Goal: Task Accomplishment & Management: Manage account settings

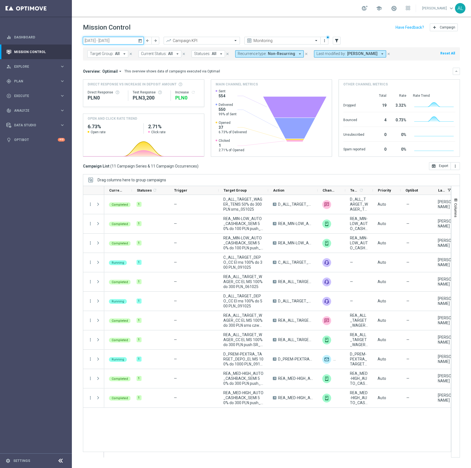
click at [113, 37] on input "06 Oct 2025 - 12 Oct 2025" at bounding box center [113, 41] width 61 height 8
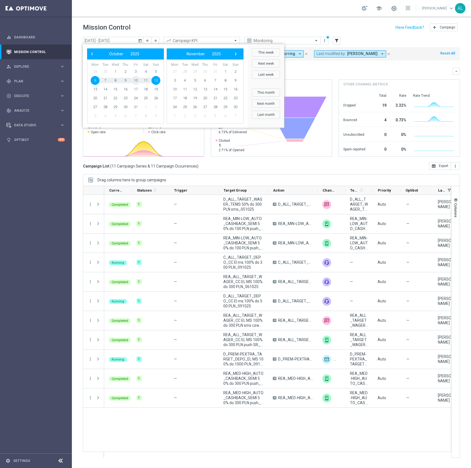
click at [134, 79] on span "10" at bounding box center [135, 80] width 9 height 9
type input "10 Oct 2025 - 10 Oct 2025"
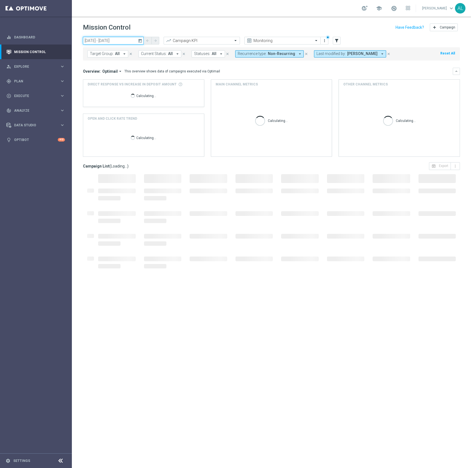
click at [101, 40] on input "10 Oct 2025 - 10 Oct 2025" at bounding box center [113, 41] width 61 height 8
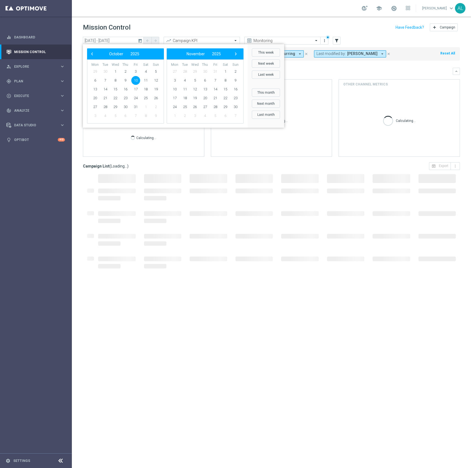
click at [140, 28] on div "Mission Control add Campaign" at bounding box center [271, 27] width 377 height 11
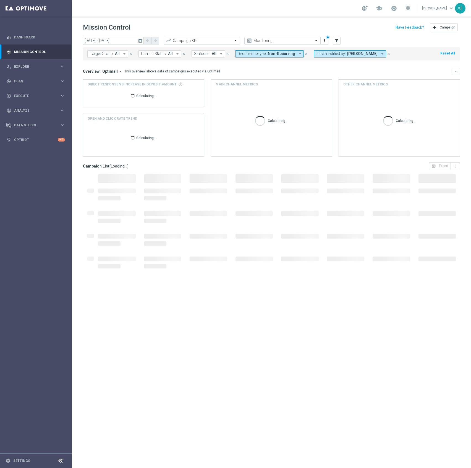
click at [102, 52] on span "Target Group:" at bounding box center [102, 53] width 24 height 5
click at [113, 63] on input "text" at bounding box center [133, 64] width 81 height 5
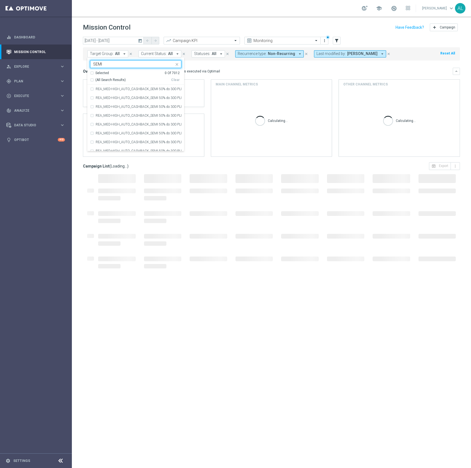
click at [101, 78] on div "(All Search Results) Clear" at bounding box center [135, 79] width 90 height 7
click at [114, 81] on span "(All Search Results)" at bounding box center [110, 80] width 30 height 5
type input "SEMI"
click at [235, 72] on div "Overview: Optimail arrow_drop_down This overview shows data of campaigns execut…" at bounding box center [268, 71] width 370 height 5
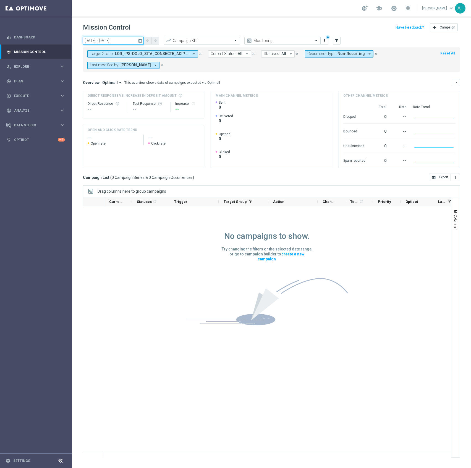
click at [103, 42] on input "[DATE] - [DATE]" at bounding box center [113, 41] width 61 height 8
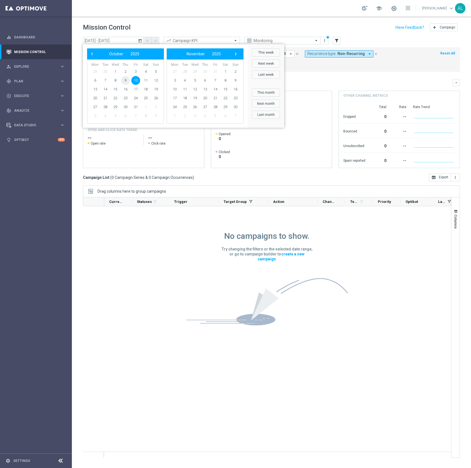
click at [124, 76] on span "9" at bounding box center [125, 80] width 9 height 9
click at [124, 77] on span "9" at bounding box center [125, 80] width 9 height 9
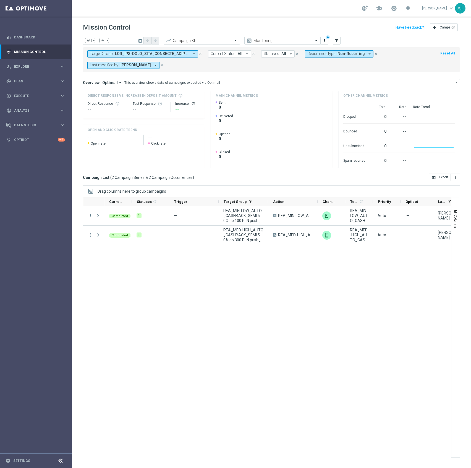
click at [335, 54] on span "Recurrence type:" at bounding box center [322, 53] width 29 height 5
click at [323, 95] on label "Recurring" at bounding box center [320, 93] width 14 height 3
click at [362, 74] on mini-dashboard "Overview: Optimail arrow_drop_down This overview shows data of campaigns execut…" at bounding box center [271, 123] width 377 height 102
click at [109, 54] on span "Target Group:" at bounding box center [102, 53] width 24 height 5
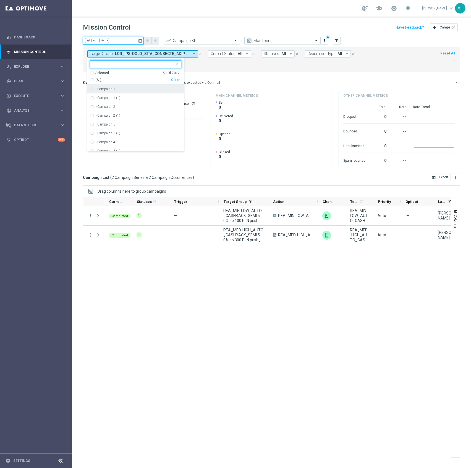
click at [120, 39] on input "09 Oct 2025 - 09 Oct 2025" at bounding box center [113, 41] width 61 height 8
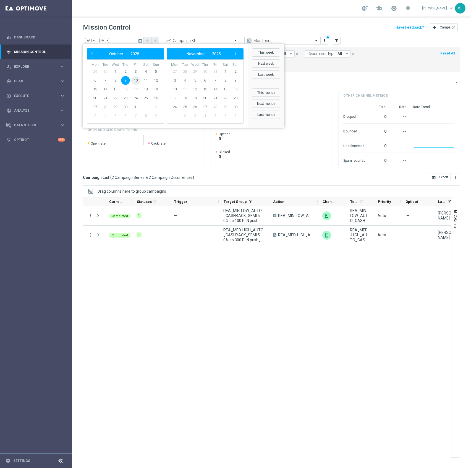
click at [136, 79] on span "10" at bounding box center [135, 80] width 9 height 9
type input "[DATE] - [DATE]"
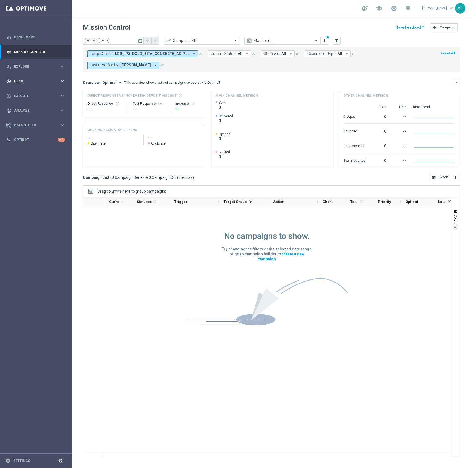
click at [30, 78] on div "gps_fixed Plan keyboard_arrow_right" at bounding box center [35, 81] width 71 height 15
click at [31, 108] on span "Templates" at bounding box center [35, 109] width 40 height 3
click at [32, 116] on link "Optimail" at bounding box center [37, 117] width 40 height 4
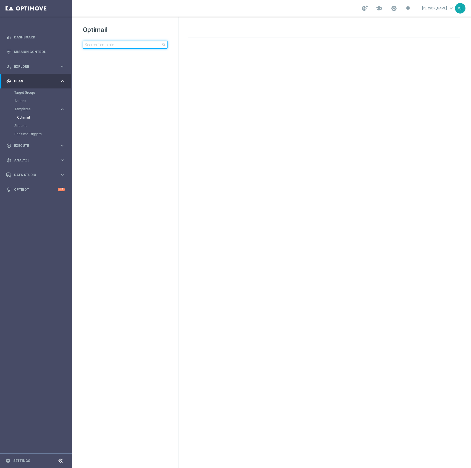
click at [98, 47] on input at bounding box center [125, 45] width 85 height 8
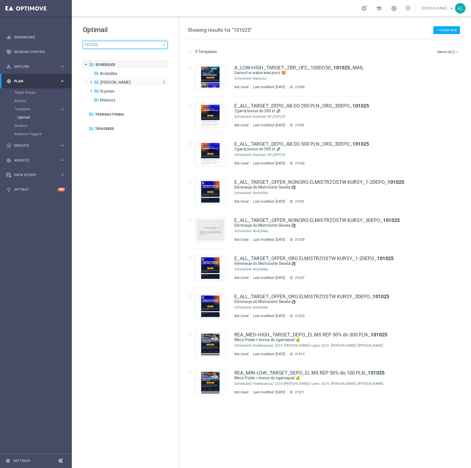
type input "101025"
click at [120, 82] on div "folder Antoni L." at bounding box center [126, 82] width 64 height 6
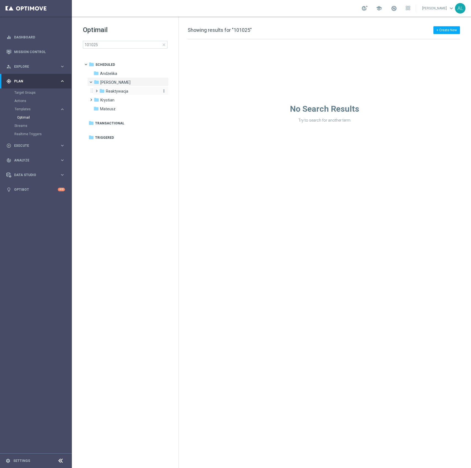
click at [116, 92] on span "Reaktywacja" at bounding box center [117, 91] width 22 height 5
click at [115, 102] on span "2024 -Antoni" at bounding box center [131, 100] width 41 height 5
click at [120, 107] on span "Lipiec 2024 - Antoni" at bounding box center [138, 109] width 43 height 5
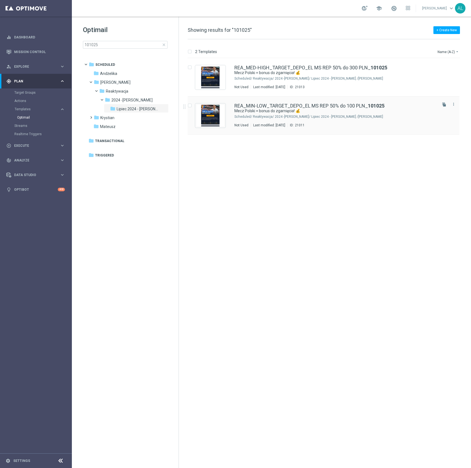
click at [268, 114] on div "REA_MIN-LOW_TARGET_DEPO_EL MS REP 50% do 100 PLN_ 101025 Mecz Polski = bonus do…" at bounding box center [336, 115] width 202 height 24
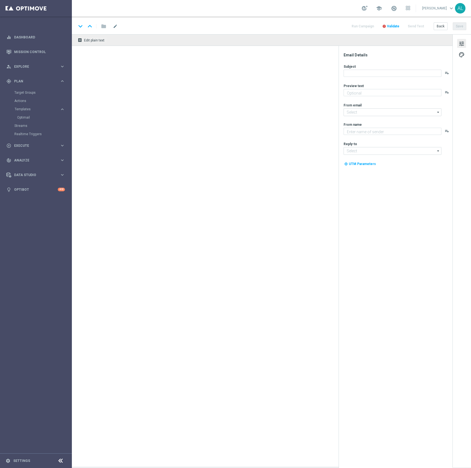
type textarea "Do 100 zł od wpłaty 💸"
type input "oferta@sts.pl"
type textarea "STS"
type input "kontakt@sts.pl"
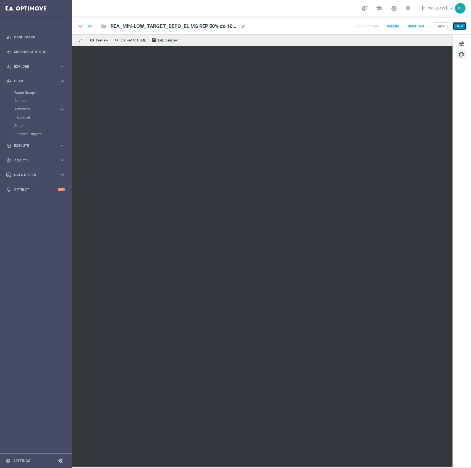
click at [463, 28] on button "Save" at bounding box center [460, 26] width 14 height 8
click at [94, 27] on icon "keyboard_arrow_up" at bounding box center [90, 26] width 8 height 8
click at [462, 25] on button "Save" at bounding box center [460, 26] width 14 height 8
click at [464, 27] on button "Save" at bounding box center [460, 26] width 14 height 8
click at [45, 145] on span "Execute" at bounding box center [37, 145] width 46 height 3
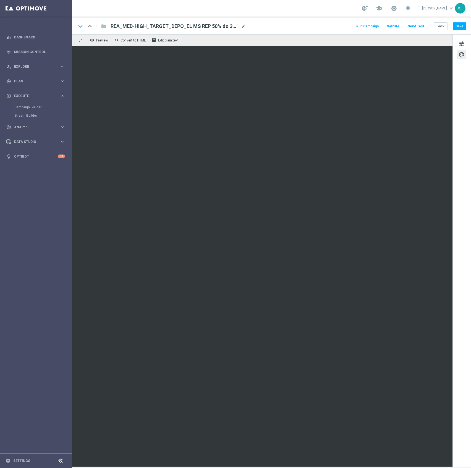
click at [155, 23] on div "REA_MED-HIGH_TARGET_DEPO_EL MS REP 50% do 300 PLN_101025 mode_edit" at bounding box center [179, 26] width 136 height 7
click at [155, 23] on input "REA_MED-HIGH_TARGET_DEPO_EL MS REP 50% do 300 PLN_101025" at bounding box center [179, 26] width 137 height 7
click at [39, 83] on div "gps_fixed Plan" at bounding box center [32, 81] width 53 height 5
click at [460, 26] on button "Save" at bounding box center [460, 26] width 14 height 8
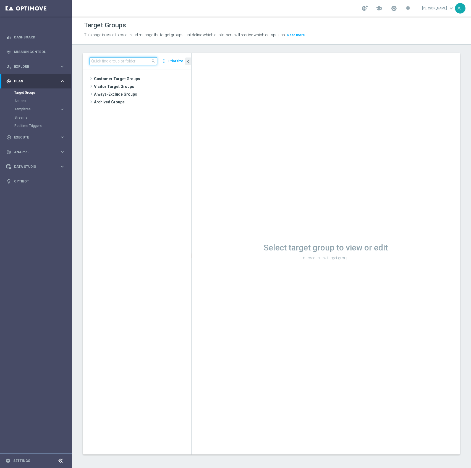
click at [128, 64] on input at bounding box center [124, 61] width 68 height 8
paste input "REA_MED-HIGH_TARGET_DEPO_EL MS REP 50% do 300 PLN_101025"
click at [146, 112] on span "REA_MED-HIGH_TARGET_DEPO_EL MS REP 50% do 300 PLN_101025" at bounding box center [150, 110] width 56 height 5
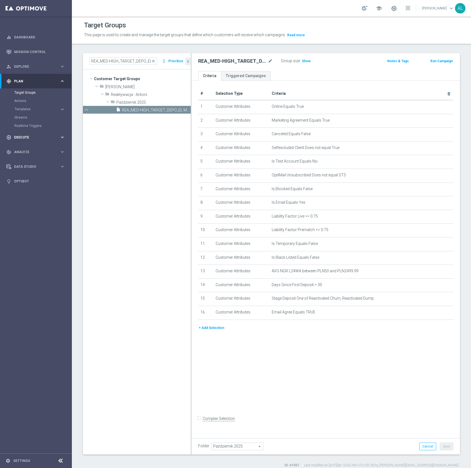
click at [46, 142] on div "play_circle_outline Execute keyboard_arrow_right" at bounding box center [35, 137] width 71 height 15
click at [122, 60] on input "REA_MED-HIGH_TARGET_DEPO_EL MS REP 50% do 300 PLN_101025" at bounding box center [124, 61] width 68 height 8
paste input "IN-LOW_TARGET_DEPO_EL MS REP 50% do 1"
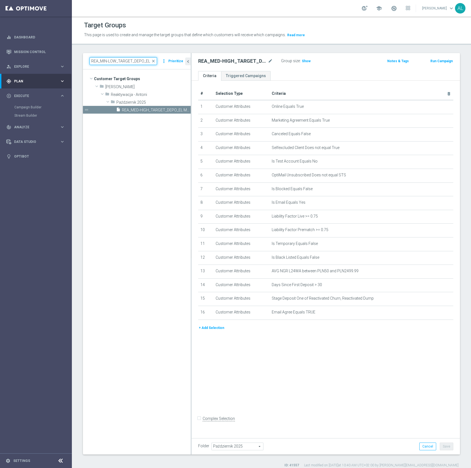
scroll to position [0, 55]
type input "REA_MIN-LOW_TARGET_DEPO_EL MS REP 50% do 100 PLN_101025"
click at [125, 111] on span "REA_MIN-LOW_TARGET_DEPO_EL MS REP 50% do 100 PLN_101025" at bounding box center [150, 110] width 56 height 5
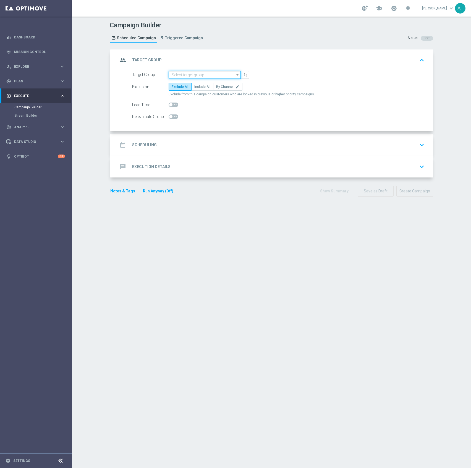
click at [192, 73] on input at bounding box center [205, 75] width 72 height 8
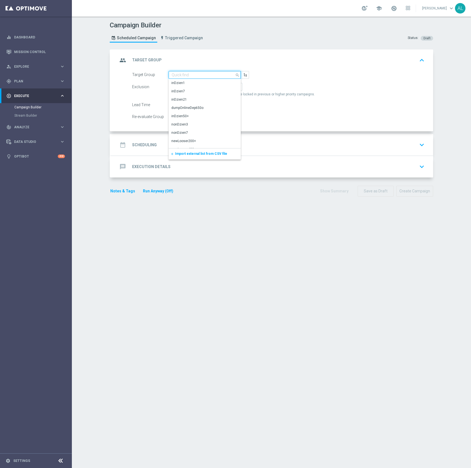
paste input "REA_MIN-LOW_TARGET_DEPO_EL MS REP 50% do 100 PLN_101025"
click at [199, 81] on div "REA_MIN-LOW_TARGET_DEPO_EL MS REP 50% do 100 PLN_101025" at bounding box center [205, 86] width 67 height 10
type input "REA_MIN-LOW_TARGET_DEPO_EL MS REP 50% do 100 PLN_101025"
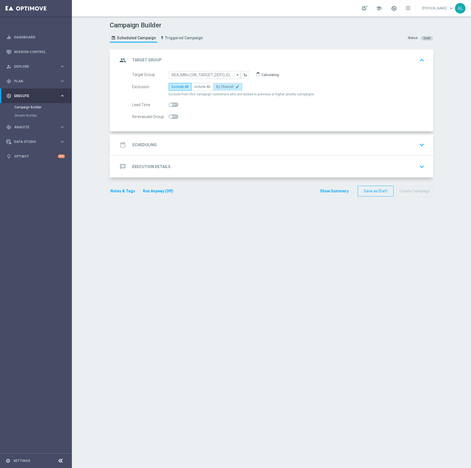
click at [224, 84] on label "By Channel edit" at bounding box center [227, 87] width 29 height 8
click at [220, 86] on input "By Channel edit" at bounding box center [218, 88] width 4 height 4
radio input "true"
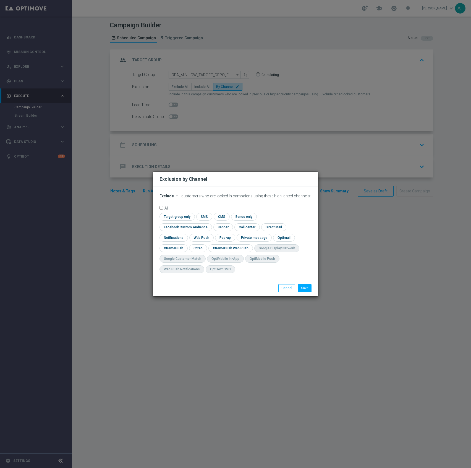
click at [174, 199] on button "Exclude arrow_drop_down" at bounding box center [170, 196] width 21 height 5
drag, startPoint x: 173, startPoint y: 214, endPoint x: 176, endPoint y: 214, distance: 3.3
click at [0, 0] on span "Include" at bounding box center [0, 0] width 0 height 0
click at [210, 224] on input "checkbox" at bounding box center [185, 227] width 50 height 7
checkbox input "true"
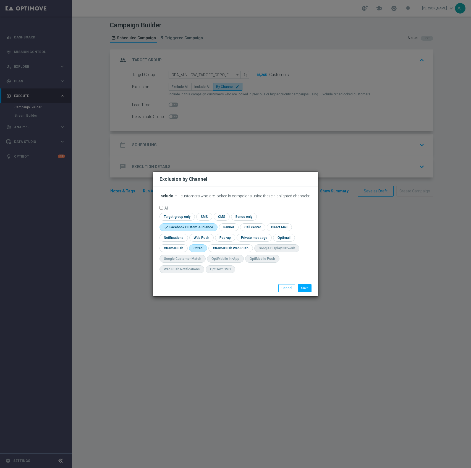
click at [205, 247] on input "checkbox" at bounding box center [197, 248] width 17 height 7
checkbox input "true"
click at [306, 288] on button "Save" at bounding box center [305, 288] width 14 height 8
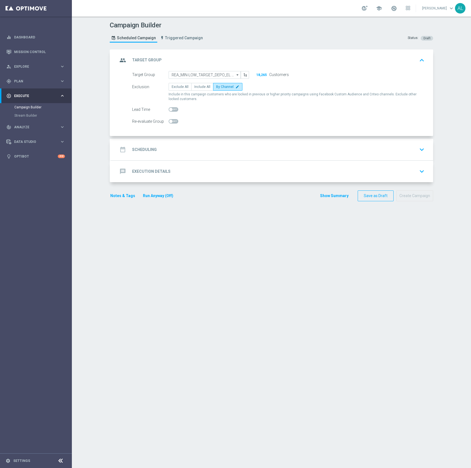
click at [224, 147] on div "date_range Scheduling keyboard_arrow_down" at bounding box center [272, 149] width 309 height 11
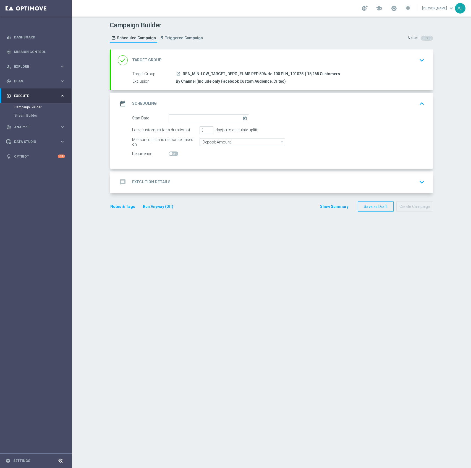
click at [174, 114] on div "date_range Scheduling keyboard_arrow_up" at bounding box center [272, 104] width 322 height 22
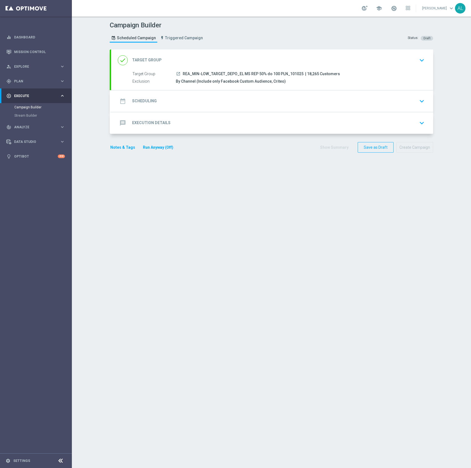
click at [210, 101] on div "date_range Scheduling keyboard_arrow_down Start Date today Lock customers for a…" at bounding box center [272, 101] width 322 height 22
click at [210, 101] on div "date_range Scheduling keyboard_arrow_down" at bounding box center [272, 101] width 309 height 11
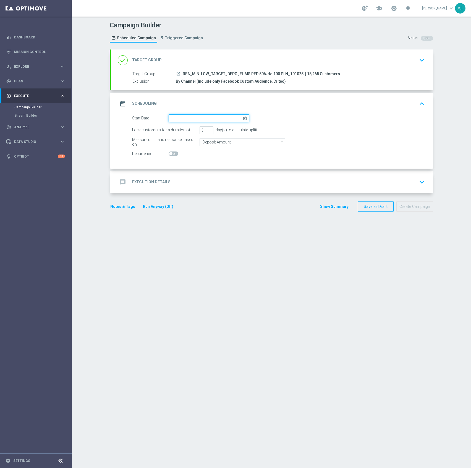
click at [179, 118] on input at bounding box center [209, 119] width 81 height 8
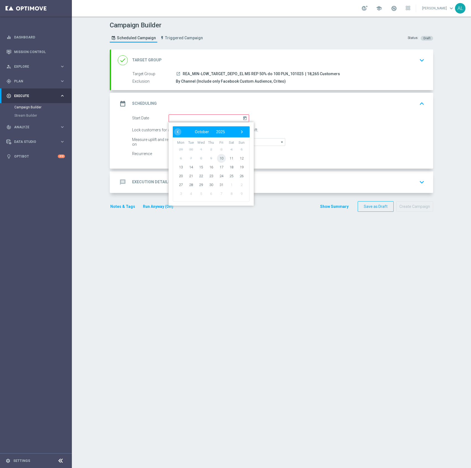
click at [219, 157] on span "10" at bounding box center [221, 158] width 9 height 9
type input "[DATE]"
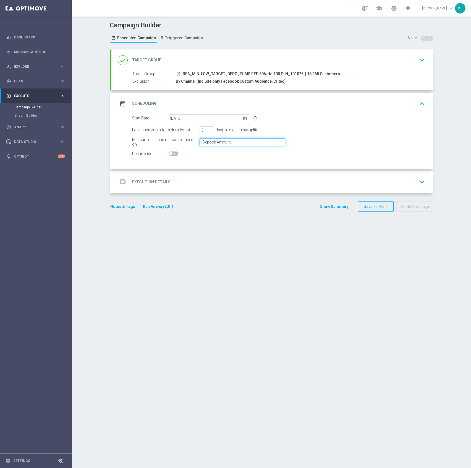
click at [227, 144] on input "Deposit Amount" at bounding box center [243, 142] width 86 height 8
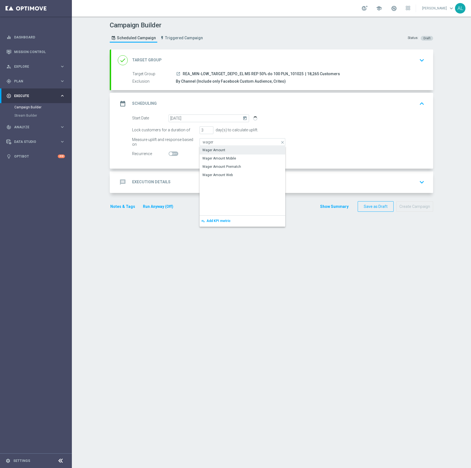
click at [227, 150] on div "Wager Amount" at bounding box center [243, 150] width 86 height 8
type input "Wager Amount"
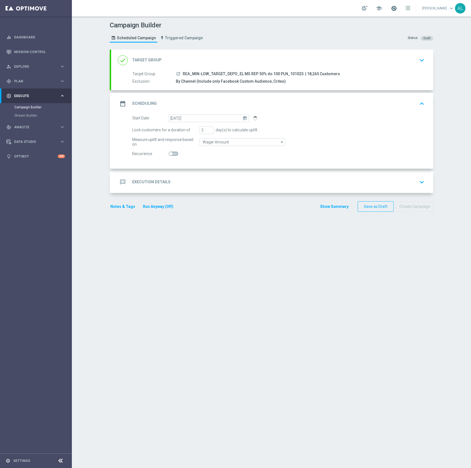
click at [394, 6] on span at bounding box center [394, 8] width 6 height 6
click at [355, 310] on section "done Target Group keyboard_arrow_down Target Group launch REA_MIN-LOW_TARGET_DE…" at bounding box center [272, 256] width 332 height 413
click at [194, 175] on div "message Execution Details keyboard_arrow_down" at bounding box center [272, 183] width 322 height 22
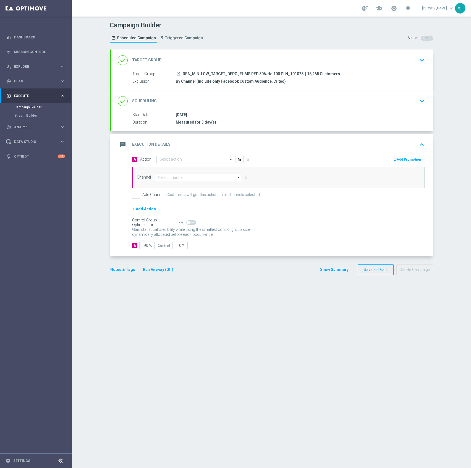
drag, startPoint x: 297, startPoint y: 74, endPoint x: 179, endPoint y: 74, distance: 118.4
click at [179, 74] on div "launch REA_MIN-LOW_TARGET_DEPO_EL MS REP 50% do 100 PLN_101025 | 18,265 Custome…" at bounding box center [299, 74] width 247 height 6
copy span "REA_MIN-LOW_TARGET_DEPO_EL MS REP 50% do 100 PLN_101025"
click at [173, 159] on input "text" at bounding box center [191, 159] width 62 height 5
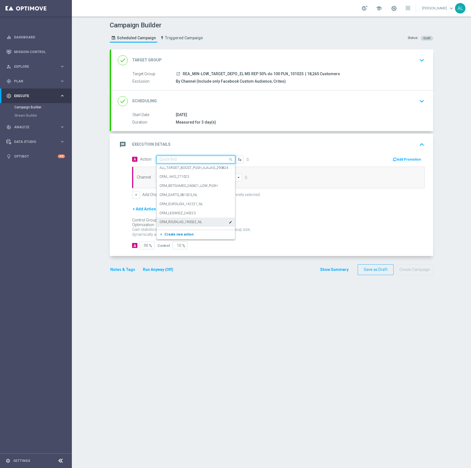
click at [180, 234] on span "Create new action" at bounding box center [179, 235] width 29 height 4
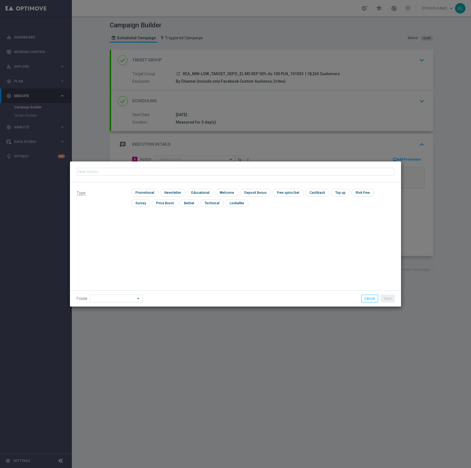
click at [160, 174] on input "text" at bounding box center [236, 172] width 318 height 8
type input "REA_MIN-LOW_TARGET_DEPO_EL MS REP 50% do 100 PLN_101025"
click at [137, 192] on input "checkbox" at bounding box center [144, 192] width 26 height 7
checkbox input "true"
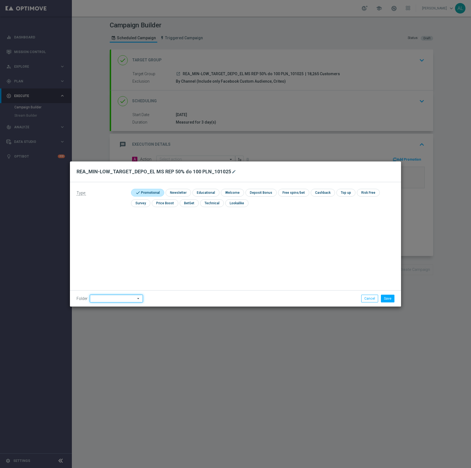
click at [111, 297] on input at bounding box center [116, 299] width 53 height 8
click at [120, 235] on div "[PERSON_NAME]" at bounding box center [115, 238] width 51 height 8
type input "[PERSON_NAME]"
click at [391, 298] on button "Save" at bounding box center [388, 299] width 14 height 8
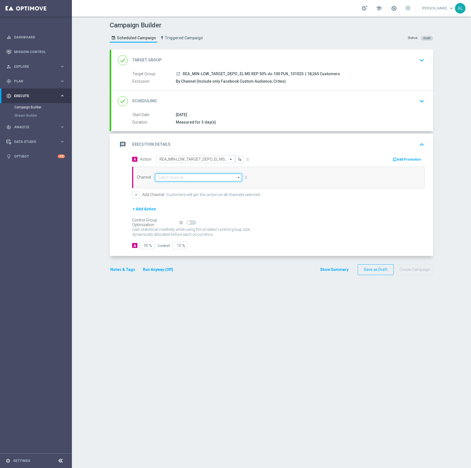
click at [195, 178] on input at bounding box center [198, 178] width 87 height 8
click at [174, 205] on div "Optimail" at bounding box center [196, 205] width 82 height 8
type input "Optimail"
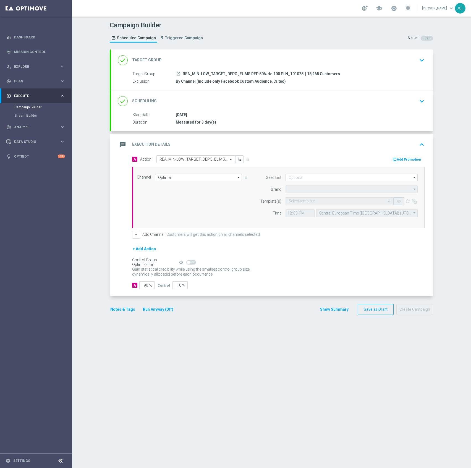
type input "STS"
click at [293, 179] on input at bounding box center [352, 178] width 132 height 8
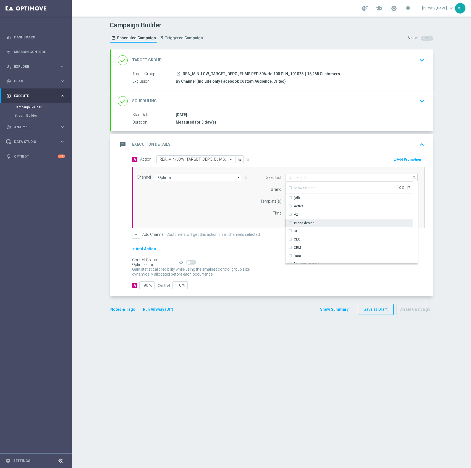
click at [309, 226] on div "Brand design" at bounding box center [304, 223] width 20 height 5
click at [308, 235] on div "Reactivation" at bounding box center [303, 237] width 19 height 5
click at [224, 214] on div "Channel Optimail Optimail arrow_drop_down Show Selected 1 of 22 Target group on…" at bounding box center [277, 198] width 289 height 48
type input "Selected 2 of 17"
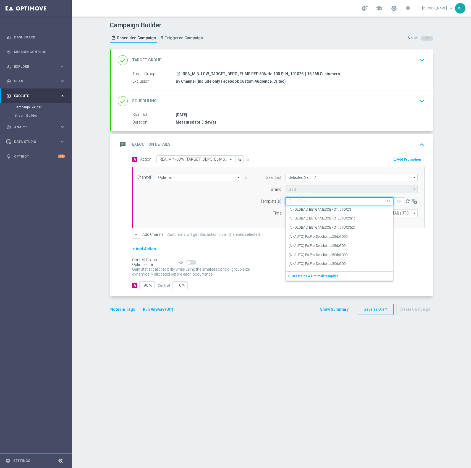
click at [319, 202] on input "text" at bounding box center [334, 201] width 91 height 5
paste input "REA_MIN-LOW_TARGET_DEPO_EL MS REP 50% do 100 PLN_101025"
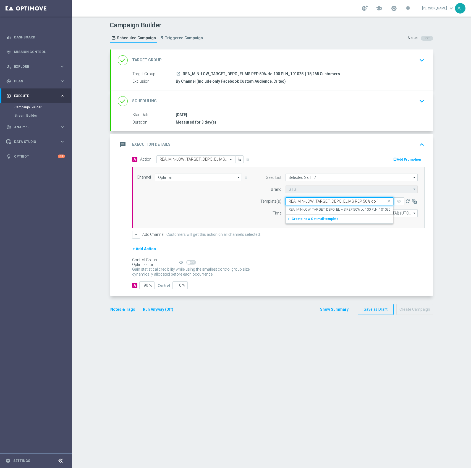
scroll to position [0, 26]
click at [321, 212] on label "REA_MIN-LOW_TARGET_DEPO_EL MS REP 50% do 100 PLN_101025" at bounding box center [340, 209] width 102 height 5
type input "REA_MIN-LOW_TARGET_DEPO_EL MS REP 50% do 100 PLN_101025"
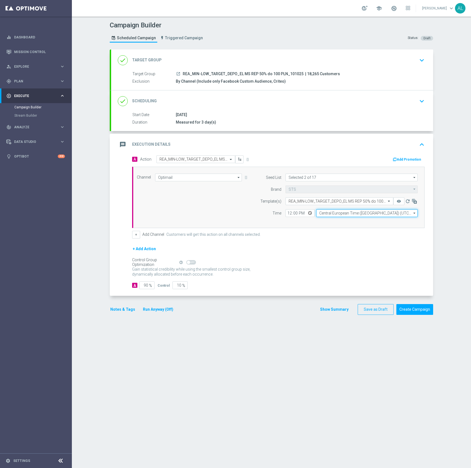
click at [337, 214] on input "Central European Time ([GEOGRAPHIC_DATA]) (UTC +02:00)" at bounding box center [367, 213] width 102 height 8
drag, startPoint x: 334, startPoint y: 219, endPoint x: 313, endPoint y: 224, distance: 21.3
click at [334, 219] on div "Central European Time ([GEOGRAPHIC_DATA]) (UTC +02:00)" at bounding box center [367, 221] width 102 height 8
type input "Central European Time ([GEOGRAPHIC_DATA]) (UTC +02:00)"
click at [286, 214] on input "12:00" at bounding box center [300, 213] width 29 height 8
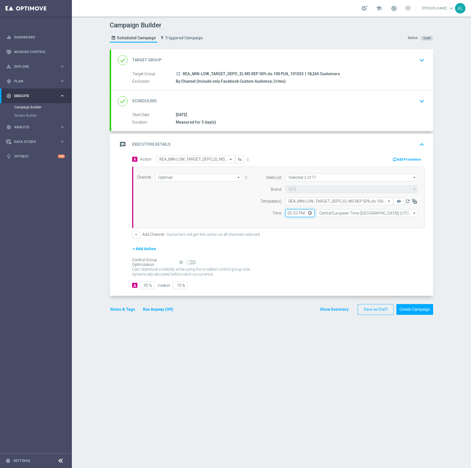
type input "17:31"
click at [408, 102] on div "done Scheduling keyboard_arrow_down" at bounding box center [272, 101] width 309 height 11
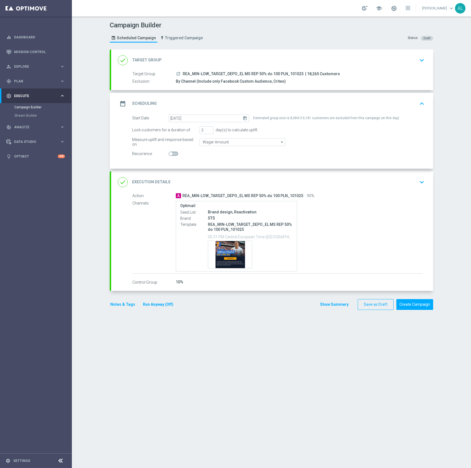
click at [289, 118] on div "Estimated group size is 8,084 (10,181 customers are excluded from this campaign…" at bounding box center [326, 119] width 146 height 8
copy div "8,084"
click at [243, 60] on div "done Target Group keyboard_arrow_down" at bounding box center [272, 60] width 309 height 11
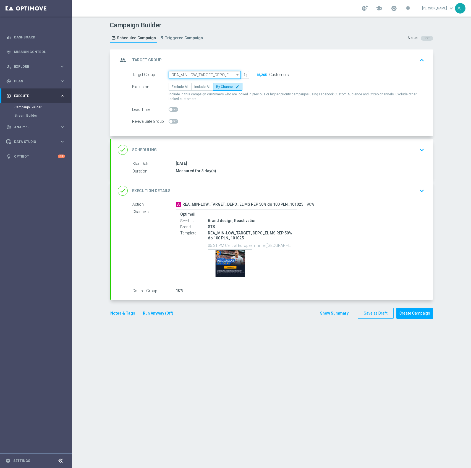
click at [213, 79] on input "REA_MIN-LOW_TARGET_DEPO_EL MS REP 50% do 100 PLN_101025" at bounding box center [205, 75] width 72 height 8
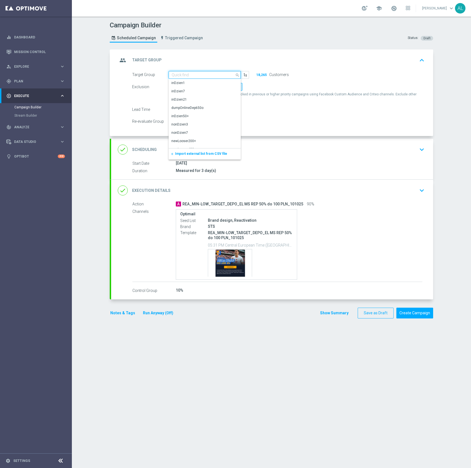
paste input "REA_MED-HIGH_TARGET_DEPO_EL MS REP 50% do 300 PLN_101025"
click at [198, 82] on div "REA_MED-HIGH_TARGET_DEPO_EL MS REP 50% do 300 PLN_101025" at bounding box center [205, 86] width 66 height 10
type input "REA_MED-HIGH_TARGET_DEPO_EL MS REP 50% do 300 PLN_101025"
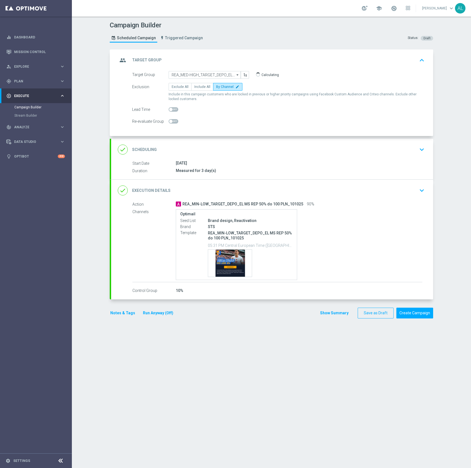
click at [303, 146] on div "done Scheduling keyboard_arrow_down" at bounding box center [272, 149] width 309 height 11
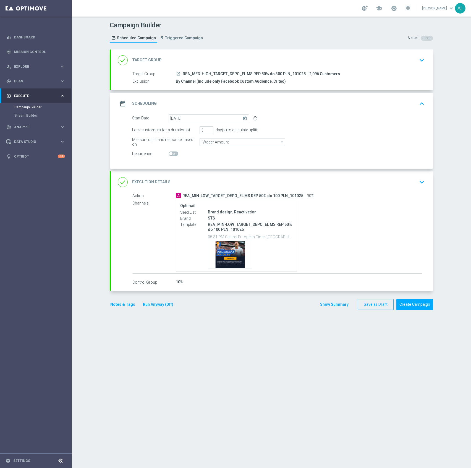
click at [406, 183] on div "done Execution Details keyboard_arrow_down" at bounding box center [272, 182] width 309 height 11
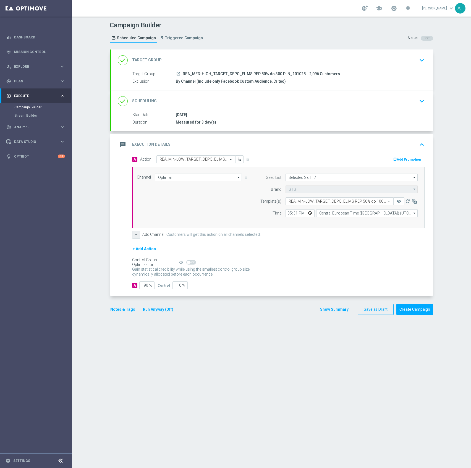
click at [132, 234] on button "+" at bounding box center [136, 235] width 8 height 8
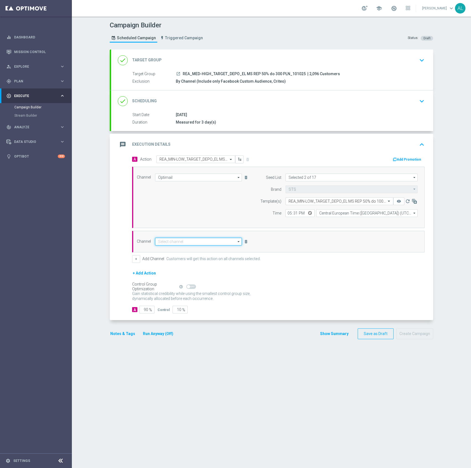
click at [181, 239] on input at bounding box center [198, 242] width 87 height 8
click at [174, 246] on div "Show Selected 0 of NaN" at bounding box center [198, 246] width 87 height 0
click at [173, 249] on div "Private message" at bounding box center [171, 249] width 26 height 5
type input "Private message"
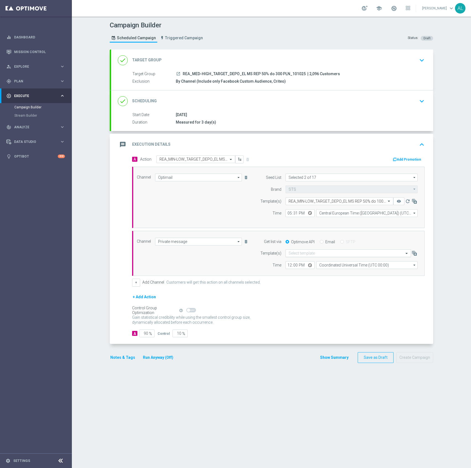
click at [297, 257] on div "Select template" at bounding box center [349, 254] width 126 height 8
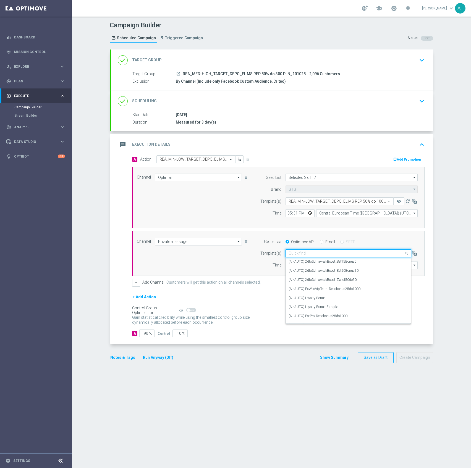
paste input "REA_MIN-LOW_TARGET_DEPO_EL MS REP 50% do 100 PLN_101025"
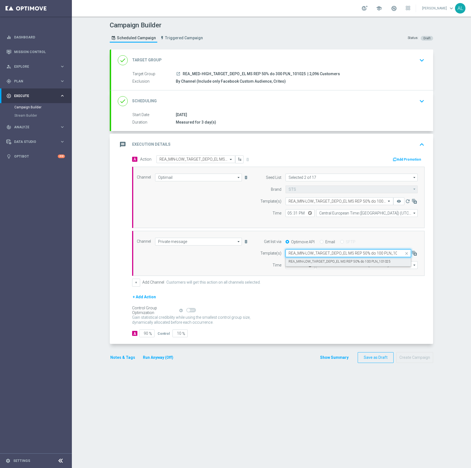
scroll to position [0, 8]
click at [320, 264] on label "REA_MIN-LOW_TARGET_DEPO_EL MS REP 50% do 100 PLN_101025" at bounding box center [340, 261] width 102 height 5
type input "REA_MIN-LOW_TARGET_DEPO_EL MS REP 50% do 100 PLN_101025"
click at [338, 269] on input "Coordinated Universal Time (UTC 00:00)" at bounding box center [367, 265] width 102 height 8
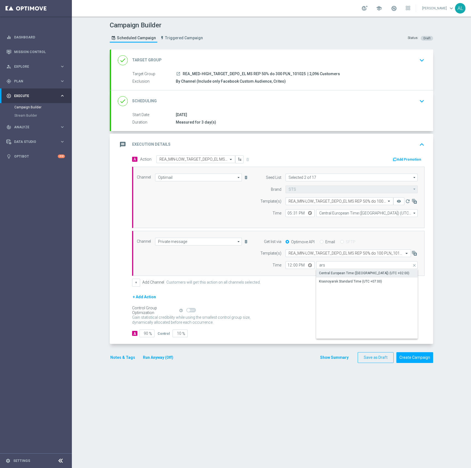
click at [334, 277] on div "Central European Time ([GEOGRAPHIC_DATA]) (UTC +02:00)" at bounding box center [367, 273] width 102 height 8
type input "Central European Time ([GEOGRAPHIC_DATA]) (UTC +02:00)"
click at [287, 267] on input "12:00" at bounding box center [300, 265] width 29 height 8
type input "17:49"
click at [143, 337] on input "90" at bounding box center [146, 334] width 15 height 8
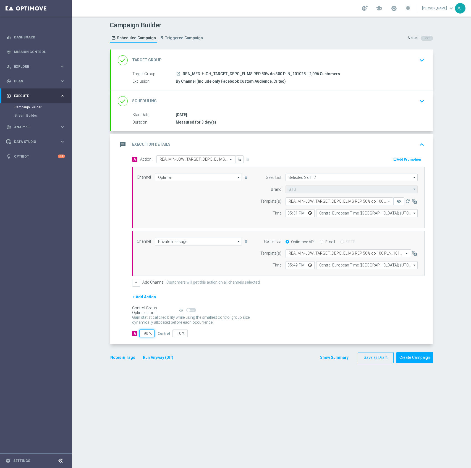
click at [143, 337] on input "90" at bounding box center [146, 334] width 15 height 8
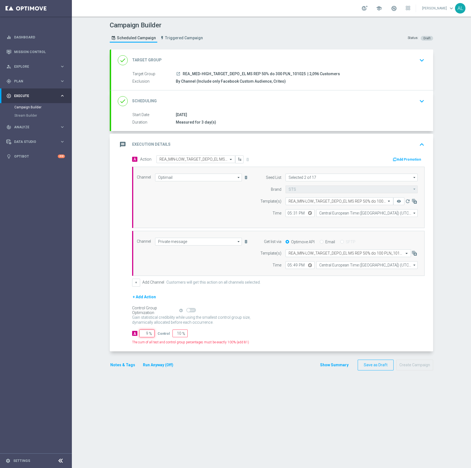
type input "95"
type input "5"
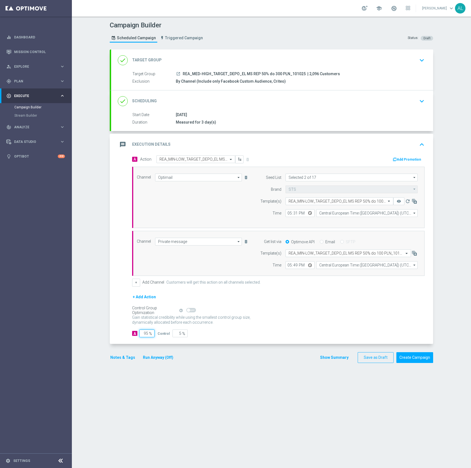
type input "95"
click at [110, 363] on div "Notes & Tags Run Anyway (Off)" at bounding box center [145, 357] width 71 height 11
click at [113, 361] on button "Notes & Tags" at bounding box center [123, 357] width 26 height 7
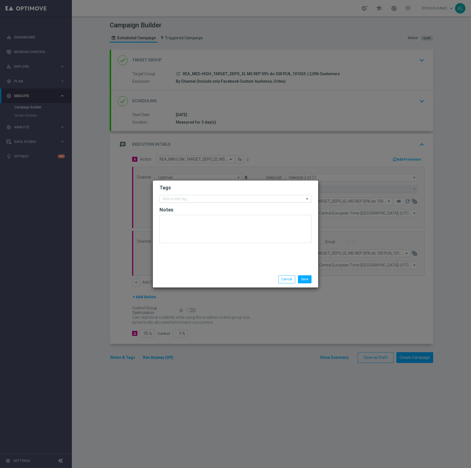
click at [190, 200] on input "text" at bounding box center [234, 199] width 142 height 5
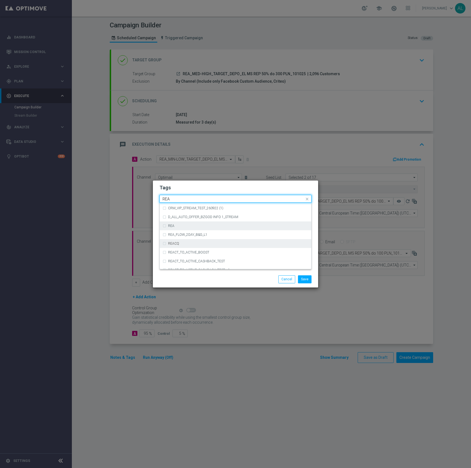
scroll to position [308, 0]
click at [194, 226] on div "REA" at bounding box center [238, 226] width 141 height 3
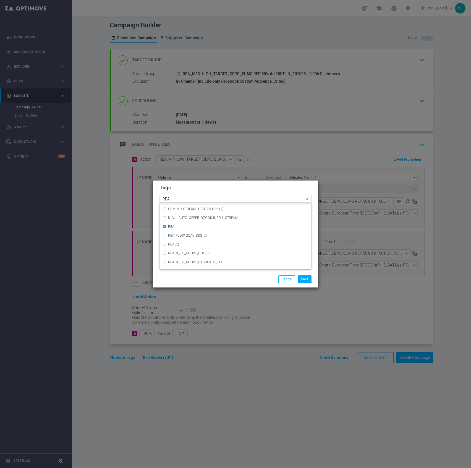
click at [176, 196] on div "Quick find × REA REA" at bounding box center [232, 199] width 145 height 7
click at [178, 198] on input "REA" at bounding box center [234, 199] width 142 height 5
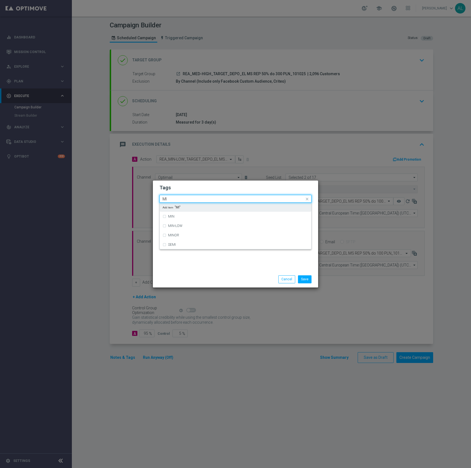
scroll to position [0, 0]
click at [193, 204] on div "MIN" at bounding box center [236, 207] width 146 height 9
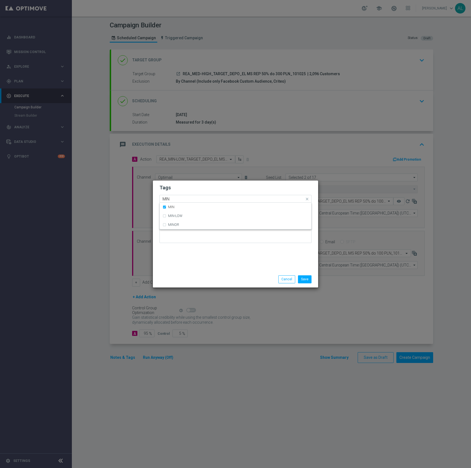
click at [190, 200] on input "MIN" at bounding box center [234, 199] width 142 height 5
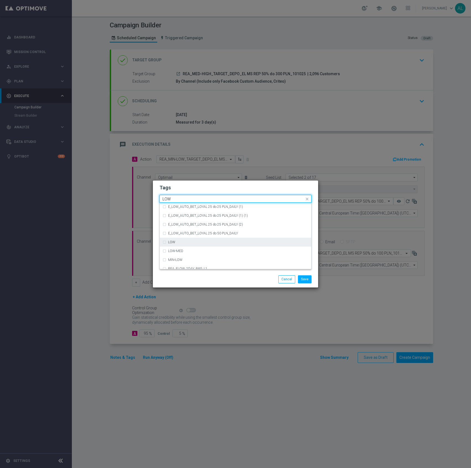
scroll to position [270, 0]
click at [183, 238] on div "LOW" at bounding box center [238, 238] width 141 height 3
click at [183, 196] on div "Quick find × REA × MIN × LOW LOW" at bounding box center [232, 199] width 145 height 7
click at [183, 198] on input "LOW" at bounding box center [234, 199] width 142 height 5
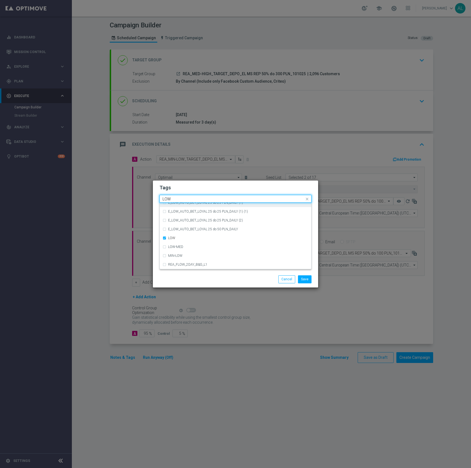
click at [180, 203] on ng-select "Quick find × REA × MIN × LOW LOW (REA - AUTO) REA_FLOW_8DAY_B&G (1) (1) (REA - …" at bounding box center [236, 199] width 152 height 8
click at [180, 203] on label "E_LOW_AUTO_BET_LOYAL 25 do 25 PLN_DAILY (1)" at bounding box center [205, 202] width 75 height 3
click at [182, 199] on input "LOW" at bounding box center [234, 199] width 142 height 5
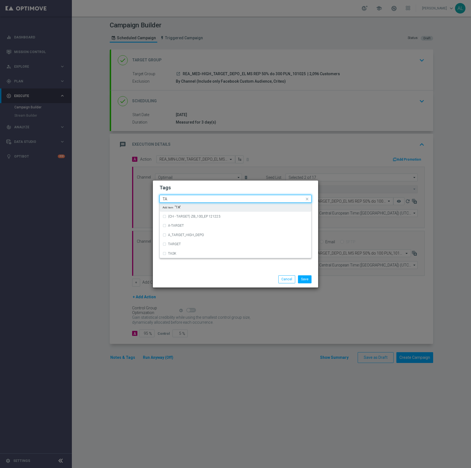
scroll to position [0, 0]
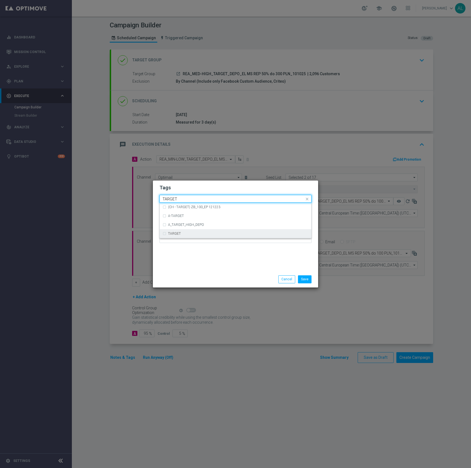
click at [195, 232] on div "TARGET" at bounding box center [236, 233] width 146 height 9
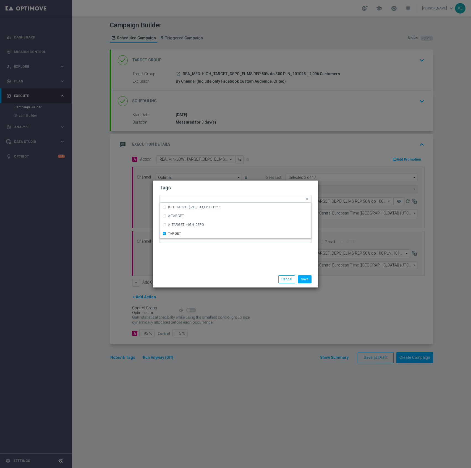
click at [202, 257] on div "Tags Quick find × REA × MIN × LOW × E_LOW_AUTO_BET_LOYAL 25 do 25 PLN_DAILY (1)…" at bounding box center [235, 226] width 165 height 91
click at [268, 193] on form "Tags Add a new tag × REA × MIN × LOW × E_LOW_AUTO_BET_LOYAL 25 do 25 PLN_DAILY …" at bounding box center [236, 215] width 152 height 65
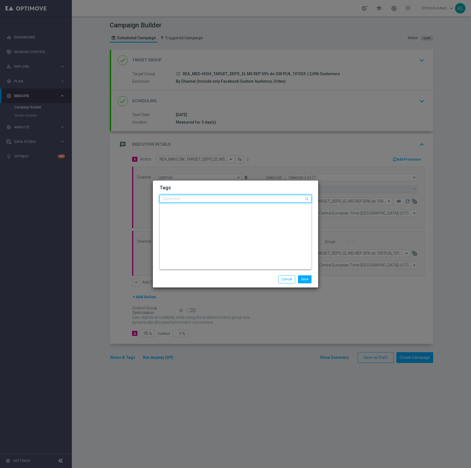
drag, startPoint x: 272, startPoint y: 200, endPoint x: 230, endPoint y: 196, distance: 41.9
click at [270, 200] on div "Quick find × REA × MIN × LOW × E_LOW_AUTO_BET_LOYAL 25 do 25 PLN_DAILY (1) × TA…" at bounding box center [232, 199] width 145 height 7
click at [207, 187] on h2 "Tags" at bounding box center [236, 188] width 152 height 7
click at [207, 198] on span "×" at bounding box center [207, 199] width 5 height 5
click at [242, 200] on input "text" at bounding box center [270, 199] width 68 height 5
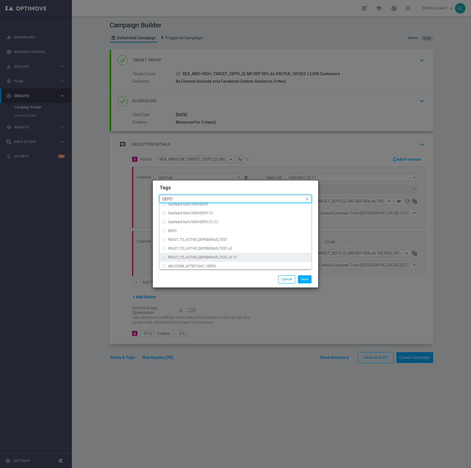
scroll to position [219, 0]
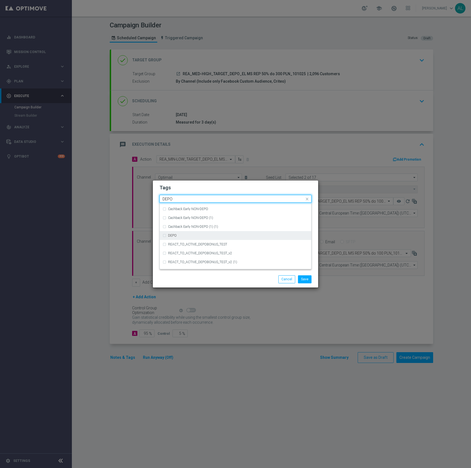
click at [191, 238] on div "DEPO" at bounding box center [236, 235] width 146 height 9
type input "DEPO"
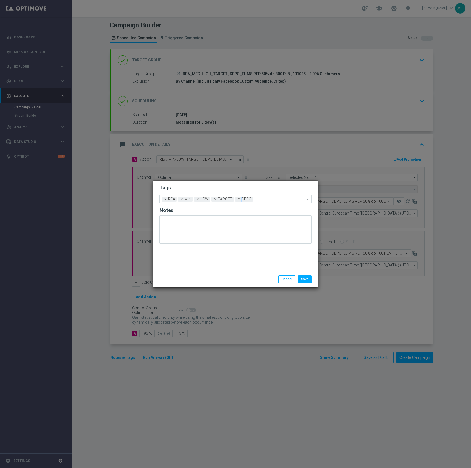
click at [214, 188] on h2 "Tags" at bounding box center [236, 188] width 152 height 7
click at [265, 201] on input "text" at bounding box center [279, 199] width 49 height 5
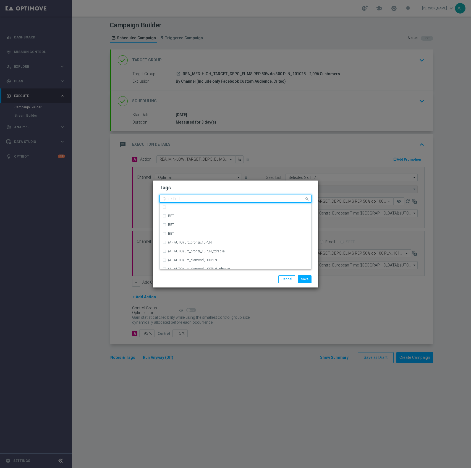
click at [267, 194] on form "Tags Quick find × REA × MIN × LOW × TARGET × DEPO BET BET BET (A - AUTO) uro_br…" at bounding box center [236, 215] width 152 height 64
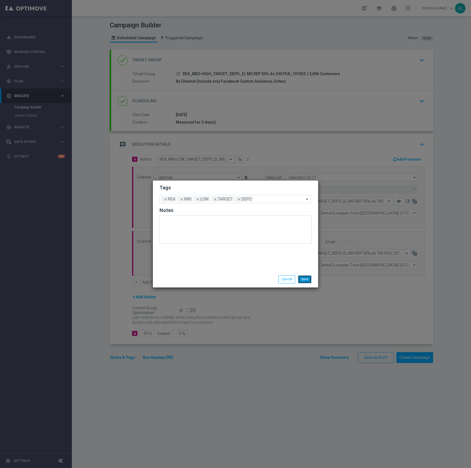
click at [304, 278] on button "Save" at bounding box center [305, 280] width 14 height 8
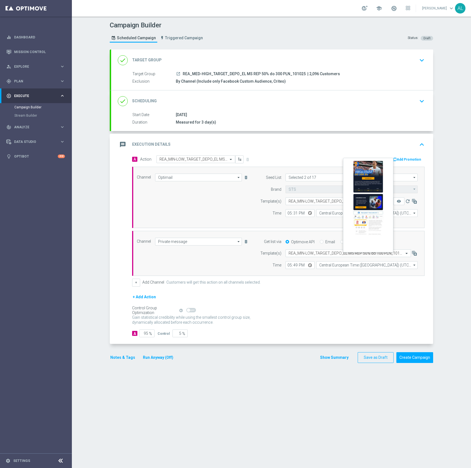
click at [396, 205] on button "remove_red_eye" at bounding box center [399, 202] width 11 height 8
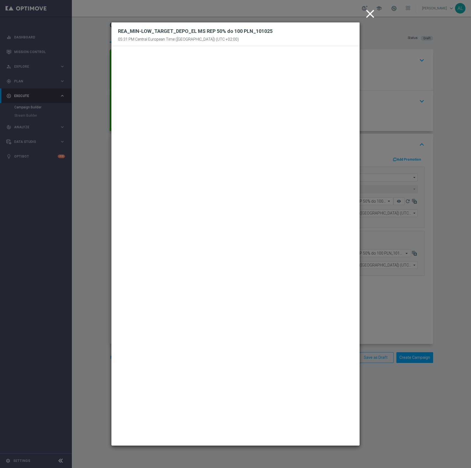
click at [372, 16] on icon "close" at bounding box center [371, 14] width 14 height 14
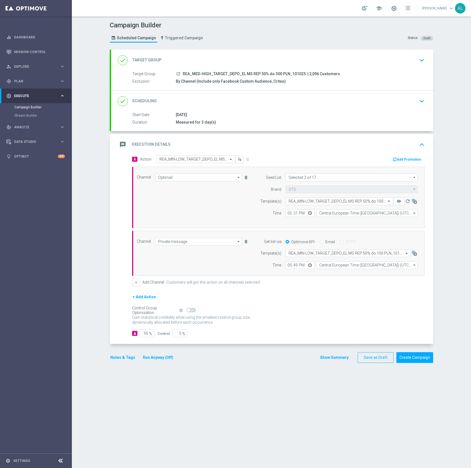
click at [296, 66] on div "done Target Group keyboard_arrow_down" at bounding box center [272, 61] width 322 height 22
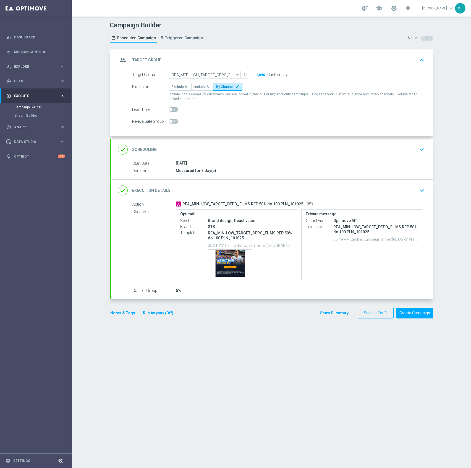
click at [406, 148] on div "done Scheduling keyboard_arrow_down" at bounding box center [272, 149] width 309 height 11
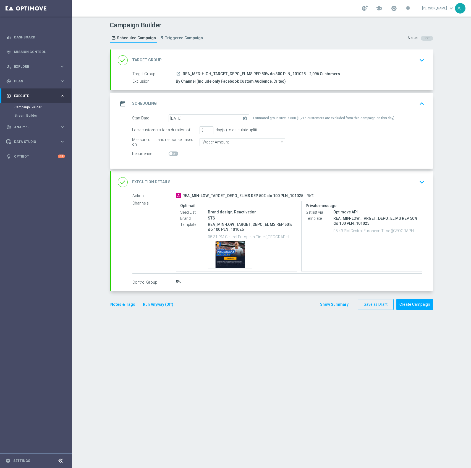
click at [191, 52] on div "done Target Group keyboard_arrow_down" at bounding box center [272, 61] width 322 height 22
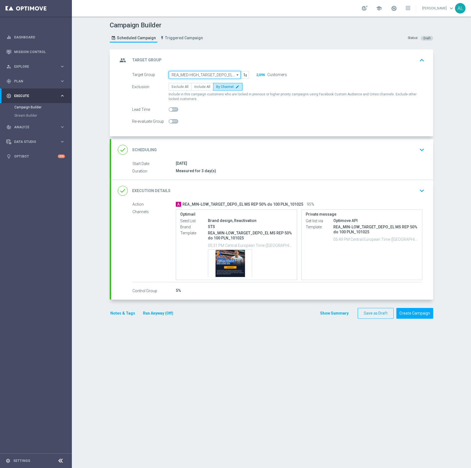
click at [194, 72] on input "REA_MED-HIGH_TARGET_DEPO_EL MS REP 50% do 300 PLN_101025" at bounding box center [205, 75] width 72 height 8
paste input "REA_MIN-LOW_TARGET_DEPO_EL MS REP 50% do 100 PLN_101025"
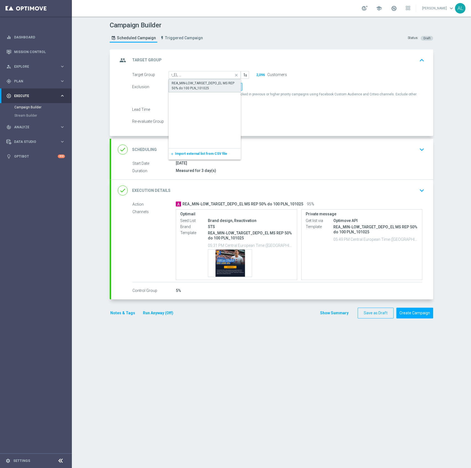
click at [201, 87] on div "REA_MIN-LOW_TARGET_DEPO_EL MS REP 50% do 100 PLN_101025" at bounding box center [205, 86] width 66 height 10
type input "REA_MIN-LOW_TARGET_DEPO_EL MS REP 50% do 100 PLN_101025"
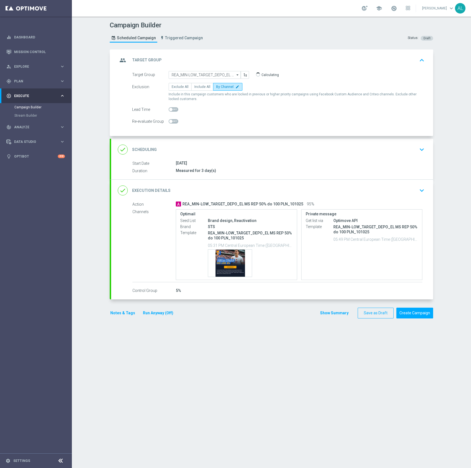
click at [290, 142] on div "done Scheduling keyboard_arrow_down" at bounding box center [272, 150] width 322 height 22
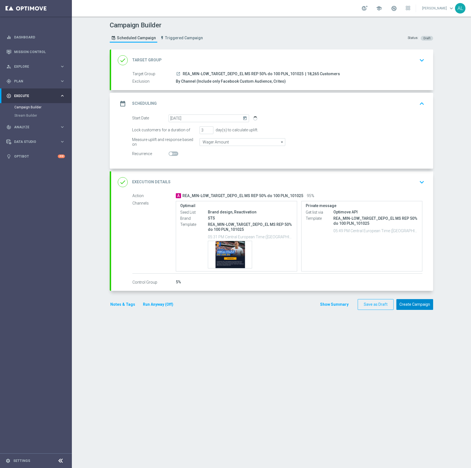
click at [415, 307] on button "Create Campaign" at bounding box center [415, 304] width 37 height 11
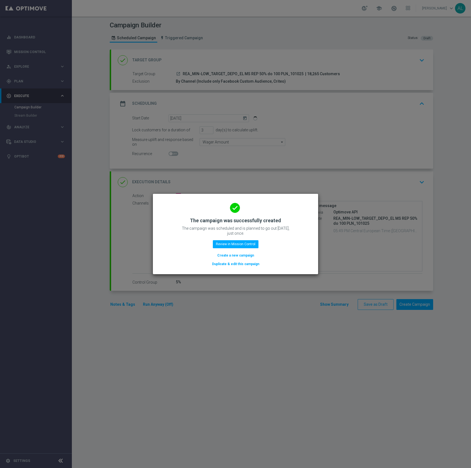
click at [240, 265] on button "Duplicate & edit this campaign" at bounding box center [236, 264] width 48 height 6
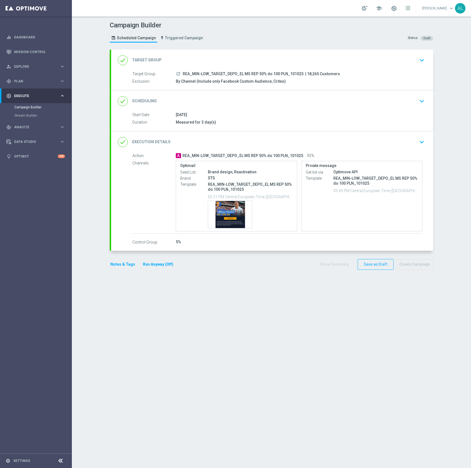
click at [408, 61] on div "done Target Group keyboard_arrow_down" at bounding box center [272, 60] width 309 height 11
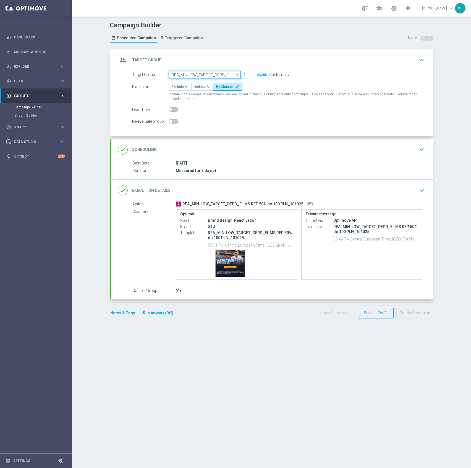
click at [186, 73] on input "REA_MIN-LOW_TARGET_DEPO_EL MS REP 50% do 100 PLN_101025" at bounding box center [205, 75] width 72 height 8
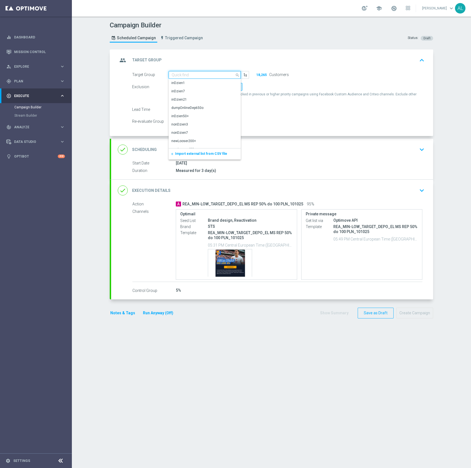
paste input "REA_MED-HIGH_TARGET_DEPO_EL MS REP 50% do 300 PLN_101025"
click at [191, 85] on div "REA_MED-HIGH_TARGET_DEPO_EL MS REP 50% do 300 PLN_101025" at bounding box center [205, 86] width 67 height 10
type input "REA_MED-HIGH_TARGET_DEPO_EL MS REP 50% do 300 PLN_101025"
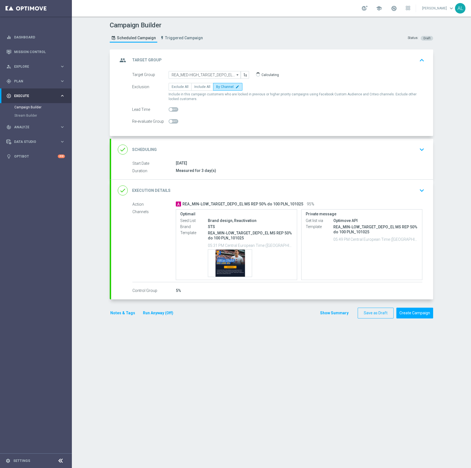
click at [251, 192] on div "done Execution Details keyboard_arrow_down" at bounding box center [272, 190] width 309 height 11
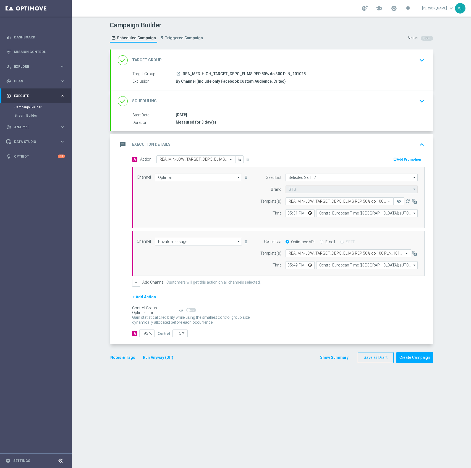
click at [176, 160] on input "text" at bounding box center [191, 159] width 62 height 5
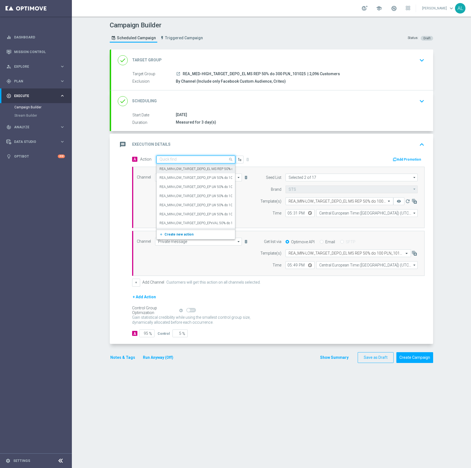
click at [172, 234] on span "Create new action" at bounding box center [179, 235] width 29 height 4
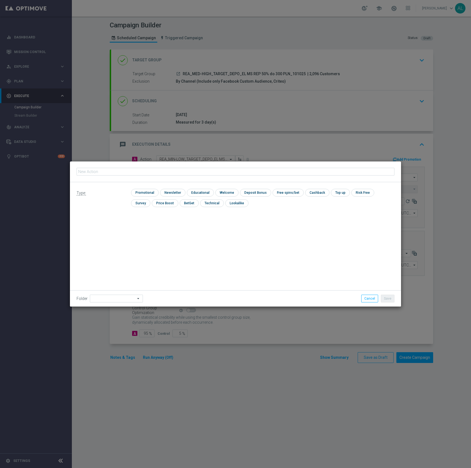
type input "REA_MED-HIGH_TARGET_DEPO_EL MS REP 50% do 300 PLN_101025"
click at [143, 193] on input "checkbox" at bounding box center [144, 192] width 26 height 7
checkbox input "true"
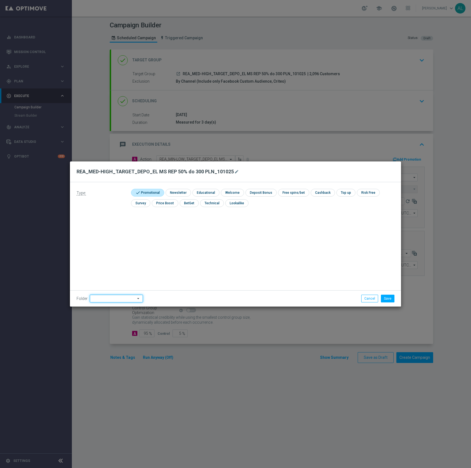
click at [122, 298] on input at bounding box center [116, 299] width 53 height 8
click at [100, 226] on div "[PERSON_NAME]" at bounding box center [115, 229] width 51 height 8
type input "[PERSON_NAME]"
click at [382, 299] on button "Save" at bounding box center [388, 299] width 14 height 8
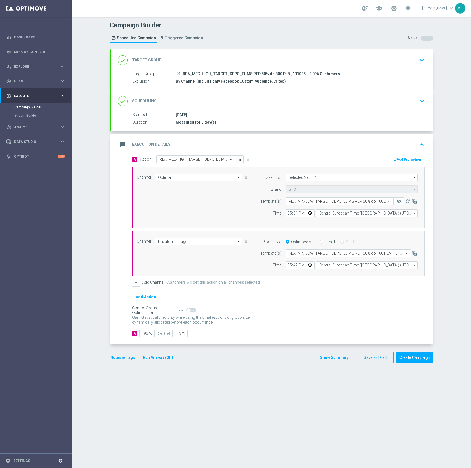
click at [324, 200] on input "text" at bounding box center [334, 201] width 91 height 5
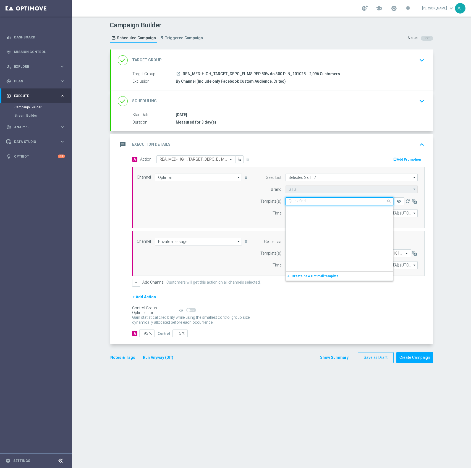
scroll to position [65622, 0]
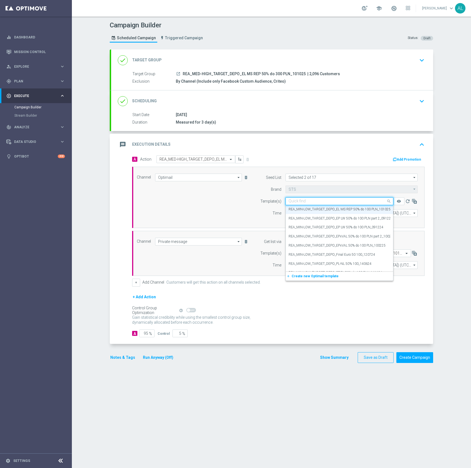
paste input "REA_MED-HIGH_TARGET_DEPO_EL MS REP 50% do 300 PLN_101025"
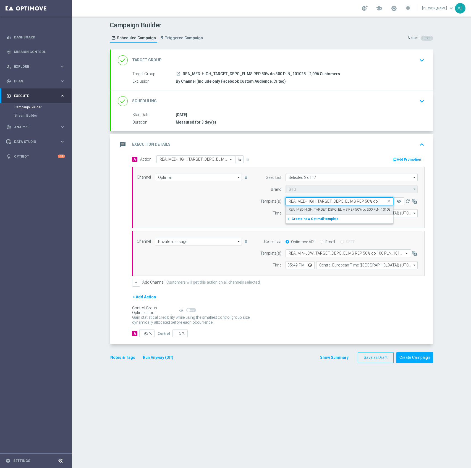
scroll to position [0, 0]
click at [320, 209] on label "REA_MED-HIGH_TARGET_DEPO_EL MS REP 50% do 300 PLN_101025" at bounding box center [341, 209] width 104 height 5
type input "REA_MED-HIGH_TARGET_DEPO_EL MS REP 50% do 300 PLN_101025"
click at [311, 254] on input "text" at bounding box center [343, 253] width 108 height 5
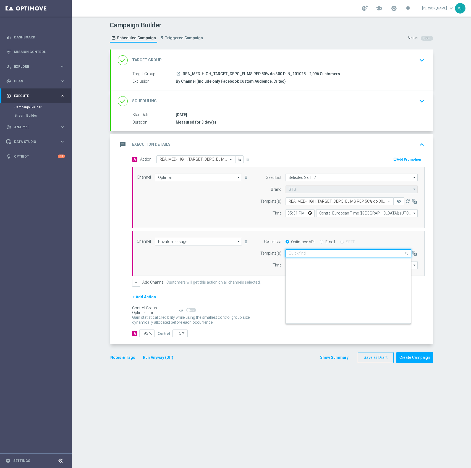
paste input "REA_MED-HIGH_TARGET_DEPO_EL MS REP 50% do 300 PLN_101025"
click at [327, 261] on label "REA_MED-HIGH_TARGET_DEPO_EL MS REP 50% do 300 PLN_101025" at bounding box center [341, 261] width 104 height 5
type input "REA_MED-HIGH_TARGET_DEPO_EL MS REP 50% do 300 PLN_101025"
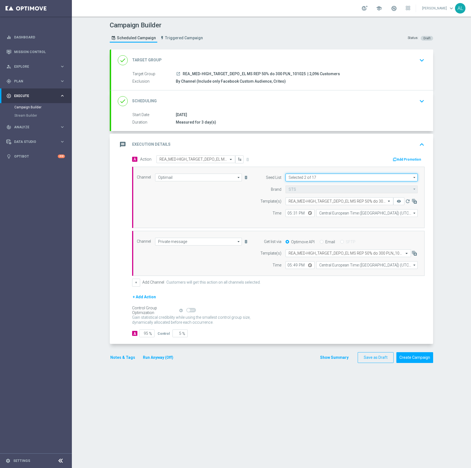
click at [339, 174] on input "Selected 2 of 17" at bounding box center [352, 178] width 132 height 8
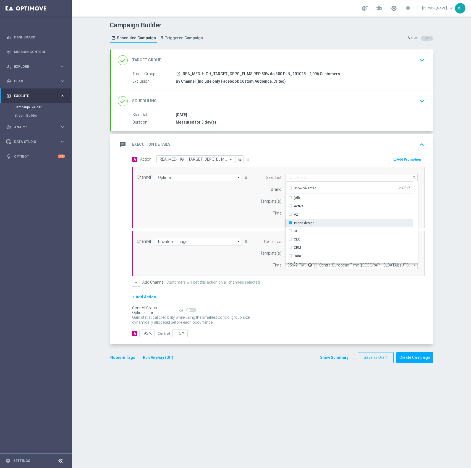
click at [300, 221] on div "Brand design" at bounding box center [304, 223] width 20 height 5
click at [307, 222] on div "Reactivation" at bounding box center [350, 225] width 128 height 8
click at [352, 309] on div "Control Group Optimization Self Optimizing Campaign help_outline" at bounding box center [278, 311] width 293 height 6
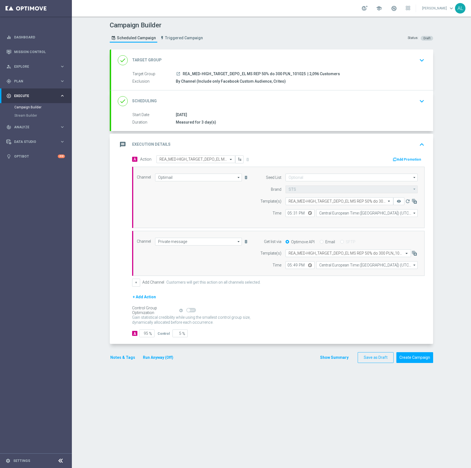
click at [116, 360] on button "Notes & Tags" at bounding box center [123, 357] width 26 height 7
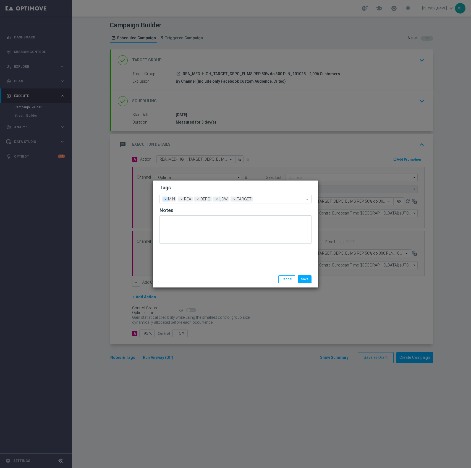
click at [165, 199] on span "×" at bounding box center [165, 199] width 5 height 5
click at [199, 201] on span "×" at bounding box center [201, 199] width 5 height 5
click at [247, 203] on div "Add a new tag × REA × DEPO × TARGET" at bounding box center [236, 199] width 152 height 8
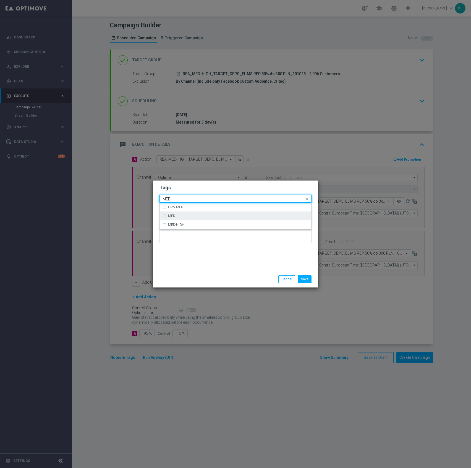
click at [225, 215] on div "MED" at bounding box center [238, 215] width 141 height 3
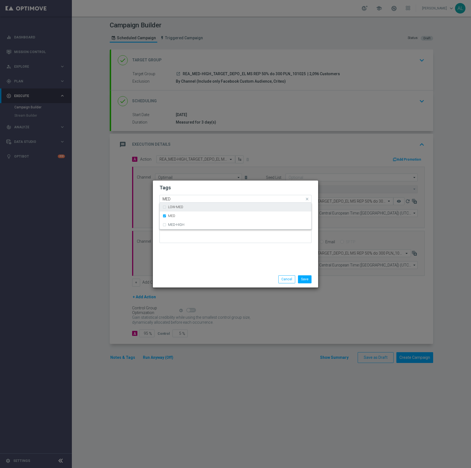
click at [217, 197] on input "MED" at bounding box center [234, 199] width 142 height 5
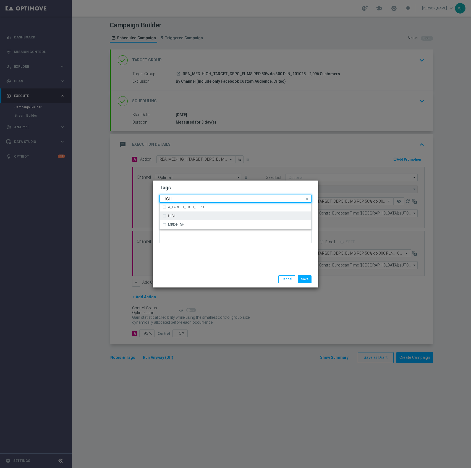
click at [190, 219] on div "HIGH" at bounding box center [236, 216] width 146 height 9
type input "HIGH"
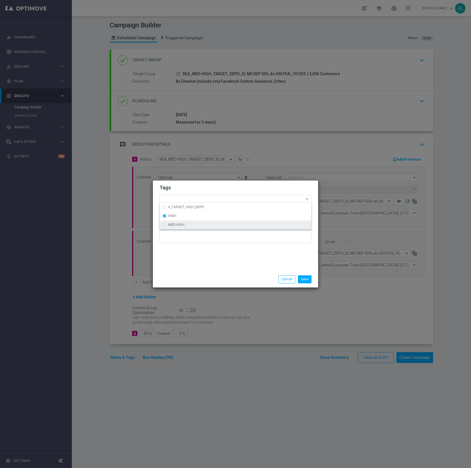
click at [217, 262] on div "Tags Quick find × REA × DEPO × TARGET × MED × HIGH A_TARGET_HIGH_DEPO HIGH MED-…" at bounding box center [235, 226] width 165 height 91
click at [306, 281] on button "Save" at bounding box center [305, 280] width 14 height 8
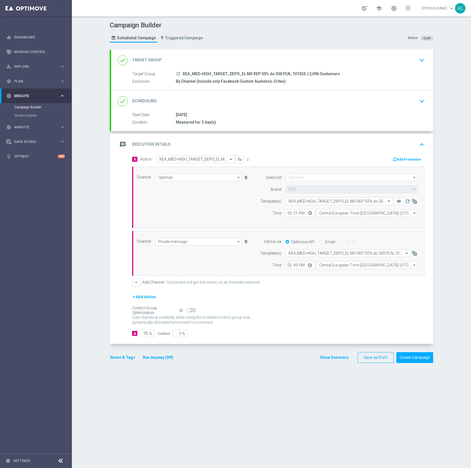
click at [113, 357] on button "Notes & Tags" at bounding box center [123, 357] width 26 height 7
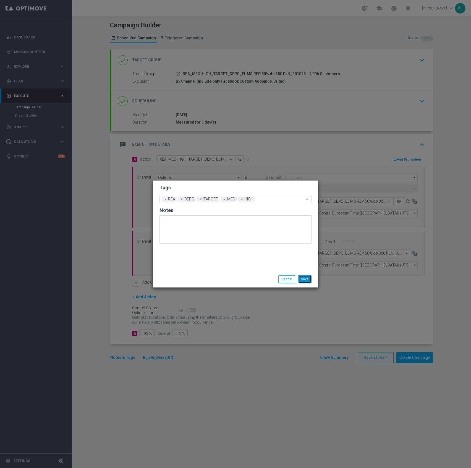
click at [309, 279] on button "Save" at bounding box center [305, 280] width 14 height 8
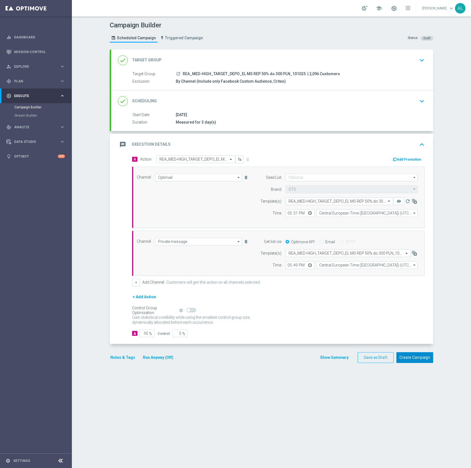
click at [411, 358] on button "Create Campaign" at bounding box center [415, 357] width 37 height 11
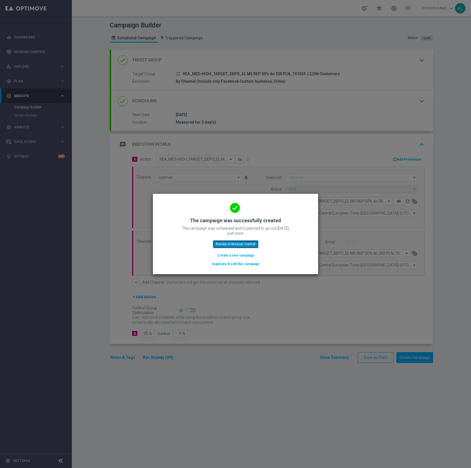
click at [225, 241] on button "Review in Mission Control" at bounding box center [236, 244] width 46 height 8
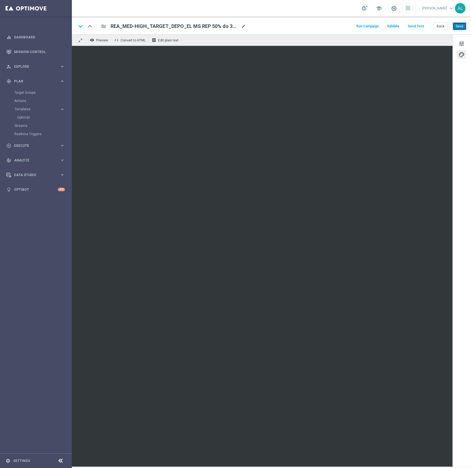
click at [454, 27] on button "Save" at bounding box center [460, 26] width 14 height 8
click at [440, 25] on button "Back" at bounding box center [441, 26] width 14 height 8
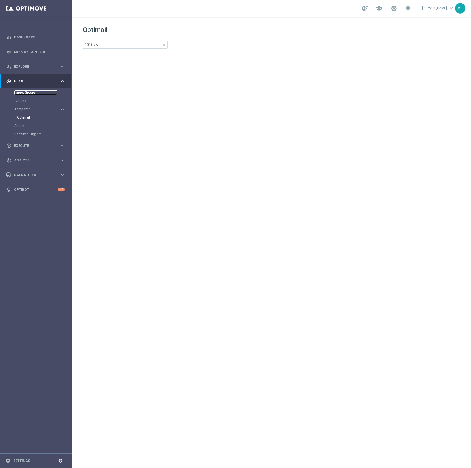
click at [31, 90] on link "Target Groups" at bounding box center [35, 92] width 43 height 4
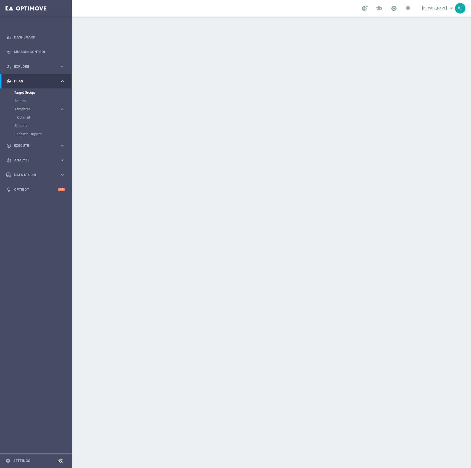
drag, startPoint x: 21, startPoint y: 83, endPoint x: 24, endPoint y: 89, distance: 6.1
click at [21, 83] on div "gps_fixed Plan" at bounding box center [32, 81] width 53 height 5
click at [25, 92] on div "play_circle_outline Execute keyboard_arrow_right" at bounding box center [35, 96] width 71 height 15
click at [30, 80] on span "Plan" at bounding box center [37, 81] width 46 height 3
click at [27, 94] on link "Target Groups" at bounding box center [35, 92] width 43 height 4
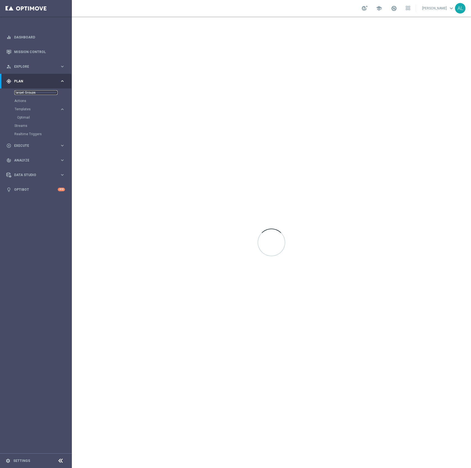
click at [28, 93] on link "Target Groups" at bounding box center [35, 92] width 43 height 4
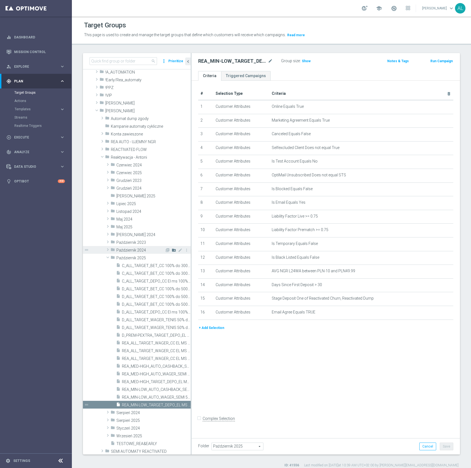
scroll to position [15, 0]
click at [144, 296] on span "D_ALL_TARGET_BET_CC 100% do 500 PLN LW sms ND_021025" at bounding box center [150, 296] width 56 height 5
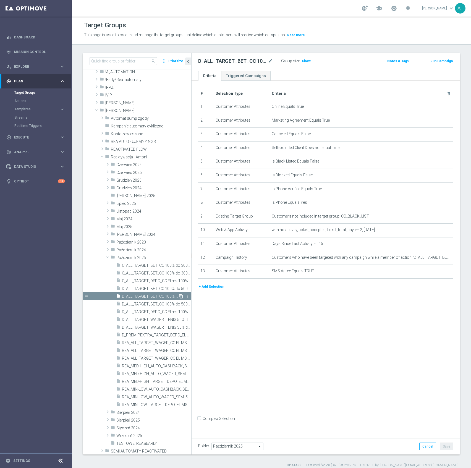
click at [179, 297] on icon "content_copy" at bounding box center [181, 296] width 4 height 4
click at [136, 298] on span "D_ALL_TARGET_BET_CC 100% do 500 PLN LW push SB_021025" at bounding box center [150, 296] width 56 height 5
click at [142, 289] on span "Copy of D_ALL_TARGET_BET_CC 100% do 500 PLN LW sms ND_021025" at bounding box center [150, 289] width 56 height 5
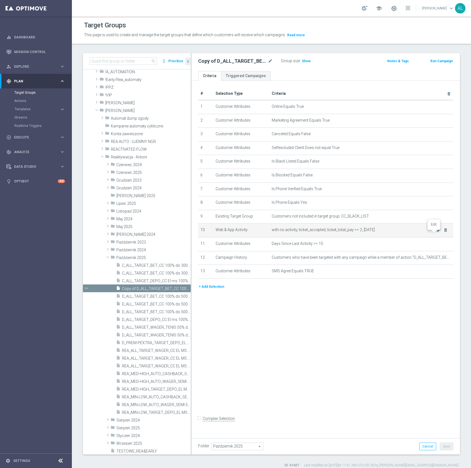
click at [437, 232] on icon "mode_edit" at bounding box center [439, 230] width 4 height 4
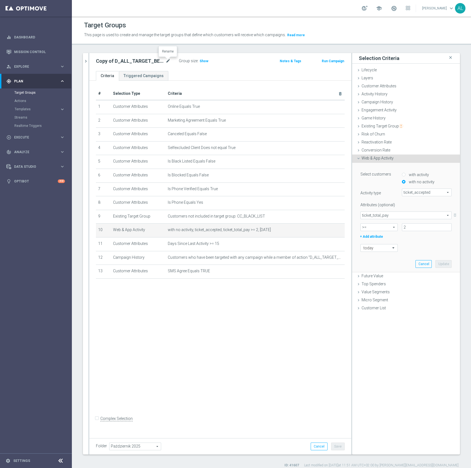
click at [169, 61] on icon "mode_edit" at bounding box center [168, 61] width 5 height 7
type input "D_ALL_TARGET_DEPO_CC El ms 100% do 500 PLN push SB_091025"
click at [198, 74] on ul "Criteria Triggered Campaigns" at bounding box center [220, 76] width 262 height 10
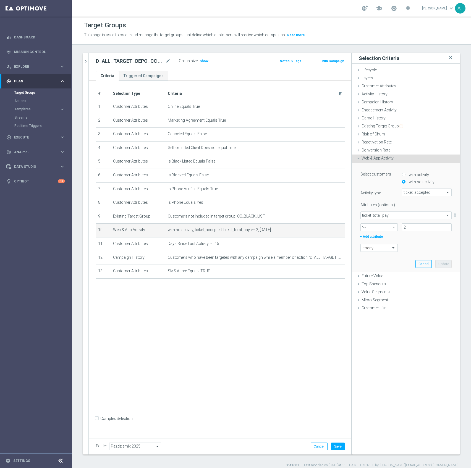
click at [397, 216] on span "ticket_total_pay" at bounding box center [406, 215] width 91 height 7
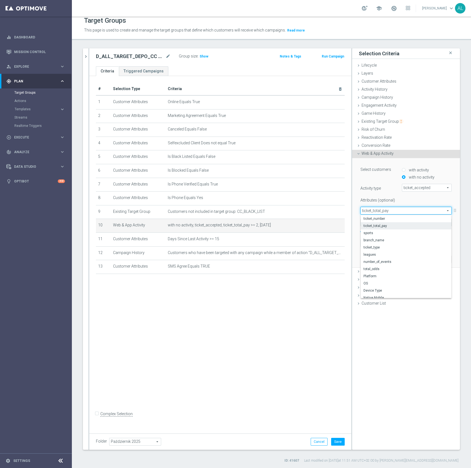
scroll to position [4, 0]
click at [418, 188] on span "ticket_accepted" at bounding box center [427, 188] width 49 height 7
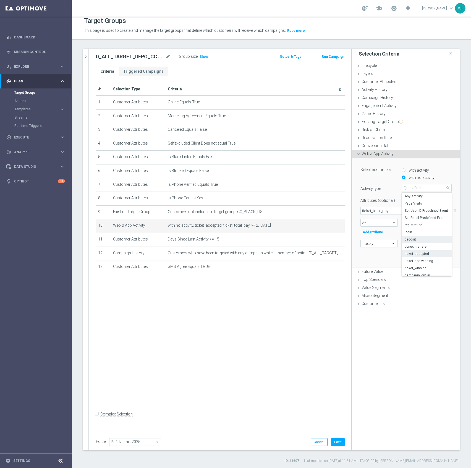
click at [419, 238] on span "deposit" at bounding box center [427, 239] width 44 height 4
type input "deposit"
type input "Select Attribute"
type input "Condition"
click at [396, 212] on span "ticket_total_pay" at bounding box center [406, 210] width 91 height 7
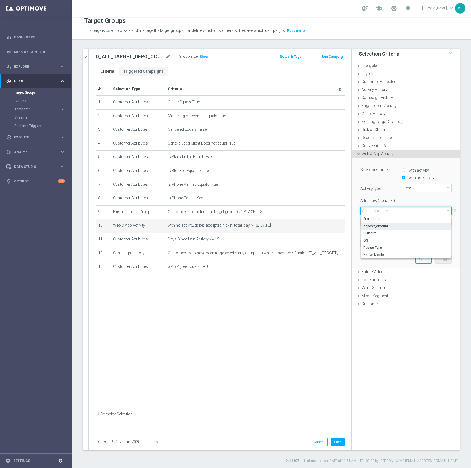
click at [390, 226] on span "deposit_amount" at bounding box center [406, 226] width 85 height 4
type input "deposit_amount"
click at [376, 221] on span ">=" at bounding box center [379, 222] width 37 height 7
click at [372, 255] on label ">=" at bounding box center [379, 252] width 37 height 7
type input ">="
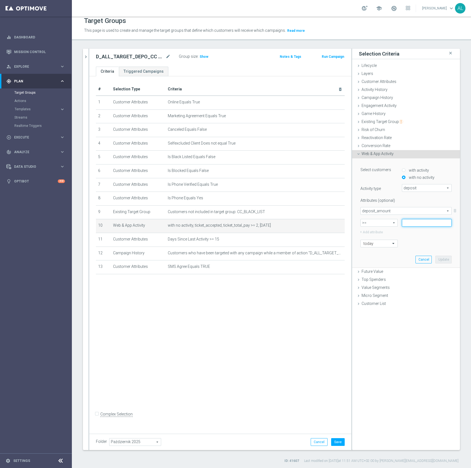
click at [407, 226] on input at bounding box center [427, 223] width 50 height 8
type input "2"
click at [440, 260] on button "Update" at bounding box center [444, 260] width 16 height 8
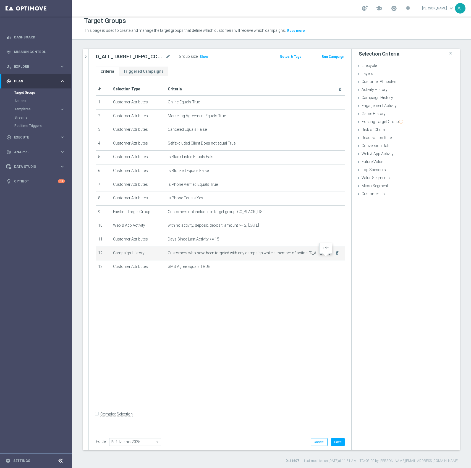
click at [329, 255] on icon "mode_edit" at bounding box center [331, 253] width 4 height 4
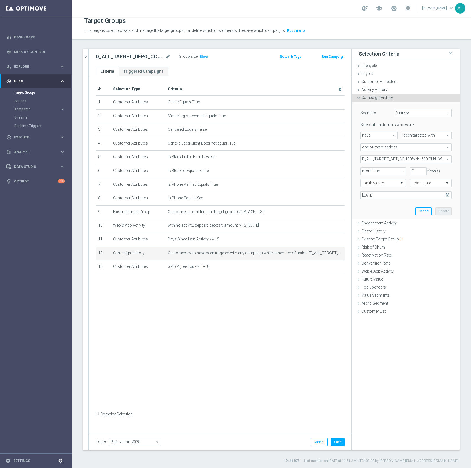
click at [407, 159] on span "D_ALL_TARGET_BET_CC 100% do 500 PLN LW_021025" at bounding box center [406, 159] width 91 height 7
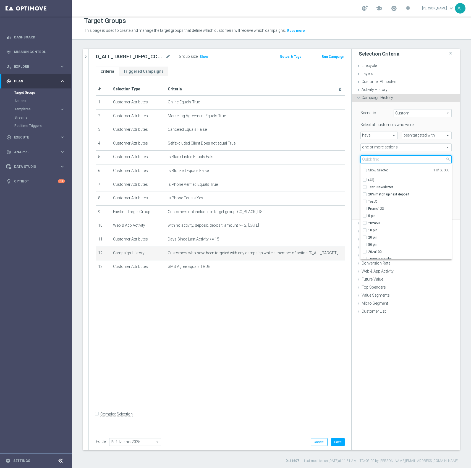
click at [385, 156] on input "search" at bounding box center [406, 159] width 91 height 8
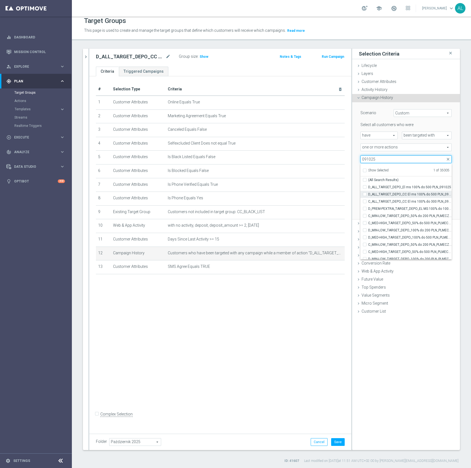
type input "091025"
click at [385, 195] on span "D_ALL_TARGET_DEPO_CC El ms 100% do 500 PLN_091025" at bounding box center [410, 194] width 84 height 4
click at [368, 195] on input "D_ALL_TARGET_DEPO_CC El ms 100% do 500 PLN_091025" at bounding box center [367, 195] width 4 height 4
checkbox input "true"
type input "Selected 2 of 35005"
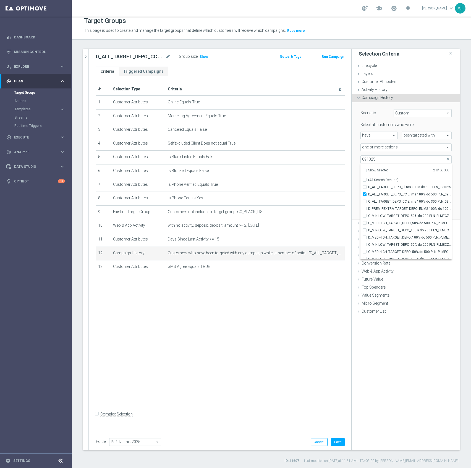
click at [357, 172] on div "more than more than arrow_drop_down search" at bounding box center [382, 171] width 50 height 8
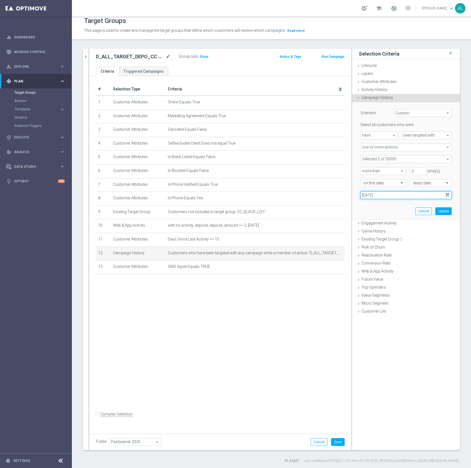
click at [381, 195] on input "02 Oct 2025" at bounding box center [406, 195] width 91 height 8
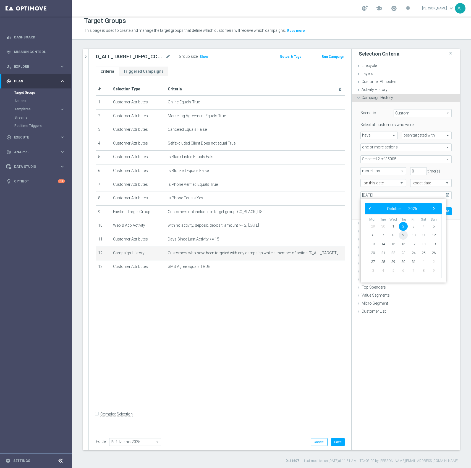
click at [404, 236] on span "9" at bounding box center [403, 235] width 9 height 9
type input "09 Oct 2025"
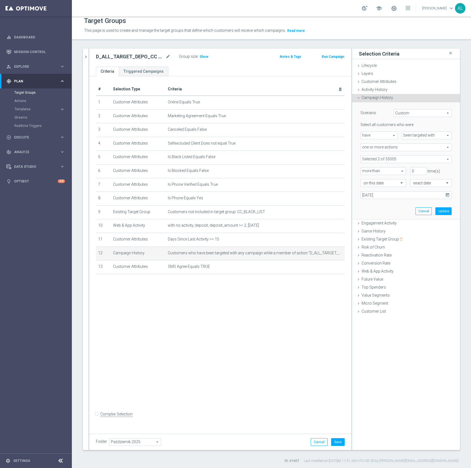
click at [415, 156] on span at bounding box center [406, 159] width 91 height 7
click at [378, 172] on span "Show Selected" at bounding box center [378, 170] width 20 height 4
click at [367, 172] on input "Show Selected" at bounding box center [365, 172] width 4 height 4
checkbox input "true"
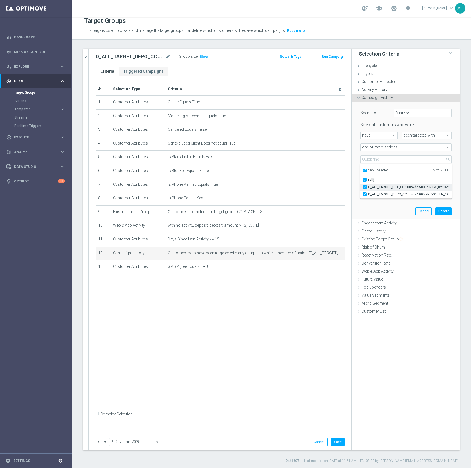
click at [393, 187] on span "D_ALL_TARGET_BET_CC 100% do 500 PLN LW_021025" at bounding box center [410, 187] width 84 height 4
click at [368, 187] on input "D_ALL_TARGET_BET_CC 100% do 500 PLN LW_021025" at bounding box center [367, 187] width 4 height 4
checkbox input "false"
type input "D_ALL_TARGET_DEPO_CC El ms 100% do 500 PLN_091025"
checkbox input "false"
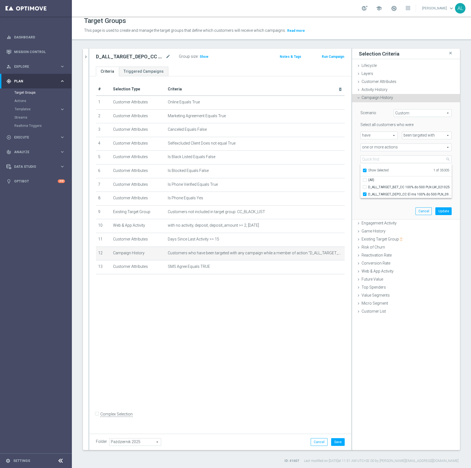
click at [385, 208] on div "Scenario Custom Custom arrow_drop_down search Select all customers who were hav…" at bounding box center [407, 160] width 100 height 117
click at [439, 210] on button "Update" at bounding box center [444, 211] width 16 height 8
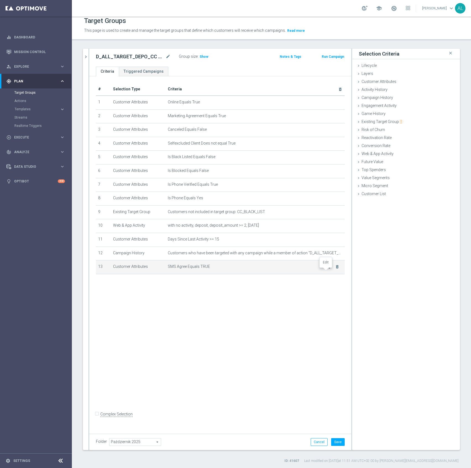
click at [329, 269] on icon "mode_edit" at bounding box center [331, 267] width 4 height 4
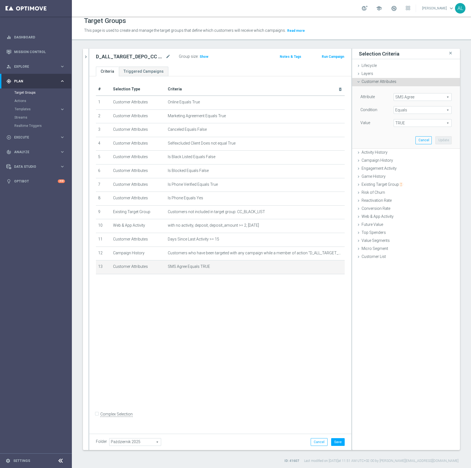
click at [420, 98] on span "SMS Agree" at bounding box center [423, 97] width 58 height 7
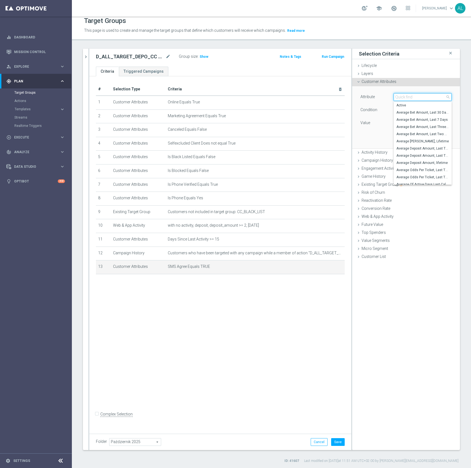
click at [420, 97] on input "search" at bounding box center [423, 97] width 58 height 8
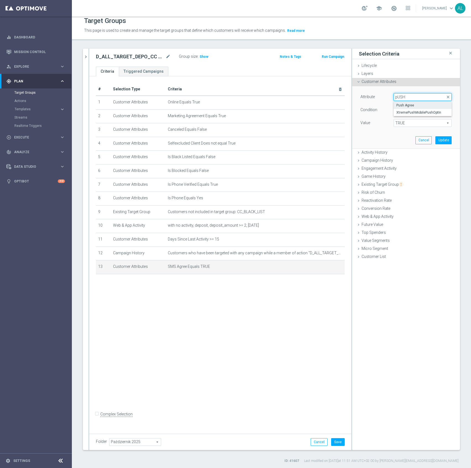
type input "pUSH"
click at [412, 107] on span "Push Agree" at bounding box center [423, 105] width 53 height 4
type input "Push Agree"
click at [402, 124] on span "TRUE" at bounding box center [423, 123] width 58 height 7
click at [407, 141] on span "TRUE" at bounding box center [423, 138] width 53 height 4
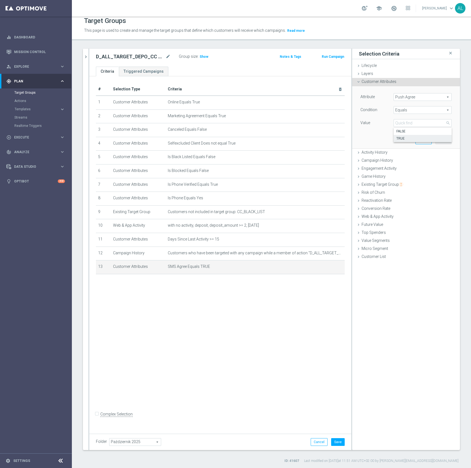
type input "TRUE"
click at [438, 140] on button "Update" at bounding box center [444, 140] width 16 height 8
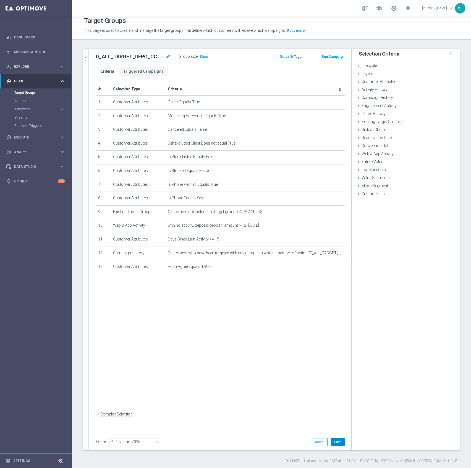
click at [331, 444] on button "Save" at bounding box center [338, 442] width 14 height 8
click at [329, 255] on icon "mode_edit" at bounding box center [331, 253] width 4 height 4
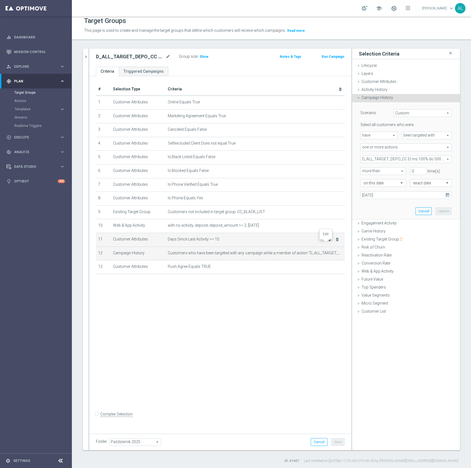
click at [329, 242] on icon "mode_edit" at bounding box center [331, 239] width 4 height 4
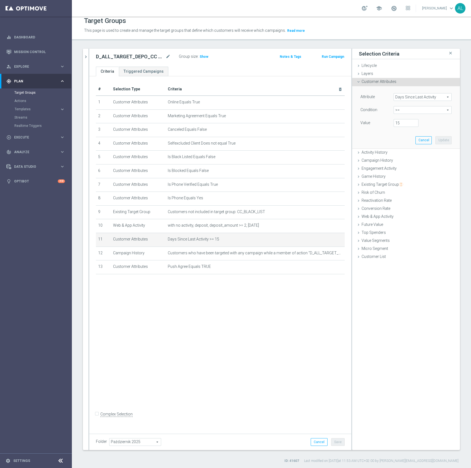
click at [417, 100] on span "Days Since Last Activity" at bounding box center [423, 97] width 58 height 7
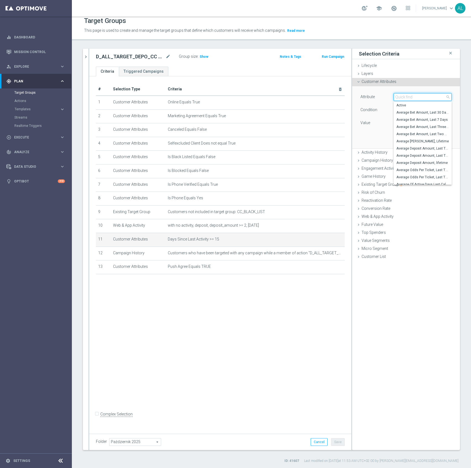
click at [417, 100] on input "search" at bounding box center [423, 97] width 58 height 8
type input "DAYS SINCE"
click at [423, 151] on span "Days Since Last Deposit" at bounding box center [423, 149] width 53 height 4
type input "Days Since Last Deposit"
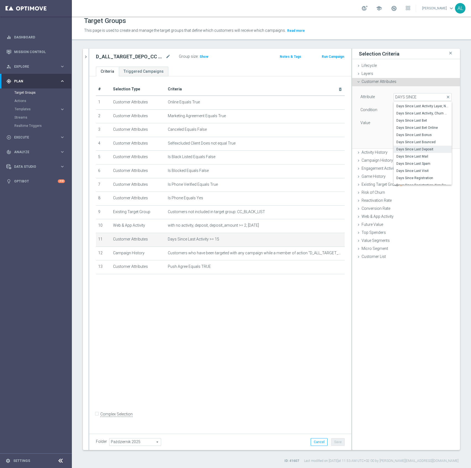
type input "="
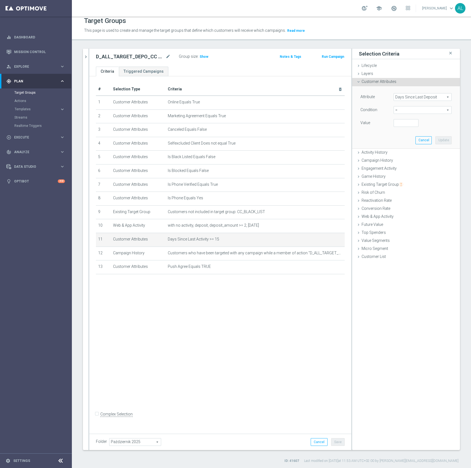
click at [412, 111] on span "=" at bounding box center [423, 110] width 58 height 7
click at [403, 153] on span ">=" at bounding box center [423, 154] width 53 height 4
type input ">="
click at [402, 122] on input "number" at bounding box center [406, 123] width 25 height 8
drag, startPoint x: 398, startPoint y: 123, endPoint x: 378, endPoint y: 124, distance: 20.2
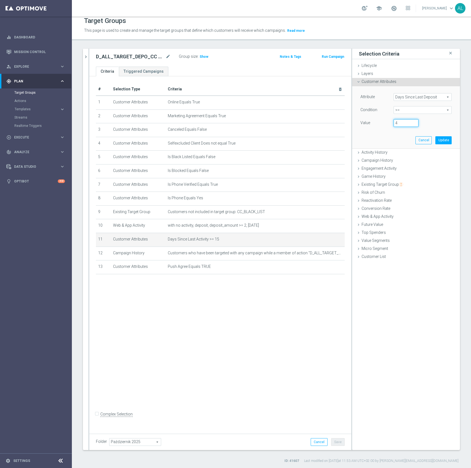
click at [378, 124] on div "Value 4" at bounding box center [407, 123] width 100 height 9
type input "4"
click at [436, 139] on button "Update" at bounding box center [444, 140] width 16 height 8
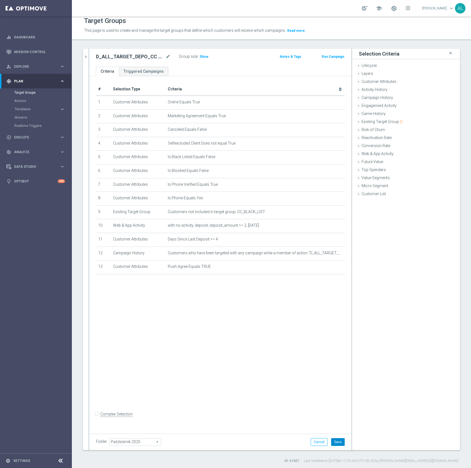
click at [335, 442] on button "Save" at bounding box center [338, 442] width 14 height 8
click at [203, 55] on span "Show" at bounding box center [204, 57] width 9 height 4
click at [85, 58] on icon "chevron_right" at bounding box center [85, 56] width 5 height 5
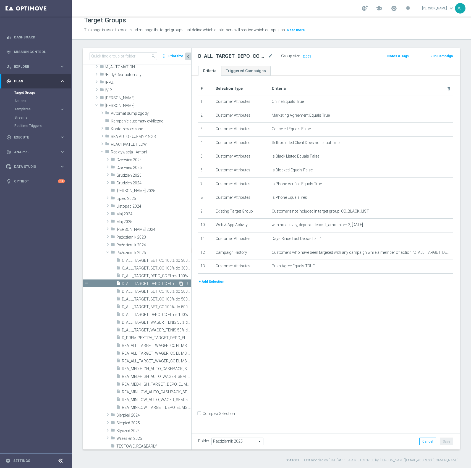
click at [179, 283] on icon "content_copy" at bounding box center [181, 284] width 4 height 4
click at [268, 56] on icon "mode_edit" at bounding box center [270, 56] width 5 height 7
type input "D_ALL_TARGET_DEPO_CC El ms 100% do 500 PLN SMS ND_091025"
click at [299, 67] on ul "Criteria Triggered Campaigns" at bounding box center [326, 71] width 269 height 10
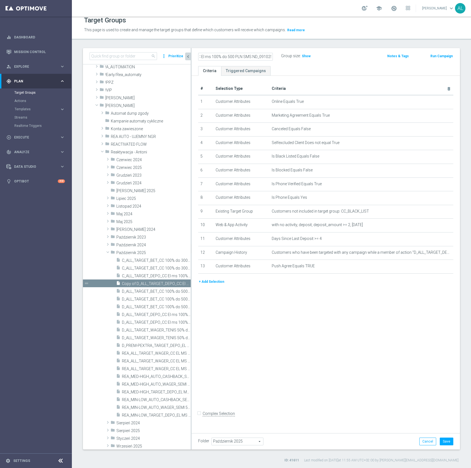
scroll to position [0, 0]
click at [437, 269] on icon "mode_edit" at bounding box center [439, 266] width 4 height 4
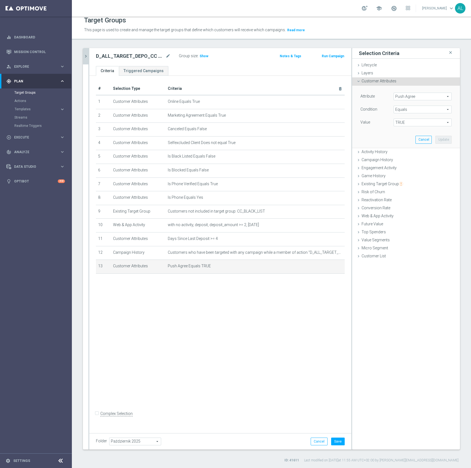
click at [398, 123] on span "TRUE" at bounding box center [423, 122] width 58 height 7
click at [422, 94] on span "Push Agree" at bounding box center [423, 96] width 58 height 7
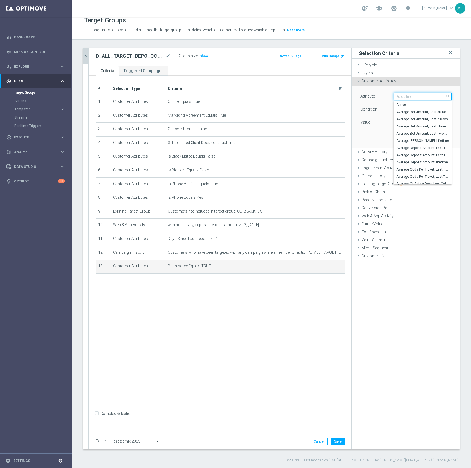
click at [420, 97] on input "search" at bounding box center [423, 97] width 58 height 8
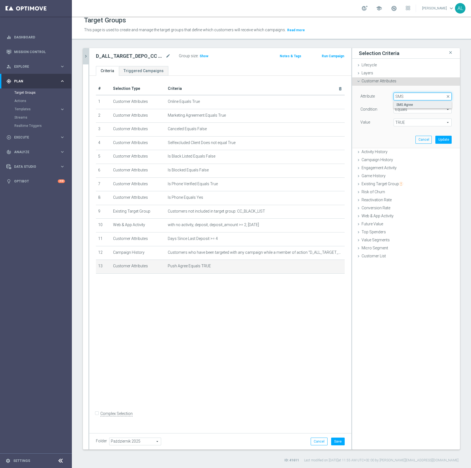
type input "SMS"
click at [413, 105] on span "SMS Agree" at bounding box center [423, 105] width 53 height 4
type input "SMS Agree"
click at [397, 123] on span "TRUE" at bounding box center [423, 122] width 58 height 7
click at [403, 137] on span "TRUE" at bounding box center [423, 138] width 53 height 4
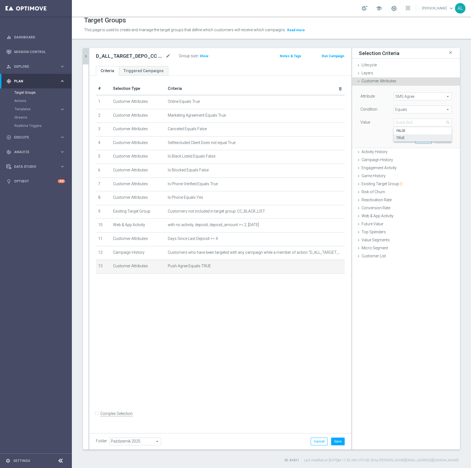
type input "TRUE"
click at [440, 140] on button "Update" at bounding box center [444, 140] width 16 height 8
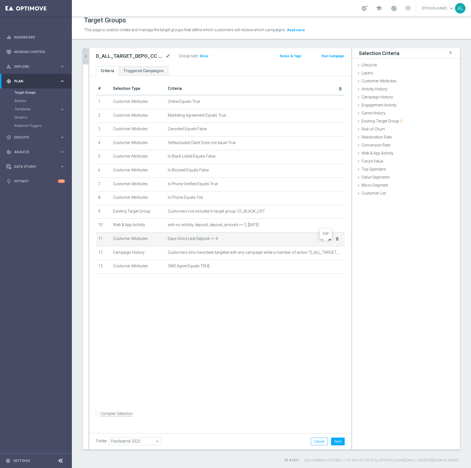
click at [329, 241] on icon "mode_edit" at bounding box center [331, 239] width 4 height 4
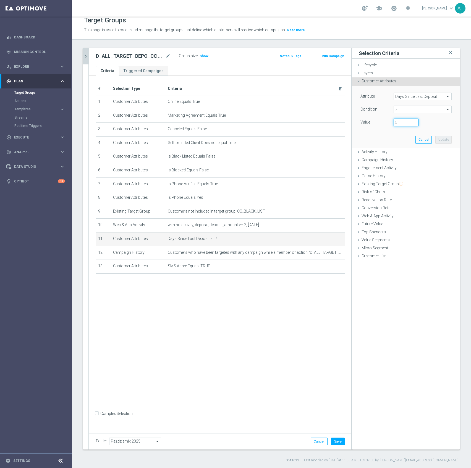
type input "5"
click at [410, 121] on input "5" at bounding box center [406, 123] width 25 height 8
click at [437, 140] on button "Update" at bounding box center [444, 140] width 16 height 8
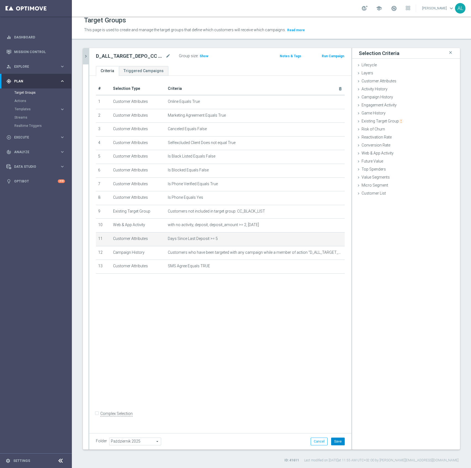
click at [331, 441] on button "Save" at bounding box center [338, 442] width 14 height 8
click at [86, 54] on icon "chevron_right" at bounding box center [85, 56] width 5 height 5
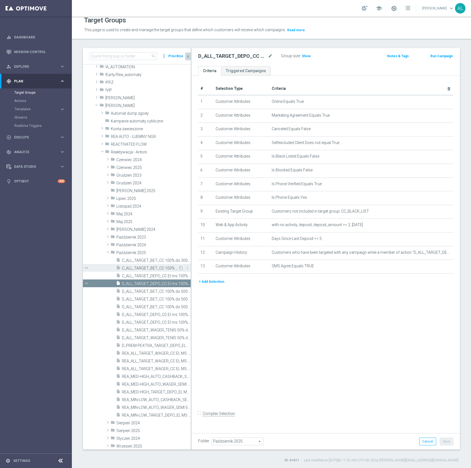
click at [152, 268] on span "C_ALL_TARGET_BET_CC 100% do 300 PLN sms ND_021025" at bounding box center [150, 268] width 56 height 5
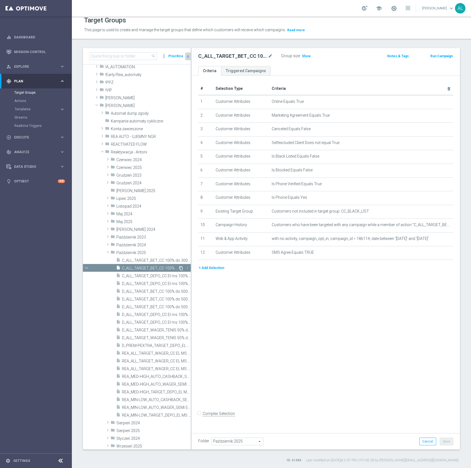
click at [179, 269] on icon "content_copy" at bounding box center [181, 268] width 4 height 4
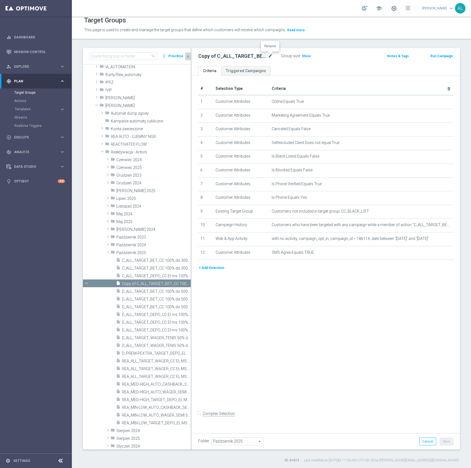
click at [271, 55] on icon "mode_edit" at bounding box center [270, 56] width 5 height 7
type input "C_ALL_TARGET_DEPO_CC El ms 100% do 300 PLN SMS ND_091025"
click at [303, 68] on ul "Criteria Triggered Campaigns" at bounding box center [326, 71] width 269 height 10
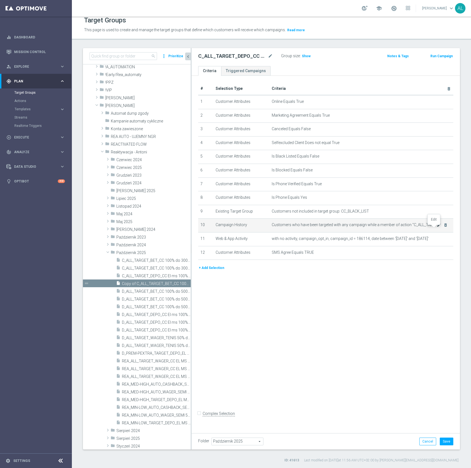
click at [437, 227] on icon "mode_edit" at bounding box center [439, 225] width 4 height 4
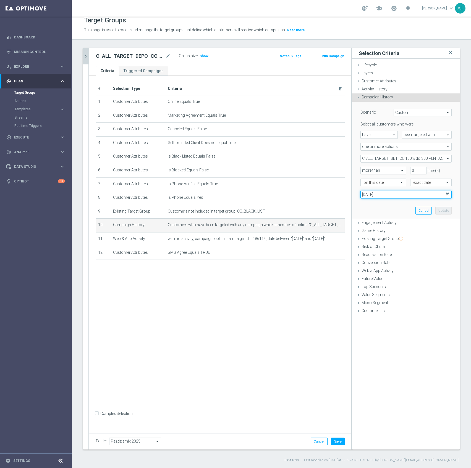
click at [378, 194] on input "02 Oct 2025" at bounding box center [406, 195] width 91 height 8
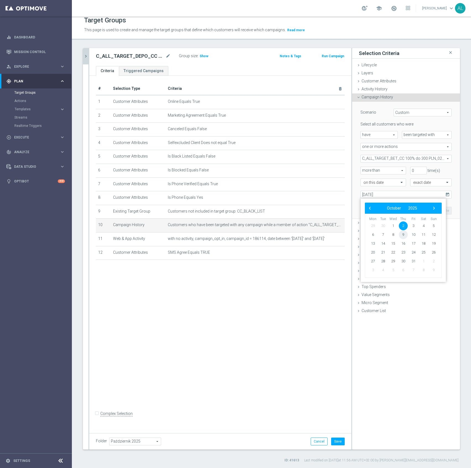
click at [405, 236] on span "9" at bounding box center [403, 234] width 9 height 9
type input "09 Oct 2025"
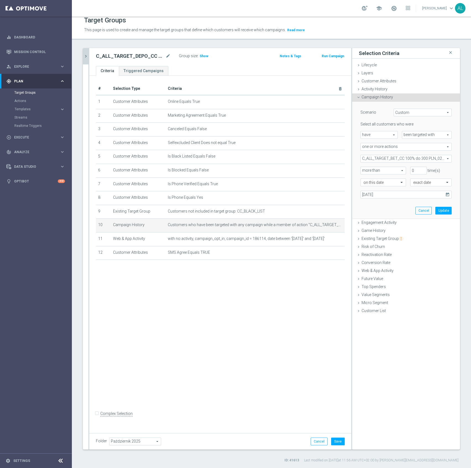
click at [383, 159] on span "C_ALL_TARGET_BET_CC 100% do 300 PLN_021025" at bounding box center [406, 158] width 91 height 7
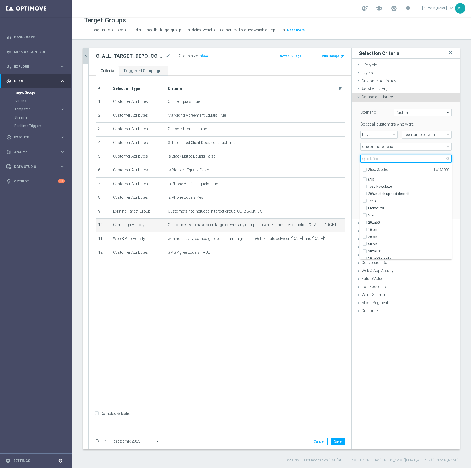
click at [384, 159] on input "search" at bounding box center [406, 159] width 91 height 8
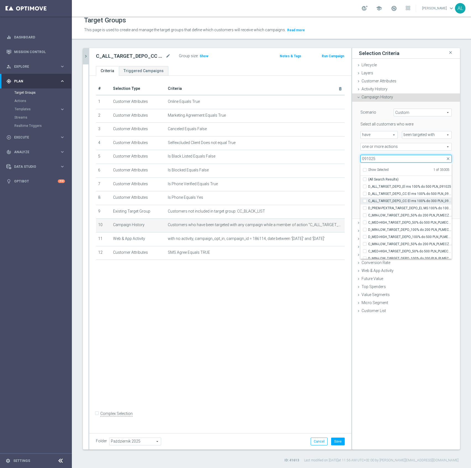
type input "091025"
click at [378, 201] on span "C_ALL_TARGET_DEPO_CC El ms 100% do 300 PLN_091025" at bounding box center [410, 201] width 84 height 4
click at [368, 201] on input "C_ALL_TARGET_DEPO_CC El ms 100% do 300 PLN_091025" at bounding box center [367, 201] width 4 height 4
checkbox input "true"
type input "Selected 2 of 35005"
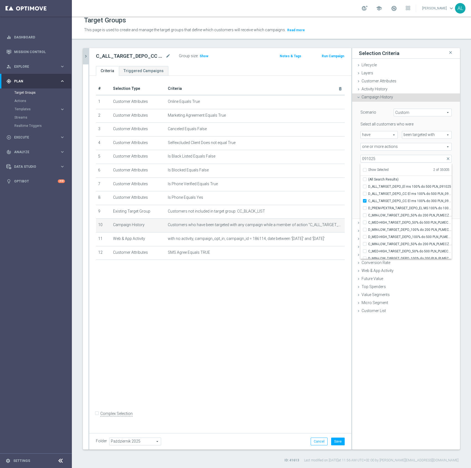
click at [377, 170] on span "Show Selected" at bounding box center [378, 170] width 20 height 4
click at [367, 170] on input "Show Selected" at bounding box center [365, 171] width 4 height 4
checkbox input "true"
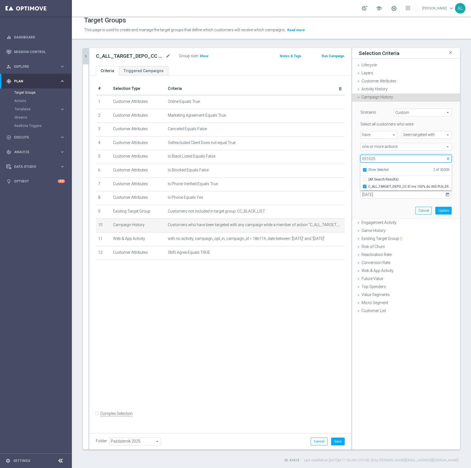
click at [379, 157] on input "091025" at bounding box center [406, 159] width 91 height 8
checkbox input "true"
click at [377, 187] on span "C_ALL_TARGET_BET_CC 100% do 300 PLN_021025" at bounding box center [410, 187] width 84 height 4
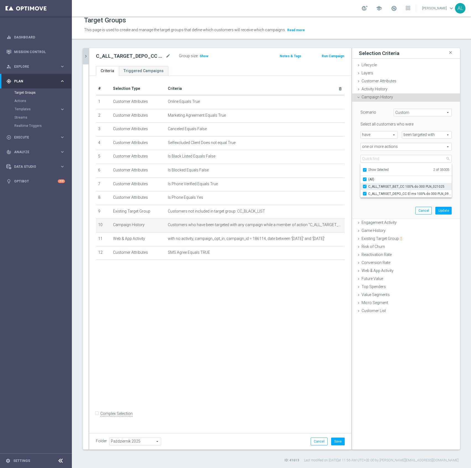
click at [368, 187] on input "C_ALL_TARGET_BET_CC 100% do 300 PLN_021025" at bounding box center [367, 187] width 4 height 4
checkbox input "false"
type input "C_ALL_TARGET_DEPO_CC El ms 100% do 300 PLN_091025"
checkbox input "false"
click at [365, 209] on div "Scenario Custom Custom arrow_drop_down search Select all customers who were hav…" at bounding box center [407, 160] width 100 height 117
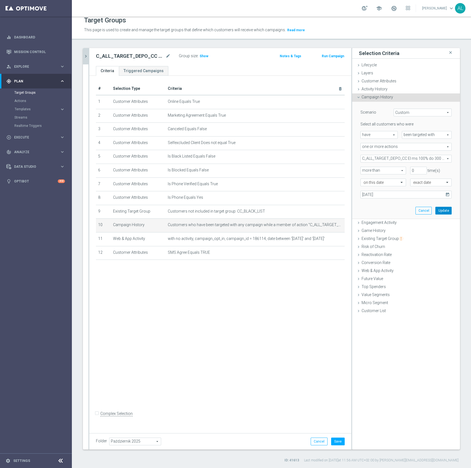
click at [438, 212] on button "Update" at bounding box center [444, 211] width 16 height 8
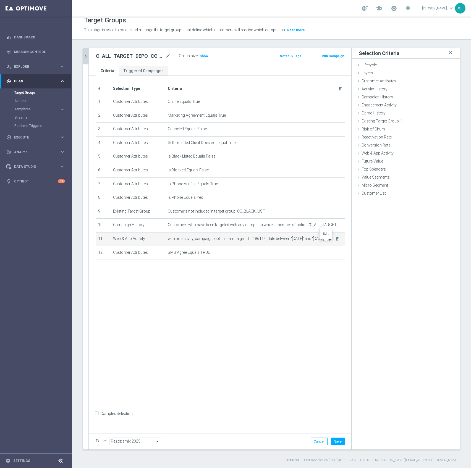
click at [329, 241] on icon "mode_edit" at bounding box center [331, 239] width 4 height 4
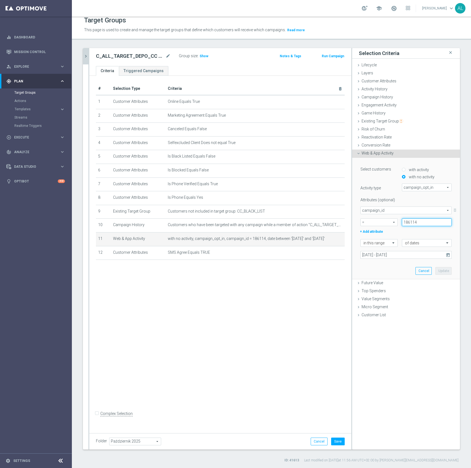
click at [411, 223] on input "186114" at bounding box center [427, 223] width 50 height 8
click at [419, 220] on input "186114" at bounding box center [427, 223] width 50 height 8
paste input "8301"
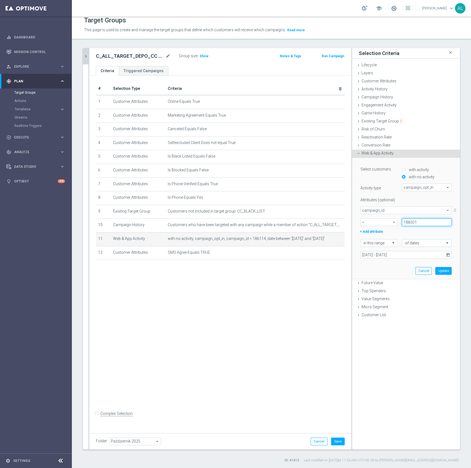
type input "188301"
click at [396, 253] on input "02 Oct 2025 - 05 Oct 2025" at bounding box center [406, 255] width 91 height 8
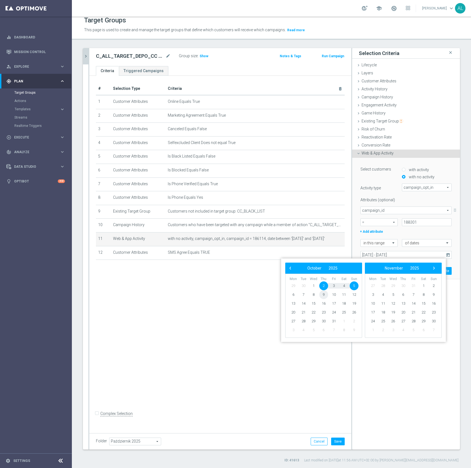
click at [324, 295] on span "9" at bounding box center [324, 294] width 9 height 9
click at [356, 295] on span "12" at bounding box center [354, 294] width 9 height 9
type input "09 Oct 2025 - 12 Oct 2025"
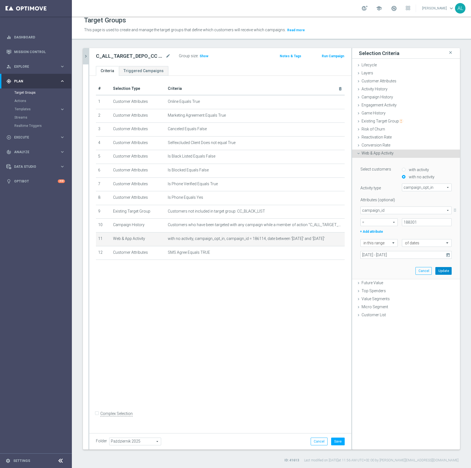
click at [439, 272] on button "Update" at bounding box center [444, 271] width 16 height 8
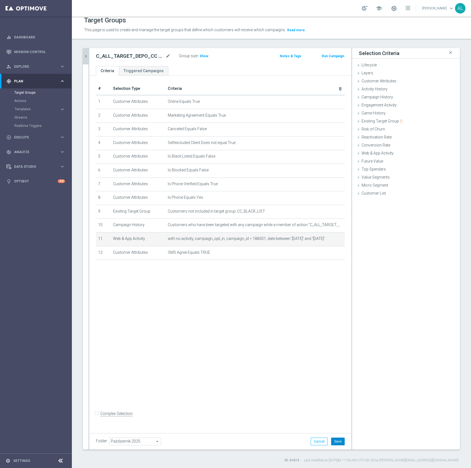
click at [334, 440] on button "Save" at bounding box center [338, 442] width 14 height 8
click at [368, 82] on span "Customer Attributes" at bounding box center [379, 81] width 35 height 4
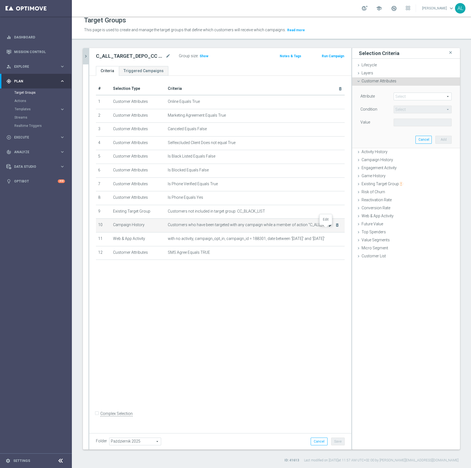
click at [329, 227] on icon "mode_edit" at bounding box center [331, 225] width 4 height 4
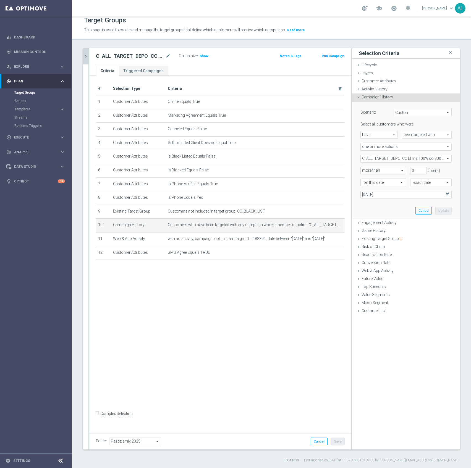
click at [396, 159] on span "C_ALL_TARGET_DEPO_CC El ms 100% do 300 PLN_091025" at bounding box center [406, 158] width 91 height 7
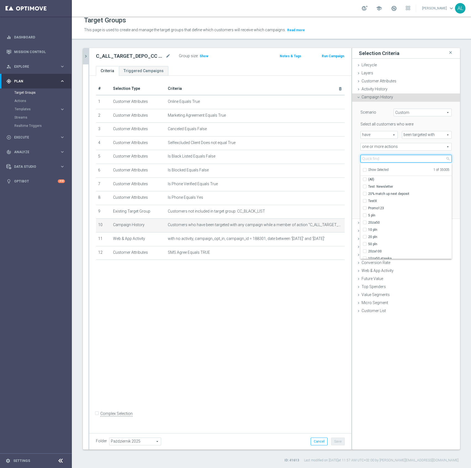
click at [385, 159] on input "search" at bounding box center [406, 159] width 91 height 8
paste input "C_ALL_TARGET_DEPO_CC El ms 100% do 300 PLN_091025"
type input "C_ALL_TARGET_DEPO_CC El ms 100% do 300 PLN_091025"
checkbox input "true"
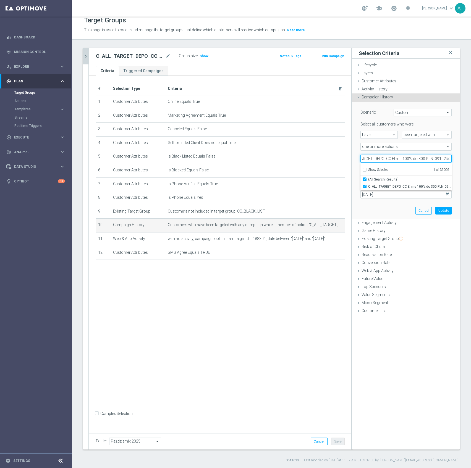
type input "C_ALL_TARGET_DEPO_CC El ms 100% do 300 PLN_091025"
click at [375, 214] on div "Scenario Custom Custom arrow_drop_down search Select all customers who were hav…" at bounding box center [407, 160] width 100 height 117
click at [293, 325] on div "# Selection Type Criteria delete_forever 1 Customer Attributes Online Equals Tr…" at bounding box center [220, 253] width 262 height 354
click at [85, 58] on icon "chevron_right" at bounding box center [85, 56] width 5 height 5
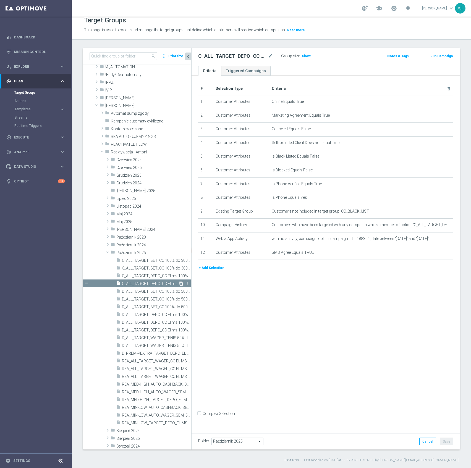
click at [179, 283] on icon "content_copy" at bounding box center [181, 284] width 4 height 4
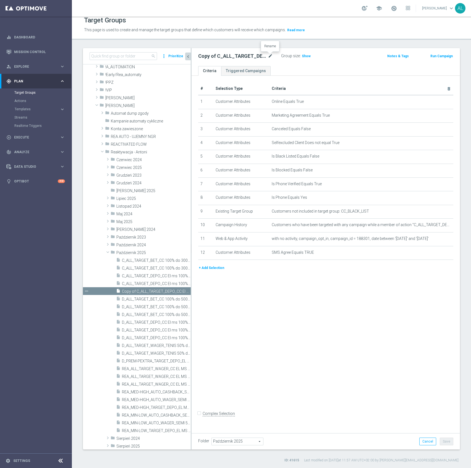
click at [271, 57] on icon "mode_edit" at bounding box center [270, 56] width 5 height 7
type input "C_ALL_TARGET_DEPO_CC El ms 100% do 300 PLN push SB_091025"
click at [312, 78] on div "# Selection Type Criteria delete_forever 1 Customer Attributes Online Equals Tr…" at bounding box center [326, 253] width 269 height 354
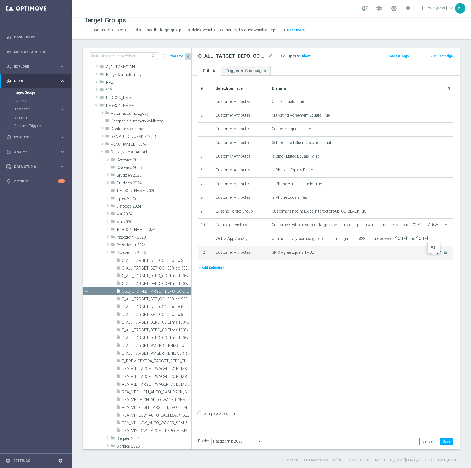
click at [437, 255] on icon "mode_edit" at bounding box center [439, 252] width 4 height 4
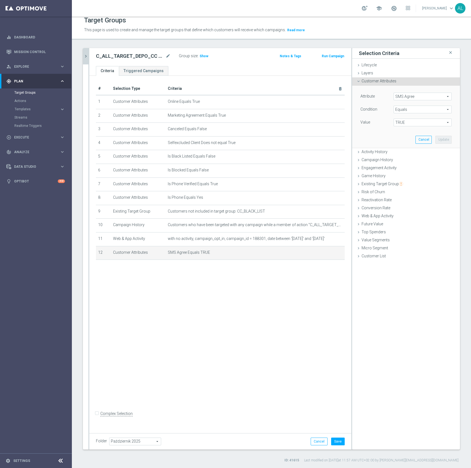
click at [416, 98] on span "SMS Agree" at bounding box center [423, 96] width 58 height 7
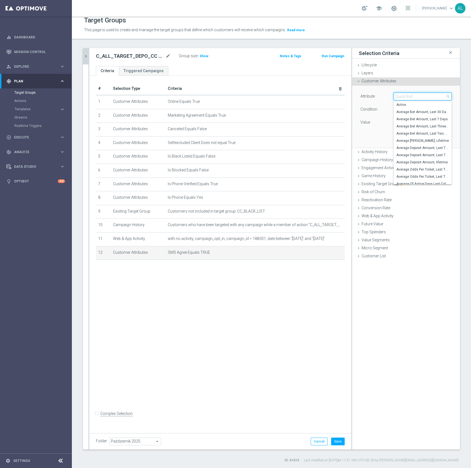
click at [416, 98] on input "search" at bounding box center [423, 97] width 58 height 8
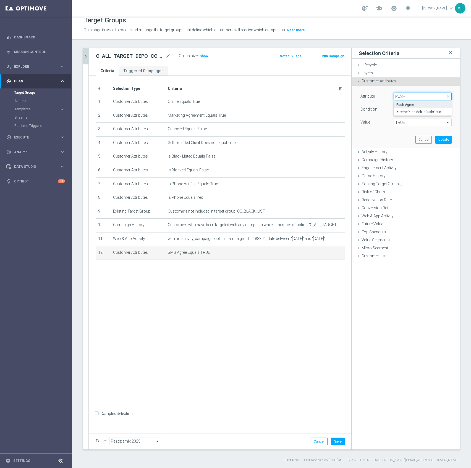
type input "PUSH"
click at [402, 104] on span "Push Agree" at bounding box center [423, 105] width 53 height 4
type input "Push Agree"
click at [419, 118] on div "Attribute Push Agree Push Agree arrow_drop_down search Condition Equals Equals …" at bounding box center [406, 110] width 91 height 35
click at [417, 121] on span "TRUE" at bounding box center [423, 122] width 58 height 7
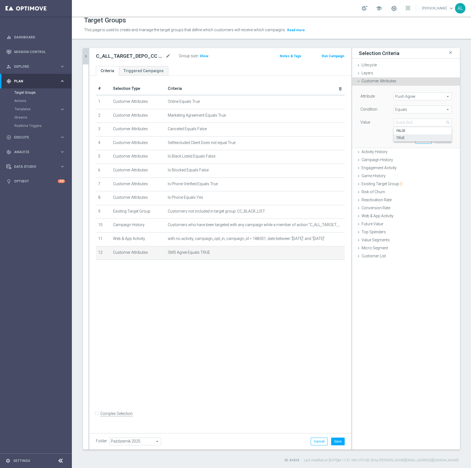
click at [400, 141] on label "TRUE" at bounding box center [423, 137] width 58 height 7
type input "TRUE"
click at [446, 139] on button "Update" at bounding box center [444, 140] width 16 height 8
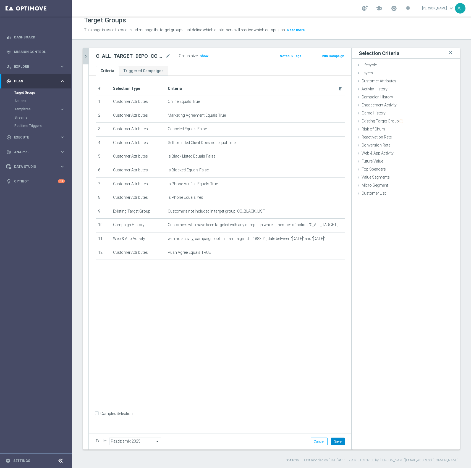
click at [333, 445] on button "Save" at bounding box center [338, 442] width 14 height 8
click at [84, 56] on icon "chevron_right" at bounding box center [85, 56] width 5 height 5
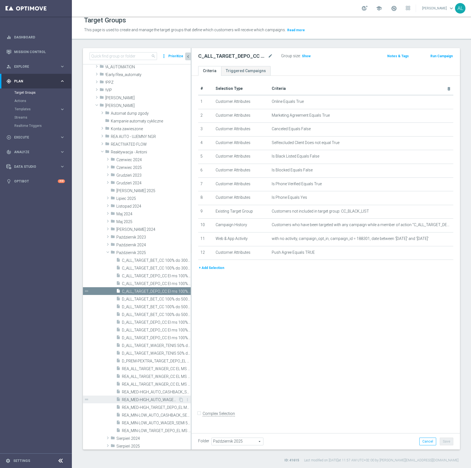
click at [144, 400] on span "REA_MED-HIGH_AUTO_WAGER_SEMI 50% do 300 PLN push_031025" at bounding box center [150, 400] width 56 height 5
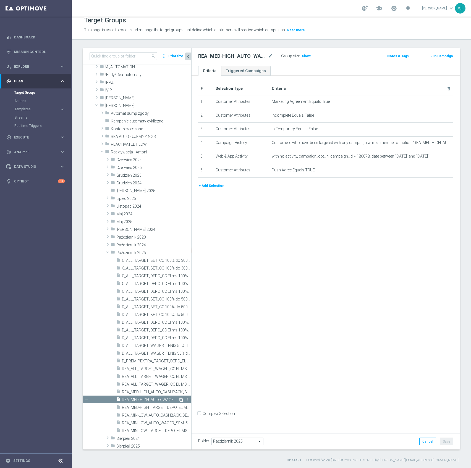
click at [179, 401] on icon "content_copy" at bounding box center [181, 400] width 4 height 4
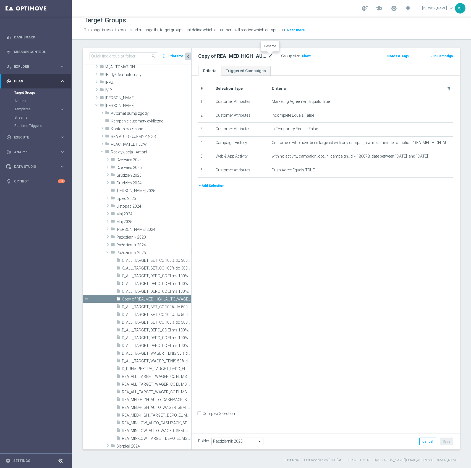
click at [271, 57] on icon "mode_edit" at bounding box center [270, 56] width 5 height 7
click at [257, 58] on input "D_PREM-PEXTRA_TARGET_DEPO_EL MS 100% do 1000 PLN_091025" at bounding box center [235, 57] width 75 height 8
type input "D_PREM-PEXTRA_TARGET_DEPO_EL MS 100% do 1000 PLN sms_091025"
click at [314, 207] on div "# Selection Type Criteria delete_forever 1 Customer Attributes Marketing Agreem…" at bounding box center [326, 253] width 269 height 354
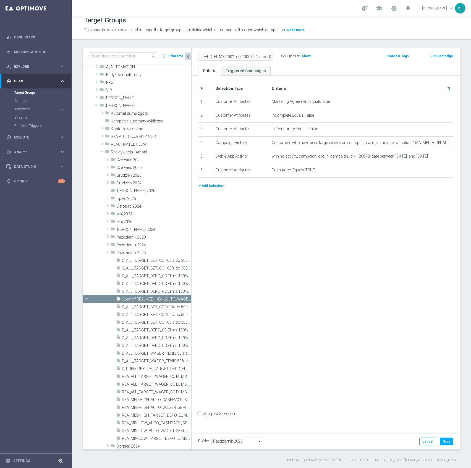
scroll to position [0, 0]
click at [437, 142] on icon "mode_edit" at bounding box center [439, 143] width 4 height 4
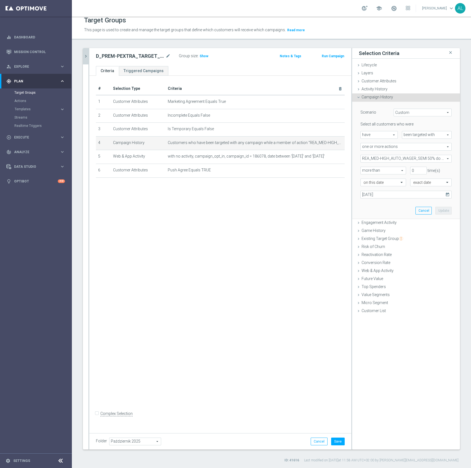
click at [382, 158] on span "REA_MED-HIGH_AUTO_WAGER_SEMI 50% do 300 PLN_WEEKLY" at bounding box center [406, 158] width 91 height 7
click at [380, 171] on span "Show Selected" at bounding box center [378, 170] width 20 height 4
click at [367, 171] on input "Show Selected" at bounding box center [365, 171] width 4 height 4
checkbox input "true"
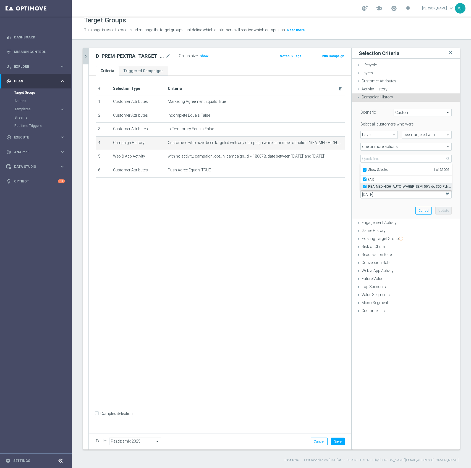
click at [373, 187] on span "REA_MED-HIGH_AUTO_WAGER_SEMI 50% do 300 PLN_WEEKLY" at bounding box center [410, 187] width 84 height 4
click at [368, 187] on input "REA_MED-HIGH_AUTO_WAGER_SEMI 50% do 300 PLN_WEEKLY" at bounding box center [367, 187] width 4 height 4
checkbox input "false"
type input "Select Action"
checkbox input "false"
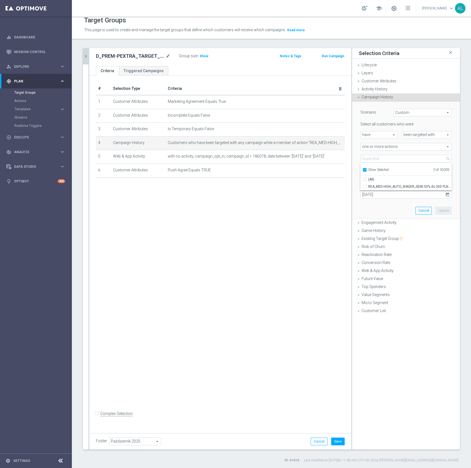
click at [371, 169] on span "Show Selected" at bounding box center [378, 170] width 20 height 4
click at [367, 169] on input "Show Selected" at bounding box center [365, 171] width 4 height 4
checkbox input "false"
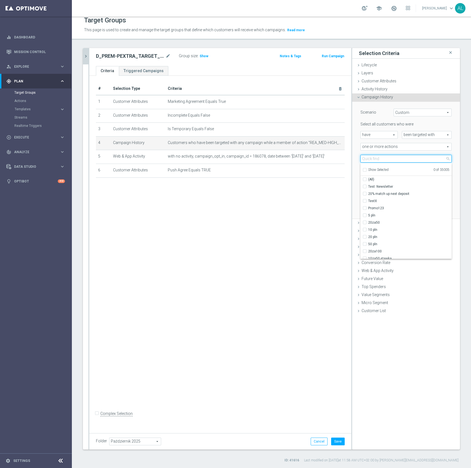
click at [375, 160] on input "search" at bounding box center [406, 159] width 91 height 8
paste input "D_PREM-PEXTRA_TARGET_DEPO_EL MS 100% do 1000 PLN_091025"
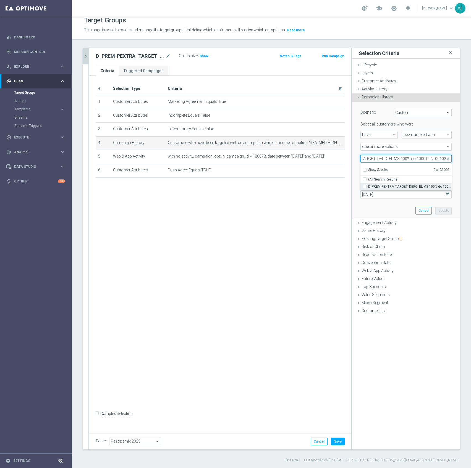
type input "D_PREM-PEXTRA_TARGET_DEPO_EL MS 100% do 1000 PLN_091025"
click at [372, 185] on span "D_PREM-PEXTRA_TARGET_DEPO_EL MS 100% do 1000 PLN_091025" at bounding box center [410, 187] width 84 height 4
click at [368, 185] on input "D_PREM-PEXTRA_TARGET_DEPO_EL MS 100% do 1000 PLN_091025" at bounding box center [367, 187] width 4 height 4
checkbox input "true"
type input "D_PREM-PEXTRA_TARGET_DEPO_EL MS 100% do 1000 PLN_091025"
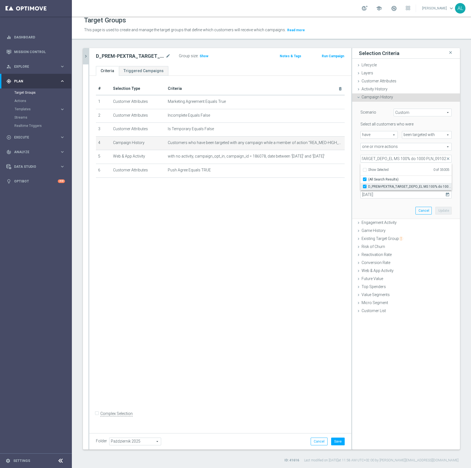
checkbox input "true"
click at [368, 195] on input "03 Oct 2025" at bounding box center [406, 195] width 91 height 8
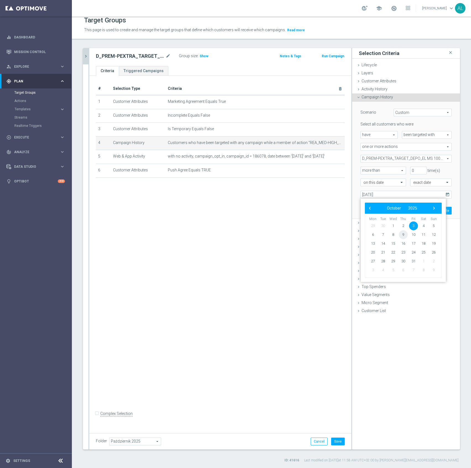
click at [402, 236] on span "9" at bounding box center [403, 234] width 9 height 9
type input "09 Oct 2025"
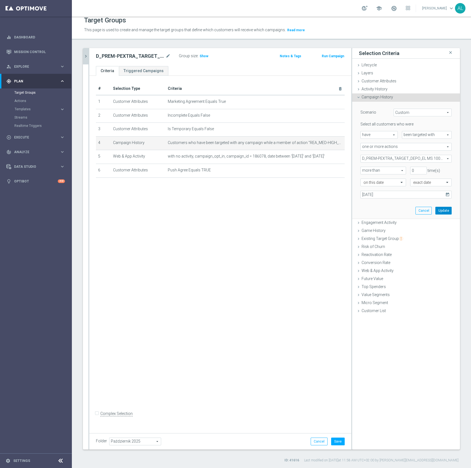
click at [439, 211] on button "Update" at bounding box center [444, 211] width 16 height 8
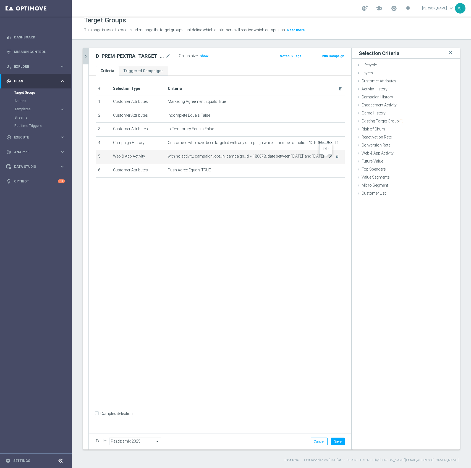
click at [329, 158] on icon "mode_edit" at bounding box center [331, 156] width 4 height 4
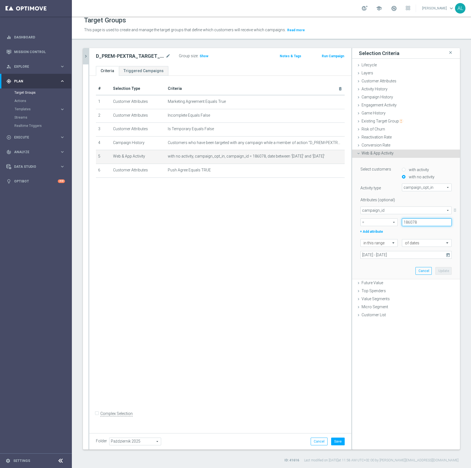
click at [406, 222] on input "186078" at bounding box center [427, 223] width 50 height 8
paste input "8302"
type input "188302"
click at [399, 258] on input "03 Oct 2025 - 05 Oct 2025" at bounding box center [406, 255] width 91 height 8
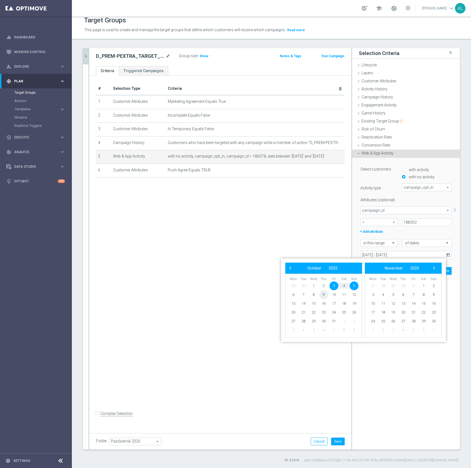
click at [325, 295] on span "9" at bounding box center [324, 294] width 9 height 9
click at [357, 296] on span "12" at bounding box center [354, 294] width 9 height 9
type input "09 Oct 2025 - 12 Oct 2025"
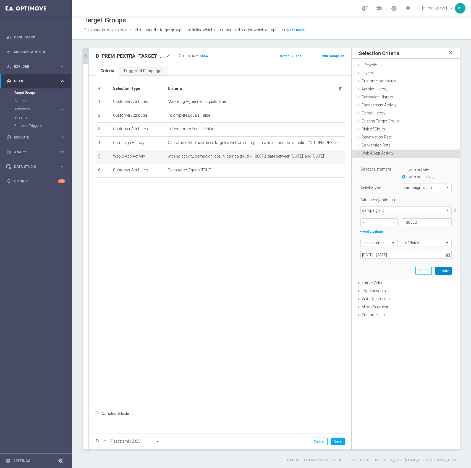
click at [438, 272] on button "Update" at bounding box center [444, 271] width 16 height 8
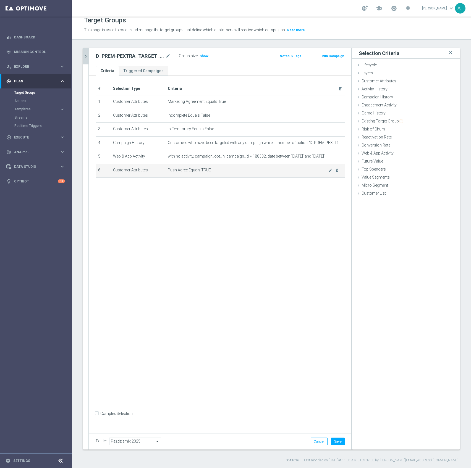
click at [323, 173] on span "Push Agree Equals TRUE" at bounding box center [248, 170] width 161 height 5
click at [329, 173] on icon "mode_edit" at bounding box center [331, 170] width 4 height 4
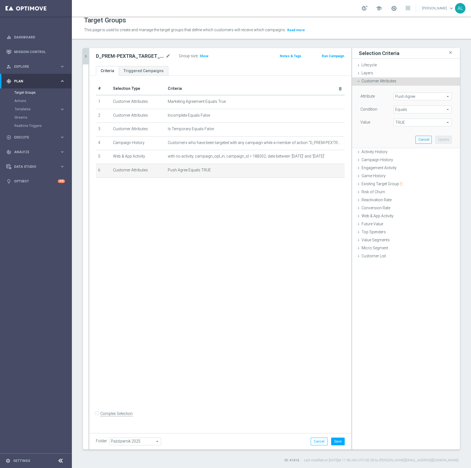
click at [412, 121] on span "TRUE" at bounding box center [423, 122] width 58 height 7
click at [410, 95] on span "Push Agree" at bounding box center [423, 96] width 58 height 7
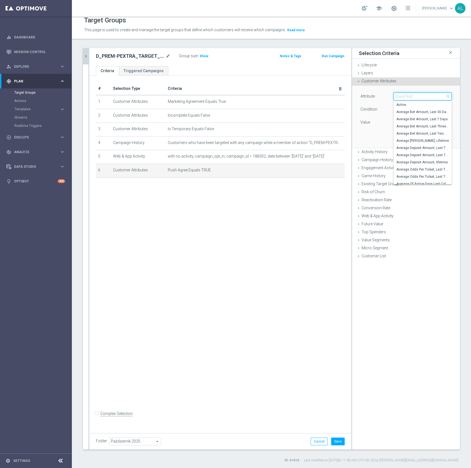
click at [410, 95] on input "search" at bounding box center [423, 97] width 58 height 8
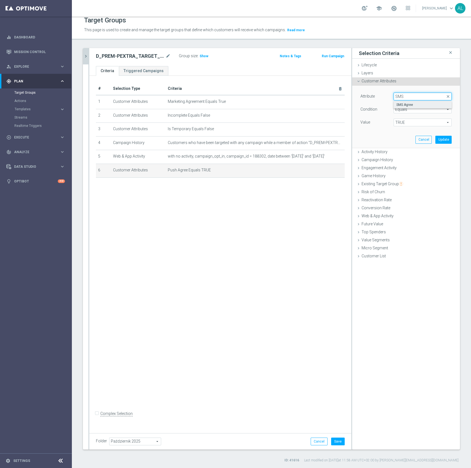
type input "SMS"
click at [437, 107] on span "SMS Agree" at bounding box center [423, 105] width 53 height 4
type input "SMS Agree"
click at [394, 122] on span "TRUE" at bounding box center [423, 122] width 58 height 7
click at [401, 137] on span "TRUE" at bounding box center [423, 138] width 53 height 4
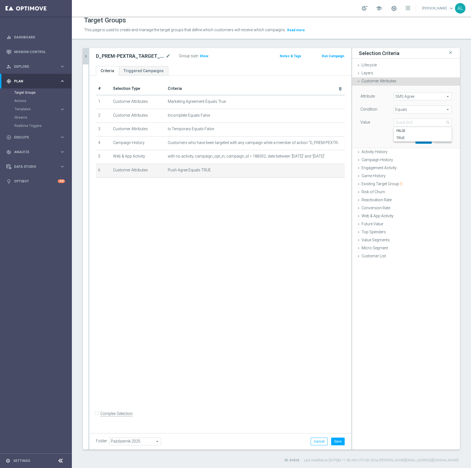
type input "TRUE"
click at [437, 140] on button "Update" at bounding box center [444, 140] width 16 height 8
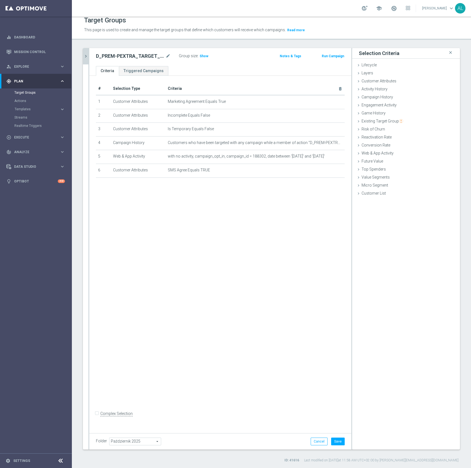
click at [330, 437] on div "Folder Październik 2025 Październik 2025 arrow_drop_down search Cancel Save Sav…" at bounding box center [220, 442] width 262 height 16
click at [331, 440] on button "Save" at bounding box center [338, 442] width 14 height 8
click at [86, 56] on icon "chevron_right" at bounding box center [85, 56] width 5 height 5
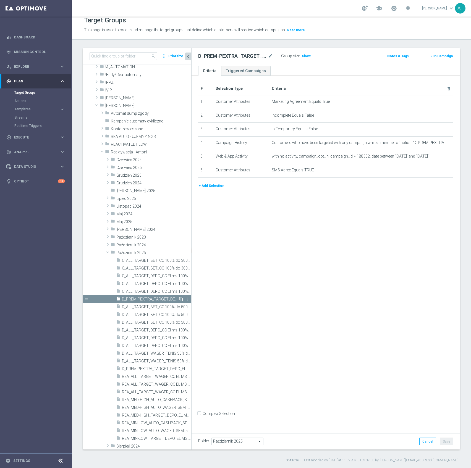
click at [179, 298] on icon "content_copy" at bounding box center [181, 299] width 4 height 4
click at [271, 56] on icon "mode_edit" at bounding box center [270, 56] width 5 height 7
click at [256, 58] on input "REA_MIN-LOW_TARGET_DEPO_EL MS REP 50% do 100 PLN_101025" at bounding box center [235, 57] width 75 height 8
type input "REA_MIN-LOW_TARGET_DEPO_EL MS REP 50% do 100 PLN sms_101025"
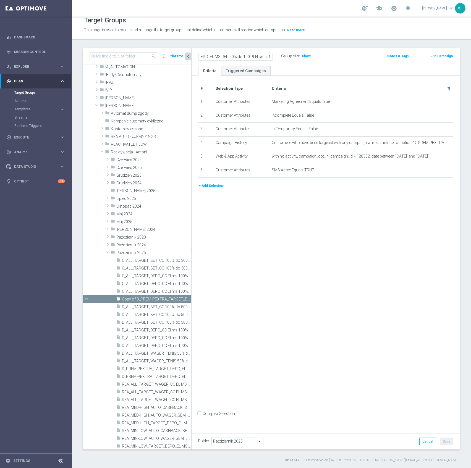
click at [373, 189] on div "+ Add Selection" at bounding box center [326, 186] width 264 height 6
click at [437, 142] on icon "mode_edit" at bounding box center [439, 143] width 4 height 4
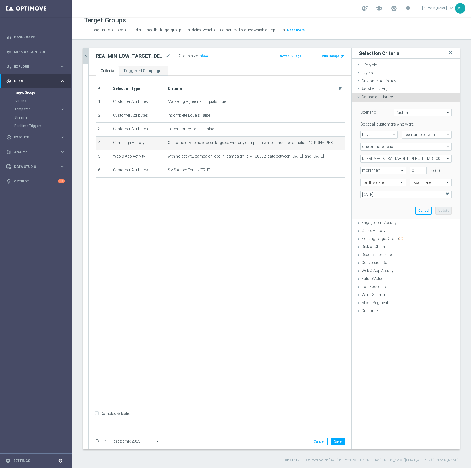
click at [392, 156] on span "D_PREM-PEXTRA_TARGET_DEPO_EL MS 100% do 1000 PLN_091025" at bounding box center [406, 158] width 91 height 7
click at [380, 170] on span "Show Selected" at bounding box center [378, 170] width 20 height 4
click at [367, 170] on input "Show Selected" at bounding box center [365, 171] width 4 height 4
checkbox input "true"
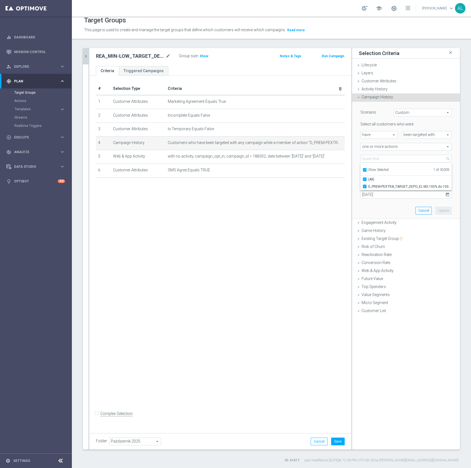
drag, startPoint x: 382, startPoint y: 186, endPoint x: 386, endPoint y: 174, distance: 12.6
click at [383, 186] on span "D_PREM-PEXTRA_TARGET_DEPO_EL MS 100% do 1000 PLN_091025" at bounding box center [410, 187] width 84 height 4
click at [368, 186] on input "D_PREM-PEXTRA_TARGET_DEPO_EL MS 100% do 1000 PLN_091025" at bounding box center [367, 187] width 4 height 4
checkbox input "false"
type input "Select Action"
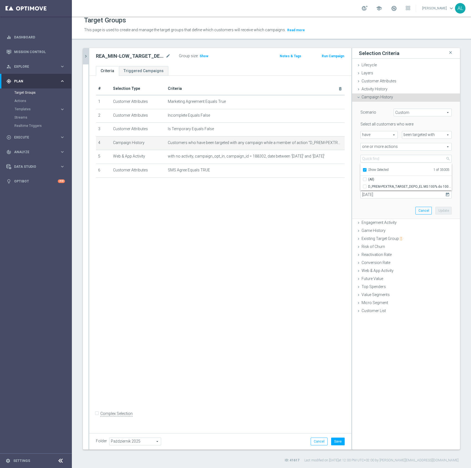
checkbox input "false"
click at [378, 171] on span "Show Selected" at bounding box center [378, 170] width 20 height 4
click at [367, 171] on input "Show Selected" at bounding box center [365, 171] width 4 height 4
checkbox input "false"
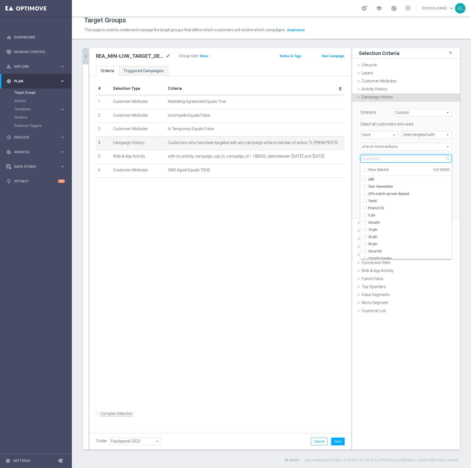
click at [383, 159] on input "search" at bounding box center [406, 159] width 91 height 8
paste input "REA_MIN-LOW_TARGET_DEPO_EL MS REP 50% do 100 PLN_101025"
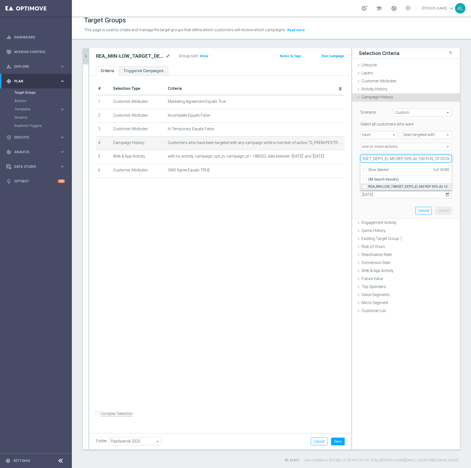
type input "REA_MIN-LOW_TARGET_DEPO_EL MS REP 50% do 100 PLN_101025"
click at [391, 186] on span "REA_MIN-LOW_TARGET_DEPO_EL MS REP 50% do 100 PLN_101025" at bounding box center [410, 187] width 84 height 4
click at [368, 186] on input "REA_MIN-LOW_TARGET_DEPO_EL MS REP 50% do 100 PLN_101025" at bounding box center [367, 187] width 4 height 4
checkbox input "true"
type input "REA_MIN-LOW_TARGET_DEPO_EL MS REP 50% do 100 PLN_101025"
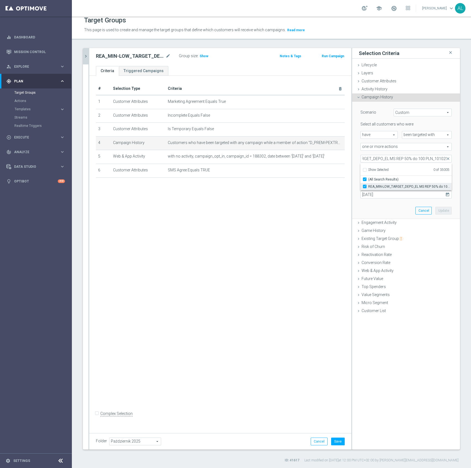
checkbox input "true"
click at [385, 211] on div "Scenario Custom Custom arrow_drop_down search Select all customers who were hav…" at bounding box center [407, 160] width 100 height 117
click at [383, 196] on input "09 Oct 2025" at bounding box center [406, 195] width 91 height 8
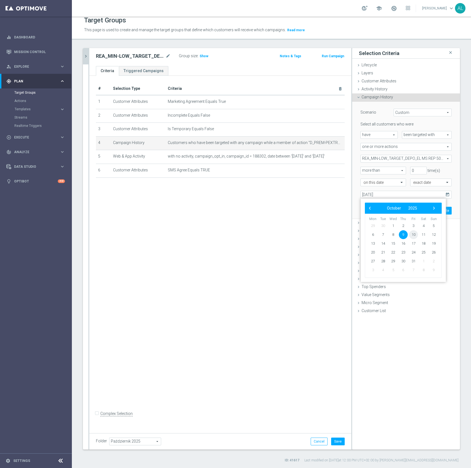
click at [413, 236] on span "10" at bounding box center [413, 234] width 9 height 9
type input "10 Oct 2025"
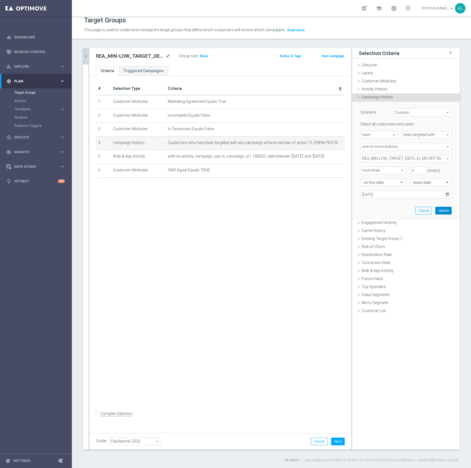
click at [439, 207] on button "Update" at bounding box center [444, 211] width 16 height 8
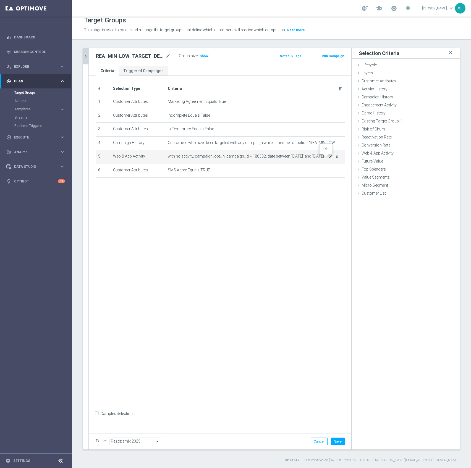
click at [329, 157] on icon "mode_edit" at bounding box center [331, 156] width 4 height 4
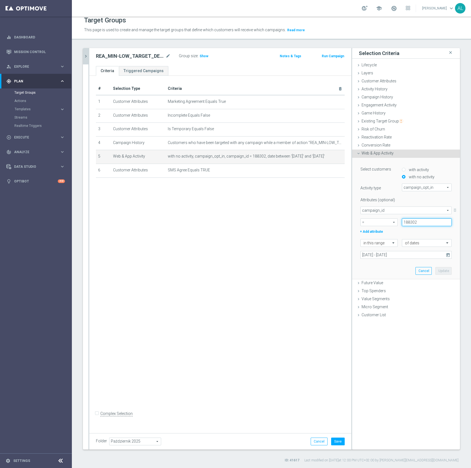
click at [414, 224] on input "188302" at bounding box center [427, 223] width 50 height 8
paste input "676"
type input "188676"
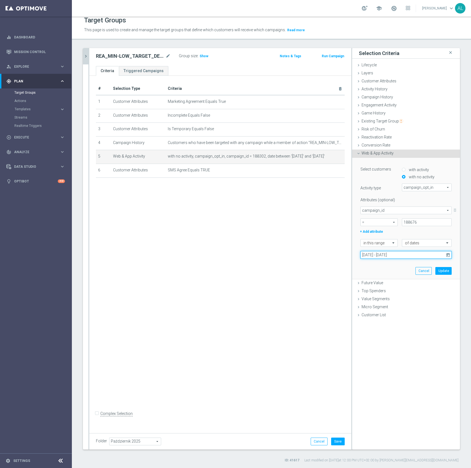
click at [396, 257] on input "09 Oct 2025 - 12 Oct 2025" at bounding box center [406, 255] width 91 height 8
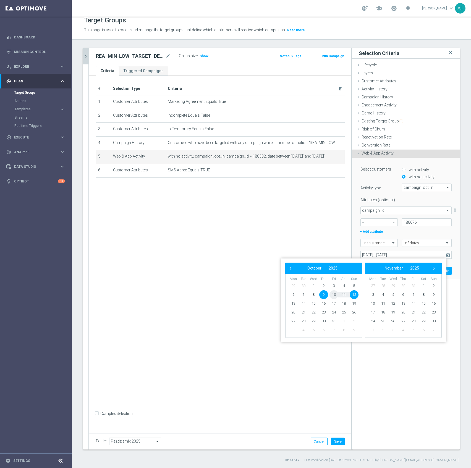
click at [333, 297] on span "10" at bounding box center [334, 294] width 9 height 9
click at [354, 295] on span "12" at bounding box center [354, 294] width 9 height 9
type input "10 Oct 2025 - 12 Oct 2025"
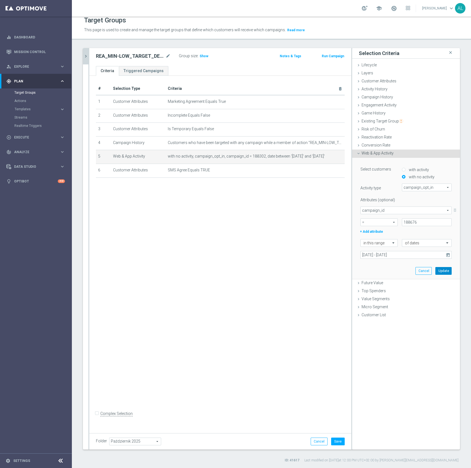
click at [443, 269] on button "Update" at bounding box center [444, 271] width 16 height 8
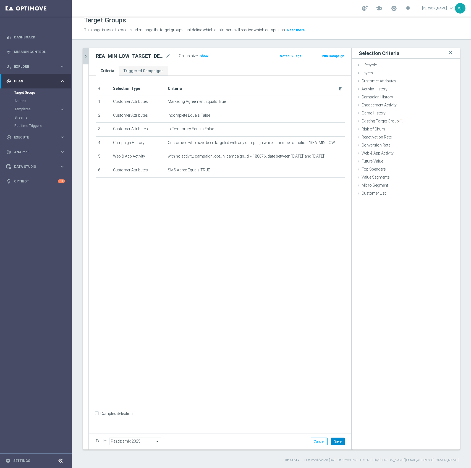
click at [337, 441] on button "Save" at bounding box center [338, 442] width 14 height 8
click at [84, 54] on icon "chevron_right" at bounding box center [85, 56] width 5 height 5
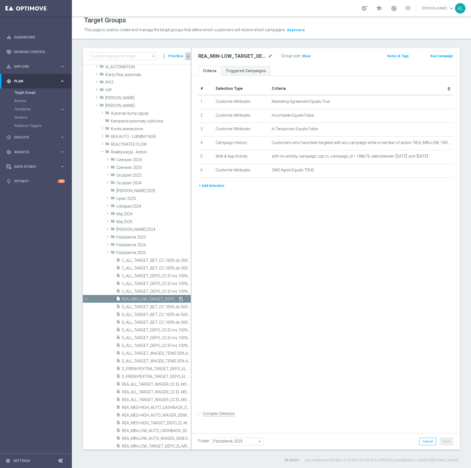
click at [179, 298] on icon "content_copy" at bounding box center [181, 299] width 4 height 4
click at [269, 55] on icon "mode_edit" at bounding box center [270, 56] width 5 height 7
type input "REA_MIN-LOW_TARGET_DEPO_EL MS REP 50% do 100 PLN push_101025"
click at [342, 269] on div "# Selection Type Criteria delete_forever 1 Customer Attributes Marketing Agreem…" at bounding box center [326, 253] width 269 height 354
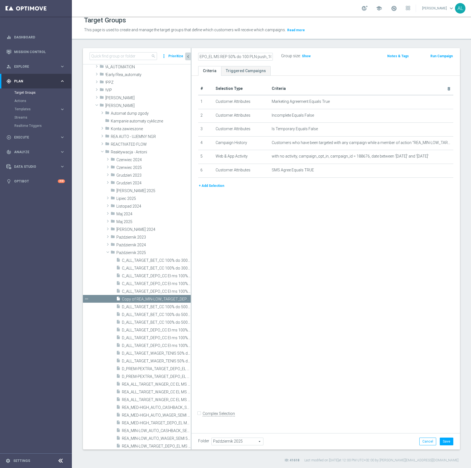
scroll to position [0, 0]
click at [437, 171] on icon "mode_edit" at bounding box center [439, 170] width 4 height 4
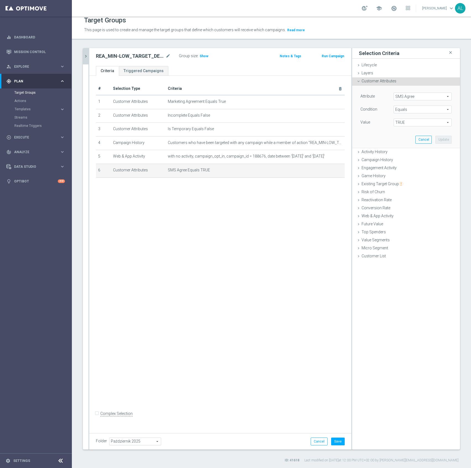
click at [403, 93] on span "SMS Agree" at bounding box center [423, 96] width 58 height 7
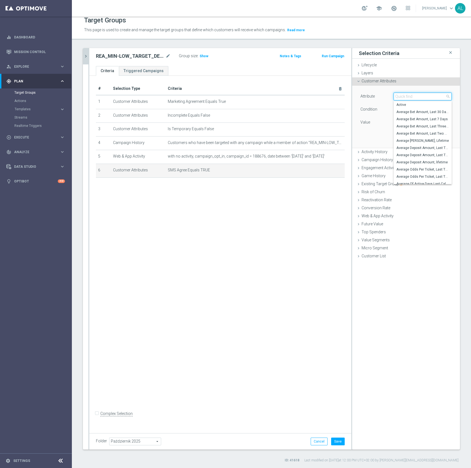
click at [407, 97] on input "search" at bounding box center [423, 97] width 58 height 8
type input "PUSH"
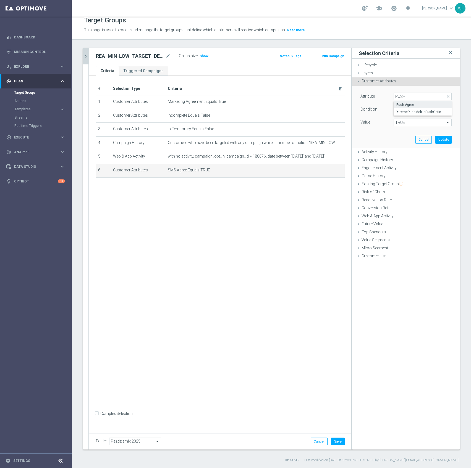
click at [399, 103] on span "Push Agree" at bounding box center [423, 105] width 53 height 4
type input "Push Agree"
click at [414, 123] on span "TRUE" at bounding box center [423, 122] width 58 height 7
click at [398, 131] on span "FALSE" at bounding box center [423, 131] width 53 height 4
click at [400, 121] on span "FALSE" at bounding box center [423, 122] width 58 height 7
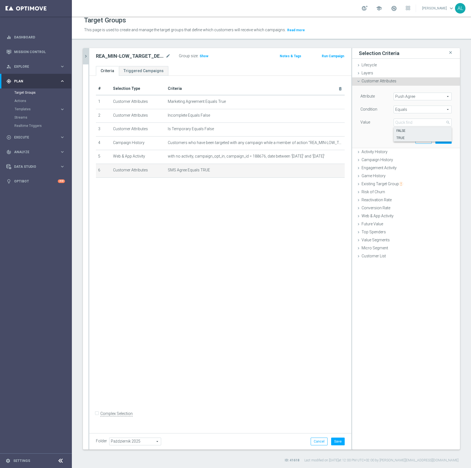
click at [400, 137] on span "TRUE" at bounding box center [423, 138] width 53 height 4
type input "TRUE"
click at [436, 139] on button "Update" at bounding box center [444, 140] width 16 height 8
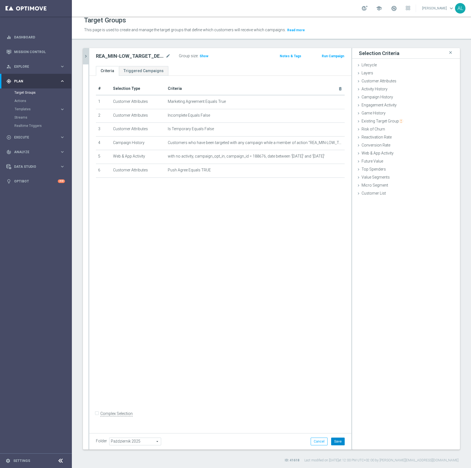
click at [332, 442] on button "Save" at bounding box center [338, 442] width 14 height 8
click at [87, 56] on icon "chevron_right" at bounding box center [85, 56] width 5 height 5
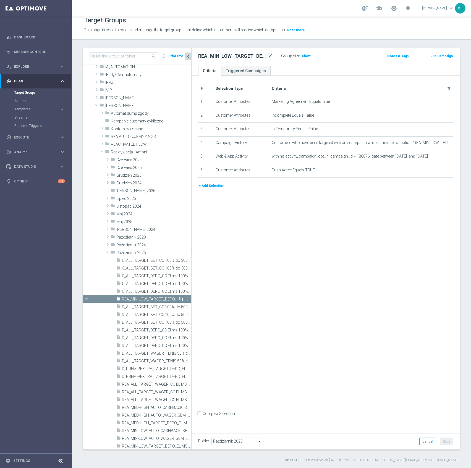
click at [179, 298] on icon "content_copy" at bounding box center [181, 299] width 4 height 4
click at [269, 56] on icon "mode_edit" at bounding box center [270, 56] width 5 height 7
click at [256, 58] on input "REA_MED-HIGH_TARGET_DEPO_EL MS REP 50% do 300 PLN_101025" at bounding box center [235, 57] width 75 height 8
click at [269, 58] on input "REA_MED-HIGH_TARGET_DEPO_EL MS REP 50% do 300 PLN_101025" at bounding box center [235, 57] width 75 height 8
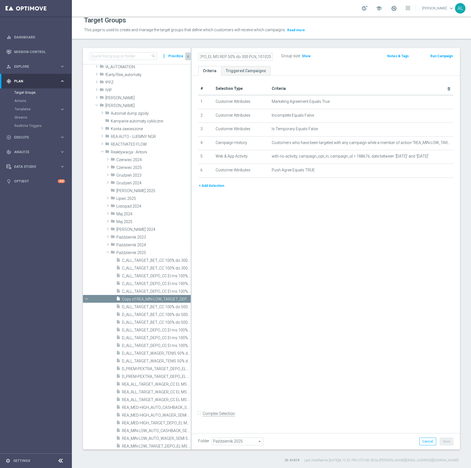
scroll to position [0, 47]
type input "REA_MED-HIGH_TARGET_DEPO_EL MS REP 50% do 300 PLN push_101025"
click at [300, 250] on div "# Selection Type Criteria delete_forever 1 Customer Attributes Marketing Agreem…" at bounding box center [326, 253] width 269 height 354
click at [437, 143] on icon "mode_edit" at bounding box center [439, 143] width 4 height 4
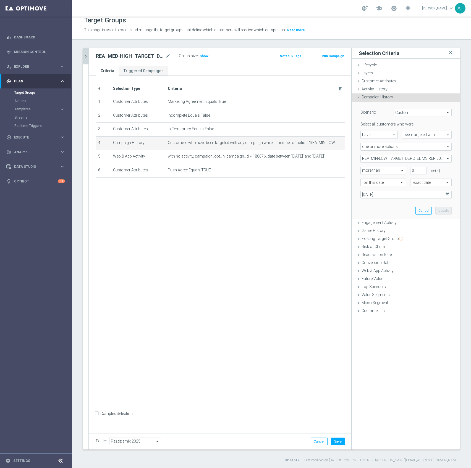
click at [397, 157] on span "REA_MIN-LOW_TARGET_DEPO_EL MS REP 50% do 100 PLN_101025" at bounding box center [406, 158] width 91 height 7
click at [374, 168] on span "Show Selected" at bounding box center [378, 170] width 20 height 4
click at [367, 169] on input "Show Selected" at bounding box center [365, 171] width 4 height 4
checkbox input "true"
click at [372, 180] on label "(All)" at bounding box center [410, 179] width 84 height 7
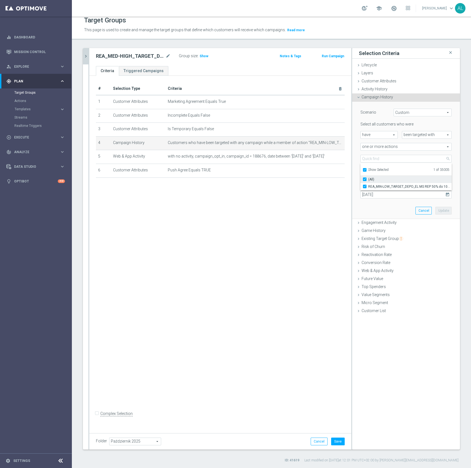
click at [368, 180] on input "(All)" at bounding box center [367, 180] width 4 height 4
checkbox input "false"
type input "Select Action"
checkbox input "false"
click at [368, 169] on span "Show Selected" at bounding box center [378, 170] width 20 height 4
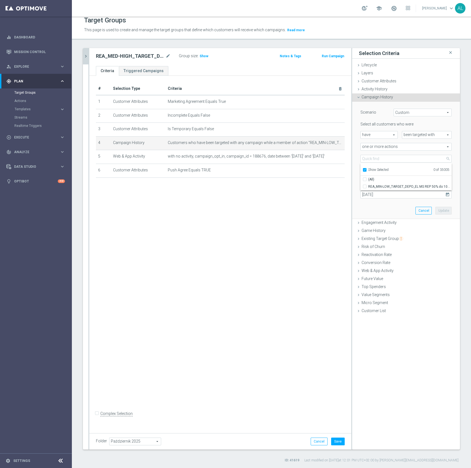
click at [367, 169] on input "Show Selected" at bounding box center [365, 171] width 4 height 4
checkbox input "false"
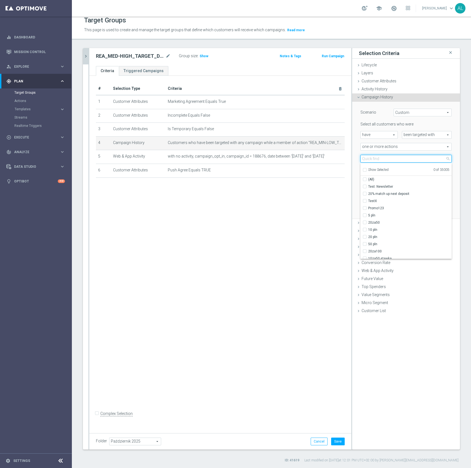
click at [368, 159] on input "search" at bounding box center [406, 159] width 91 height 8
paste input "REA_MED-HIGH_TARGET_DEPO_EL MS REP 50% do 300 PLN_101025"
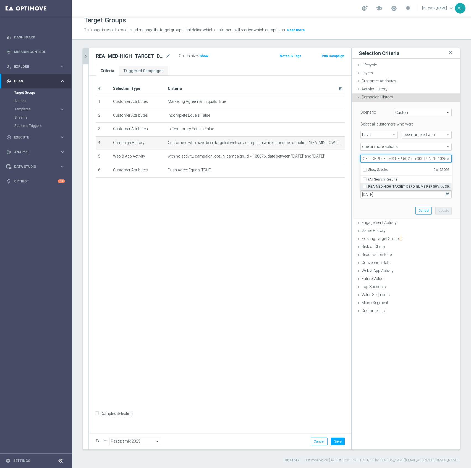
type input "REA_MED-HIGH_TARGET_DEPO_EL MS REP 50% do 300 PLN_101025"
click at [372, 185] on span "REA_MED-HIGH_TARGET_DEPO_EL MS REP 50% do 300 PLN_101025" at bounding box center [410, 187] width 84 height 4
click at [368, 185] on input "REA_MED-HIGH_TARGET_DEPO_EL MS REP 50% do 300 PLN_101025" at bounding box center [367, 187] width 4 height 4
checkbox input "true"
type input "REA_MED-HIGH_TARGET_DEPO_EL MS REP 50% do 300 PLN_101025"
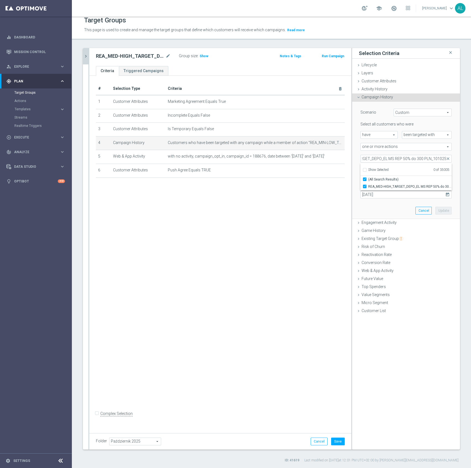
checkbox input "true"
click at [370, 208] on div "Scenario Custom Custom arrow_drop_down search Select all customers who were hav…" at bounding box center [407, 160] width 100 height 117
click at [436, 212] on button "Update" at bounding box center [444, 211] width 16 height 8
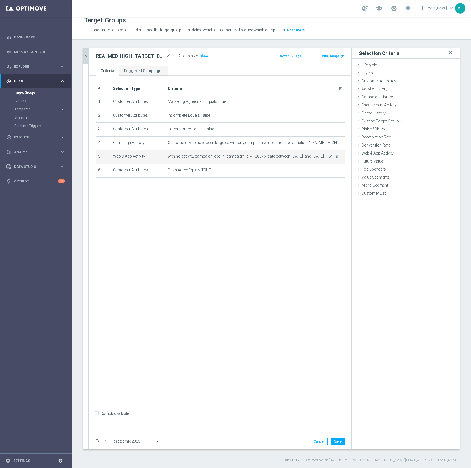
click at [323, 157] on span "with no activity, campaign_opt_in, campaign_id = 188676, date between '[DATE]' …" at bounding box center [248, 156] width 161 height 5
click at [329, 159] on icon "mode_edit" at bounding box center [331, 156] width 4 height 4
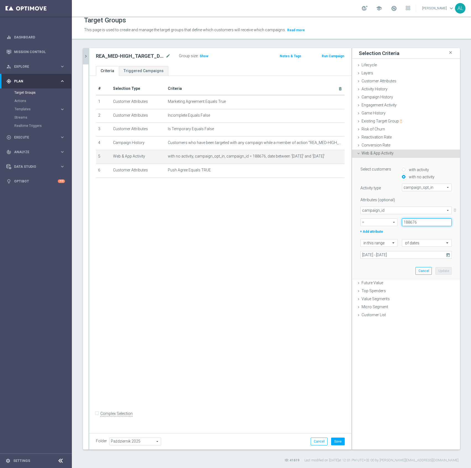
click at [406, 224] on input "188676" at bounding box center [427, 223] width 50 height 8
paste input "7"
type input "188677"
click at [437, 270] on button "Update" at bounding box center [444, 271] width 16 height 8
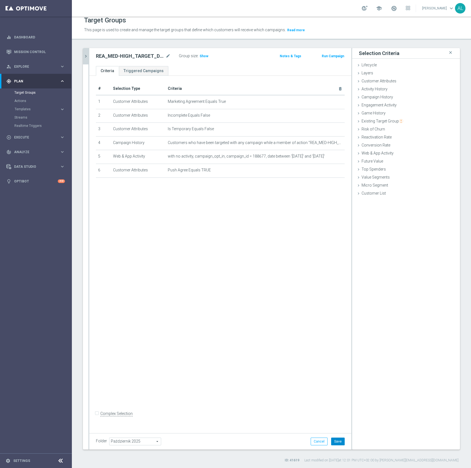
click at [331, 442] on button "Save" at bounding box center [338, 442] width 14 height 8
click at [87, 51] on button "chevron_right" at bounding box center [86, 56] width 6 height 16
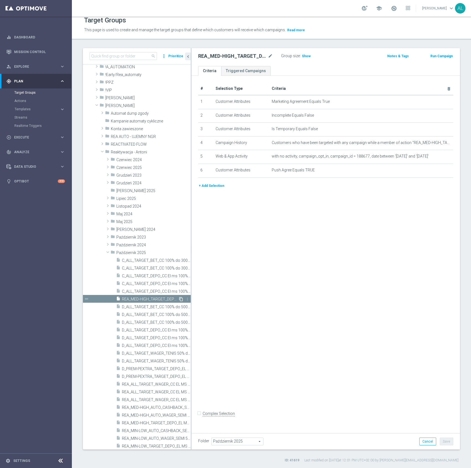
click at [179, 298] on icon "content_copy" at bounding box center [181, 299] width 4 height 4
click at [272, 55] on icon "mode_edit" at bounding box center [270, 56] width 5 height 7
click at [257, 56] on input "Copy of REA_MED-HIGH_TARGET_DEPO_EL MS REP 50% do 300 PLN push_101025" at bounding box center [235, 57] width 75 height 8
drag, startPoint x: 257, startPoint y: 56, endPoint x: 248, endPoint y: 56, distance: 8.9
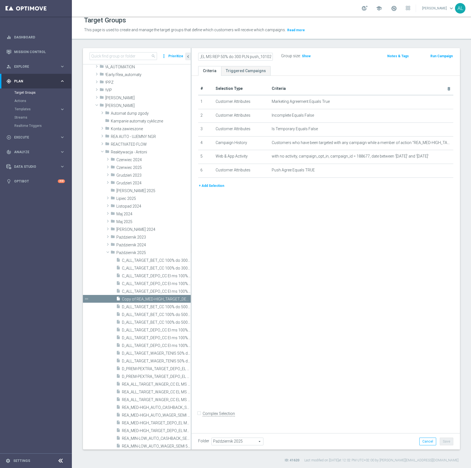
click at [248, 56] on input "Copy of REA_MED-HIGH_TARGET_DEPO_EL MS REP 50% do 300 PLN push_101025" at bounding box center [235, 57] width 75 height 8
type input "REA_MED-HIGH_TARGET_DEPO_EL MS REP 50% do 300 PLN sms_101025"
click at [347, 220] on div "# Selection Type Criteria delete_forever 1 Customer Attributes Marketing Agreem…" at bounding box center [326, 253] width 269 height 354
click at [437, 170] on icon "mode_edit" at bounding box center [439, 170] width 4 height 4
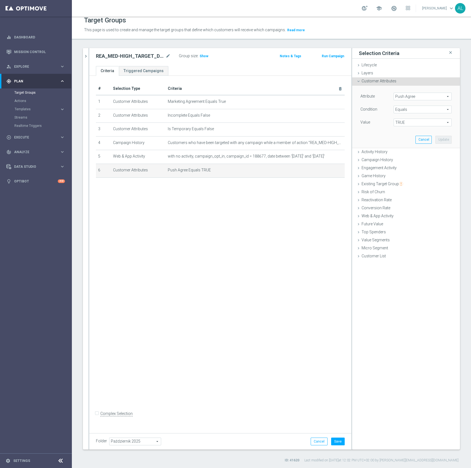
click at [412, 97] on span "Push Agree" at bounding box center [423, 96] width 58 height 7
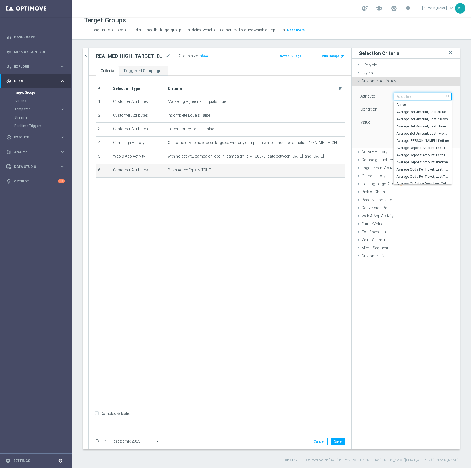
click at [412, 97] on input "search" at bounding box center [423, 97] width 58 height 8
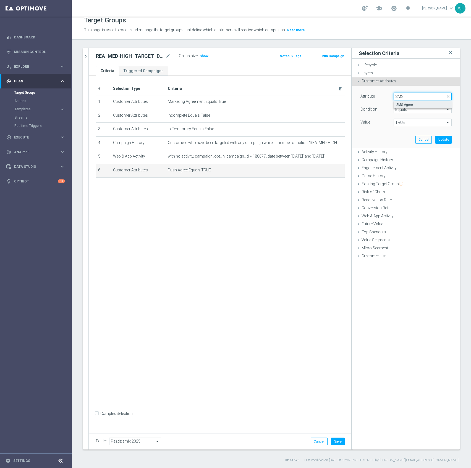
type input "SMS"
click at [430, 101] on label "SMS Agree" at bounding box center [423, 104] width 58 height 7
type input "SMS Agree"
click at [414, 119] on span "TRUE" at bounding box center [423, 122] width 58 height 7
click at [407, 136] on label "TRUE" at bounding box center [423, 137] width 58 height 7
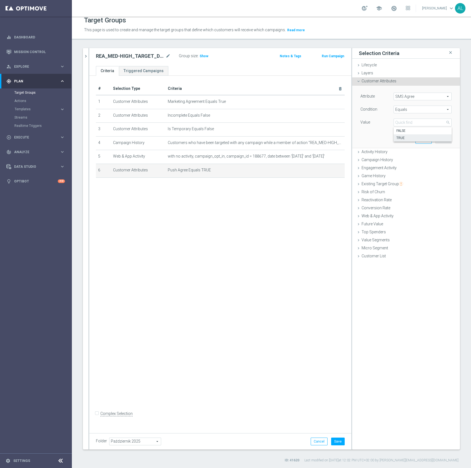
type input "TRUE"
click at [436, 139] on button "Update" at bounding box center [444, 140] width 16 height 8
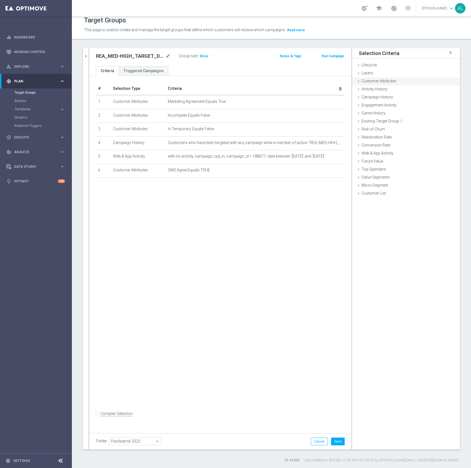
click at [372, 82] on span "Customer Attributes" at bounding box center [379, 81] width 35 height 4
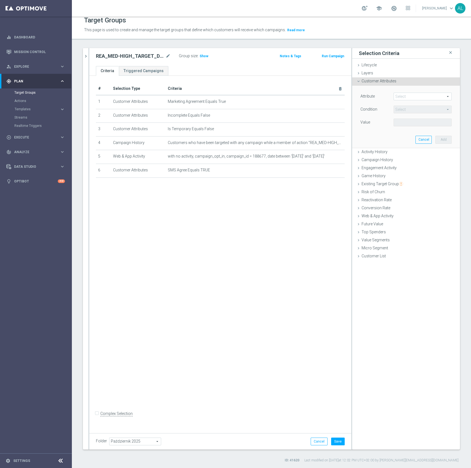
click at [416, 97] on span at bounding box center [423, 96] width 58 height 7
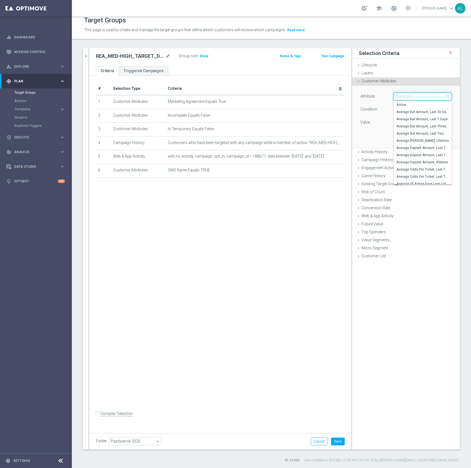
click at [416, 96] on input "search" at bounding box center [423, 97] width 58 height 8
type input "is phone"
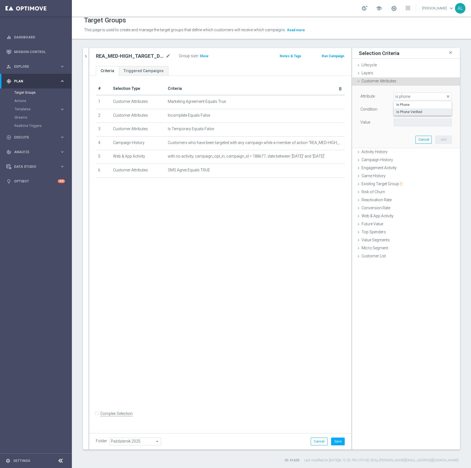
click at [394, 109] on label "Is Phone Verified" at bounding box center [423, 111] width 58 height 7
type input "Is Phone Verified"
type input "Equals"
click at [411, 123] on span at bounding box center [423, 122] width 58 height 7
click at [404, 136] on span "True" at bounding box center [423, 138] width 53 height 4
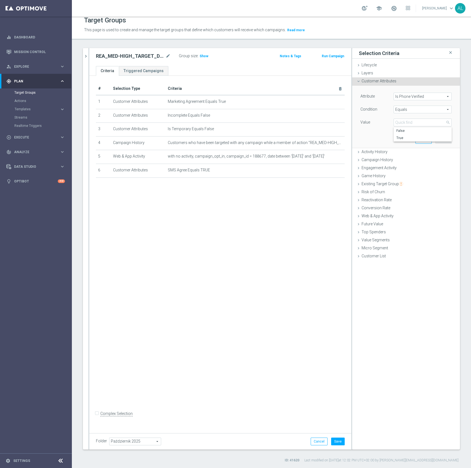
type input "True"
click at [439, 136] on button "Add" at bounding box center [444, 140] width 16 height 8
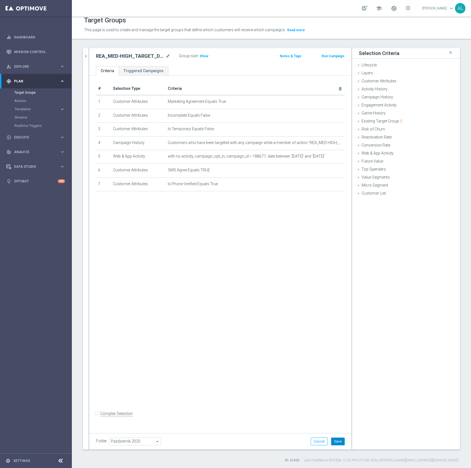
click at [331, 440] on button "Save" at bounding box center [338, 442] width 14 height 8
click at [84, 57] on icon "chevron_right" at bounding box center [85, 56] width 5 height 5
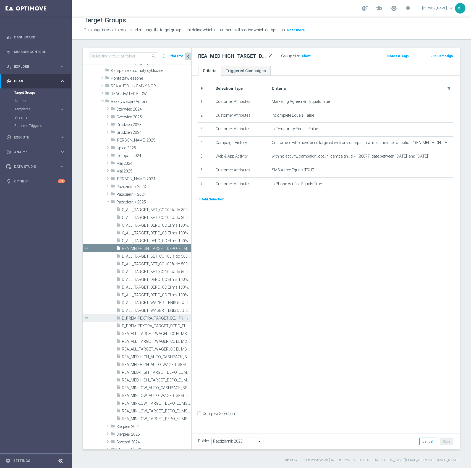
scroll to position [66, 0]
click at [147, 319] on span "D_PREM-PEXTRA_TARGET_DEPO_EL MS 100% do 1000 PLN sms_091025" at bounding box center [150, 318] width 56 height 5
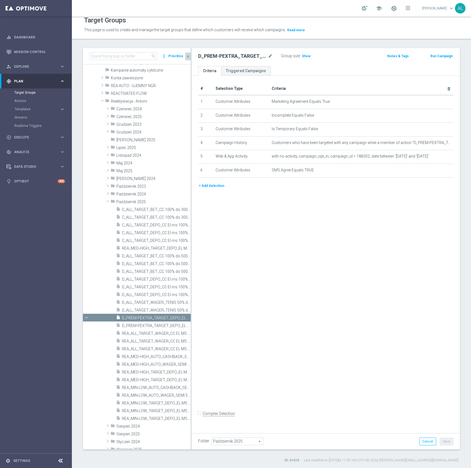
click at [207, 186] on button "+ Add Selection" at bounding box center [211, 186] width 27 height 6
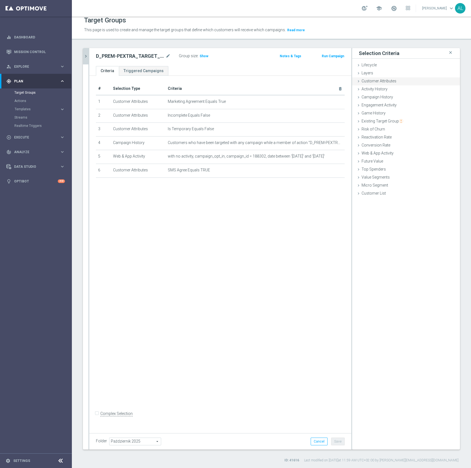
click at [388, 81] on span "Customer Attributes" at bounding box center [379, 81] width 35 height 4
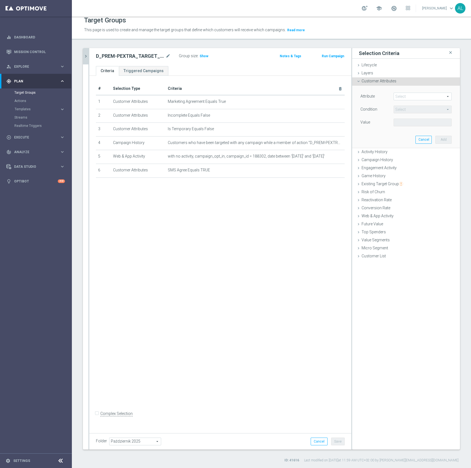
click at [397, 95] on span at bounding box center [423, 96] width 58 height 7
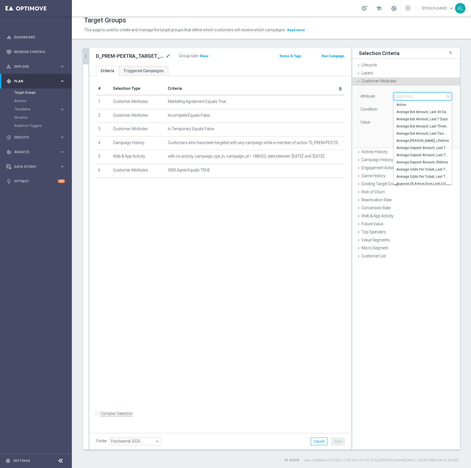
click at [403, 98] on input "search" at bounding box center [423, 97] width 58 height 8
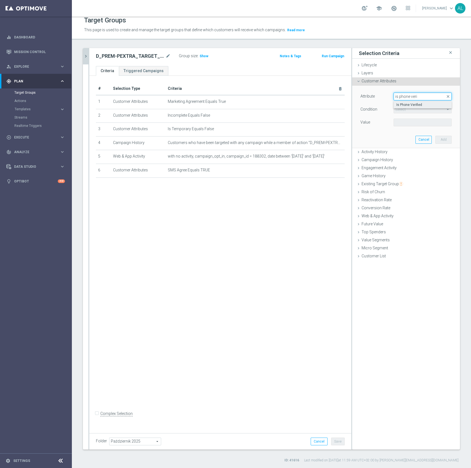
type input "is phone veri"
click at [400, 108] on label "Is Phone Verified" at bounding box center [423, 104] width 58 height 7
type input "Is Phone Verified"
type input "Equals"
click at [395, 123] on span at bounding box center [423, 122] width 58 height 7
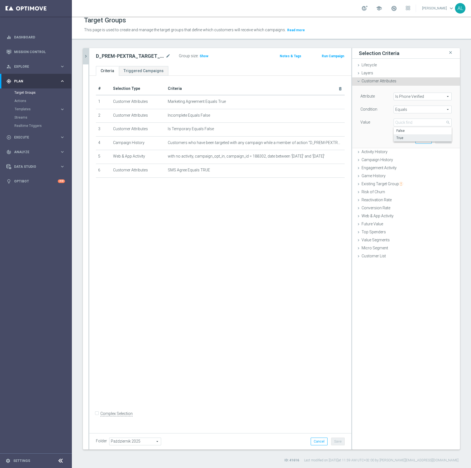
click at [401, 137] on span "True" at bounding box center [423, 138] width 53 height 4
type input "True"
click at [452, 139] on div "Attribute Is Phone Verified Is Phone Verified arrow_drop_down search Condition …" at bounding box center [406, 117] width 108 height 63
click at [444, 140] on button "Add" at bounding box center [444, 140] width 16 height 8
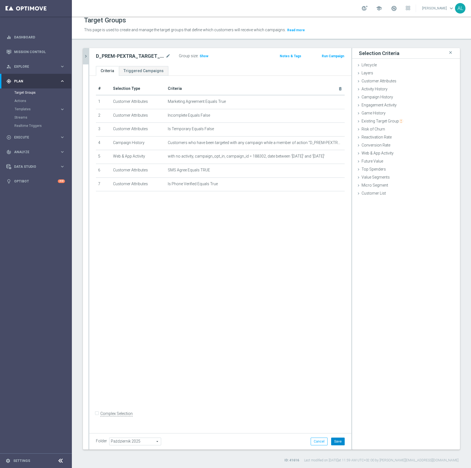
click at [334, 440] on button "Save" at bounding box center [338, 442] width 14 height 8
click at [86, 51] on button "chevron_right" at bounding box center [86, 56] width 6 height 16
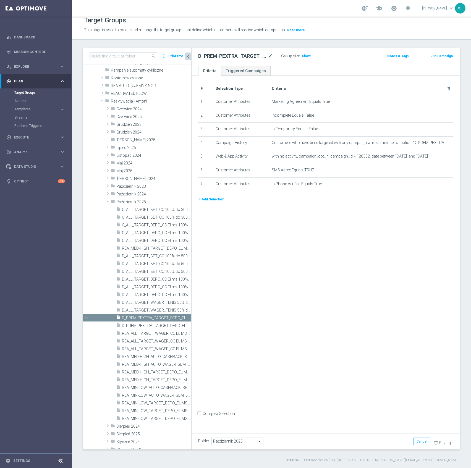
scroll to position [58, 0]
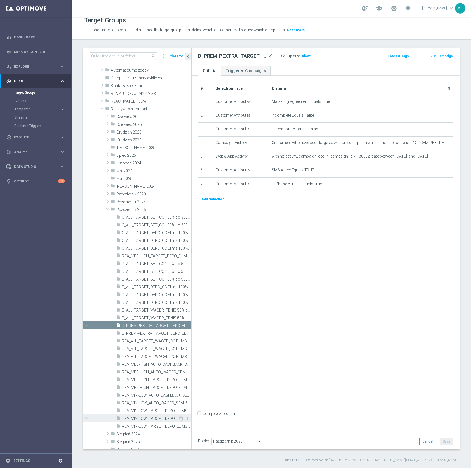
click at [150, 421] on span "REA_MIN-LOW_TARGET_DEPO_EL MS REP 50% do 100 PLN sms_101025" at bounding box center [150, 419] width 56 height 5
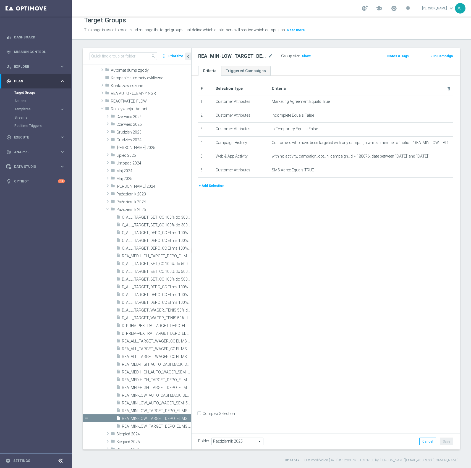
click at [209, 189] on button "+ Add Selection" at bounding box center [211, 186] width 27 height 6
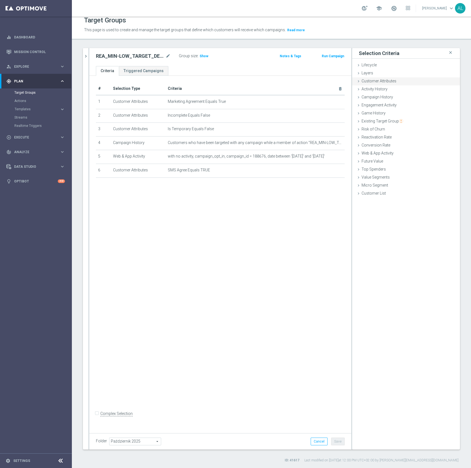
click at [385, 81] on span "Customer Attributes" at bounding box center [379, 81] width 35 height 4
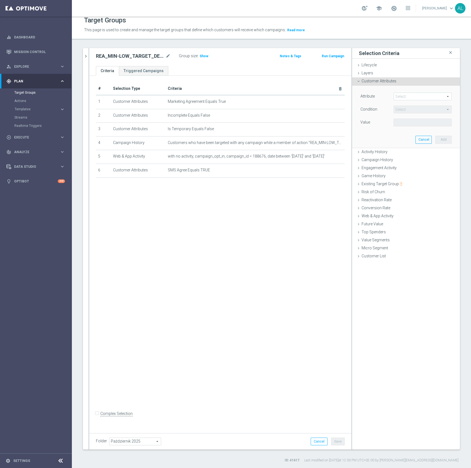
click at [399, 95] on span at bounding box center [423, 96] width 58 height 7
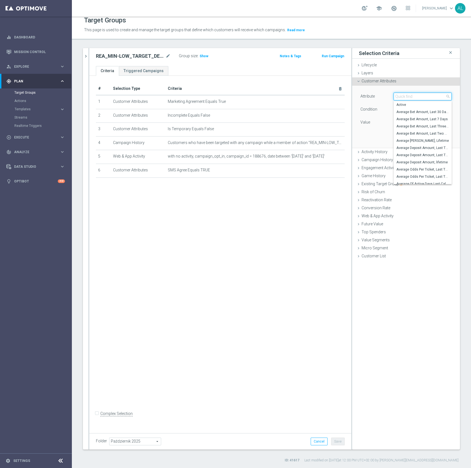
click at [402, 97] on input "search" at bounding box center [423, 97] width 58 height 8
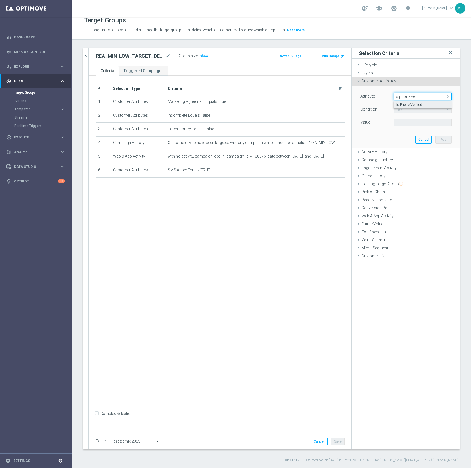
type input "is phone verif"
click at [411, 107] on span "Is Phone Verified" at bounding box center [423, 105] width 53 height 4
type input "Is Phone Verified"
type input "Equals"
click at [403, 120] on span at bounding box center [423, 122] width 58 height 7
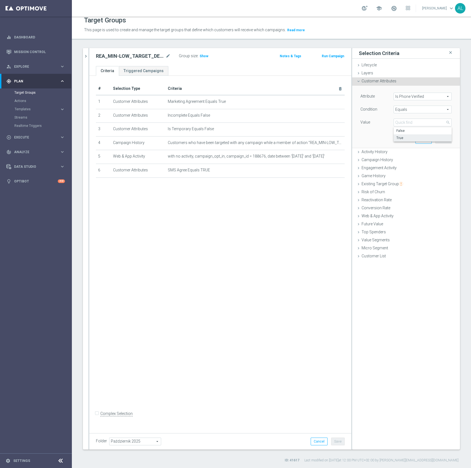
click at [403, 137] on span "True" at bounding box center [423, 138] width 53 height 4
type input "True"
click at [450, 138] on div "Attribute Is Phone Verified Is Phone Verified arrow_drop_down search Condition …" at bounding box center [407, 117] width 100 height 62
click at [445, 141] on button "Add" at bounding box center [444, 140] width 16 height 8
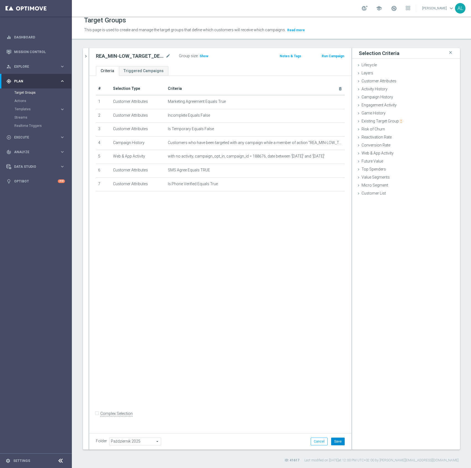
click at [333, 439] on button "Save" at bounding box center [338, 442] width 14 height 8
click at [86, 53] on button "chevron_right" at bounding box center [86, 56] width 6 height 16
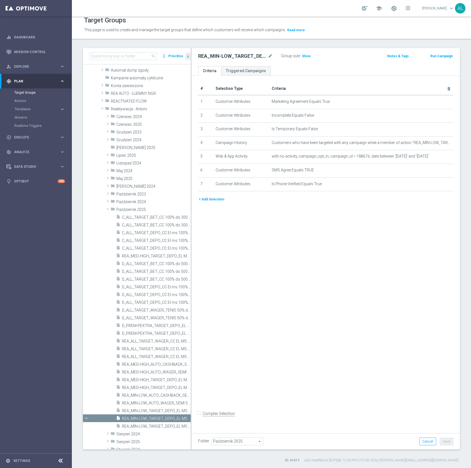
scroll to position [50, 0]
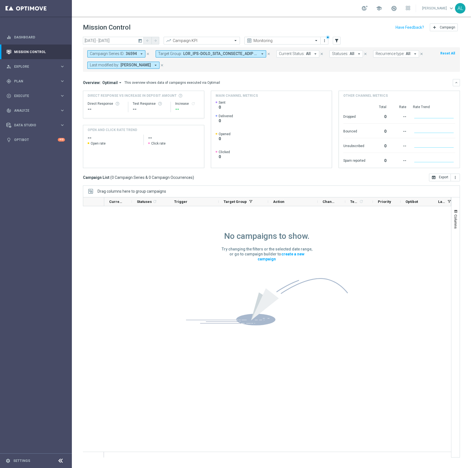
click at [126, 54] on span "36594" at bounding box center [131, 53] width 11 height 5
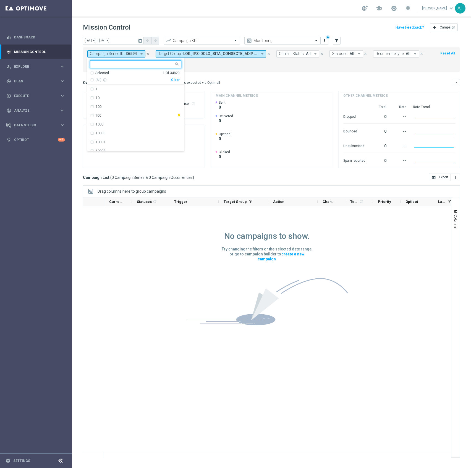
click at [174, 77] on div "(All) info_outline Clear" at bounding box center [135, 79] width 90 height 7
click at [0, 0] on div "Clear" at bounding box center [0, 0] width 0 height 0
click at [198, 71] on div "Campaign Series ID: 36594 arrow_drop_down Selected 0 Of 34829 (All) info_outlin…" at bounding box center [271, 59] width 377 height 25
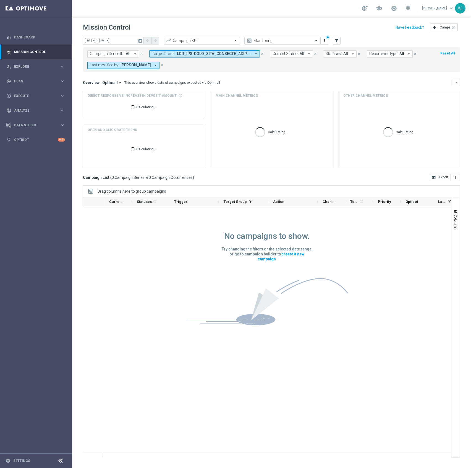
click at [221, 53] on span at bounding box center [214, 53] width 74 height 5
click at [0, 0] on div "Clear" at bounding box center [0, 0] width 0 height 0
drag, startPoint x: 274, startPoint y: 72, endPoint x: 314, endPoint y: 56, distance: 42.4
click at [274, 72] on mini-dashboard "Overview: Optimail arrow_drop_down This overview shows data of campaigns execut…" at bounding box center [271, 123] width 377 height 102
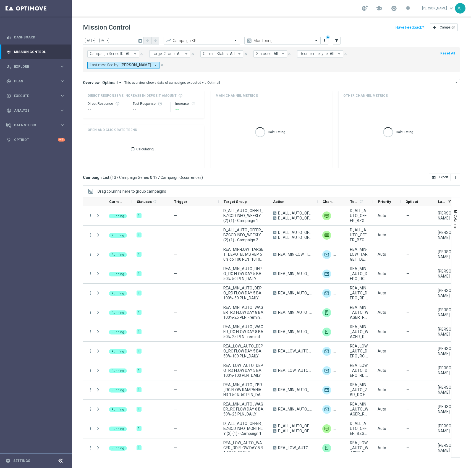
click at [325, 49] on div "Campaign Series ID: All arrow_drop_down close Target Group: All arrow_drop_down…" at bounding box center [271, 59] width 377 height 25
drag, startPoint x: 324, startPoint y: 50, endPoint x: 342, endPoint y: 68, distance: 24.8
click at [324, 51] on button "Recurrence type: All arrow_drop_down" at bounding box center [320, 53] width 46 height 7
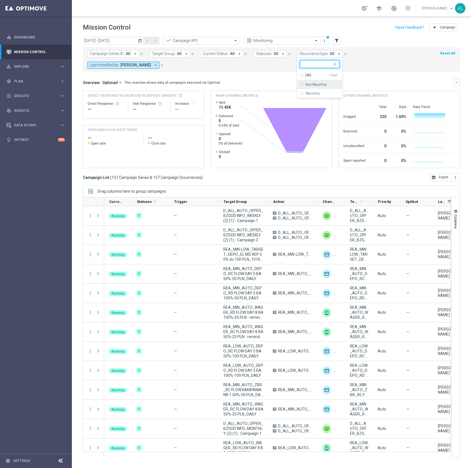
click at [308, 81] on div "Non-Recurring" at bounding box center [320, 84] width 40 height 9
click at [390, 79] on div "Overview: Optimail arrow_drop_down This overview shows data of campaigns execut…" at bounding box center [271, 82] width 377 height 7
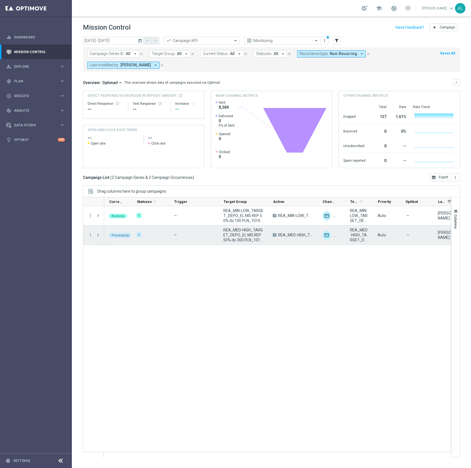
click at [98, 233] on span at bounding box center [99, 235] width 6 height 11
click at [98, 236] on span at bounding box center [98, 235] width 5 height 4
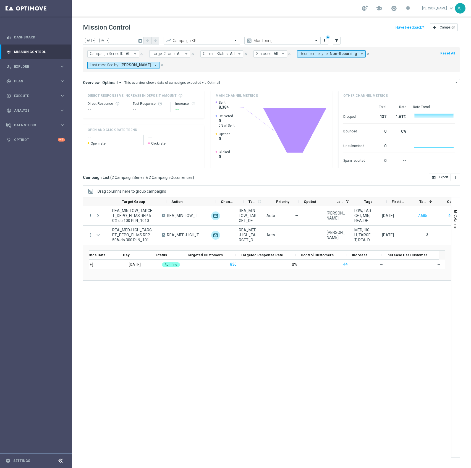
scroll to position [0, 120]
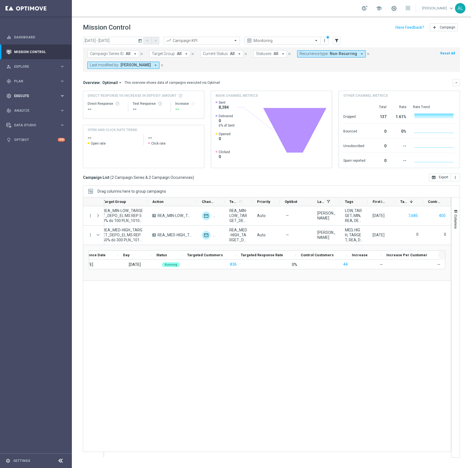
click at [40, 96] on span "Execute" at bounding box center [37, 95] width 46 height 3
click at [30, 107] on link "Campaign Builder" at bounding box center [35, 107] width 43 height 4
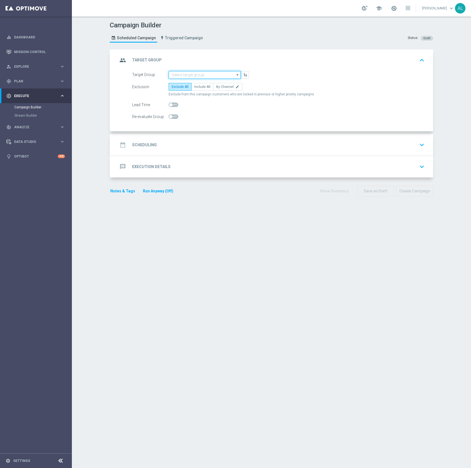
click at [172, 75] on input at bounding box center [205, 75] width 72 height 8
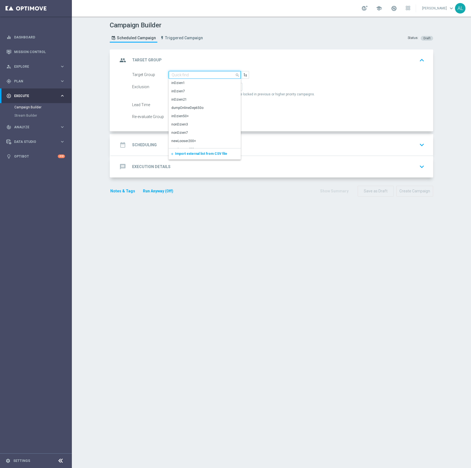
paste input "D_PREM-PEXTRA_TARGET_DEPO_EL MS 100% do 1000 PLN_091025"
click at [217, 76] on input "D_PREM-PEXTRA_TARGET_DEPO_EL MS 100% do 1000 PLN_091025" at bounding box center [205, 75] width 72 height 8
click at [209, 81] on div "D_PREM-PEXTRA_TARGET_DEPO_EL MS 100% do 1000 PLN sms_091025" at bounding box center [205, 86] width 67 height 10
type input "D_PREM-PEXTRA_TARGET_DEPO_EL MS 100% do 1000 PLN sms_091025"
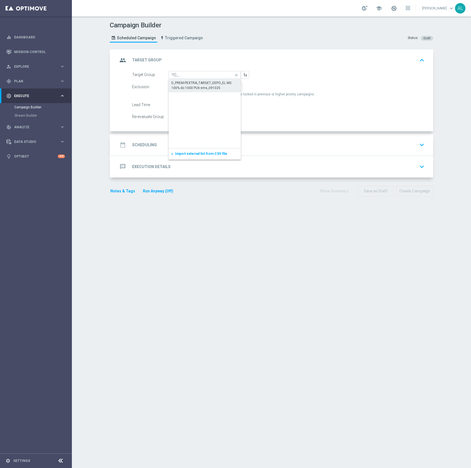
scroll to position [0, 0]
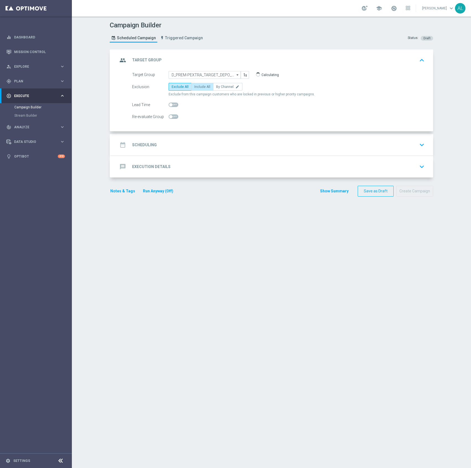
click at [203, 87] on span "Include All" at bounding box center [202, 87] width 16 height 4
click at [198, 87] on input "Include All" at bounding box center [196, 88] width 4 height 4
radio input "true"
click at [170, 117] on span at bounding box center [174, 117] width 10 height 4
click at [170, 117] on input "checkbox" at bounding box center [174, 117] width 10 height 4
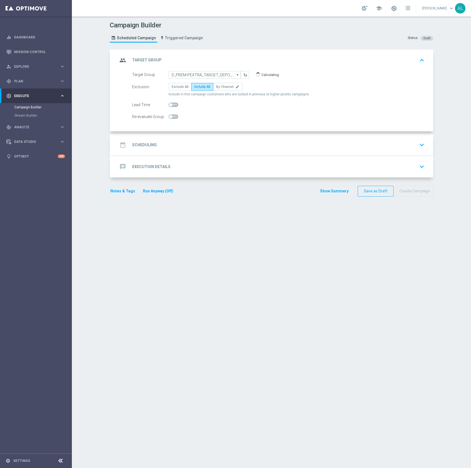
checkbox input "true"
click at [183, 156] on accordion-group "message Execution Details keyboard_arrow_down A Action Select action delete_for…" at bounding box center [272, 167] width 324 height 22
click at [194, 151] on div "date_range Scheduling keyboard_arrow_down" at bounding box center [272, 145] width 322 height 22
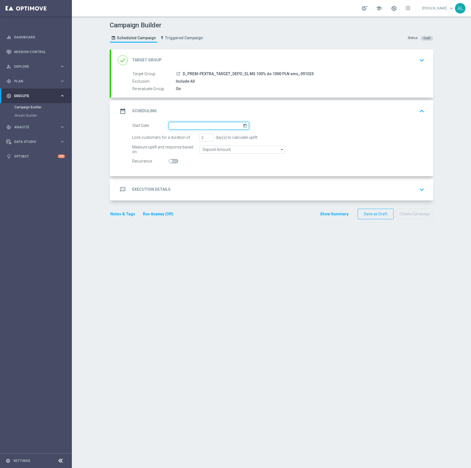
click at [188, 125] on input at bounding box center [209, 126] width 81 height 8
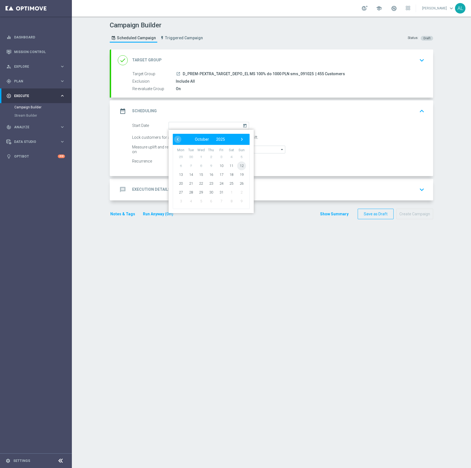
click at [237, 165] on span "12" at bounding box center [241, 165] width 9 height 9
type input "[DATE]"
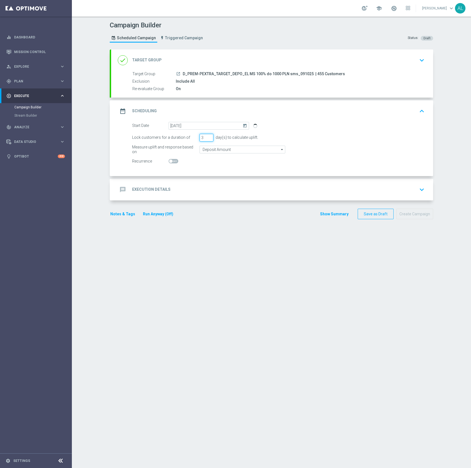
click at [202, 137] on input "3" at bounding box center [207, 138] width 14 height 8
type input "1"
click at [207, 150] on input "Deposit Amount" at bounding box center [243, 150] width 86 height 8
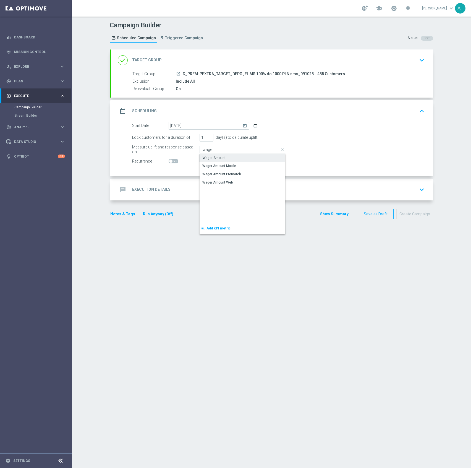
click at [226, 157] on div "Wager Amount" at bounding box center [243, 158] width 86 height 8
type input "Wager Amount"
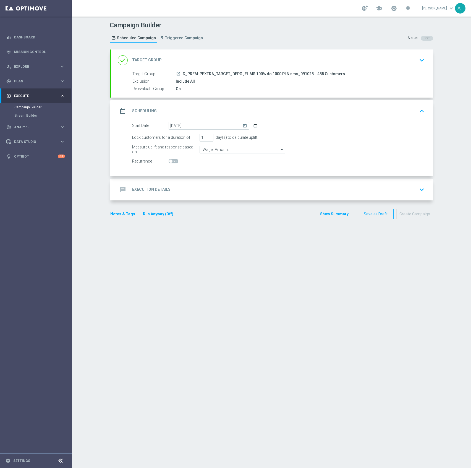
click at [214, 190] on div "message Execution Details keyboard_arrow_down" at bounding box center [272, 190] width 309 height 11
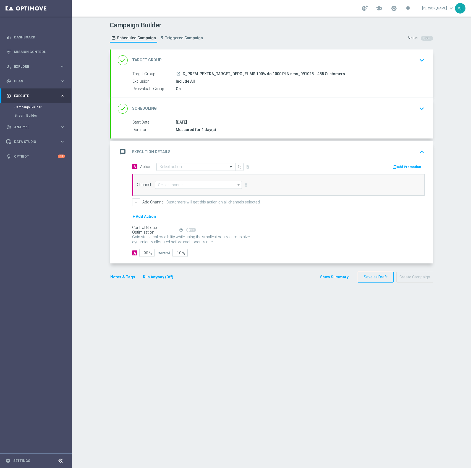
drag, startPoint x: 307, startPoint y: 73, endPoint x: 179, endPoint y: 76, distance: 128.1
click at [179, 76] on div "launch D_PREM-PEXTRA_TARGET_DEPO_EL MS 100% do 1000 PLN sms_091025 | 455 Custom…" at bounding box center [299, 74] width 247 height 6
copy span "D_PREM-PEXTRA_TARGET_DEPO_EL MS 100% do 1000 PLN sms_091025"
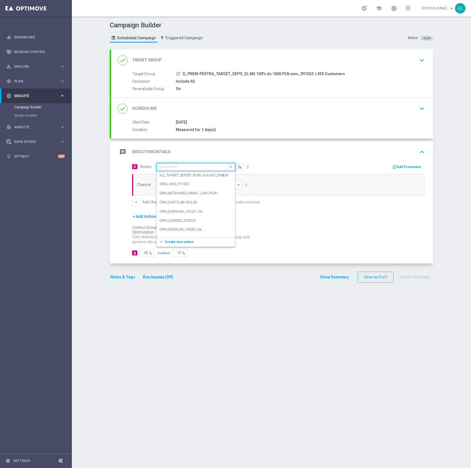
click at [171, 166] on input "text" at bounding box center [191, 167] width 62 height 5
click at [173, 241] on span "Create new action" at bounding box center [179, 242] width 29 height 4
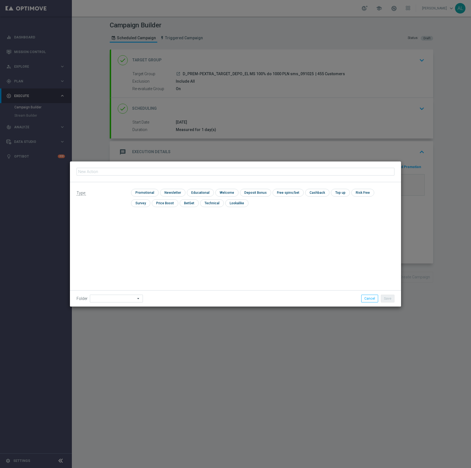
type input "D_PREM-PEXTRA_TARGET_DEPO_EL MS 100% do 1000 PLN sms_091025"
click at [150, 191] on input "checkbox" at bounding box center [144, 192] width 26 height 7
checkbox input "true"
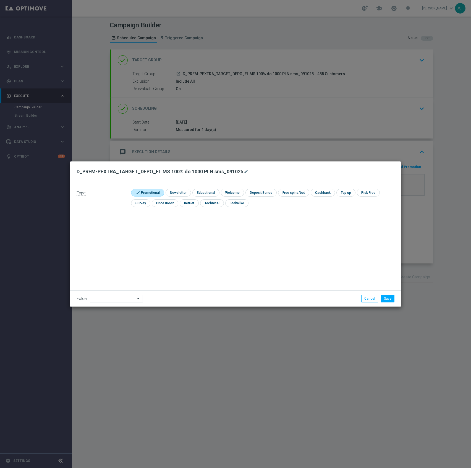
click at [112, 292] on div "Folder arrow_drop_down Drag here to set row groups Drag here to set column labe…" at bounding box center [235, 298] width 331 height 16
click at [112, 296] on input at bounding box center [116, 299] width 53 height 8
click at [117, 231] on div "[PERSON_NAME]" at bounding box center [115, 229] width 51 height 8
type input "[PERSON_NAME]"
click at [381, 295] on li "Save" at bounding box center [388, 299] width 16 height 8
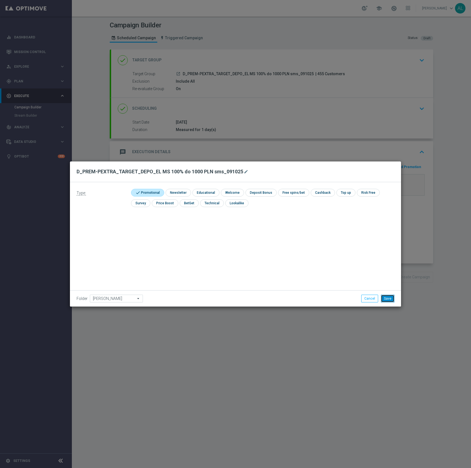
click at [383, 298] on button "Save" at bounding box center [388, 299] width 14 height 8
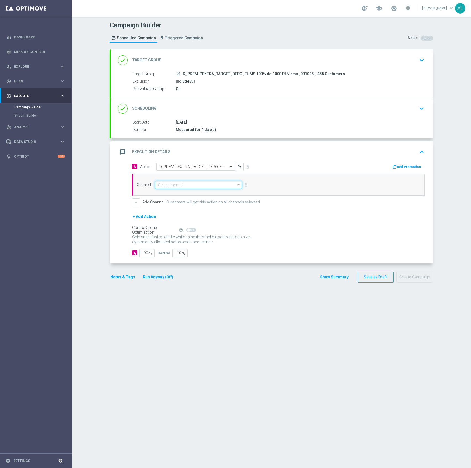
click at [164, 188] on input at bounding box center [198, 185] width 87 height 8
click at [183, 191] on div "SMS" at bounding box center [198, 193] width 87 height 8
type input "SMS"
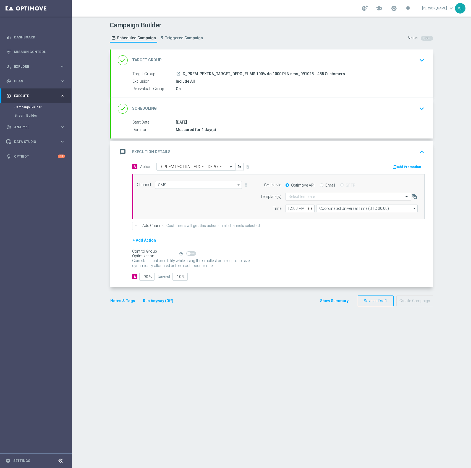
click at [312, 201] on div "Select template" at bounding box center [349, 197] width 126 height 8
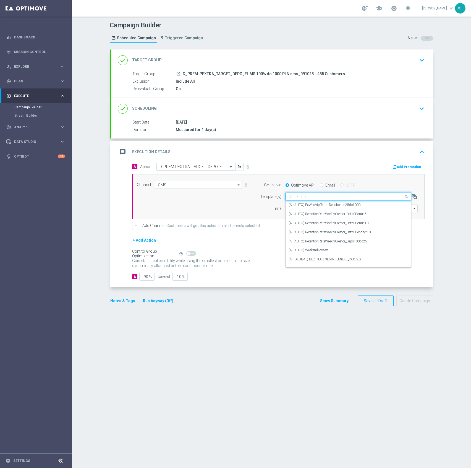
paste input "D_PREM-PEXTRA_TARGET_DEPO_EL MS 100% do 1000 PLN sms_091025"
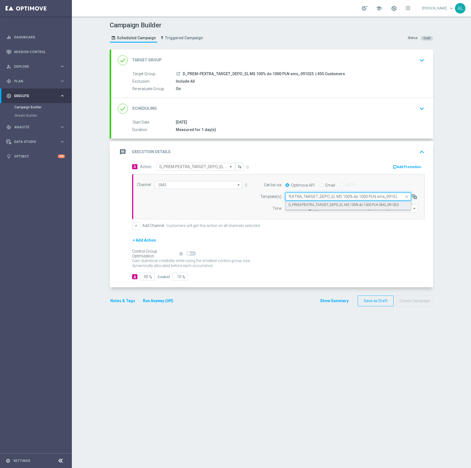
click at [308, 206] on label "D_PREM-PEXTRA_TARGET_DEPO_EL MS 100% do 1000 PLN SMS_091025" at bounding box center [344, 205] width 110 height 5
type input "D_PREM-PEXTRA_TARGET_DEPO_EL MS 100% do 1000 PLN sms_091025"
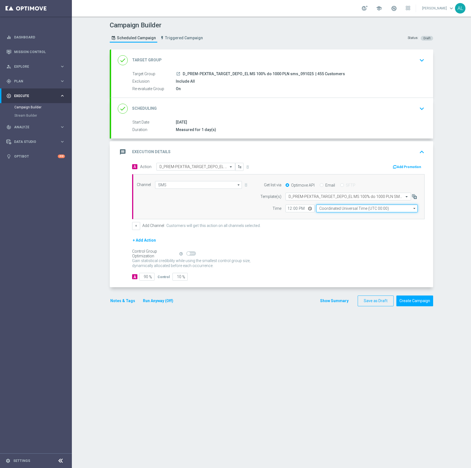
click at [331, 209] on input "Coordinated Universal Time (UTC 00:00)" at bounding box center [367, 209] width 102 height 8
click at [330, 217] on div "Central European Time ([GEOGRAPHIC_DATA]) (UTC +02:00)" at bounding box center [365, 216] width 90 height 5
type input "Central European Time ([GEOGRAPHIC_DATA]) (UTC +02:00)"
click at [286, 206] on input "12:00" at bounding box center [300, 209] width 29 height 8
type input "19:16"
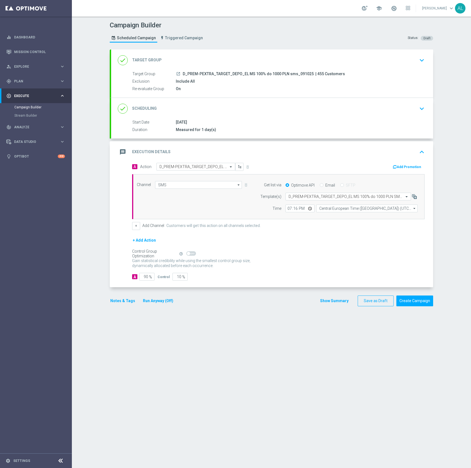
click at [115, 300] on button "Notes & Tags" at bounding box center [123, 301] width 26 height 7
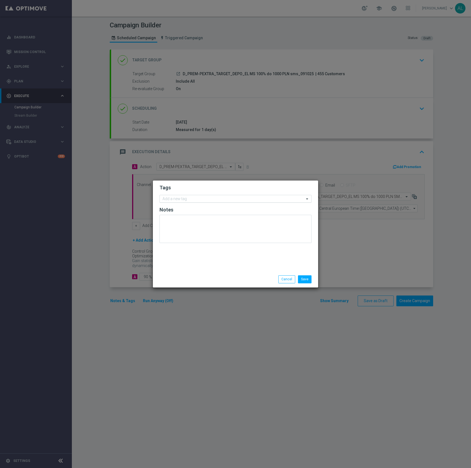
click at [190, 199] on input "text" at bounding box center [234, 199] width 142 height 5
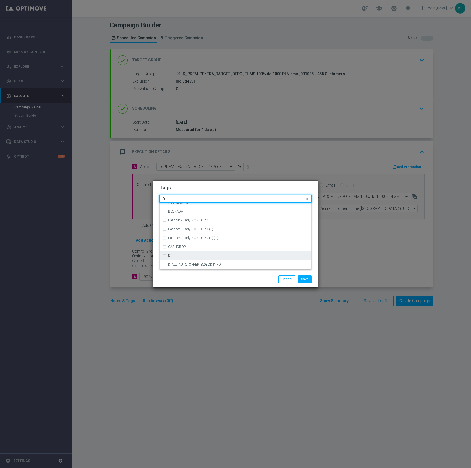
click at [184, 255] on div "D" at bounding box center [238, 255] width 141 height 3
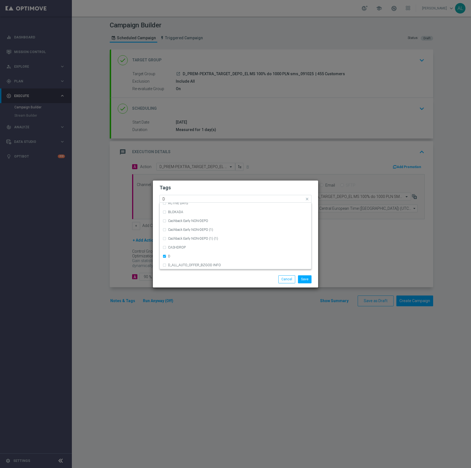
scroll to position [588, 0]
click at [187, 199] on input "D" at bounding box center [234, 199] width 142 height 5
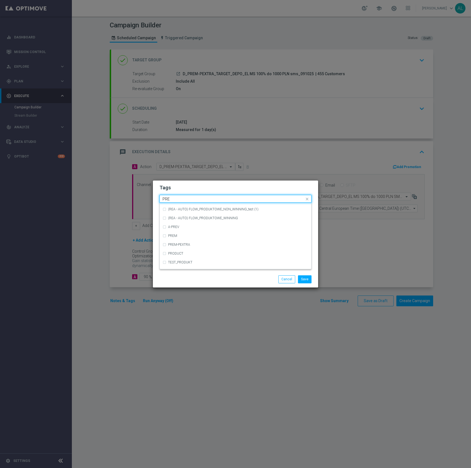
scroll to position [0, 0]
click at [187, 206] on div "PREM" at bounding box center [238, 207] width 141 height 3
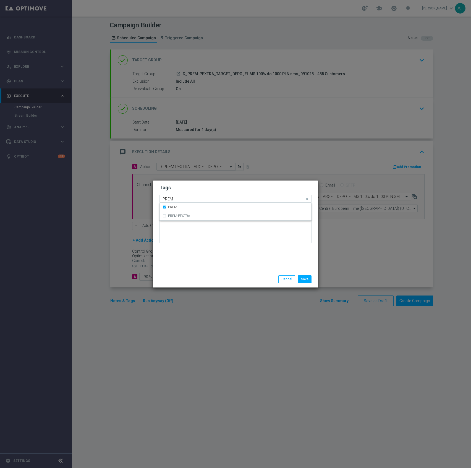
click at [195, 196] on div "Quick find × D × PREM PREM" at bounding box center [232, 199] width 145 height 7
click at [195, 207] on div "PEXTRA" at bounding box center [238, 207] width 141 height 3
click at [195, 199] on input "PEXTRA" at bounding box center [234, 199] width 142 height 5
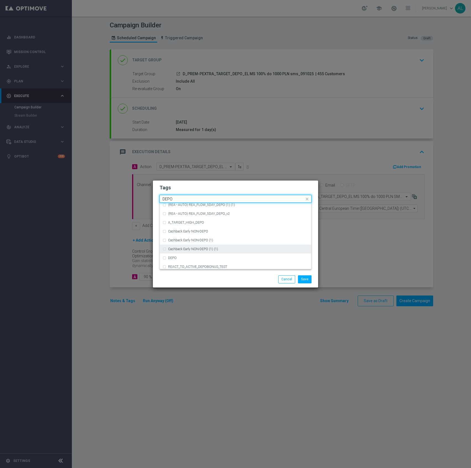
scroll to position [196, 0]
click at [209, 257] on div "DEPO" at bounding box center [238, 258] width 141 height 3
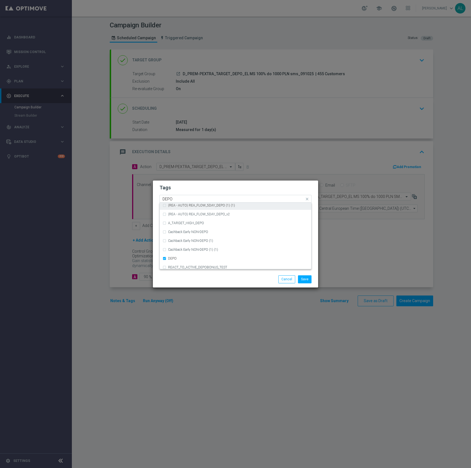
click at [204, 199] on input "DEPO" at bounding box center [234, 199] width 142 height 5
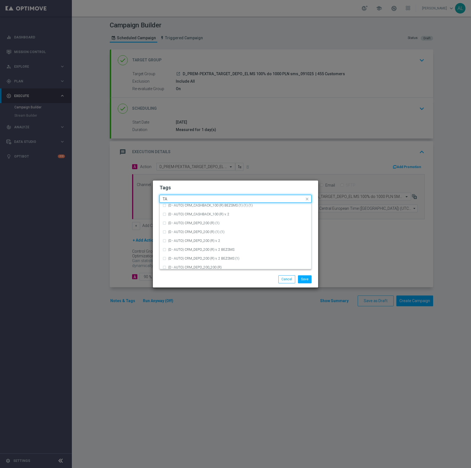
scroll to position [0, 0]
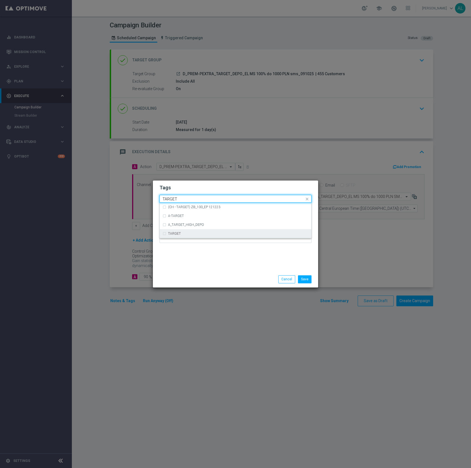
click at [191, 235] on div "TARGET" at bounding box center [238, 233] width 141 height 3
type input "TARGET"
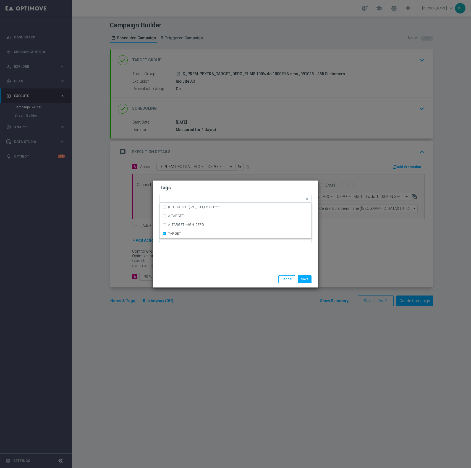
click at [203, 270] on div "Tags Quick find × D × PREM × PEXTRA × DEPO × TARGET (CH - TARGET) ZB_100_EP 121…" at bounding box center [235, 226] width 165 height 91
click at [301, 278] on button "Save" at bounding box center [305, 280] width 14 height 8
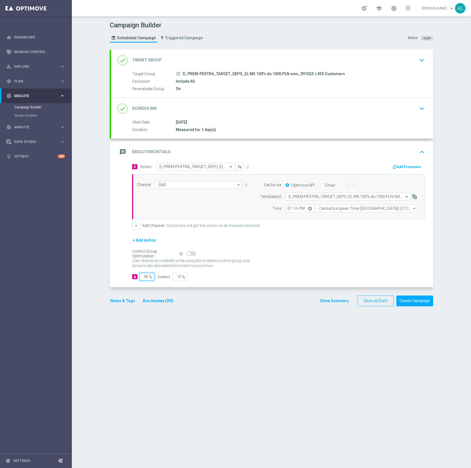
click at [144, 278] on input "90" at bounding box center [146, 277] width 15 height 8
type input "95"
type input "5"
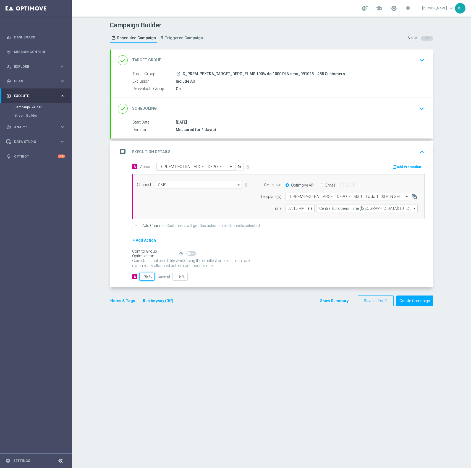
type input "95"
click at [177, 72] on icon "launch" at bounding box center [178, 74] width 4 height 4
click at [407, 301] on button "Create Campaign" at bounding box center [415, 301] width 37 height 11
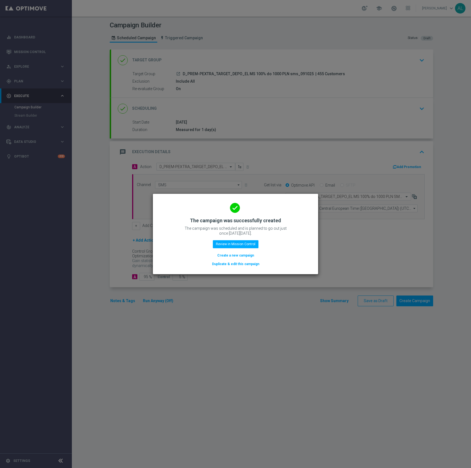
click at [247, 266] on button "Duplicate & edit this campaign" at bounding box center [236, 264] width 48 height 6
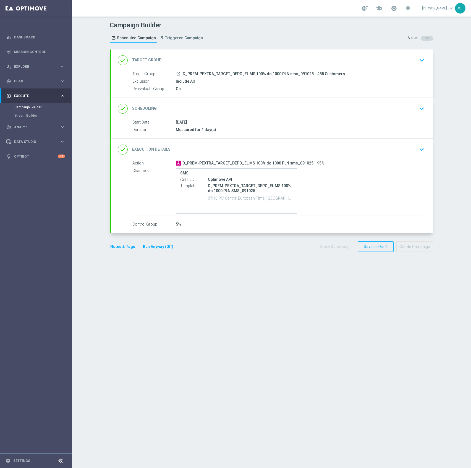
click at [218, 57] on div "done Target Group keyboard_arrow_down" at bounding box center [272, 60] width 309 height 11
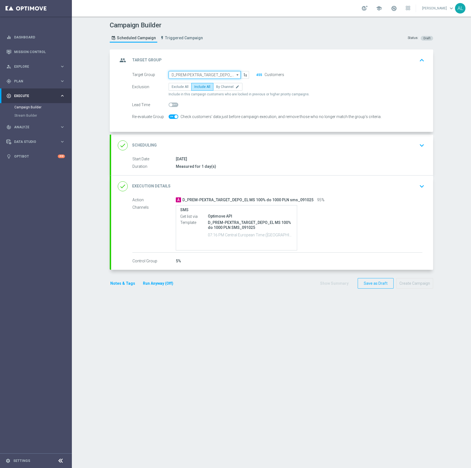
click at [185, 77] on input "D_PREM-PEXTRA_TARGET_DEPO_EL MS 100% do 1000 PLN sms_091025" at bounding box center [205, 75] width 72 height 8
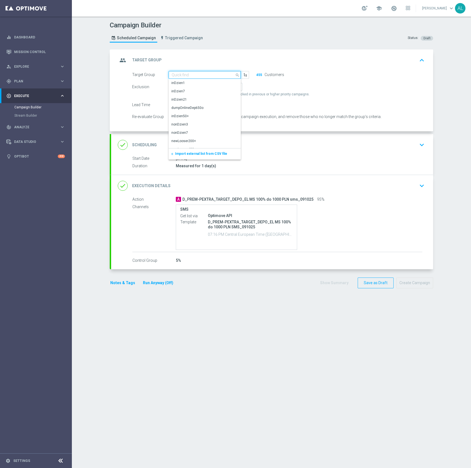
paste input "REA_MIN-LOW_TARGET_DEPO_EL MS REP 50% do 100 PLN"
click at [212, 110] on div "REA_MIN-LOW_TARGET_DEPO_EL MS REP 50% do 100 PLN push_101025" at bounding box center [205, 112] width 66 height 10
type input "REA_MIN-LOW_TARGET_DEPO_EL MS REP 50% do 100 PLN push_101025"
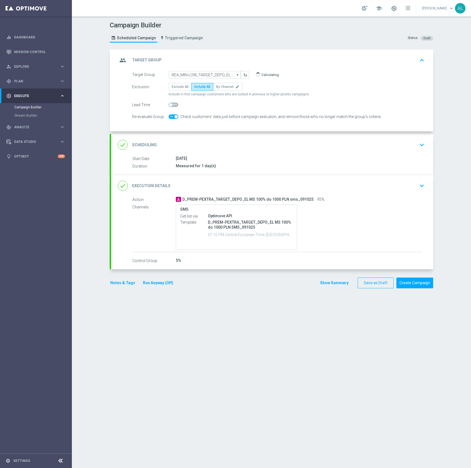
click at [254, 152] on div "done Scheduling keyboard_arrow_down" at bounding box center [272, 145] width 322 height 22
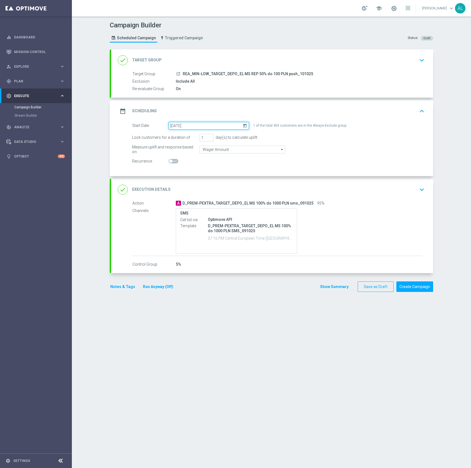
click at [199, 126] on input "[DATE]" at bounding box center [209, 126] width 81 height 8
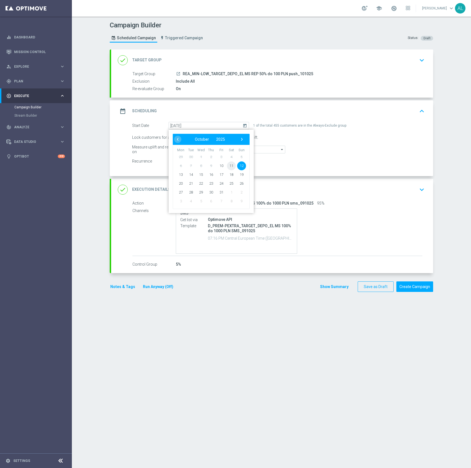
click at [228, 165] on span "11" at bounding box center [231, 165] width 9 height 9
type input "[DATE]"
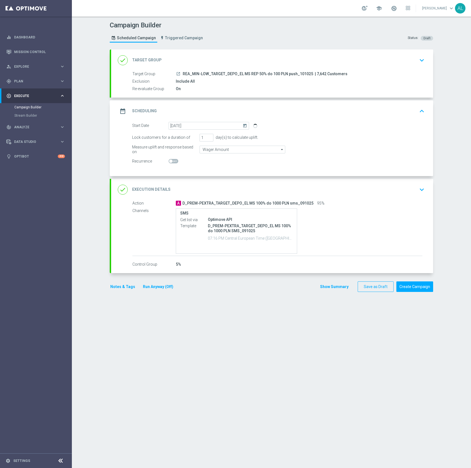
click at [403, 198] on div "done Execution Details keyboard_arrow_down" at bounding box center [272, 190] width 322 height 22
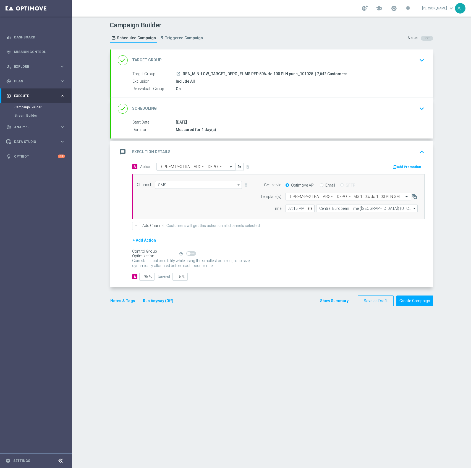
click at [283, 116] on div "done Scheduling keyboard_arrow_down" at bounding box center [272, 109] width 322 height 22
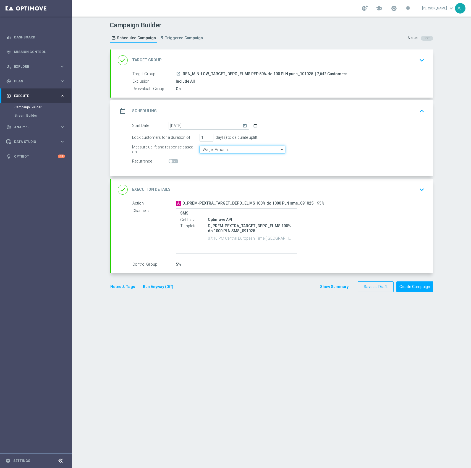
click at [209, 149] on input "Wager Amount" at bounding box center [243, 150] width 86 height 8
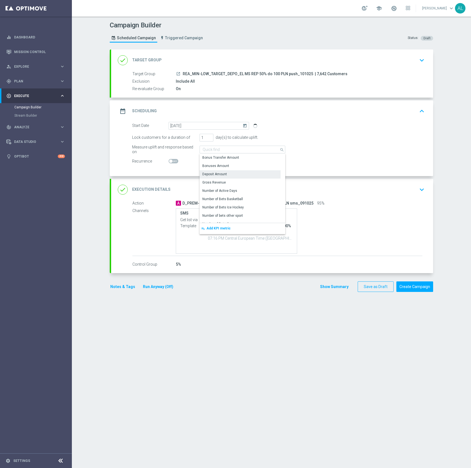
click at [224, 172] on div "Deposit Amount" at bounding box center [240, 174] width 81 height 8
type input "Deposit Amount"
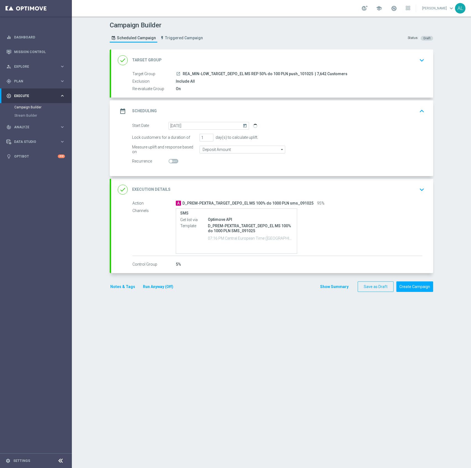
click at [375, 188] on div "done Execution Details keyboard_arrow_down" at bounding box center [272, 190] width 309 height 11
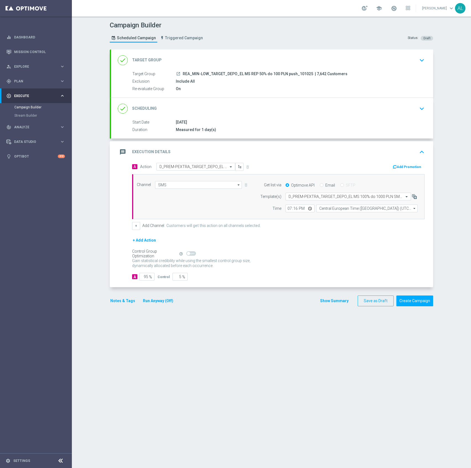
drag, startPoint x: 307, startPoint y: 75, endPoint x: 178, endPoint y: 75, distance: 128.4
click at [178, 75] on div "launch REA_MIN-LOW_TARGET_DEPO_EL MS REP 50% do 100 PLN push_101025 | 7,642 Cus…" at bounding box center [299, 74] width 247 height 6
copy div "REA_MIN-LOW_TARGET_DEPO_EL MS REP 50% do 100 PLN push_101025"
click at [167, 167] on input "text" at bounding box center [191, 167] width 62 height 5
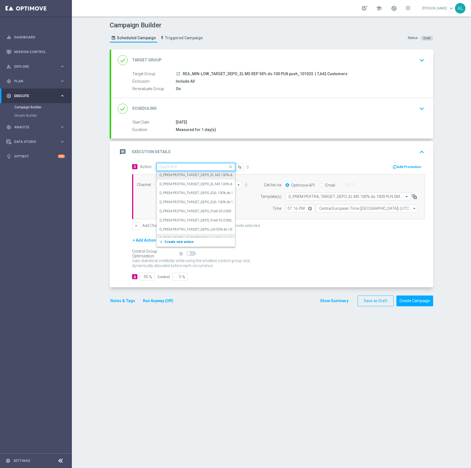
click at [173, 243] on span "Create new action" at bounding box center [179, 242] width 29 height 4
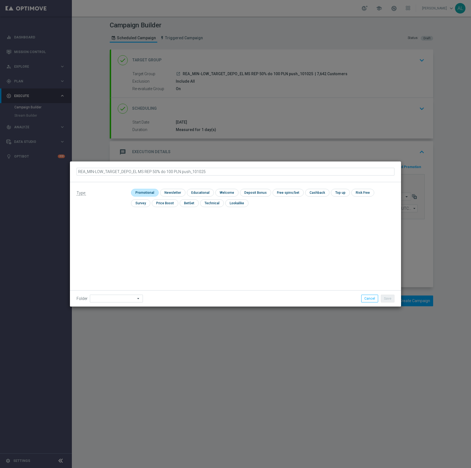
click at [135, 191] on input "checkbox" at bounding box center [144, 192] width 26 height 7
checkbox input "true"
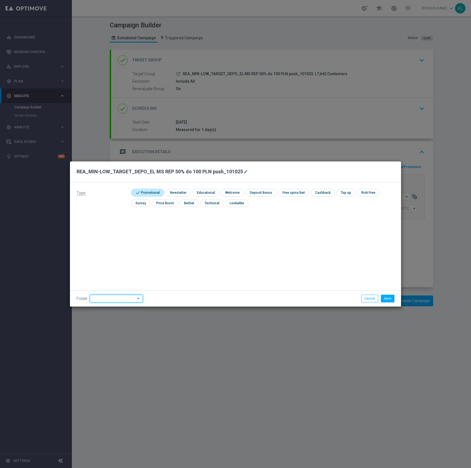
click at [96, 295] on input at bounding box center [116, 299] width 53 height 8
click at [109, 239] on div "[PERSON_NAME]" at bounding box center [115, 238] width 51 height 8
type input "[PERSON_NAME]"
drag, startPoint x: 387, startPoint y: 297, endPoint x: 397, endPoint y: 279, distance: 20.3
click at [387, 298] on button "Save" at bounding box center [388, 299] width 14 height 8
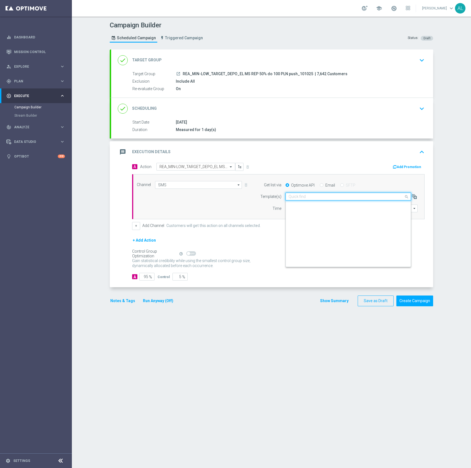
click at [316, 199] on input "text" at bounding box center [343, 196] width 108 height 5
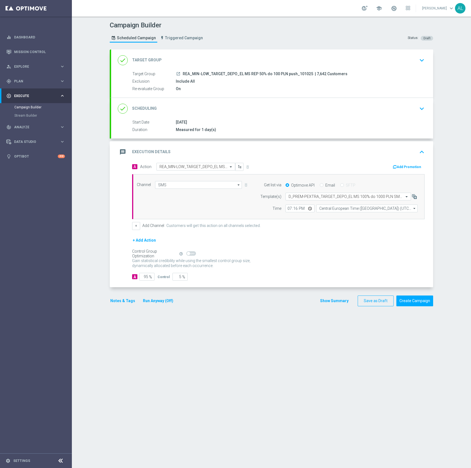
drag, startPoint x: 161, startPoint y: 191, endPoint x: 164, endPoint y: 187, distance: 4.7
click at [162, 191] on div "Channel SMS SMS arrow_drop_down Drag here to set row groups Drag here to set co…" at bounding box center [277, 197] width 289 height 32
click at [166, 185] on input "SMS" at bounding box center [198, 185] width 87 height 8
click at [179, 196] on div "XtremePush" at bounding box center [198, 193] width 87 height 8
type input "XtremePush"
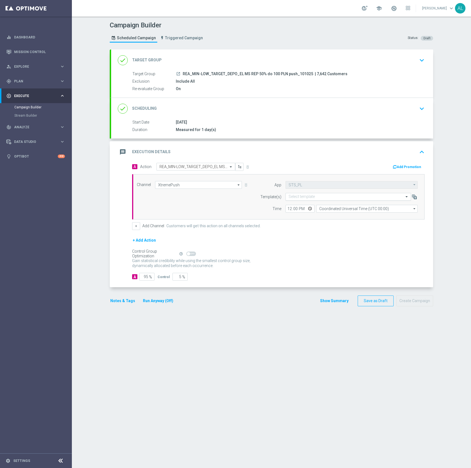
click at [304, 196] on input "text" at bounding box center [343, 197] width 108 height 5
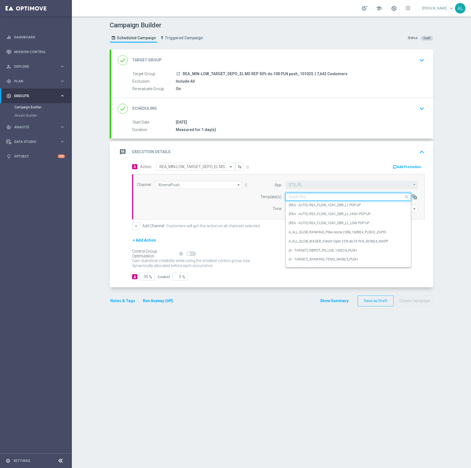
paste input "REA_MIN-LOW_TARGET_DEPO_EL MS REP 50% do 100 PLN push_101025"
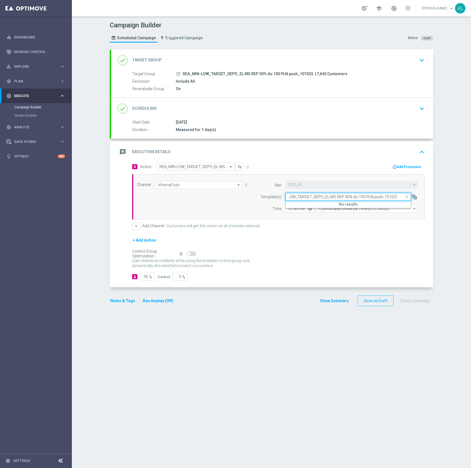
click at [381, 197] on input "REA_MIN-LOW_TARGET_DEPO_EL MS REP 50% do 100 PLN push_101025" at bounding box center [343, 197] width 108 height 5
click at [379, 201] on div "Quick find REA_MIN-LOW_TARGET_DEPO_EL MS REP 50% do 100 PLN push_101025" at bounding box center [349, 197] width 126 height 8
click at [396, 198] on div "REA_MIN-LOW_TARGET_DEPO_EL MS REP 50% do 100 PLN push_101025" at bounding box center [348, 197] width 125 height 5
click at [401, 197] on div "REA_MIN-LOW_TARGET_DEPO_EL MS REP 50% do 100 PLN push_101025" at bounding box center [348, 197] width 125 height 5
click at [391, 197] on input "REA_MIN-LOW_TARGET_DEPO_EL MS REP 50% do 100 PLN push_101025" at bounding box center [343, 197] width 108 height 5
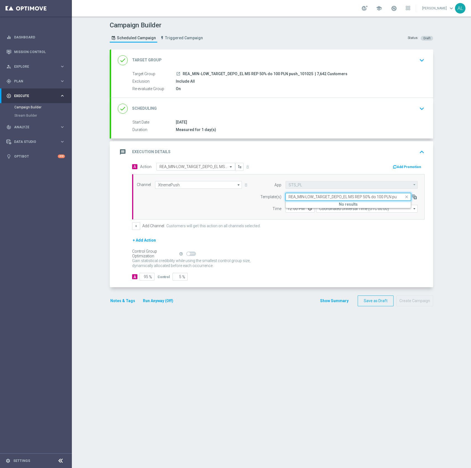
scroll to position [0, 0]
type input "REA_MIN-LOW_TARGET_DEPO_EL MS REP 50%"
click at [369, 211] on input "Coordinated Universal Time (UTC 00:00)" at bounding box center [367, 209] width 102 height 8
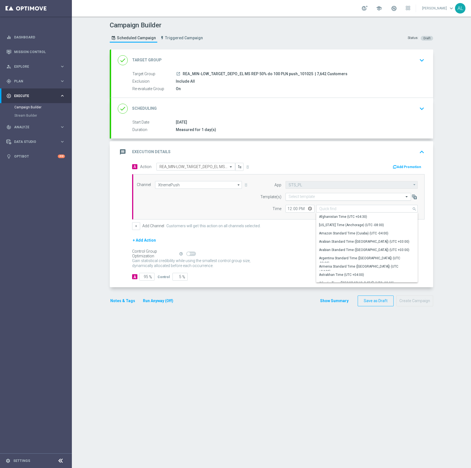
click at [317, 197] on input "text" at bounding box center [343, 197] width 108 height 5
type input "Coordinated Universal Time (UTC 00:00)"
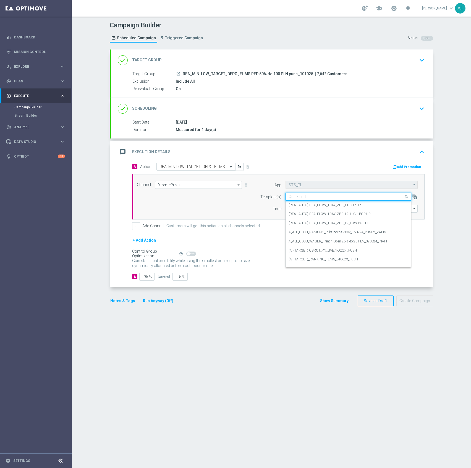
paste input "REA_MIN-LOW_TARGET_DEPO_EL MS REP 50% do 100 PLN push_101025"
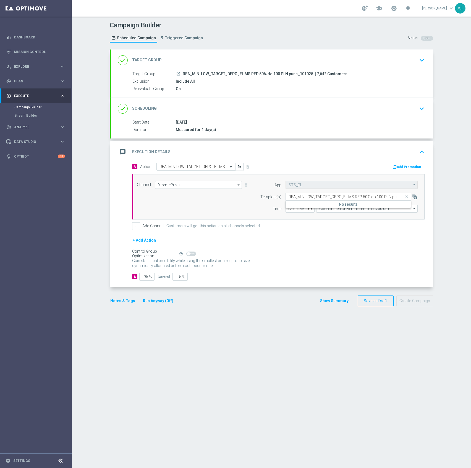
click at [330, 197] on input "REA_MIN-LOW_TARGET_DEPO_EL MS REP 50% do 100 PLN pu" at bounding box center [343, 197] width 108 height 5
click at [286, 197] on div "REA_MIN-LOW_TARGET_DEPO_EL MS REP 50% do 100 PLN pu" at bounding box center [348, 197] width 125 height 5
click at [290, 198] on input "REA_MIN-LOW_TARGET_DEPO_EL MS REP 50% do 100 PLN pu" at bounding box center [343, 197] width 108 height 5
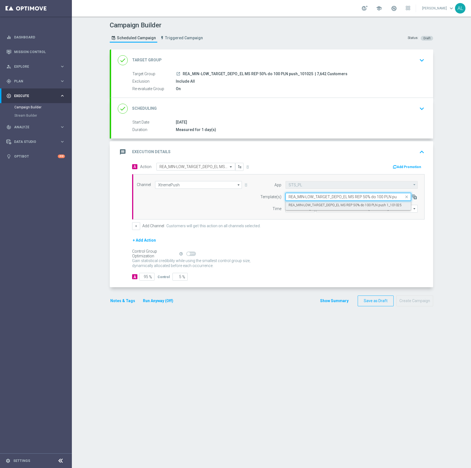
click at [296, 206] on label "REA_MIN-LOW_TARGET_DEPO_EL MS REP 50% do 100 PLN push 1_101025" at bounding box center [345, 205] width 113 height 5
type input "REA_MIN-LOW_TARGET_DEPO_EL MS REP 50% do 100 PLN pu"
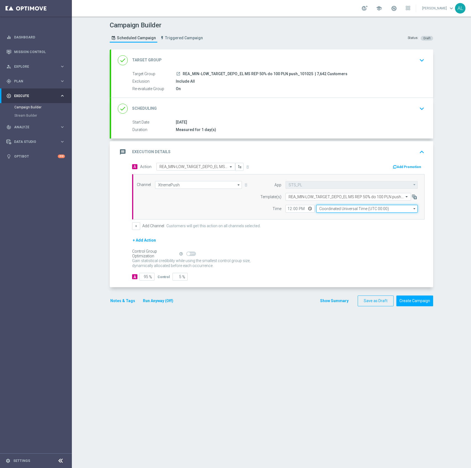
click at [332, 212] on input "Coordinated Universal Time (UTC 00:00)" at bounding box center [367, 209] width 102 height 8
click at [331, 216] on div "Central European Time (Warsaw) (UTC +02:00)" at bounding box center [364, 216] width 90 height 5
type input "Central European Time (Warsaw) (UTC +02:00)"
click at [126, 303] on button "Notes & Tags" at bounding box center [123, 301] width 26 height 7
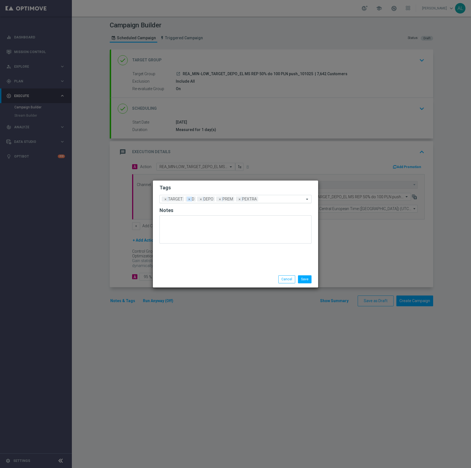
click at [190, 201] on span "×" at bounding box center [189, 199] width 5 height 5
click at [209, 201] on span "×" at bounding box center [208, 199] width 5 height 5
click at [218, 201] on input "text" at bounding box center [255, 199] width 99 height 5
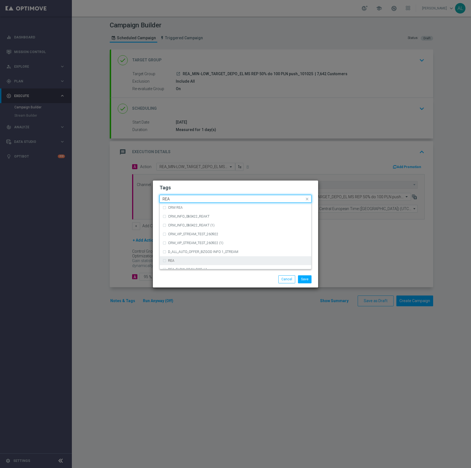
click at [223, 260] on div "REA" at bounding box center [238, 260] width 141 height 3
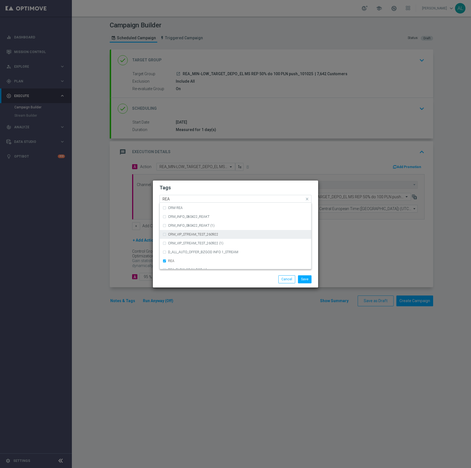
scroll to position [273, 0]
click at [190, 200] on input "REA" at bounding box center [234, 199] width 142 height 5
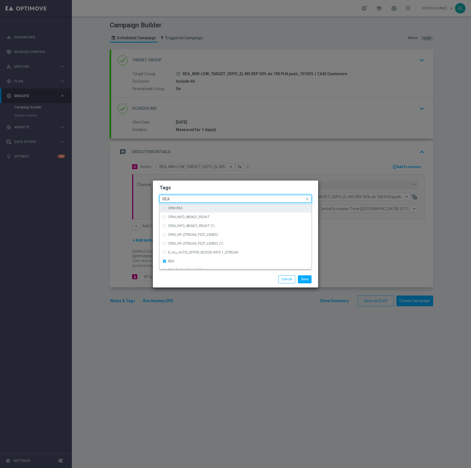
click at [190, 200] on input "REA" at bounding box center [234, 199] width 142 height 5
click at [186, 208] on div "MIN" at bounding box center [238, 207] width 141 height 3
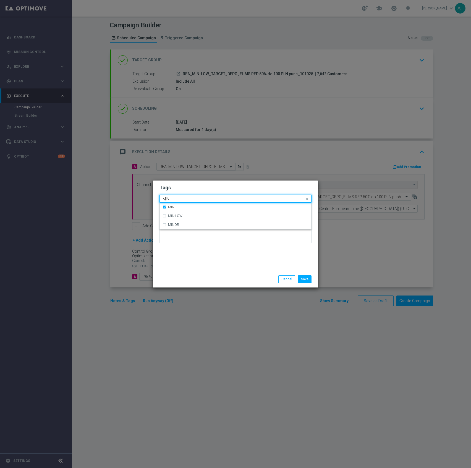
click at [191, 198] on input "MIN" at bounding box center [234, 199] width 142 height 5
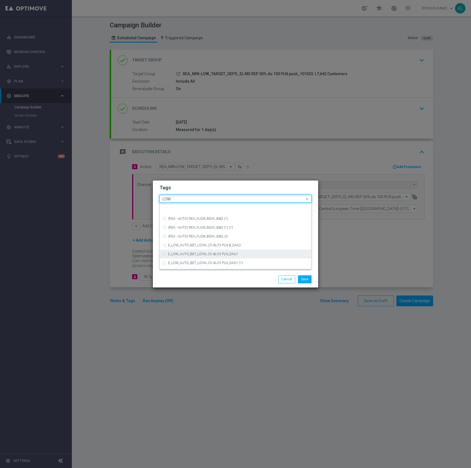
scroll to position [270, 0]
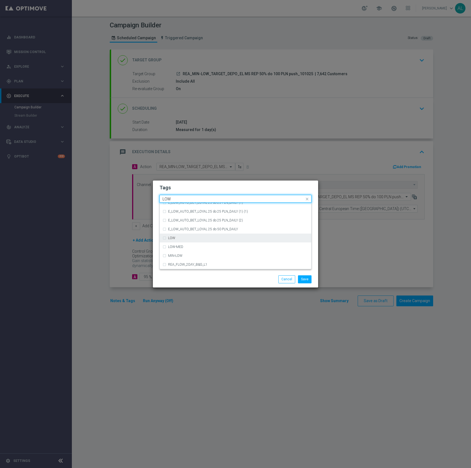
click at [256, 237] on div "LOW" at bounding box center [238, 238] width 141 height 3
type input "LOW"
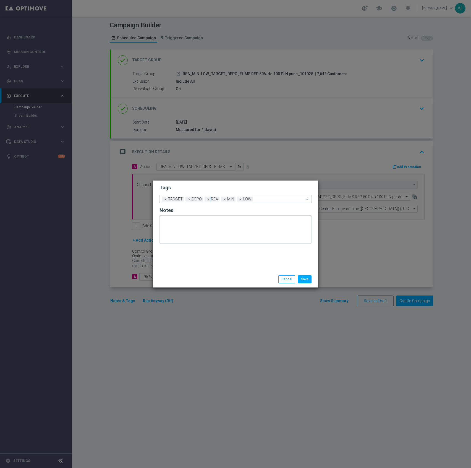
click at [213, 272] on div "Save Cancel" at bounding box center [235, 279] width 165 height 16
click at [307, 281] on button "Save" at bounding box center [305, 280] width 14 height 8
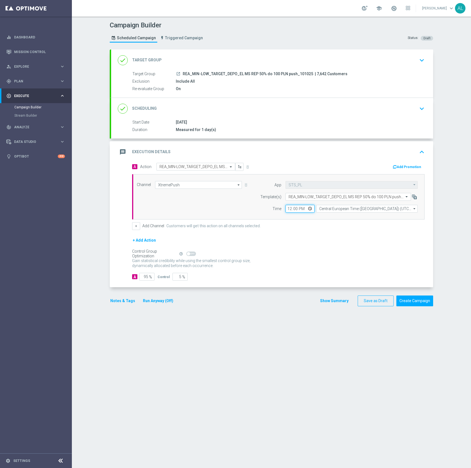
click at [287, 209] on input "12:00" at bounding box center [300, 209] width 29 height 8
type input "13:13"
click at [414, 304] on button "Create Campaign" at bounding box center [415, 301] width 37 height 11
click at [175, 72] on div at bounding box center [229, 234] width 471 height 468
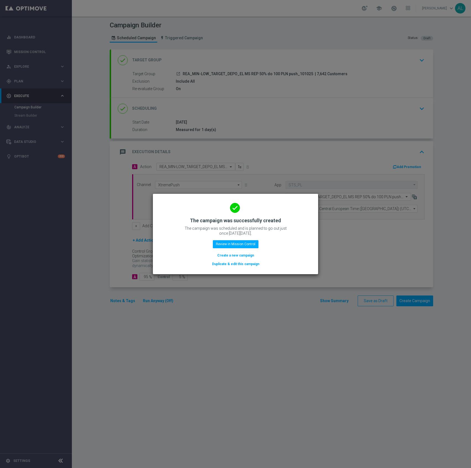
click at [239, 263] on button "Duplicate & edit this campaign" at bounding box center [236, 264] width 48 height 6
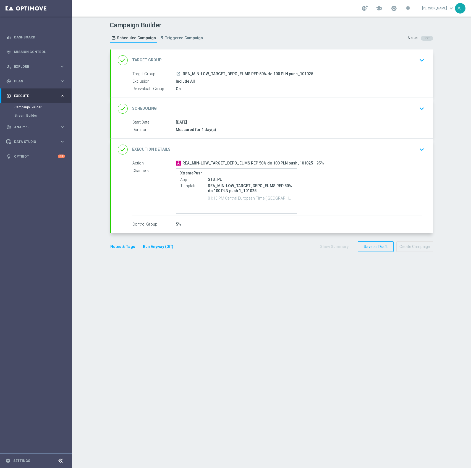
click at [393, 152] on div "done Execution Details keyboard_arrow_down" at bounding box center [272, 149] width 309 height 11
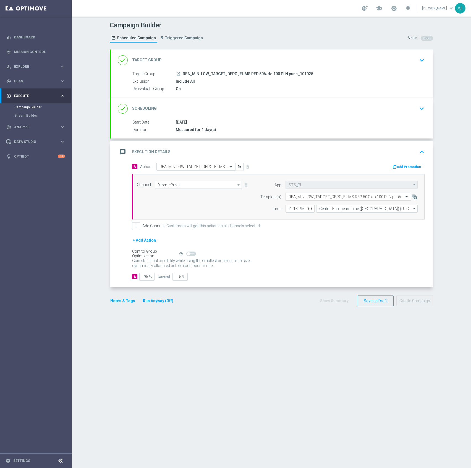
click at [316, 198] on input "text" at bounding box center [343, 197] width 108 height 5
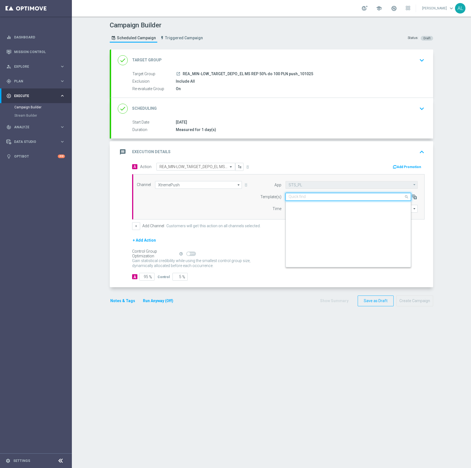
paste input "REA_MED-HIGH_TARGET_DEPO_EL MS REP 50% do 300 PLN push 1_101025"
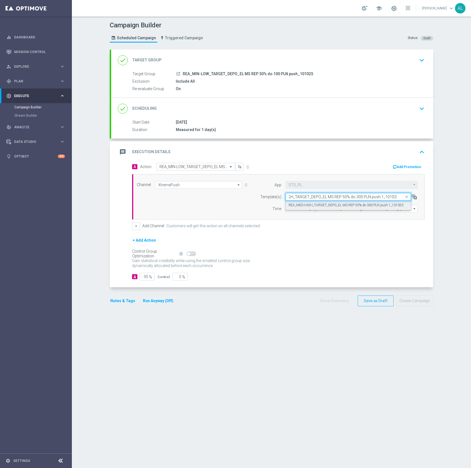
click at [346, 207] on label "REA_MED-HIGH_TARGET_DEPO_EL MS REP 50% do 300 PLN push 1_101025" at bounding box center [346, 205] width 115 height 5
type input "REA_MED-HIGH_TARGET_DEPO_EL MS REP 50% do 300 PLN push 1_101025"
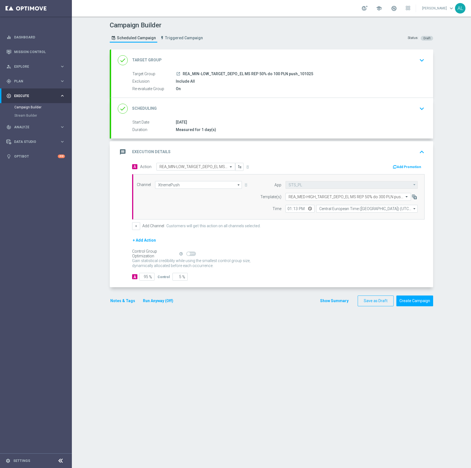
scroll to position [0, 0]
click at [370, 51] on div "done Target Group keyboard_arrow_down" at bounding box center [272, 61] width 322 height 22
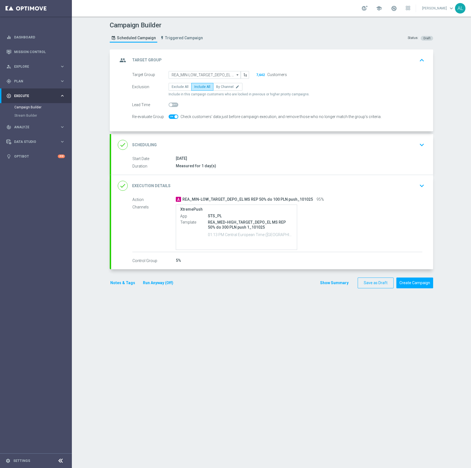
click at [196, 79] on form "Target Group REA_MIN-LOW_TARGET_DEPO_EL MS REP 50% do 100 PLN push_101025 REA_M…" at bounding box center [278, 96] width 293 height 50
click at [197, 76] on input "REA_MIN-LOW_TARGET_DEPO_EL MS REP 50% do 100 PLN push_101025" at bounding box center [205, 75] width 72 height 8
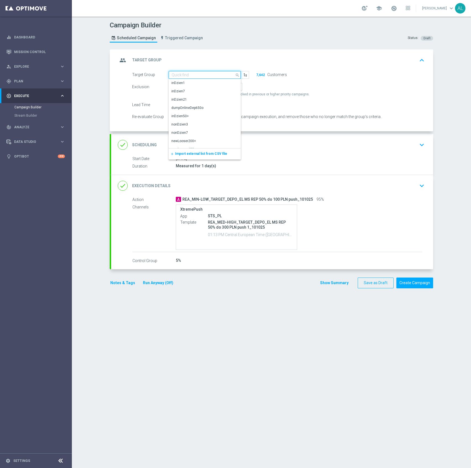
paste input "REA_MED-HIGH_TARGET_DEPO_EL MS REP 50% do 300 PLN push 1_101025"
click at [216, 75] on input "REA_MED-HIGH_TARGET_DEPO_EL MS REP 50% do 300 PLN push 1_101025" at bounding box center [205, 75] width 72 height 8
click at [207, 87] on div "REA_MED-HIGH_TARGET_DEPO_EL MS REP 50% do 300 PLN push_101025" at bounding box center [205, 86] width 66 height 10
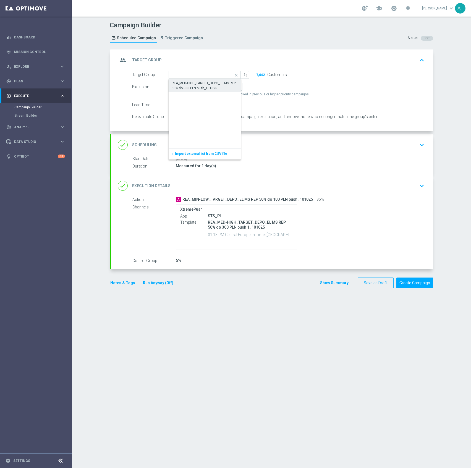
scroll to position [0, 0]
type input "REA_MED-HIGH_TARGET_DEPO_EL MS REP 50% do 300 PLN push_101025"
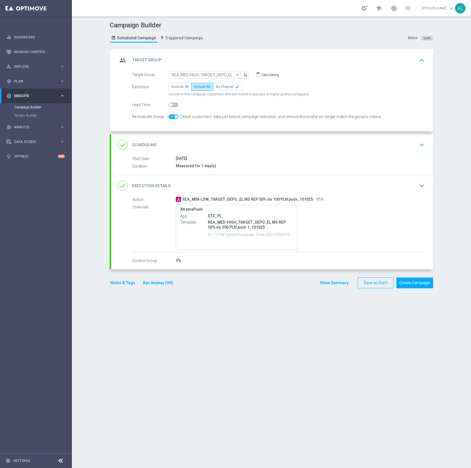
click at [237, 184] on div "done Execution Details keyboard_arrow_down" at bounding box center [272, 186] width 309 height 11
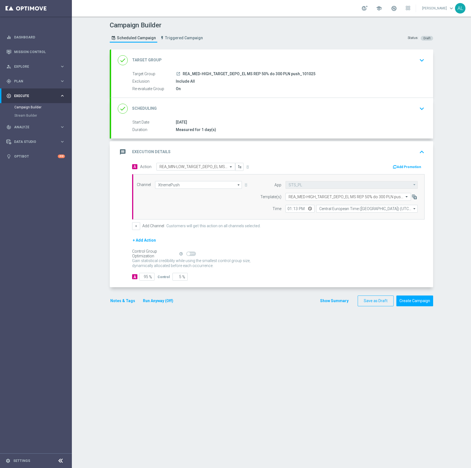
click at [183, 72] on span "REA_MED-HIGH_TARGET_DEPO_EL MS REP 50% do 300 PLN push_101025" at bounding box center [249, 74] width 133 height 5
drag, startPoint x: 181, startPoint y: 74, endPoint x: 309, endPoint y: 72, distance: 128.7
click at [309, 72] on span "REA_MED-HIGH_TARGET_DEPO_EL MS REP 50% do 300 PLN push_101025" at bounding box center [249, 74] width 133 height 5
copy span "REA_MED-HIGH_TARGET_DEPO_EL MS REP 50% do 300 PLN push_101025"
click at [183, 165] on input "text" at bounding box center [191, 167] width 62 height 5
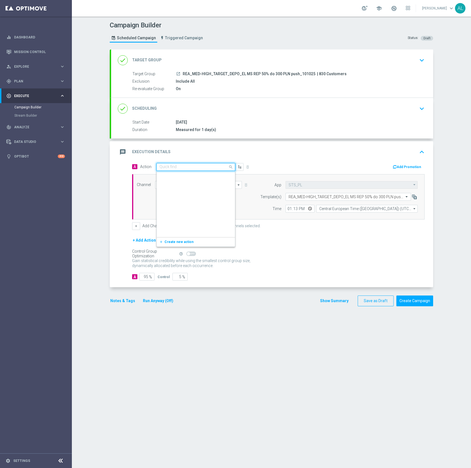
scroll to position [1589, 0]
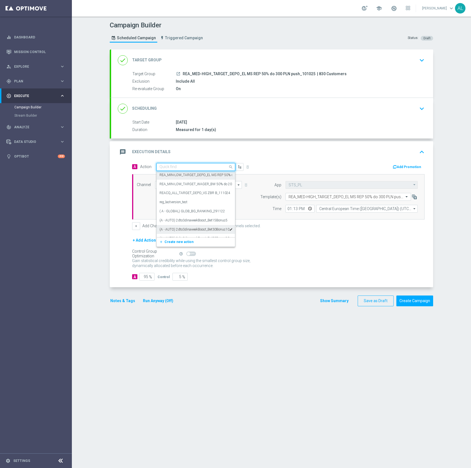
click at [175, 240] on button "add_new Create new action" at bounding box center [195, 242] width 76 height 6
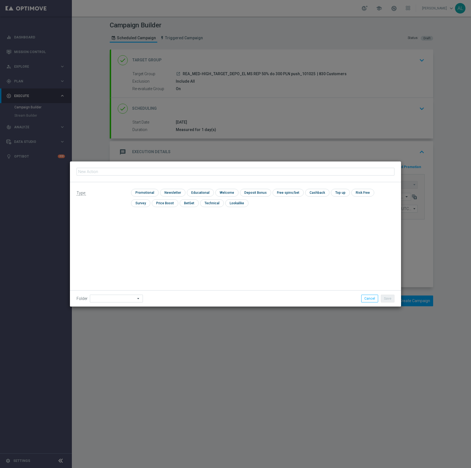
type input "REA_MED-HIGH_TARGET_DEPO_EL MS REP 50% do 300 PLN push_101025"
click at [146, 193] on input "checkbox" at bounding box center [144, 192] width 26 height 7
checkbox input "true"
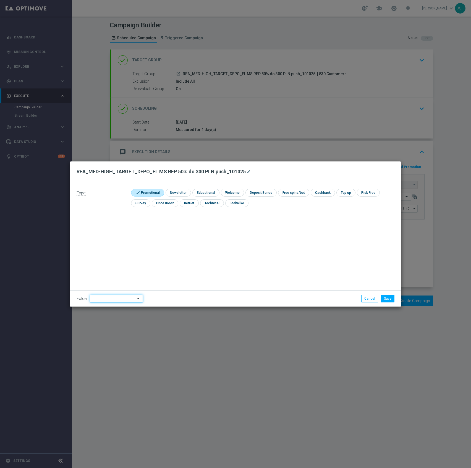
click at [115, 296] on input at bounding box center [116, 299] width 53 height 8
click at [120, 231] on div "[PERSON_NAME]" at bounding box center [115, 229] width 51 height 8
type input "[PERSON_NAME]"
click at [382, 298] on button "Save" at bounding box center [388, 299] width 14 height 8
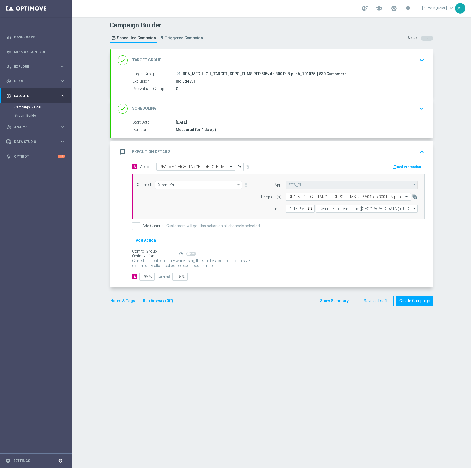
click at [112, 303] on button "Notes & Tags" at bounding box center [123, 301] width 26 height 7
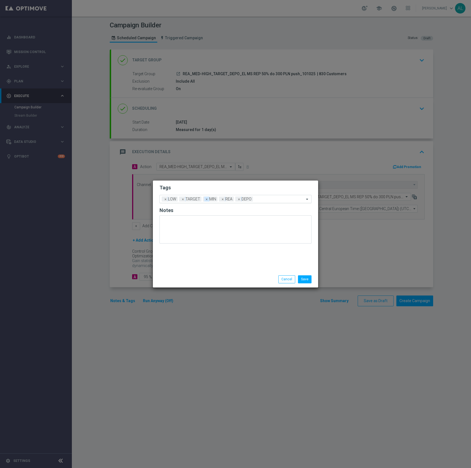
click at [209, 202] on span "×" at bounding box center [206, 199] width 5 height 5
click at [167, 201] on span "×" at bounding box center [165, 199] width 5 height 5
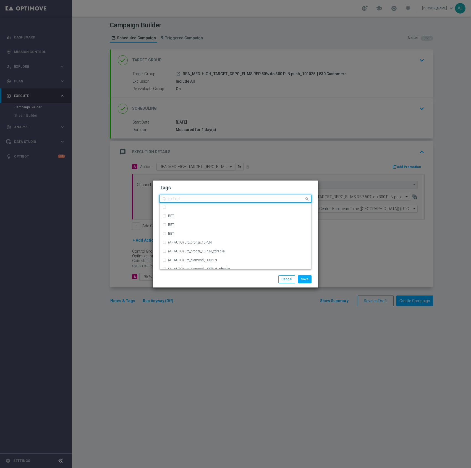
click at [234, 201] on input "text" at bounding box center [234, 199] width 142 height 5
type input "E"
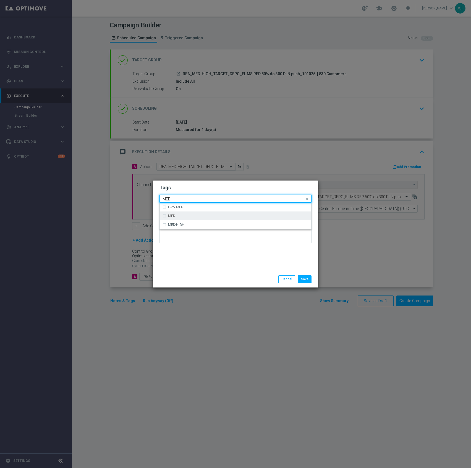
click at [214, 212] on div "MED" at bounding box center [236, 216] width 146 height 9
click at [185, 196] on div "Quick find × TARGET × REA × DEPO × MED MED" at bounding box center [232, 199] width 145 height 7
click at [183, 200] on input "MED" at bounding box center [234, 199] width 142 height 5
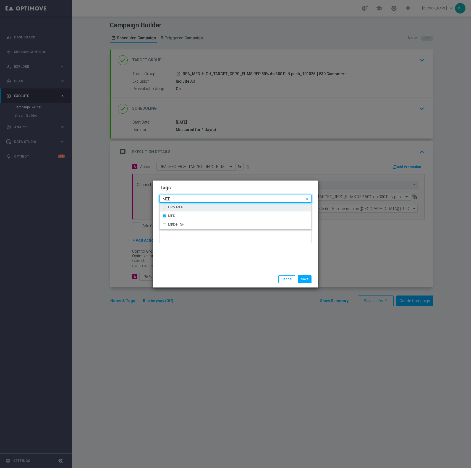
click at [183, 200] on input "MED" at bounding box center [234, 199] width 142 height 5
click at [188, 214] on div "HIGH" at bounding box center [236, 216] width 146 height 9
type input "HIGH"
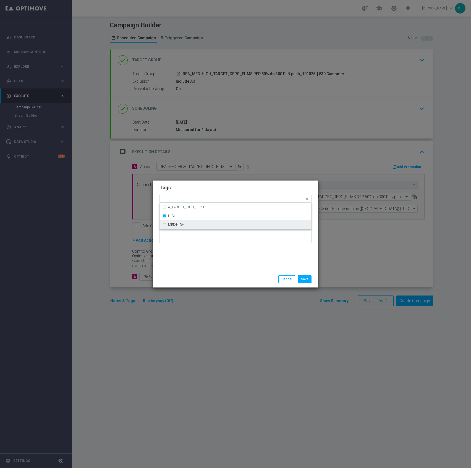
click at [192, 252] on div "Tags Quick find × TARGET × REA × DEPO × MED × HIGH A_TARGET_HIGH_DEPO HIGH MED-…" at bounding box center [235, 226] width 165 height 91
click at [301, 282] on button "Save" at bounding box center [305, 280] width 14 height 8
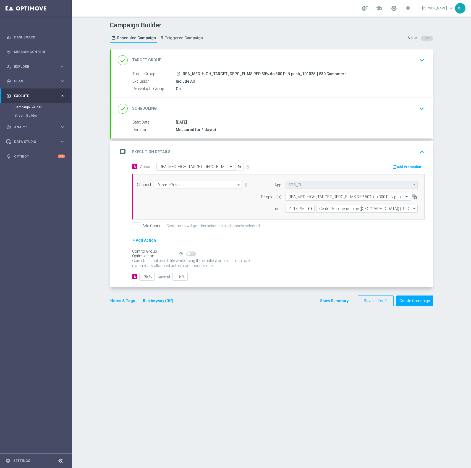
click at [106, 302] on section "done Target Group keyboard_arrow_down Target Group launch REA_MED-HIGH_TARGET_D…" at bounding box center [272, 256] width 332 height 413
click at [111, 302] on button "Notes & Tags" at bounding box center [123, 301] width 26 height 7
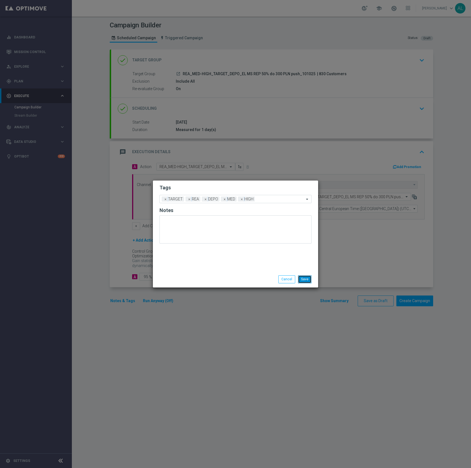
click at [309, 281] on button "Save" at bounding box center [305, 280] width 14 height 8
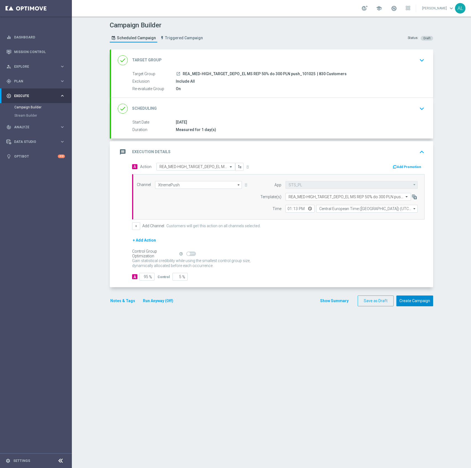
click at [415, 300] on button "Create Campaign" at bounding box center [415, 301] width 37 height 11
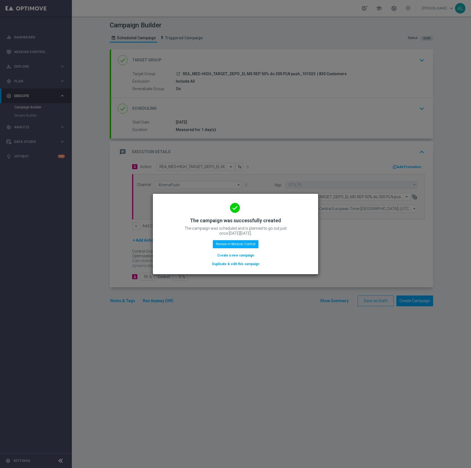
click at [229, 264] on button "Duplicate & edit this campaign" at bounding box center [236, 264] width 48 height 6
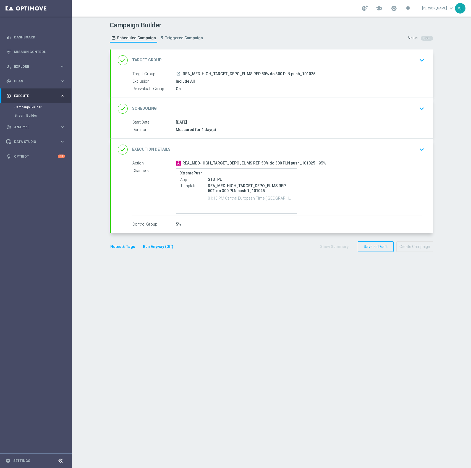
click at [224, 59] on div "done Target Group keyboard_arrow_down" at bounding box center [272, 60] width 309 height 11
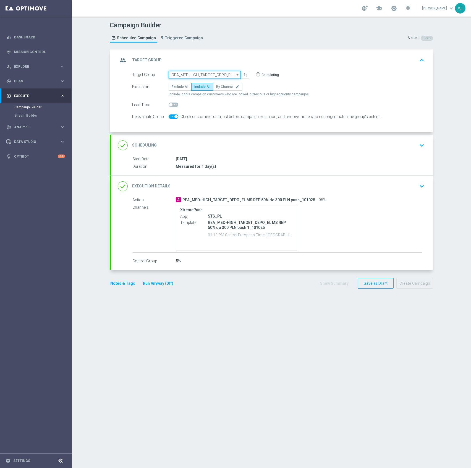
click at [186, 76] on input "REA_MED-HIGH_TARGET_DEPO_EL MS REP 50% do 300 PLN push_101025" at bounding box center [205, 75] width 72 height 8
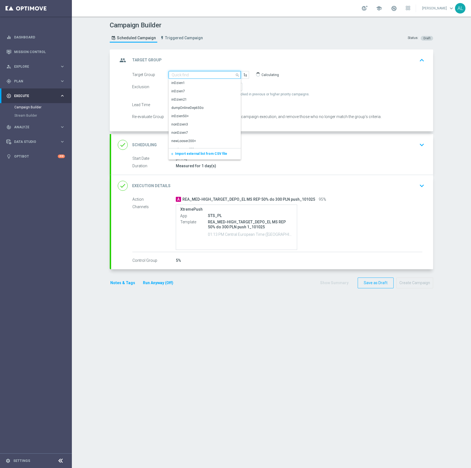
paste input "REA_MED-HIGH_TARGET_DEPO_EL MS REP 50% do 300 PLN"
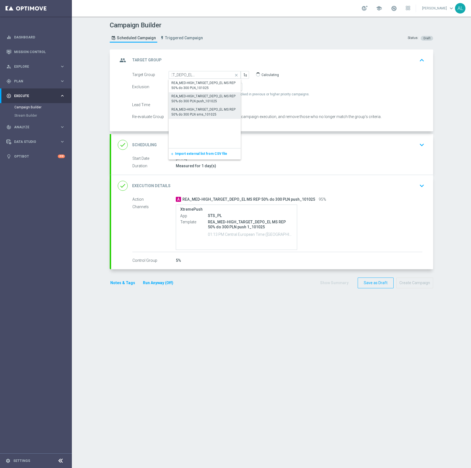
click at [214, 115] on div "REA_MED-HIGH_TARGET_DEPO_EL MS REP 50% do 300 PLN sms_101025" at bounding box center [205, 112] width 67 height 10
type input "REA_MED-HIGH_TARGET_DEPO_EL MS REP 50% do 300 PLN sms_101025"
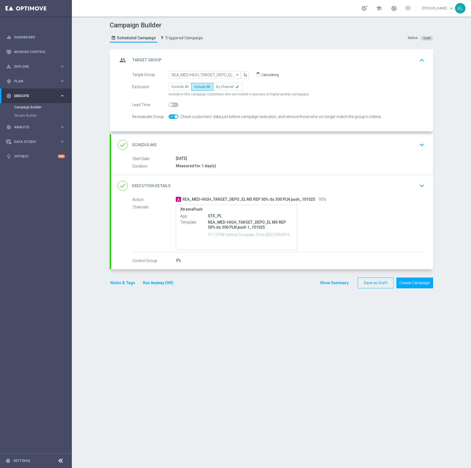
click at [264, 144] on div "done Scheduling keyboard_arrow_down" at bounding box center [272, 145] width 309 height 11
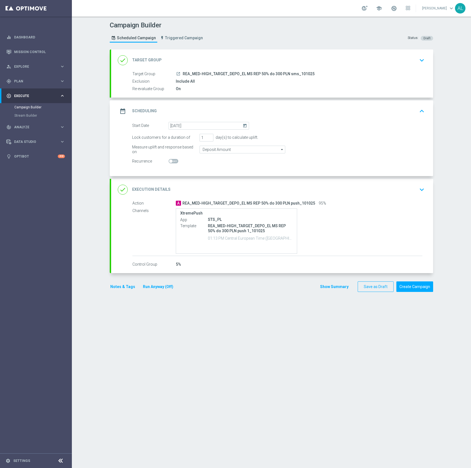
drag, startPoint x: 180, startPoint y: 74, endPoint x: 342, endPoint y: 77, distance: 162.4
click at [342, 77] on div "Target Group launch REA_MED-HIGH_TARGET_DEPO_EL MS REP 50% do 300 PLN sms_101025" at bounding box center [278, 74] width 290 height 6
copy span "REA_MED-HIGH_TARGET_DEPO_EL MS REP 50% do 300 PLN sms_101025"
click at [328, 198] on div "done Execution Details keyboard_arrow_down" at bounding box center [272, 190] width 322 height 22
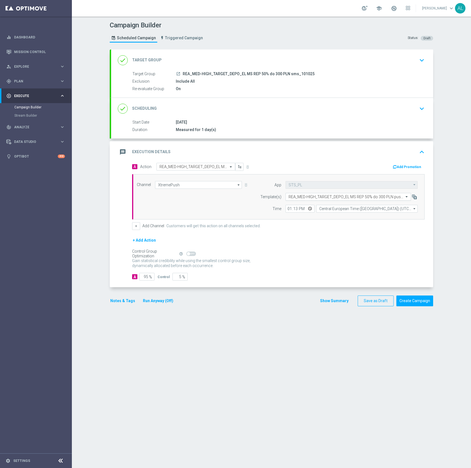
click at [300, 194] on div "Select template REA_MED-HIGH_TARGET_DEPO_EL MS REP 50% do 300 PLN push 1_101025" at bounding box center [349, 197] width 126 height 8
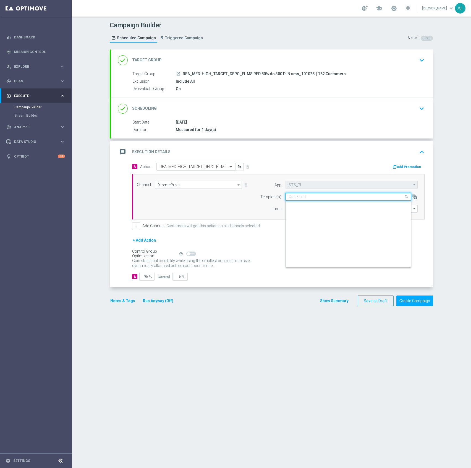
scroll to position [3588, 0]
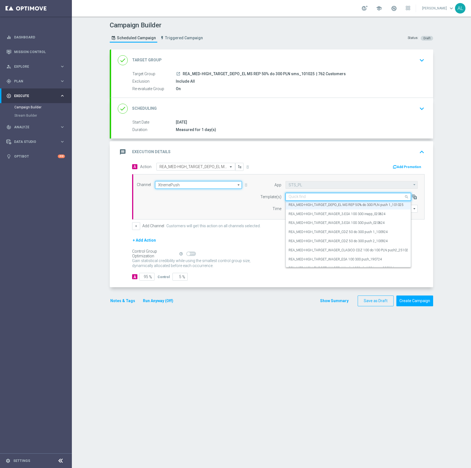
click at [196, 186] on input "XtremePush" at bounding box center [198, 185] width 87 height 8
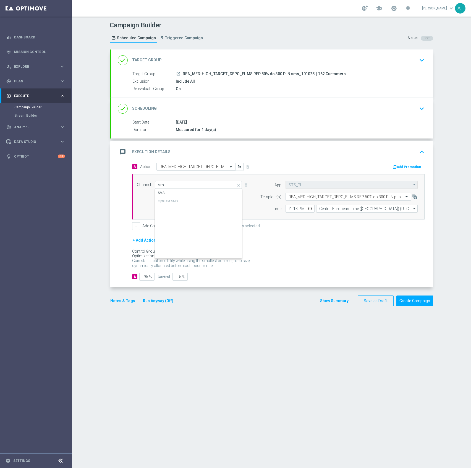
click at [173, 190] on div "SMS" at bounding box center [198, 193] width 87 height 8
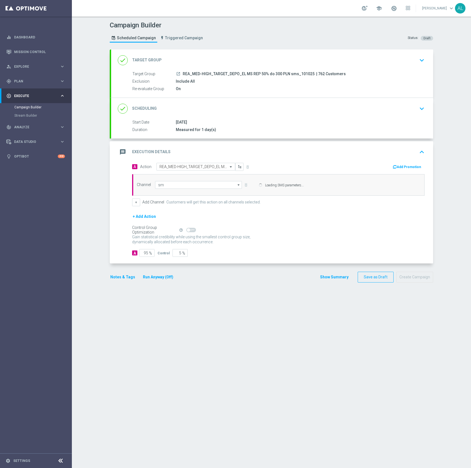
type input "SMS"
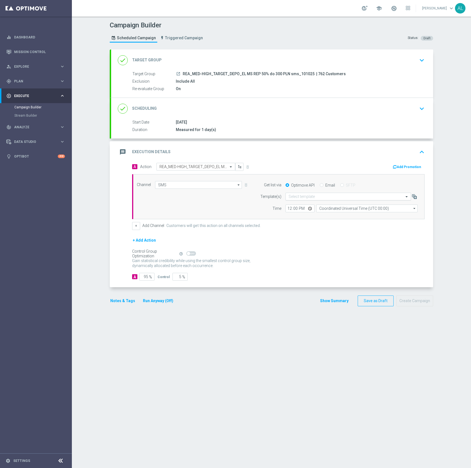
click at [319, 199] on input "text" at bounding box center [343, 196] width 108 height 5
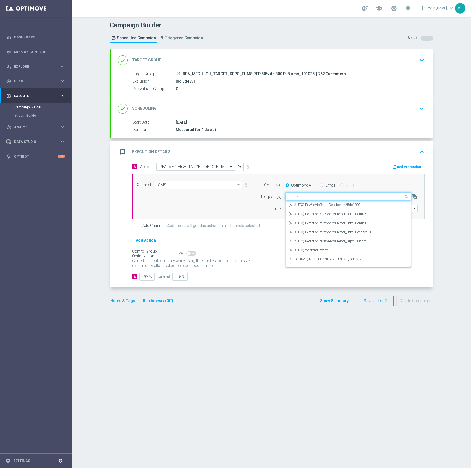
paste input "REA_MED-HIGH_TARGET_DEPO_EL MS REP 50% do 300 PLN sms_101025"
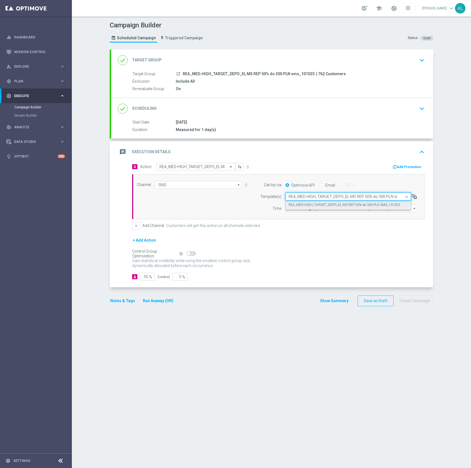
scroll to position [0, 18]
click at [318, 207] on label "REA_MED-HIGH_TARGET_DEPO_EL MS REP 50% do 300 PLN SMS_101025" at bounding box center [345, 205] width 112 height 5
type input "REA_MED-HIGH_TARGET_DEPO_EL MS REP 50% do 300 PLN sms_101025"
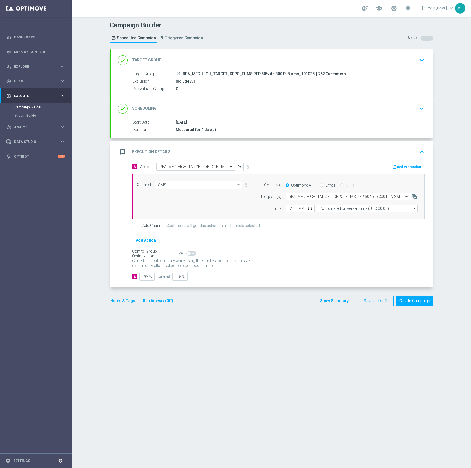
drag, startPoint x: 300, startPoint y: 121, endPoint x: 298, endPoint y: 120, distance: 2.8
click at [300, 120] on div "11 Oct 2025" at bounding box center [299, 123] width 247 height 6
click at [260, 112] on div "done Scheduling keyboard_arrow_down" at bounding box center [272, 108] width 309 height 11
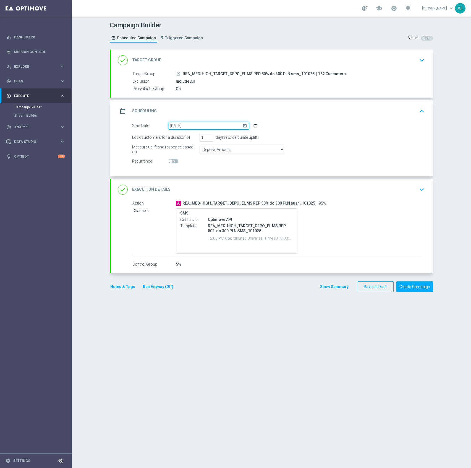
click at [198, 129] on input "11 Oct 2025" at bounding box center [209, 126] width 81 height 8
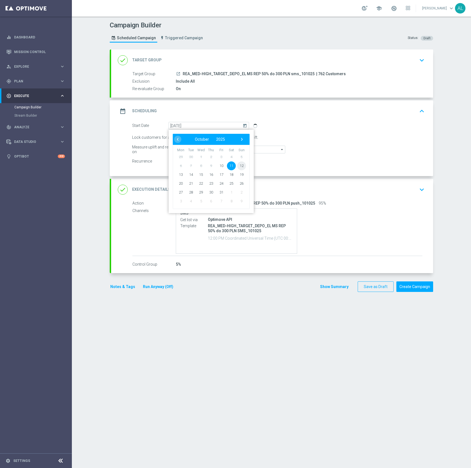
click at [237, 166] on span "12" at bounding box center [241, 165] width 9 height 9
type input "12 Oct 2025"
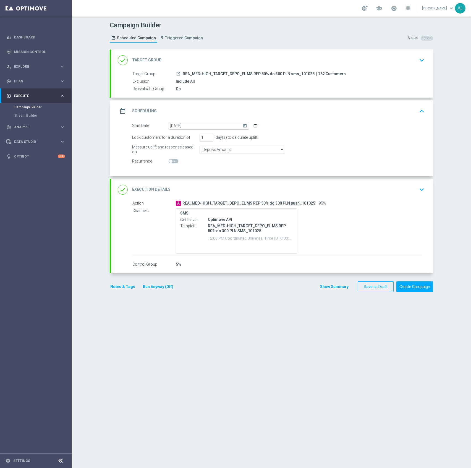
click at [362, 192] on div "done Execution Details keyboard_arrow_down" at bounding box center [272, 190] width 309 height 11
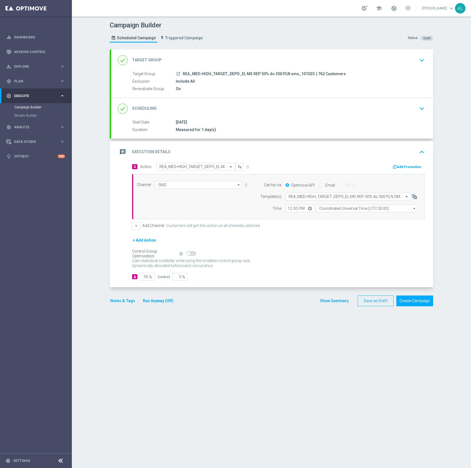
click at [114, 299] on button "Notes & Tags" at bounding box center [123, 301] width 26 height 7
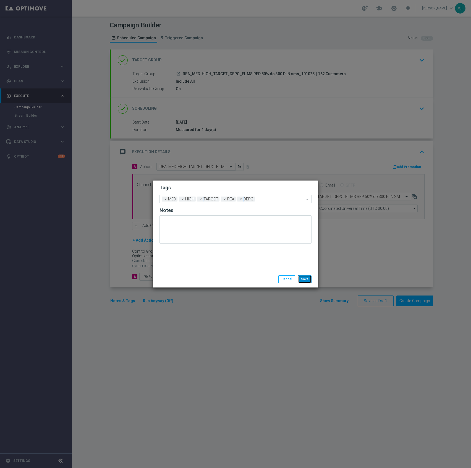
click at [303, 278] on button "Save" at bounding box center [305, 280] width 14 height 8
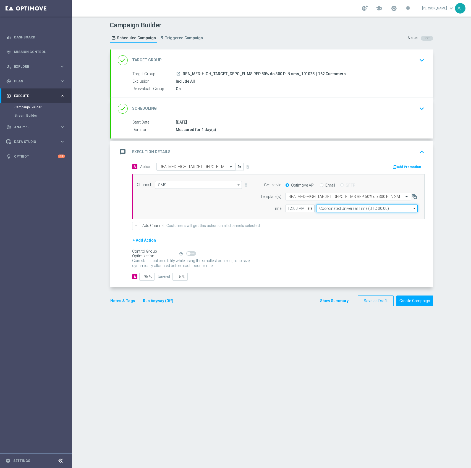
click at [323, 211] on input "Coordinated Universal Time (UTC 00:00)" at bounding box center [367, 209] width 102 height 8
click at [336, 217] on div "Central European Time (Warsaw) (UTC +02:00)" at bounding box center [364, 216] width 90 height 5
type input "Central European Time (Warsaw) (UTC +02:00)"
click at [287, 207] on input "12:00" at bounding box center [300, 209] width 29 height 8
type input "12:00"
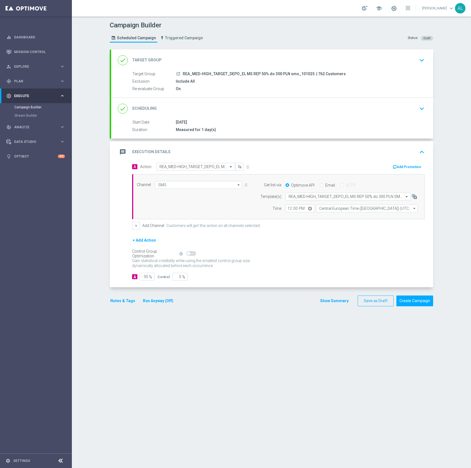
click at [282, 211] on div "12:00 Central European Time (Warsaw) (UTC +02:00) Central European Time (Warsaw…" at bounding box center [352, 209] width 141 height 8
click at [286, 211] on input "12:00" at bounding box center [300, 209] width 29 height 8
type input "19:16"
click at [205, 165] on div "Select action REA_MED-HIGH_TARGET_DEPO_EL MS REP 50% do 300 PLN push_101025" at bounding box center [192, 167] width 71 height 4
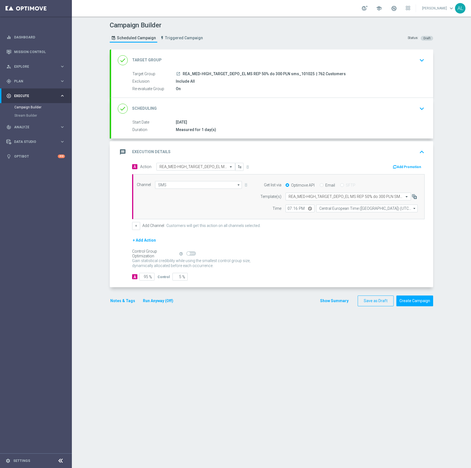
drag, startPoint x: 308, startPoint y: 74, endPoint x: 181, endPoint y: 74, distance: 127.0
click at [183, 74] on span "REA_MED-HIGH_TARGET_DEPO_EL MS REP 50% do 300 PLN sms_101025" at bounding box center [249, 74] width 132 height 5
copy span "REA_MED-HIGH_TARGET_DEPO_EL MS REP 50% do 300 PLN sms_101025"
click at [211, 165] on input "text" at bounding box center [191, 167] width 62 height 5
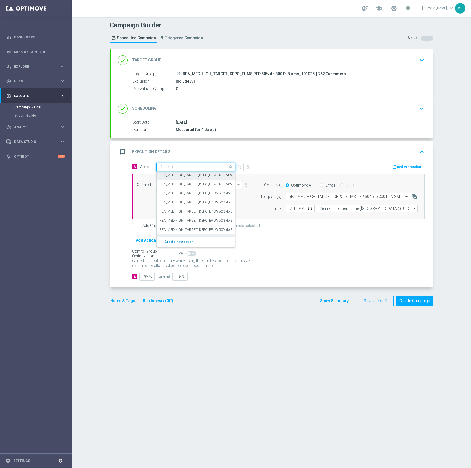
click at [171, 243] on span "Create new action" at bounding box center [179, 242] width 29 height 4
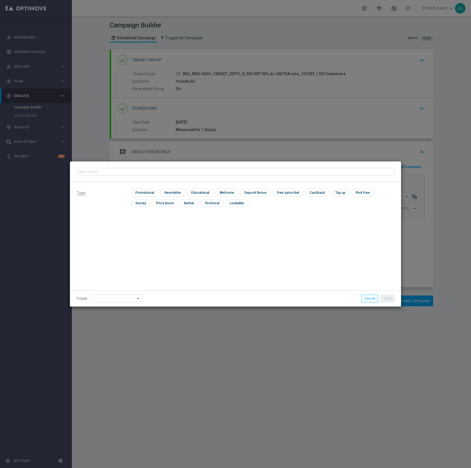
type input "REA_MED-HIGH_TARGET_DEPO_EL MS REP 50% do 300 PLN sms_101025"
click at [153, 194] on input "checkbox" at bounding box center [144, 192] width 26 height 7
checkbox input "true"
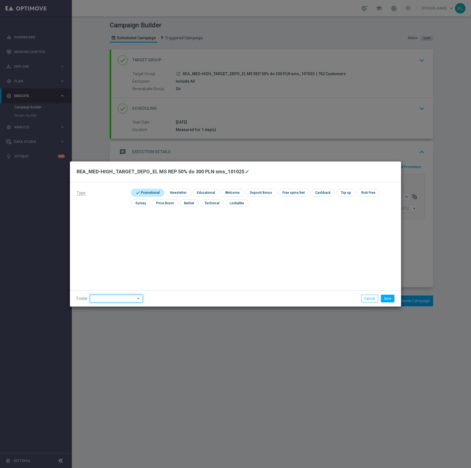
click at [111, 301] on input at bounding box center [116, 299] width 53 height 8
click at [103, 226] on div "[PERSON_NAME]" at bounding box center [115, 229] width 51 height 8
type input "[PERSON_NAME]"
click at [391, 300] on button "Save" at bounding box center [388, 299] width 14 height 8
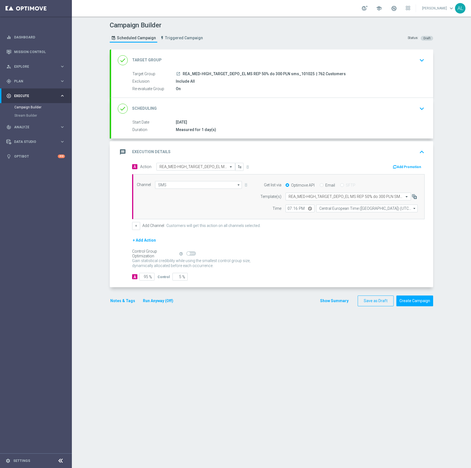
click at [114, 303] on button "Notes & Tags" at bounding box center [123, 301] width 26 height 7
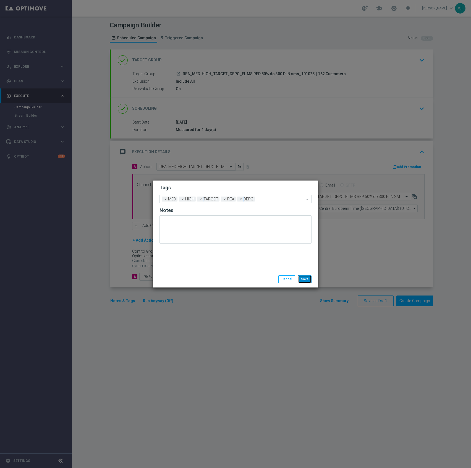
click at [304, 279] on button "Save" at bounding box center [305, 280] width 14 height 8
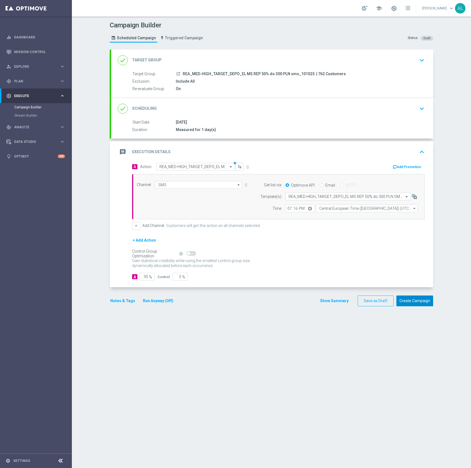
click at [412, 303] on button "Create Campaign" at bounding box center [415, 301] width 37 height 11
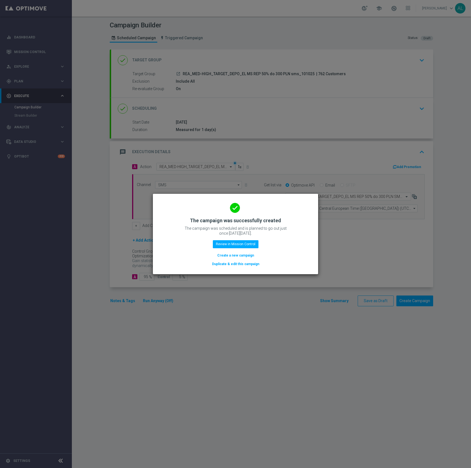
click at [243, 265] on button "Duplicate & edit this campaign" at bounding box center [236, 264] width 48 height 6
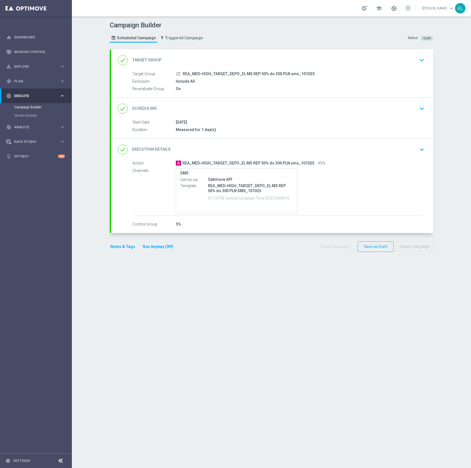
click at [229, 60] on div "done Target Group keyboard_arrow_down" at bounding box center [272, 60] width 309 height 11
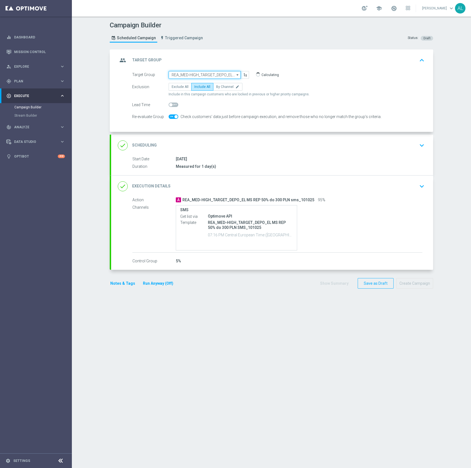
click at [207, 73] on input "REA_MED-HIGH_TARGET_DEPO_EL MS REP 50% do 300 PLN sms_101025" at bounding box center [205, 75] width 72 height 8
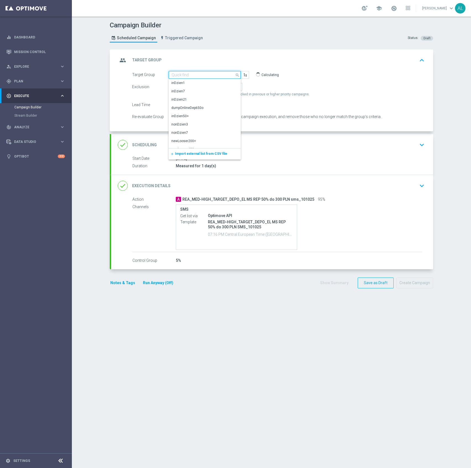
paste input "REA_MIN-LOW_TARGET_DEPO_EL MS REP 50% do 100 PLN sms_101025"
click at [229, 85] on div "REA_MIN-LOW_TARGET_DEPO_EL MS REP 50% do 100 PLN sms_101025" at bounding box center [205, 86] width 66 height 10
type input "REA_MIN-LOW_TARGET_DEPO_EL MS REP 50% do 100 PLN sms_101025"
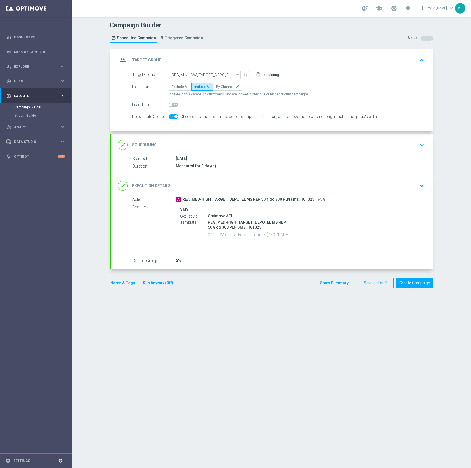
click at [306, 183] on div "done Execution Details keyboard_arrow_down" at bounding box center [272, 186] width 309 height 11
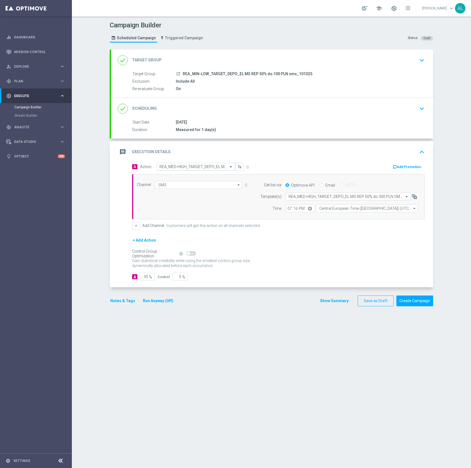
click at [188, 163] on div "A Action Select action REA_MED-HIGH_TARGET_DEPO_EL MS REP 50% do 300 PLN sms_10…" at bounding box center [203, 167] width 150 height 8
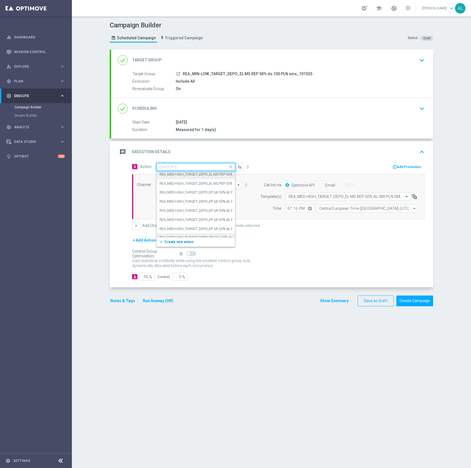
click at [169, 240] on span "Create new action" at bounding box center [179, 242] width 29 height 4
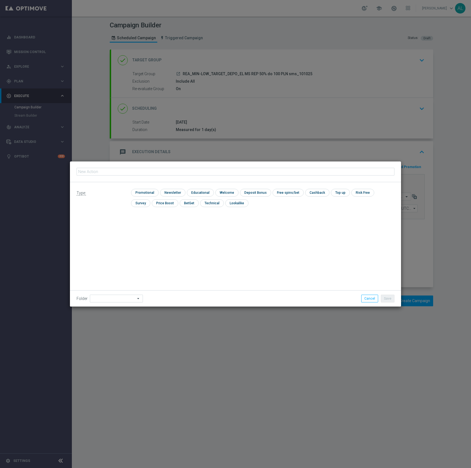
type input "REA_MIN-LOW_TARGET_DEPO_EL MS REP 50% do 100 PLN sms_101025"
drag, startPoint x: 141, startPoint y: 191, endPoint x: 143, endPoint y: 209, distance: 18.4
click at [141, 191] on input "checkbox" at bounding box center [144, 192] width 26 height 7
checkbox input "true"
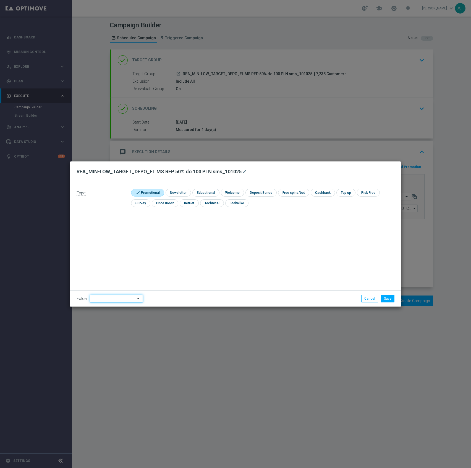
click at [107, 300] on input at bounding box center [116, 299] width 53 height 8
click at [103, 238] on div "[PERSON_NAME]" at bounding box center [105, 237] width 25 height 5
type input "[PERSON_NAME]"
click at [385, 297] on button "Save" at bounding box center [388, 299] width 14 height 8
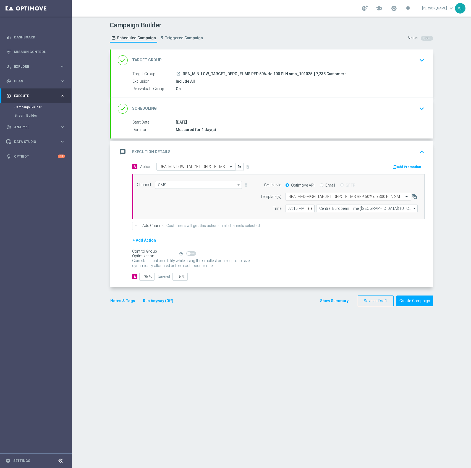
click at [315, 197] on input "text" at bounding box center [343, 196] width 108 height 5
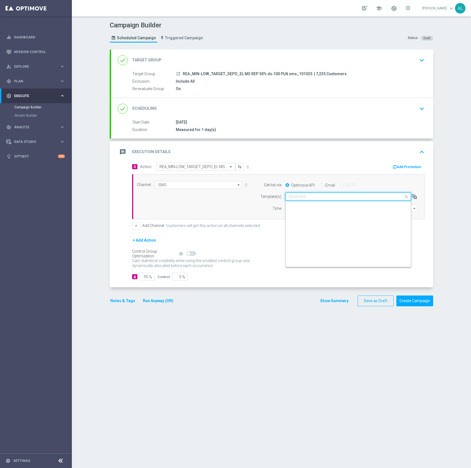
scroll to position [55260, 0]
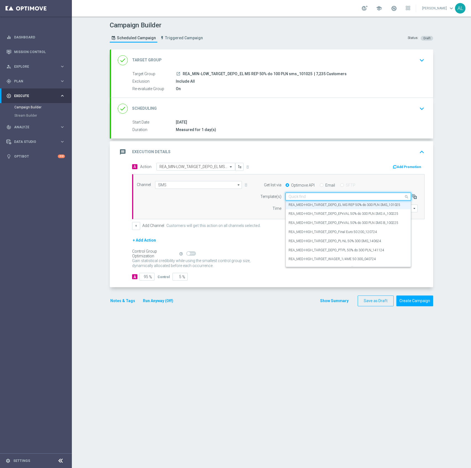
paste input "REA_MIN-LOW_TARGET_DEPO_EL MS REP 50% do 100 PLN sms_101025"
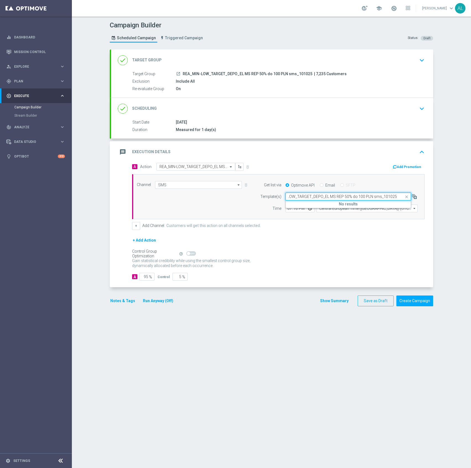
scroll to position [0, 16]
click at [329, 207] on label "REA_MIN-LOW_TARGET_DEPO_EL MS REP 50% do 100 PLN sms_101025" at bounding box center [343, 205] width 109 height 5
type input "REA_MIN-LOW_TARGET_DEPO_EL MS REP 50% do 100 PLN sms_101025"
click at [116, 302] on button "Notes & Tags" at bounding box center [123, 301] width 26 height 7
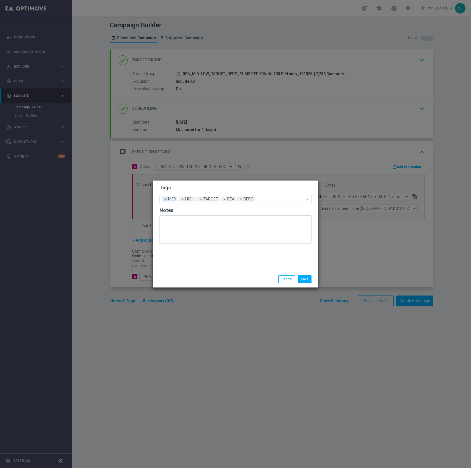
click at [165, 199] on span "×" at bounding box center [165, 199] width 5 height 5
click at [166, 200] on span "×" at bounding box center [165, 199] width 5 height 5
click at [229, 199] on input "text" at bounding box center [263, 199] width 83 height 5
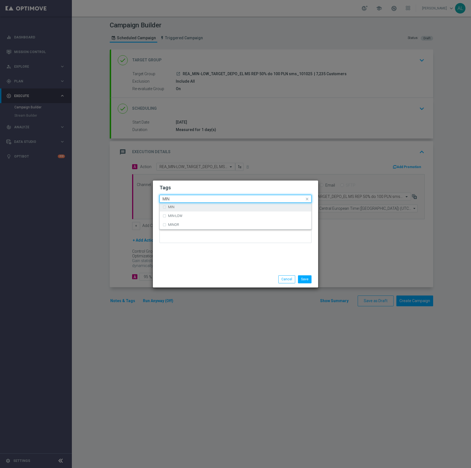
click at [201, 210] on div "MIN" at bounding box center [236, 207] width 146 height 9
drag, startPoint x: 205, startPoint y: 204, endPoint x: 206, endPoint y: 201, distance: 3.9
click at [205, 204] on div "MIN" at bounding box center [236, 207] width 146 height 9
click at [206, 200] on input "MIN" at bounding box center [234, 199] width 142 height 5
click at [200, 206] on div "MIN" at bounding box center [238, 207] width 141 height 3
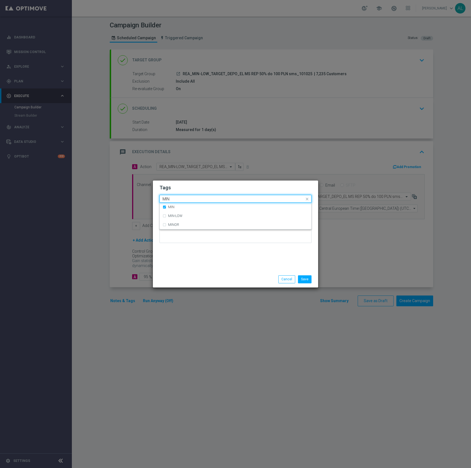
click at [203, 202] on div "MIN" at bounding box center [233, 200] width 143 height 6
click at [205, 198] on input "MIN" at bounding box center [234, 199] width 142 height 5
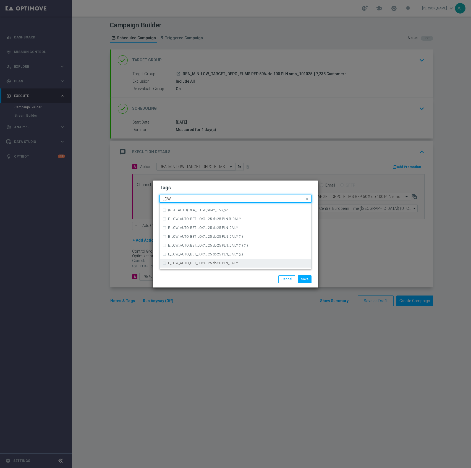
scroll to position [270, 0]
click at [239, 237] on div "LOW" at bounding box center [238, 238] width 141 height 3
type input "LOW"
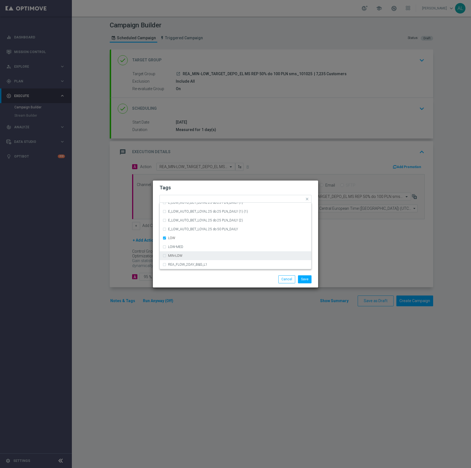
click at [229, 280] on div "Save Cancel" at bounding box center [262, 280] width 107 height 8
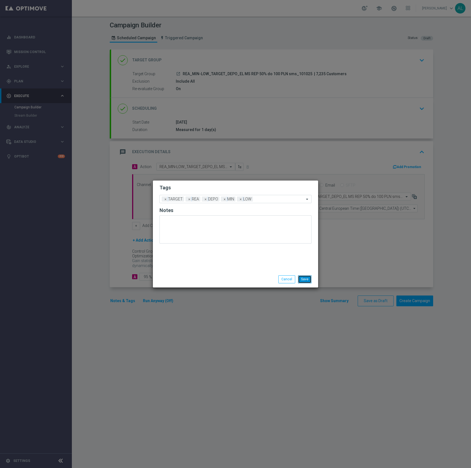
click at [302, 277] on button "Save" at bounding box center [305, 280] width 14 height 8
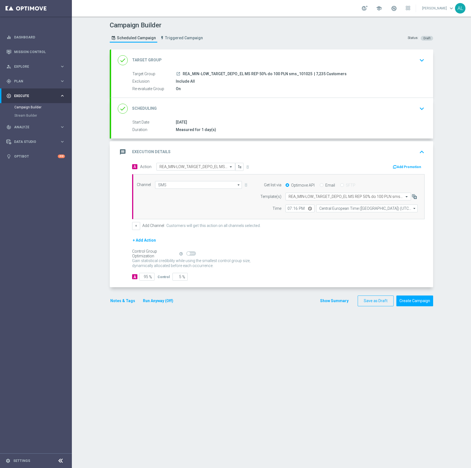
click at [115, 304] on button "Notes & Tags" at bounding box center [123, 301] width 26 height 7
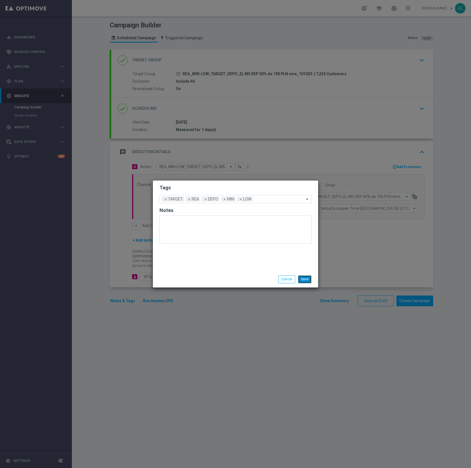
click at [310, 280] on button "Save" at bounding box center [305, 280] width 14 height 8
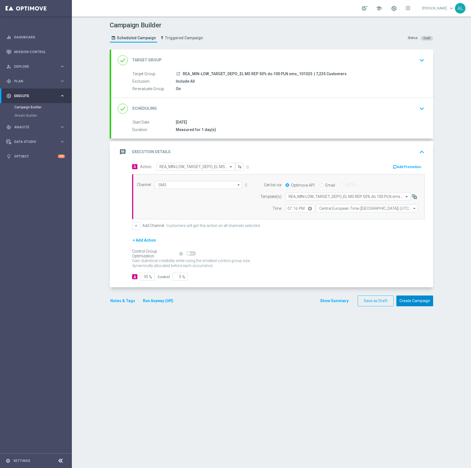
click at [410, 301] on button "Create Campaign" at bounding box center [415, 301] width 37 height 11
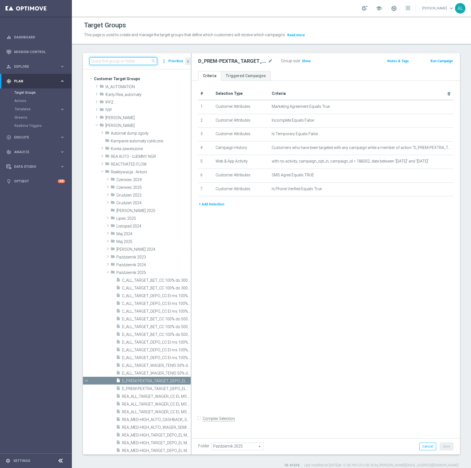
click at [128, 61] on input at bounding box center [124, 61] width 68 height 8
paste input "REA_MIN-LOW_TARGET_DEPO_EL MS REP 50% do 100 PLN push 1_101025"
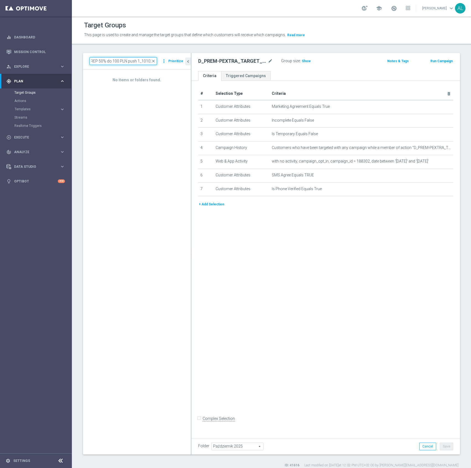
click at [139, 60] on input "REA_MIN-LOW_TARGET_DEPO_EL MS REP 50% do 100 PLN push 1_101025" at bounding box center [124, 61] width 68 height 8
type input "REA_MIN-LOW_TARGET_DEPO_EL MS REP 50% do 100 PLN push_101025"
click at [136, 108] on div "insert_drive_file REA_MIN-LOW_TARGET_DEPO_EL MS REP 50% do 100 PLN push_101025" at bounding box center [147, 110] width 62 height 8
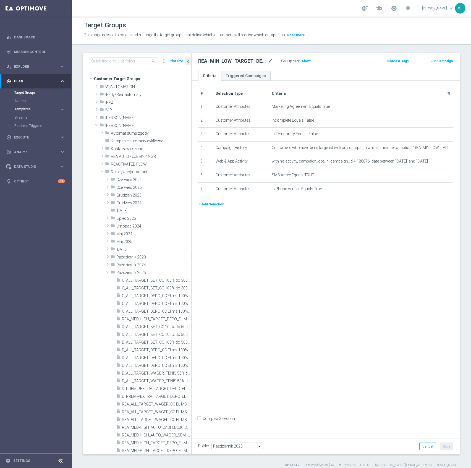
scroll to position [50, 0]
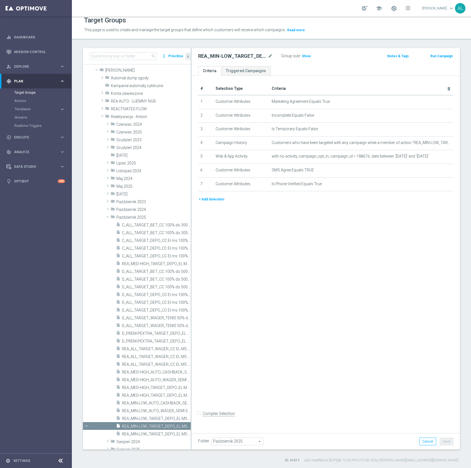
click at [24, 107] on accordion "Templates keyboard_arrow_right Optimail" at bounding box center [42, 109] width 57 height 8
click at [27, 108] on span "Templates" at bounding box center [35, 109] width 40 height 3
click at [25, 117] on link "Optimail" at bounding box center [37, 117] width 40 height 4
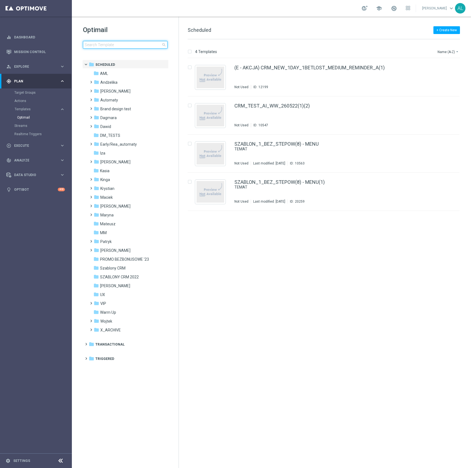
click at [104, 44] on input at bounding box center [125, 45] width 85 height 8
type input "SEMI"
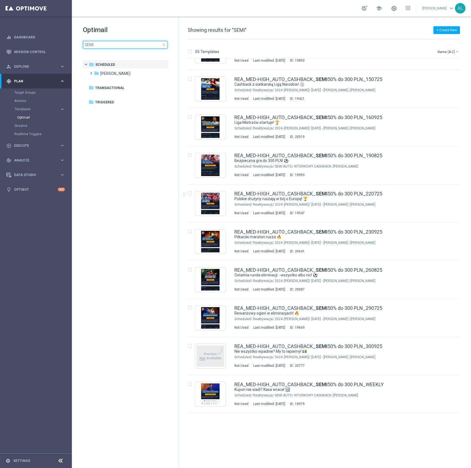
scroll to position [60, 0]
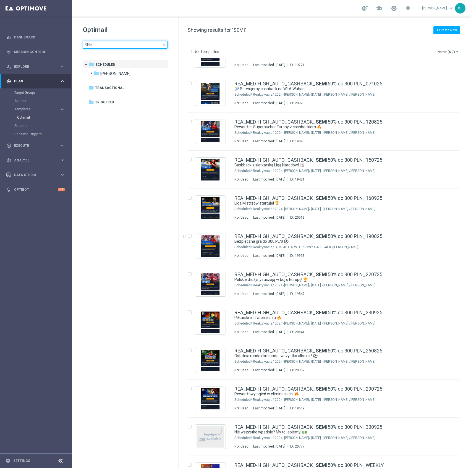
click at [88, 46] on input "SEMI" at bounding box center [125, 45] width 85 height 8
click at [100, 46] on input "SEMI" at bounding box center [125, 45] width 85 height 8
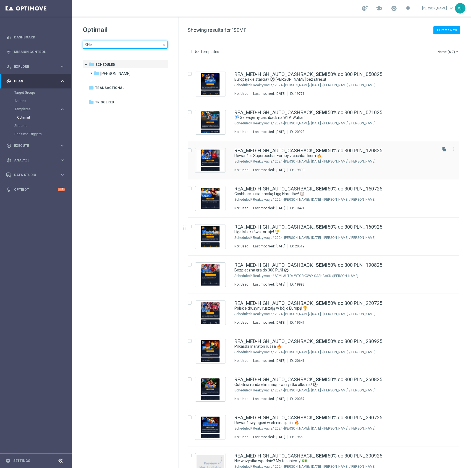
scroll to position [30, 0]
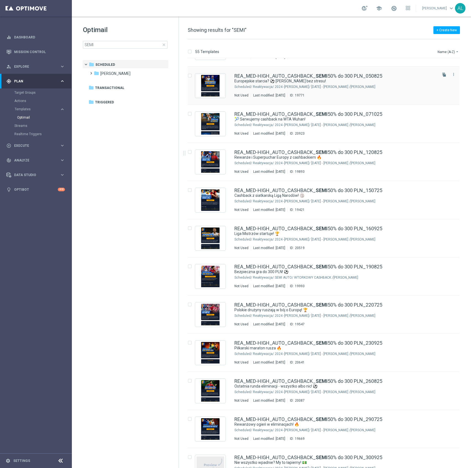
click at [338, 87] on div "[PERSON_NAME]/ Reaktywacja/ 2024 -[PERSON_NAME]/ [DATE] - [PERSON_NAME]" at bounding box center [344, 87] width 183 height 4
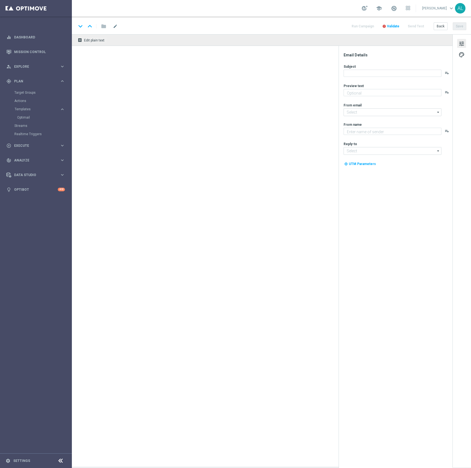
type textarea "Aktywuj cashback 50% do 300 zł! 💸"
type input "[EMAIL_ADDRESS][DOMAIN_NAME]"
type textarea "STS"
type input "[EMAIL_ADDRESS][DOMAIN_NAME]"
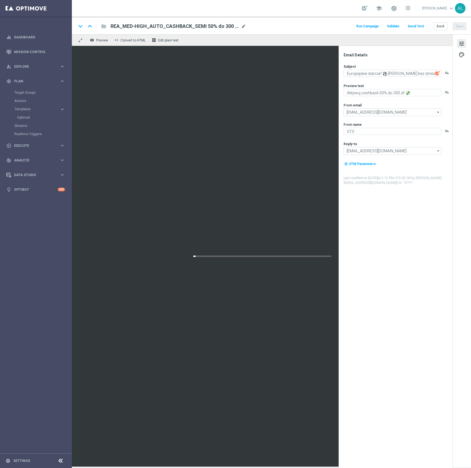
click at [243, 27] on span "mode_edit" at bounding box center [243, 26] width 5 height 5
drag, startPoint x: 213, startPoint y: 27, endPoint x: 100, endPoint y: 26, distance: 112.9
click at [100, 26] on div "keyboard_arrow_down keyboard_arrow_up folder REA_MED-HIGH_AUTO_CASHBACK_SEMI 50…" at bounding box center [162, 26] width 172 height 7
click at [440, 30] on div "keyboard_arrow_down keyboard_arrow_up folder REA_MED-HIGH_AUTO_CASHBACK_SEMI 50…" at bounding box center [271, 26] width 399 height 18
click at [433, 26] on div "Run Campaign Validate Send Test Back Save" at bounding box center [411, 26] width 111 height 7
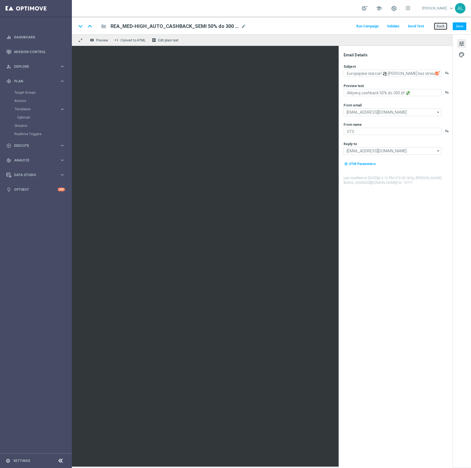
click at [436, 27] on button "Back" at bounding box center [441, 26] width 14 height 8
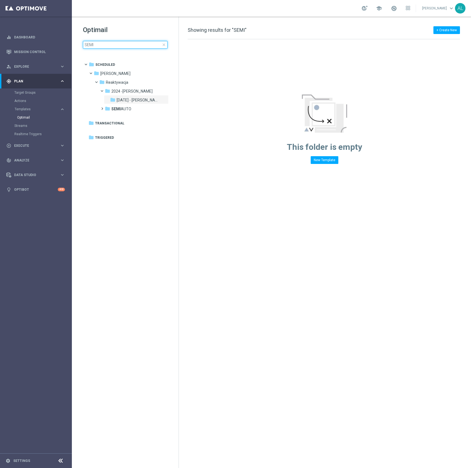
click at [102, 41] on input "SEMI" at bounding box center [125, 45] width 85 height 8
click at [101, 42] on input "SEMI" at bounding box center [125, 45] width 85 height 8
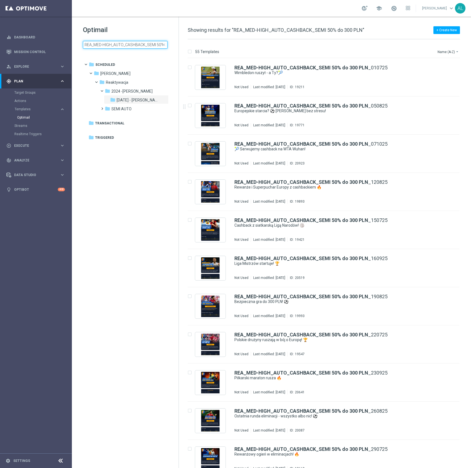
scroll to position [0, 21]
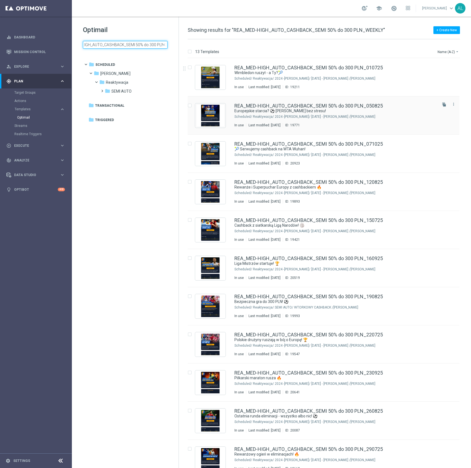
scroll to position [0, 37]
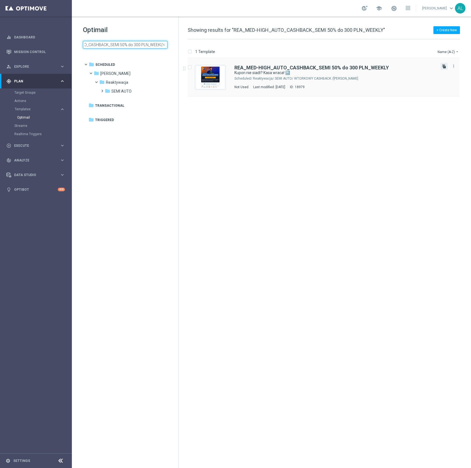
type input "REA_MED-HIGH_AUTO_CASHBACK_SEMI 50% do 300 PLN_WEEKLY"
click at [445, 65] on icon "file_copy" at bounding box center [444, 66] width 4 height 4
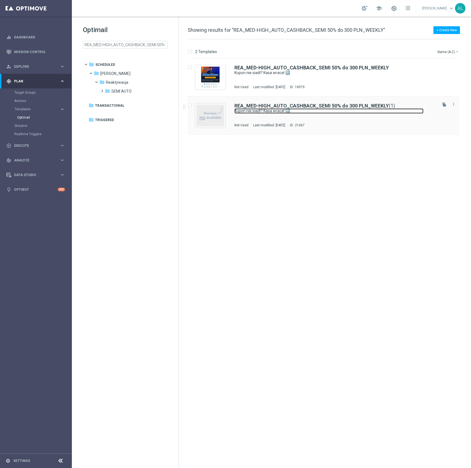
click at [298, 113] on link "Kupon nie siadł? Kasa wraca! 🔙" at bounding box center [329, 110] width 189 height 5
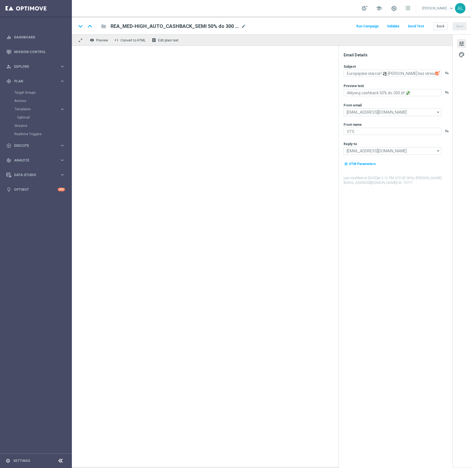
type input "REA_MED-HIGH_AUTO_CASHBACK_SEMI 50% do 300 PLN_WEEKLY(1)"
type textarea "Kupon nie siadł? Kasa wraca! 🔙"
type textarea "Typuj bezpiecznie z cashbackiem do 300 zł 💸"
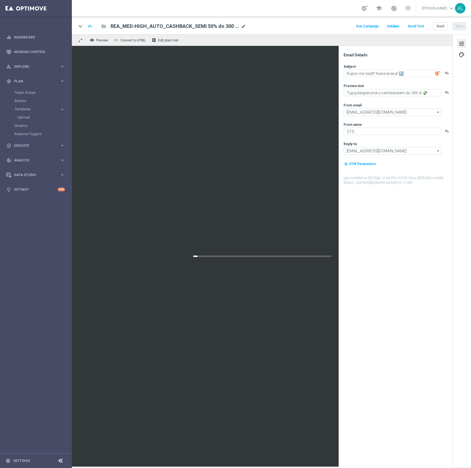
click at [244, 26] on span "mode_edit" at bounding box center [243, 26] width 5 height 5
drag, startPoint x: 236, startPoint y: 27, endPoint x: 215, endPoint y: 27, distance: 20.7
click at [215, 27] on input "REA_MED-HIGH_AUTO_CASHBACK_SEMI 50% do 300 PLN_WEEKLY(1)" at bounding box center [179, 26] width 137 height 7
click at [216, 28] on input "REA_MED-HIGH_AUTO_CASHBACK_SEMI 50% do 300 PLN_141025" at bounding box center [179, 26] width 137 height 7
type input "REA_MED-HIGH_AUTO_CASHBACK_SEMI 50% do 300 PLN_141025"
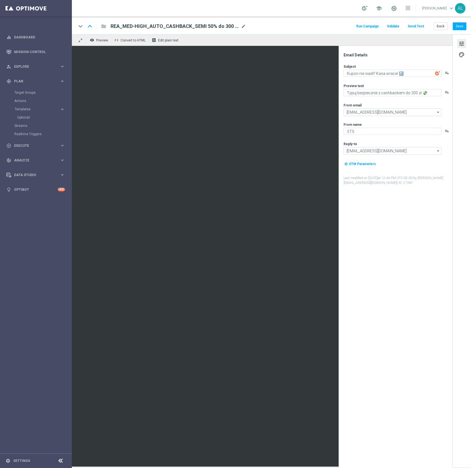
click at [279, 24] on div "keyboard_arrow_down keyboard_arrow_up folder REA_MED-HIGH_AUTO_CASHBACK_SEMI 50…" at bounding box center [271, 26] width 390 height 7
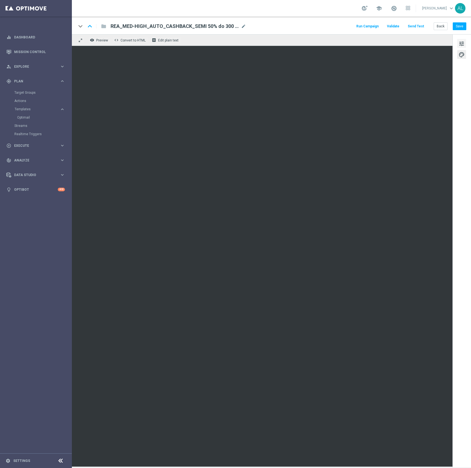
click at [464, 45] on span "tune" at bounding box center [462, 43] width 6 height 7
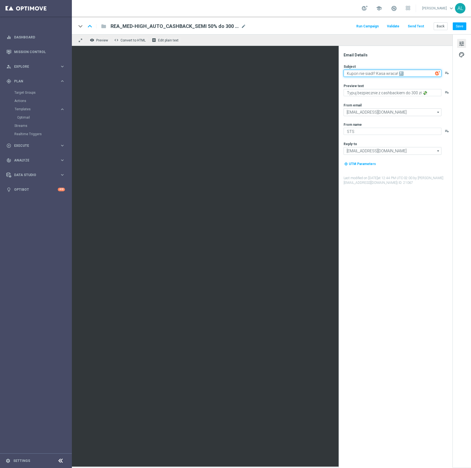
click at [399, 71] on textarea "Kupon nie siadł? Kasa wraca! 🔙" at bounding box center [393, 73] width 98 height 7
click at [364, 90] on textarea "Typuj bezpiecznie z cashbackiem do 300 zł 💸" at bounding box center [393, 92] width 98 height 7
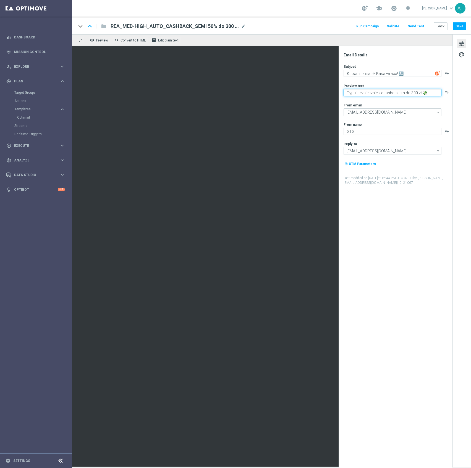
click at [364, 90] on textarea "Typuj bezpiecznie z cashbackiem do 300 zł 💸" at bounding box center [393, 92] width 98 height 7
click at [360, 71] on textarea "Kupon nie siadł? Kasa wraca! 🔙" at bounding box center [393, 73] width 98 height 7
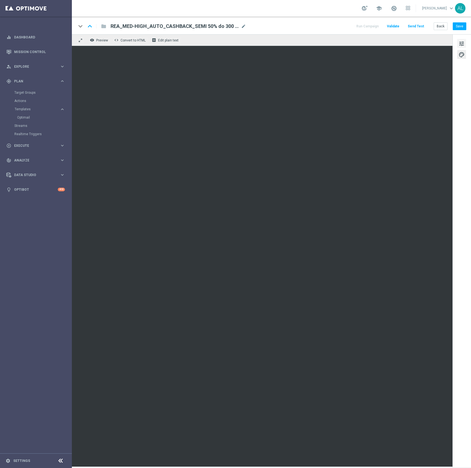
click at [464, 42] on span "tune" at bounding box center [462, 43] width 6 height 7
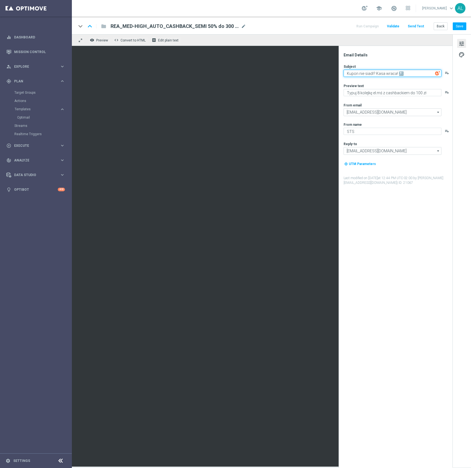
click at [358, 74] on textarea "Kupon nie siadł? Kasa wraca! 🔙" at bounding box center [393, 73] width 98 height 7
click at [355, 90] on textarea "Typuj 8 kolejkę el.mś z cashbackiem do 100 zł" at bounding box center [393, 92] width 98 height 7
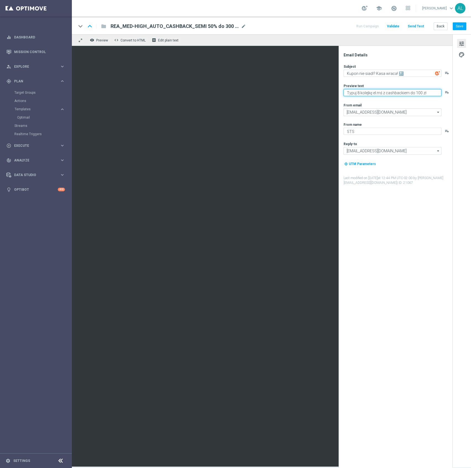
click at [355, 90] on textarea "Typuj 8 kolejkę el.mś z cashbackiem do 100 zł" at bounding box center [393, 92] width 98 height 7
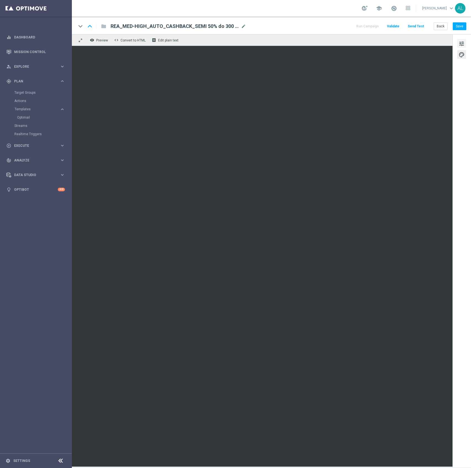
click at [465, 39] on button "tune" at bounding box center [462, 43] width 9 height 9
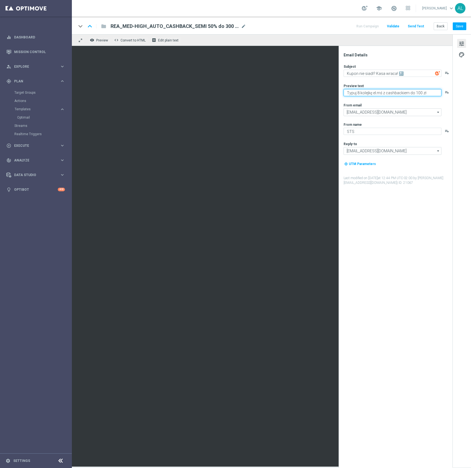
click at [367, 93] on textarea "Typuj 8 kolejkę el.mś z cashbackiem do 100 zł" at bounding box center [393, 92] width 98 height 7
type textarea "Typuj el.mś z cashbackiem do 100 zł"
click at [370, 73] on textarea "Kupon nie siadł? Kasa wraca! 🔙" at bounding box center [393, 73] width 98 height 7
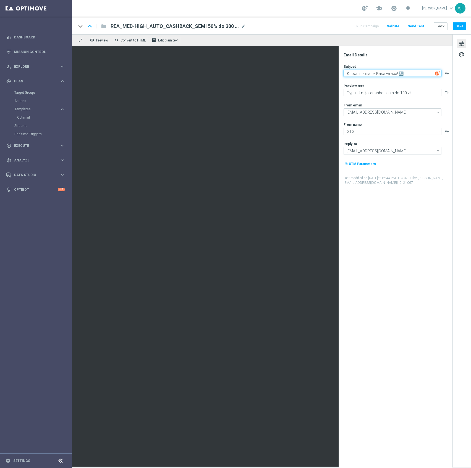
click at [391, 73] on textarea "Kupon nie siadł? Kasa wraca! 🔙" at bounding box center [393, 73] width 98 height 7
click at [360, 76] on textarea "Kupon nie siadł? Kasa wraca! 🔙" at bounding box center [393, 73] width 98 height 7
paste textarea "Eliminacje w grze – cashback czeka! 🔥"
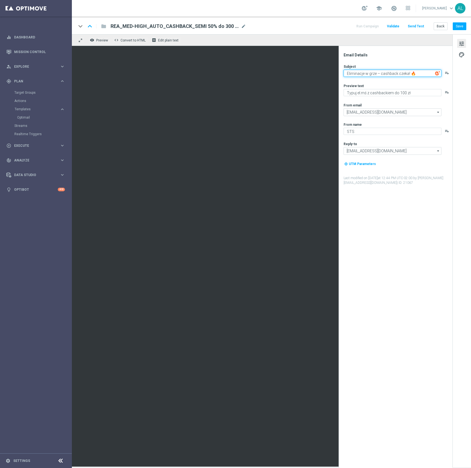
click at [380, 73] on textarea "Eliminacje w grze – cashback czeka! 🔥" at bounding box center [393, 73] width 98 height 7
type textarea "Eliminacje w grze - cashback czeka! 🔥"
click at [352, 91] on textarea "Typuj el.mś z cashbackiem do 100 zł" at bounding box center [393, 92] width 98 height 7
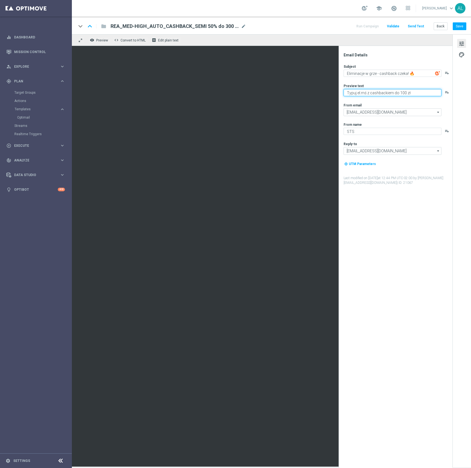
paste textarea "Kupon nie siadł? Kasa wraca!"
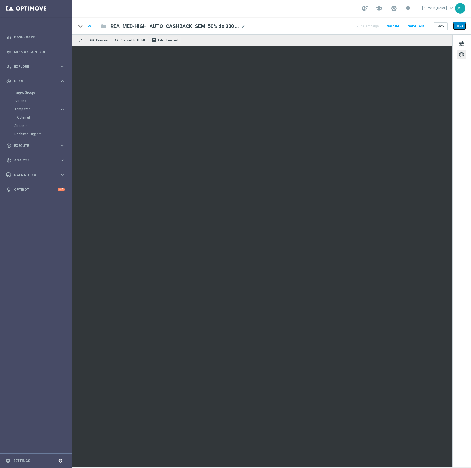
click at [460, 24] on button "Save" at bounding box center [460, 26] width 14 height 8
click at [461, 39] on button "tune" at bounding box center [462, 43] width 9 height 9
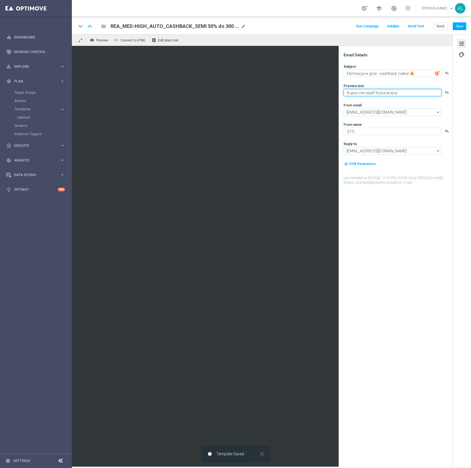
click at [396, 94] on textarea "Kupon nie siadł? Kasa wraca" at bounding box center [393, 92] width 98 height 7
click at [405, 93] on textarea "Kupon nie siadł? Kasa wraca" at bounding box center [393, 92] width 98 height 7
paste textarea "🔙"
type textarea "Kupon nie siadł? Kasa wraca 🔙"
click at [456, 25] on button "Save" at bounding box center [460, 26] width 14 height 8
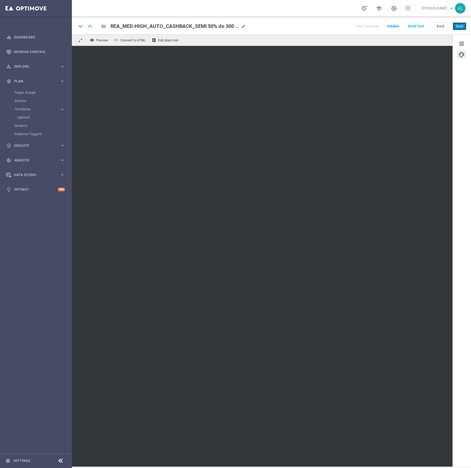
click at [457, 28] on button "Save" at bounding box center [460, 26] width 14 height 8
click at [440, 27] on button "Back" at bounding box center [441, 26] width 14 height 8
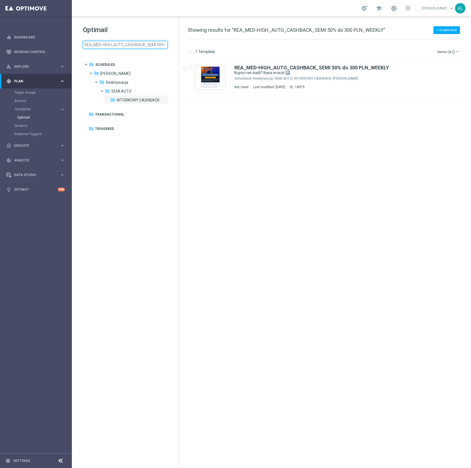
click at [122, 45] on input "REA_MED-HIGH_AUTO_CASHBACK_SEMI 50% do 300 PLN_WEEKLY" at bounding box center [125, 45] width 85 height 8
type input "141025"
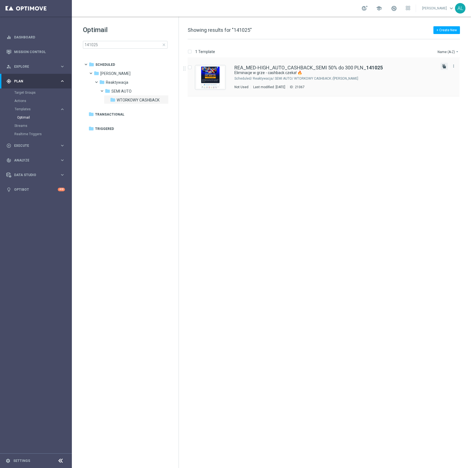
click at [443, 66] on icon "file_copy" at bounding box center [444, 66] width 4 height 4
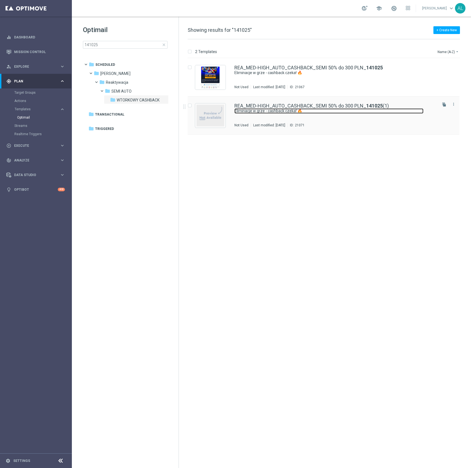
click at [266, 111] on link "Eliminacje w grze - cashback czeka! 🔥" at bounding box center [329, 110] width 189 height 5
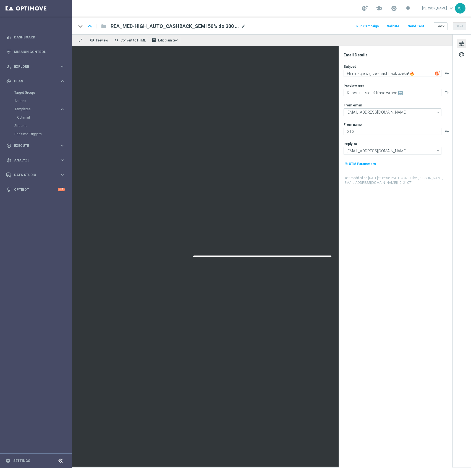
click at [243, 28] on span "mode_edit" at bounding box center [243, 26] width 5 height 5
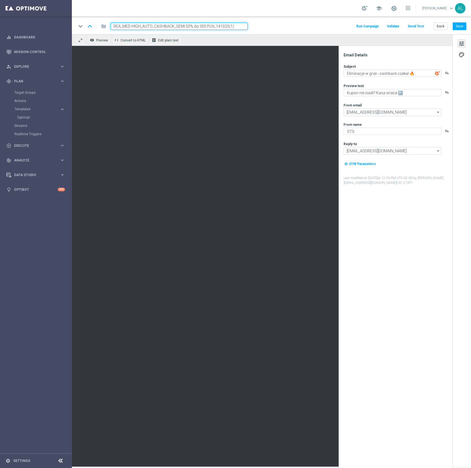
drag, startPoint x: 234, startPoint y: 25, endPoint x: 227, endPoint y: 26, distance: 6.5
click at [227, 26] on input "REA_MED-HIGH_AUTO_CASHBACK_SEMI 50% do 300 PLN_141025(1)" at bounding box center [179, 26] width 137 height 7
click at [142, 25] on input "REA_MED-HIGH_AUTO_CASHBACK_SEMI 50% do 300 PLN_141025" at bounding box center [179, 26] width 137 height 7
click at [140, 25] on input "REA_MED-HIGH_AUTO_CASHBACK_SEMI 50% do 300 PLN_141025" at bounding box center [179, 26] width 137 height 7
drag, startPoint x: 141, startPoint y: 25, endPoint x: 126, endPoint y: 28, distance: 14.8
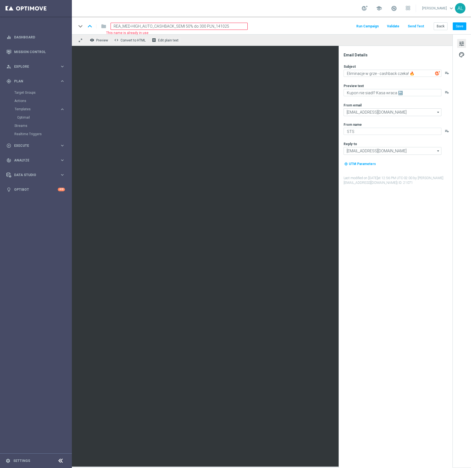
click at [126, 28] on input "REA_MED-HIGH_AUTO_CASHBACK_SEMI 50% do 300 PLN_141025" at bounding box center [179, 26] width 137 height 7
click at [197, 27] on input "REA_MIN-LOW_AUTO_CASHBACK_SEMI 50% do 300 PLN_141025" at bounding box center [179, 26] width 137 height 7
type input "REA_MIN-LOW_AUTO_CASHBACK_SEMI 50% do 100 PLN_141025"
click at [280, 33] on div "keyboard_arrow_down keyboard_arrow_up folder REA_MIN-LOW_AUTO_CASHBACK_SEMI 50%…" at bounding box center [271, 26] width 399 height 18
click at [455, 27] on button "Save" at bounding box center [460, 26] width 14 height 8
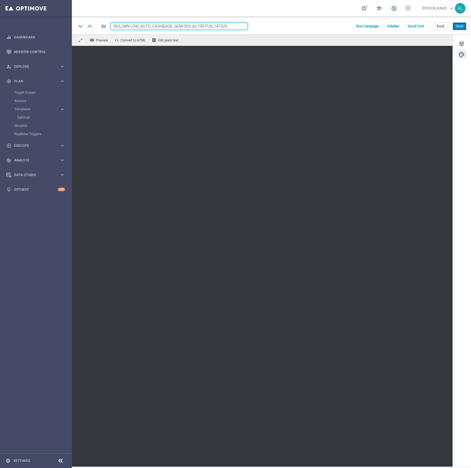
click at [457, 26] on button "Save" at bounding box center [460, 26] width 14 height 8
click at [463, 27] on button "Save" at bounding box center [460, 26] width 14 height 8
click at [462, 25] on button "Save" at bounding box center [460, 26] width 14 height 8
click at [442, 27] on button "Back" at bounding box center [441, 26] width 14 height 8
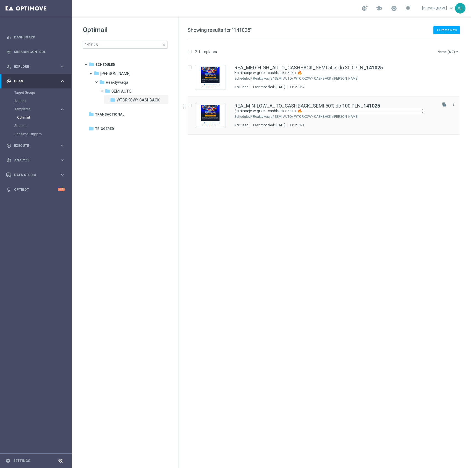
click at [277, 110] on link "Eliminacje w grze - cashback czeka! 🔥" at bounding box center [329, 110] width 189 height 5
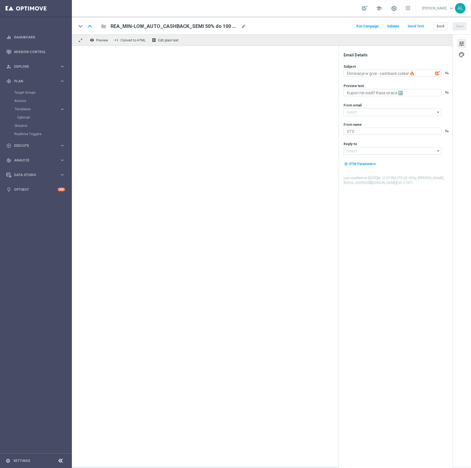
type input "[EMAIL_ADDRESS][DOMAIN_NAME]"
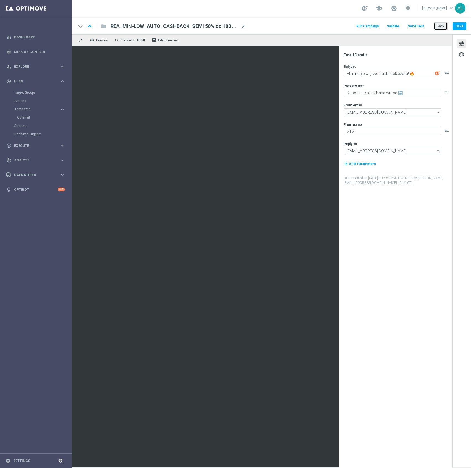
click at [437, 28] on button "Back" at bounding box center [441, 26] width 14 height 8
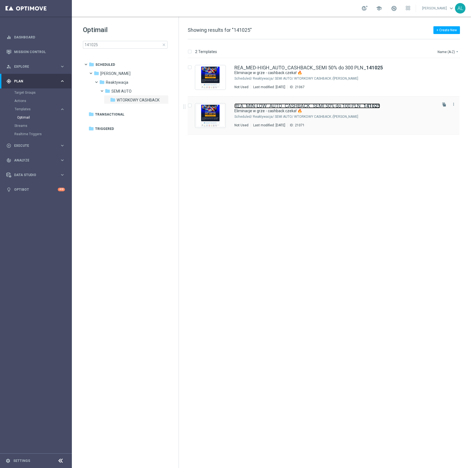
click at [256, 107] on link "REA_MIN-LOW_AUTO_CASHBACK_SEMI 50% do 100 PLN_ 141025" at bounding box center [308, 105] width 146 height 5
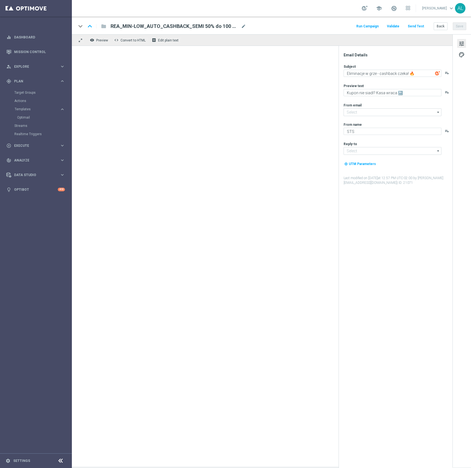
type input "[EMAIL_ADDRESS][DOMAIN_NAME]"
click at [198, 25] on span "REA_MIN-LOW_AUTO_CASHBACK_SEMI 50% do 100 PLN_141025" at bounding box center [175, 26] width 128 height 7
click at [0, 0] on input "REA_MIN-LOW_AUTO_CASHBACK_SEMI 50% do 100 PLN_141025" at bounding box center [0, 0] width 0 height 0
click at [198, 25] on input "REA_MIN-LOW_AUTO_CASHBACK_SEMI 50% do 100 PLN_141025" at bounding box center [179, 26] width 137 height 7
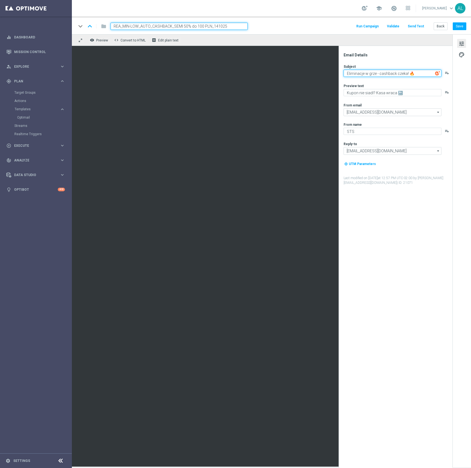
click at [376, 76] on textarea "Eliminacje w grze - cashback czeka! 🔥" at bounding box center [393, 73] width 98 height 7
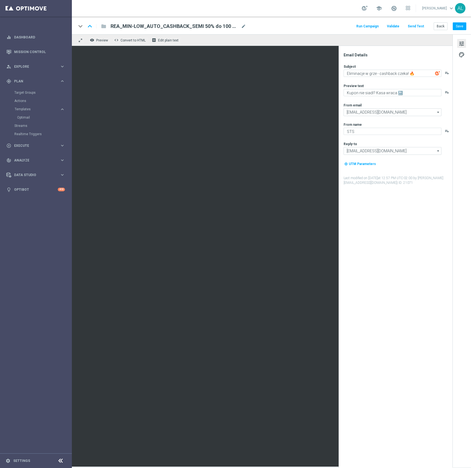
click at [373, 96] on div "Subject Eliminacje w grze - cashback czeka! 🔥 playlist_add Preview text Kupon n…" at bounding box center [398, 124] width 108 height 121
click at [375, 93] on textarea "Kupon nie siadł? Kasa wraca 🔙" at bounding box center [393, 92] width 98 height 7
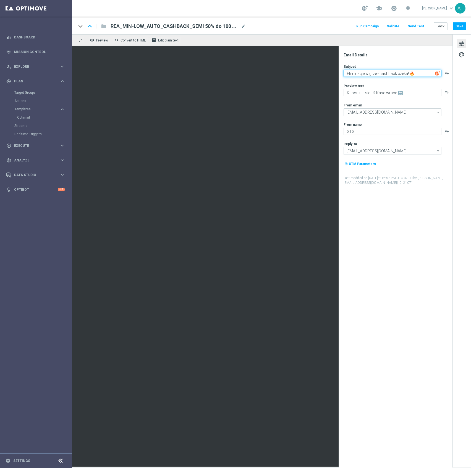
click at [359, 72] on textarea "Eliminacje w grze - cashback czeka! 🔥" at bounding box center [393, 73] width 98 height 7
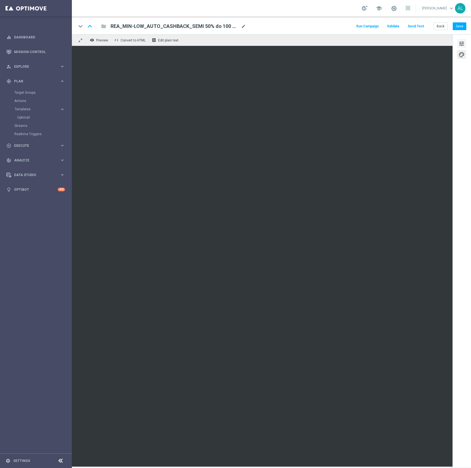
click at [461, 45] on span "tune" at bounding box center [462, 43] width 6 height 7
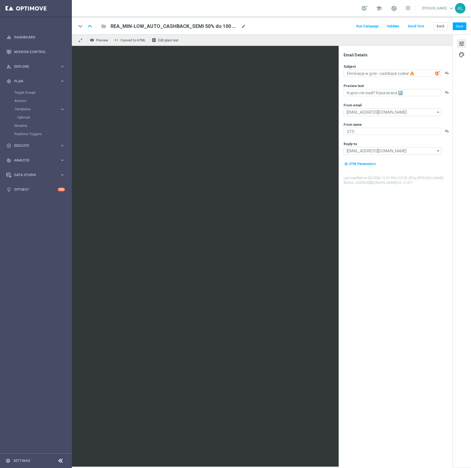
click at [414, 27] on button "Send Test" at bounding box center [416, 26] width 18 height 7
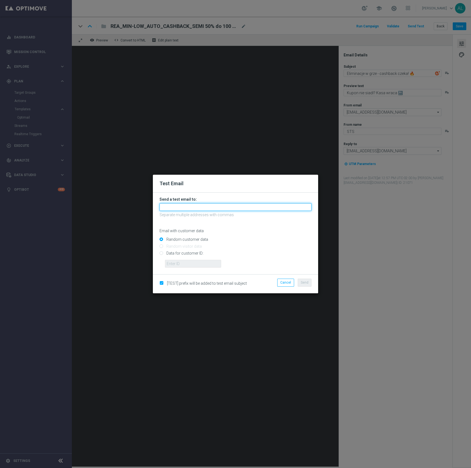
click at [175, 210] on input "text" at bounding box center [236, 207] width 152 height 8
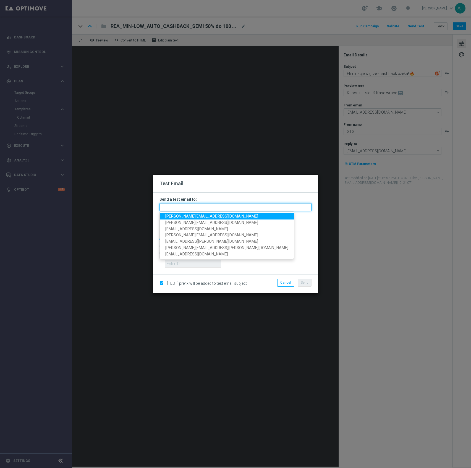
paste input "[PERSON_NAME][EMAIL_ADDRESS][DOMAIN_NAME],[PERSON_NAME][DOMAIN_NAME][EMAIL_ADDR…"
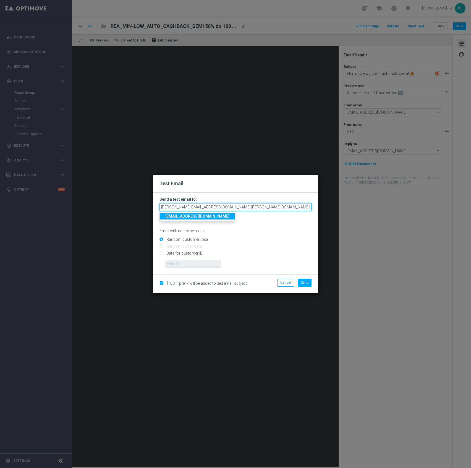
scroll to position [0, 168]
type input "[PERSON_NAME][EMAIL_ADDRESS][DOMAIN_NAME],[PERSON_NAME][DOMAIN_NAME][EMAIL_ADDR…"
click at [307, 283] on span "Send" at bounding box center [305, 283] width 8 height 4
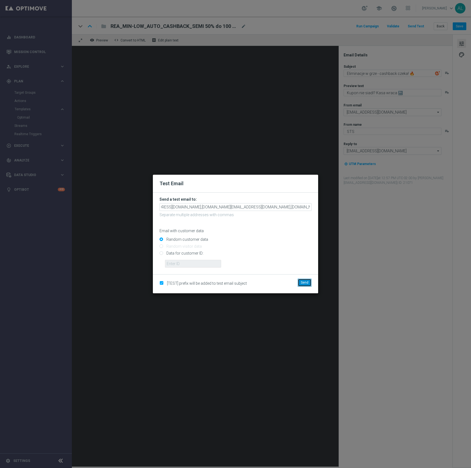
scroll to position [0, 0]
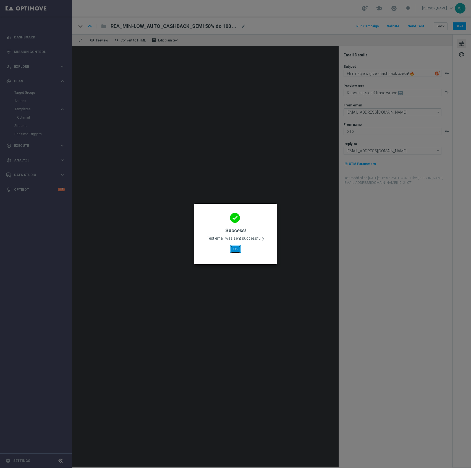
click at [233, 249] on button "OK" at bounding box center [235, 249] width 11 height 8
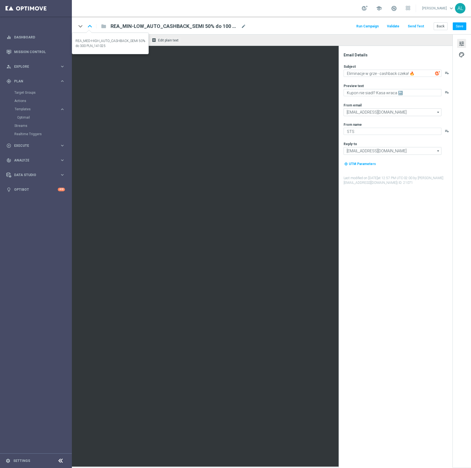
click at [89, 28] on icon "keyboard_arrow_up" at bounding box center [90, 26] width 8 height 8
click at [417, 27] on button "Send Test" at bounding box center [416, 26] width 18 height 7
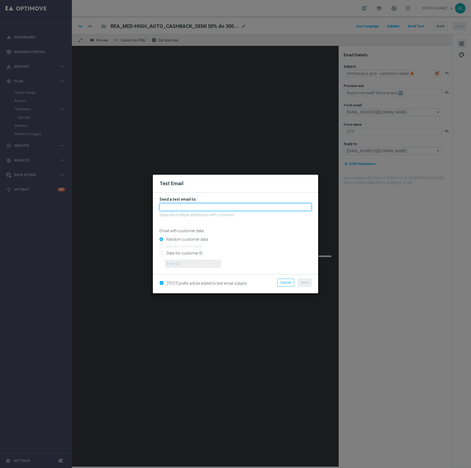
click at [189, 205] on input "text" at bounding box center [236, 207] width 152 height 8
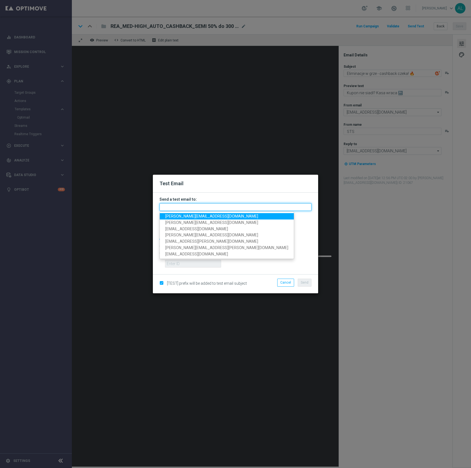
paste input "[PERSON_NAME][EMAIL_ADDRESS][DOMAIN_NAME],[PERSON_NAME][DOMAIN_NAME][EMAIL_ADDR…"
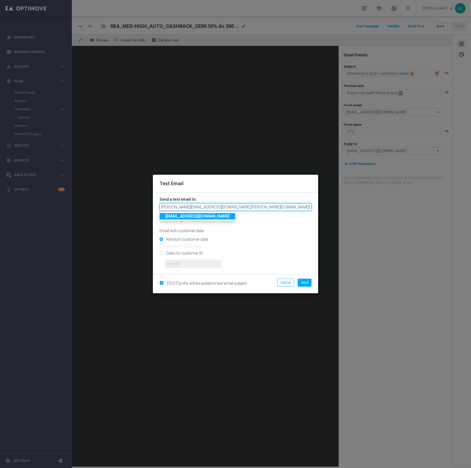
scroll to position [0, 168]
type input "[PERSON_NAME][EMAIL_ADDRESS][DOMAIN_NAME],[PERSON_NAME][DOMAIN_NAME][EMAIL_ADDR…"
click at [303, 282] on span "Send" at bounding box center [305, 283] width 8 height 4
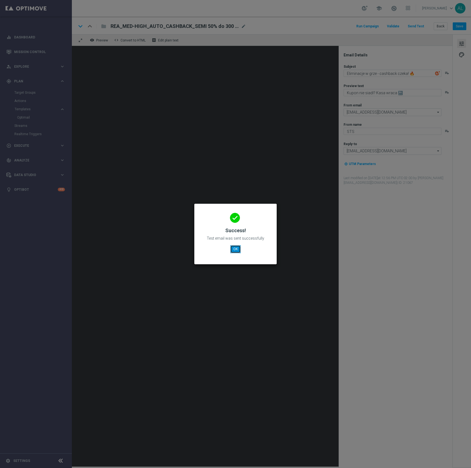
click at [238, 251] on button "OK" at bounding box center [235, 249] width 11 height 8
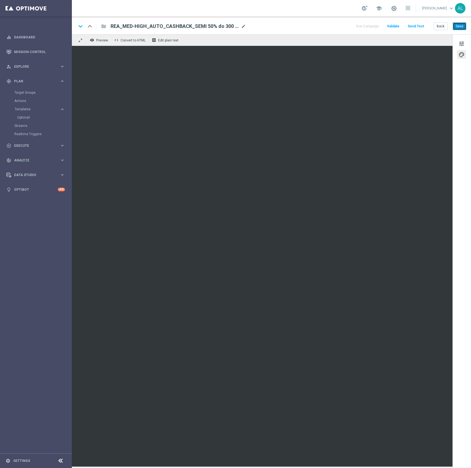
click at [458, 27] on button "Save" at bounding box center [460, 26] width 14 height 8
click at [81, 26] on icon "keyboard_arrow_down" at bounding box center [80, 26] width 8 height 8
click at [459, 24] on button "Save" at bounding box center [460, 26] width 14 height 8
click at [463, 25] on button "Save" at bounding box center [460, 26] width 14 height 8
click at [469, 38] on div "tune palette" at bounding box center [462, 251] width 19 height 434
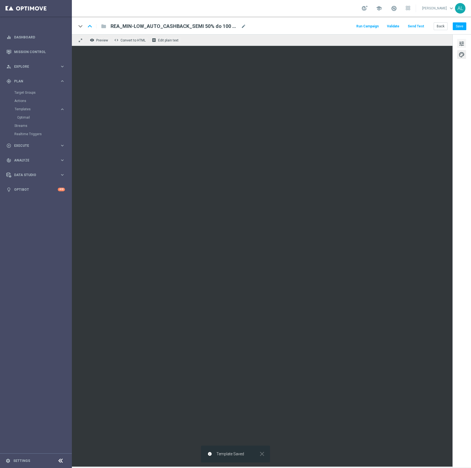
click at [464, 41] on span "tune" at bounding box center [462, 43] width 6 height 7
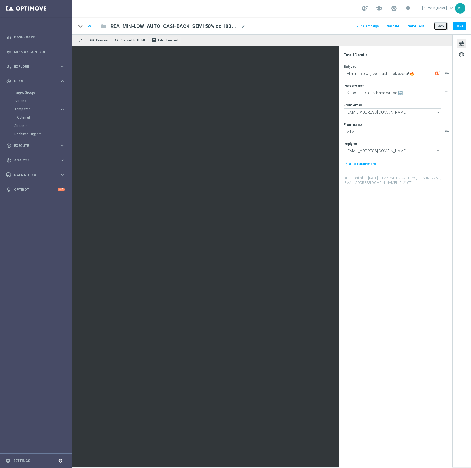
click at [441, 26] on button "Back" at bounding box center [441, 26] width 14 height 8
